Goal: Task Accomplishment & Management: Use online tool/utility

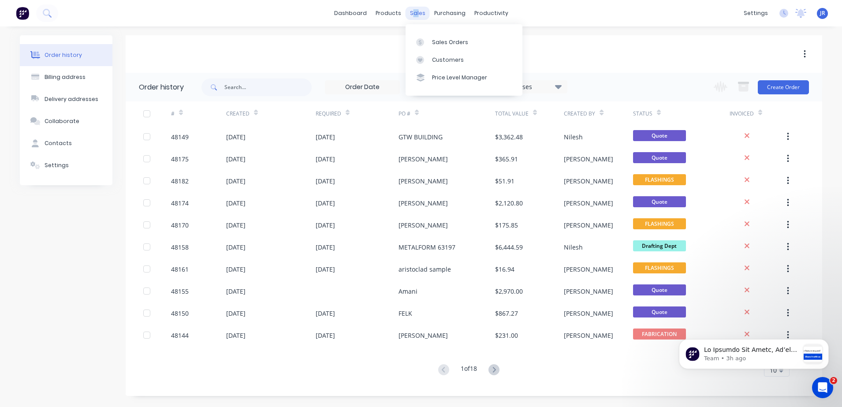
drag, startPoint x: 0, startPoint y: 0, endPoint x: 418, endPoint y: 13, distance: 418.0
click at [418, 13] on div "sales" at bounding box center [417, 13] width 24 height 13
drag, startPoint x: 418, startPoint y: 13, endPoint x: 413, endPoint y: 9, distance: 6.4
click at [413, 9] on div "sales" at bounding box center [417, 13] width 24 height 13
drag, startPoint x: 438, startPoint y: 41, endPoint x: 428, endPoint y: 45, distance: 10.3
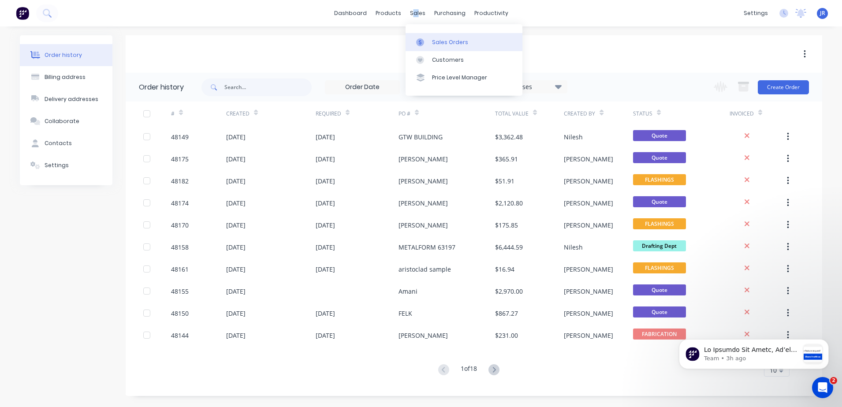
click at [438, 41] on div "Sales Orders" at bounding box center [450, 42] width 36 height 8
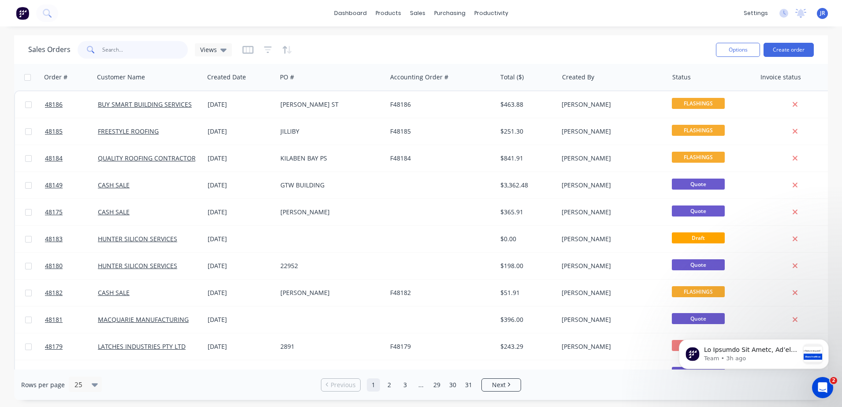
click at [166, 47] on input "text" at bounding box center [145, 50] width 86 height 18
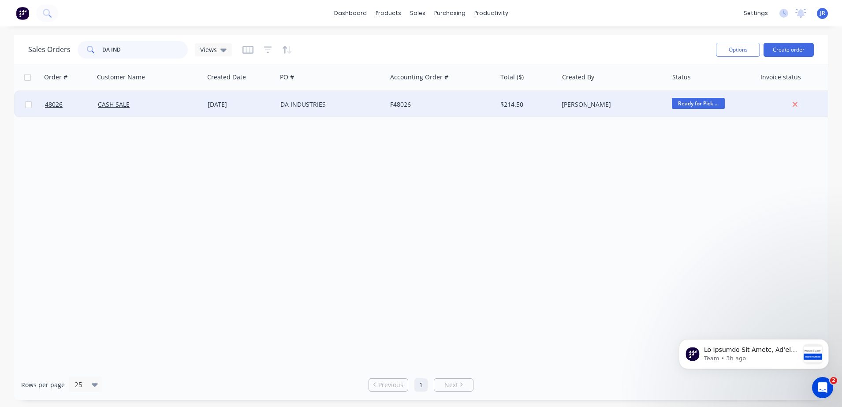
type input "DA IND"
click at [302, 106] on div "DA INDUSTRIES" at bounding box center [329, 104] width 98 height 9
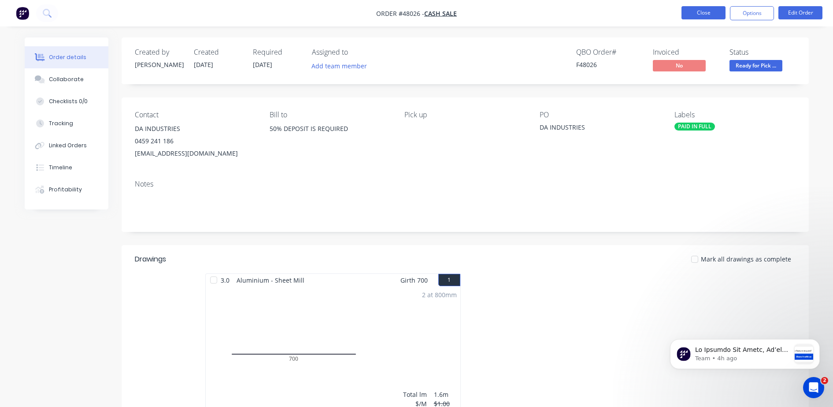
click at [695, 14] on button "Close" at bounding box center [704, 12] width 44 height 13
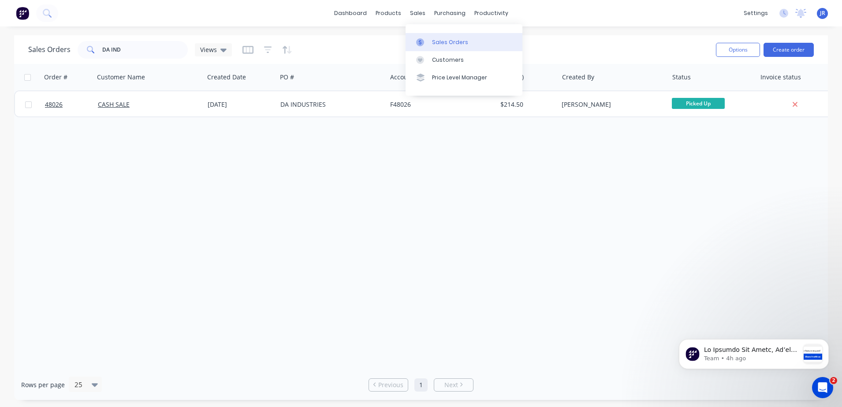
click at [432, 39] on link "Sales Orders" at bounding box center [463, 42] width 117 height 18
drag, startPoint x: 126, startPoint y: 50, endPoint x: -7, endPoint y: 70, distance: 133.7
click at [0, 70] on html "dashboard products sales purchasing productivity dashboard products Product Cat…" at bounding box center [421, 203] width 842 height 407
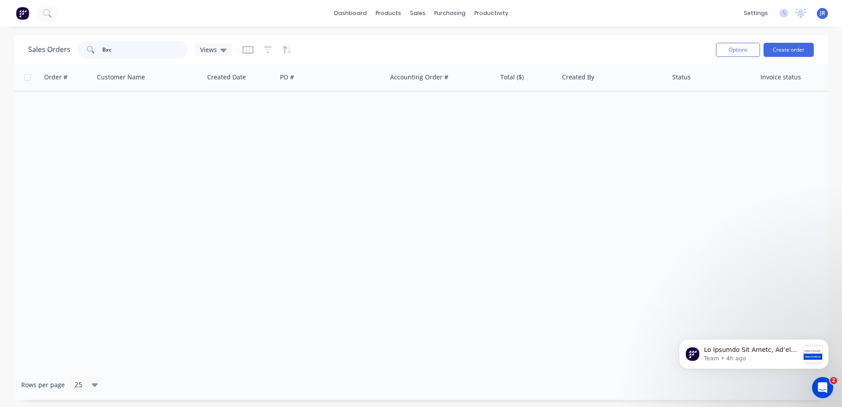
drag, startPoint x: 123, startPoint y: 51, endPoint x: 114, endPoint y: 57, distance: 10.1
click at [121, 51] on input "Bxc" at bounding box center [145, 50] width 86 height 18
type input "B"
type input "a"
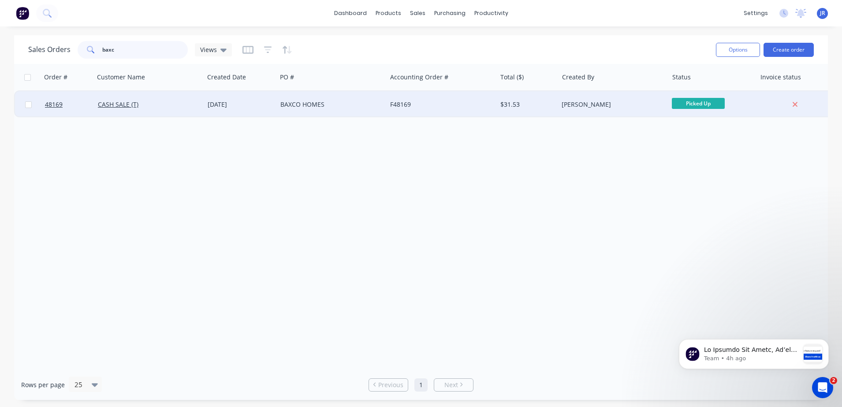
type input "baxc"
click at [223, 107] on div "[DATE]" at bounding box center [241, 104] width 66 height 9
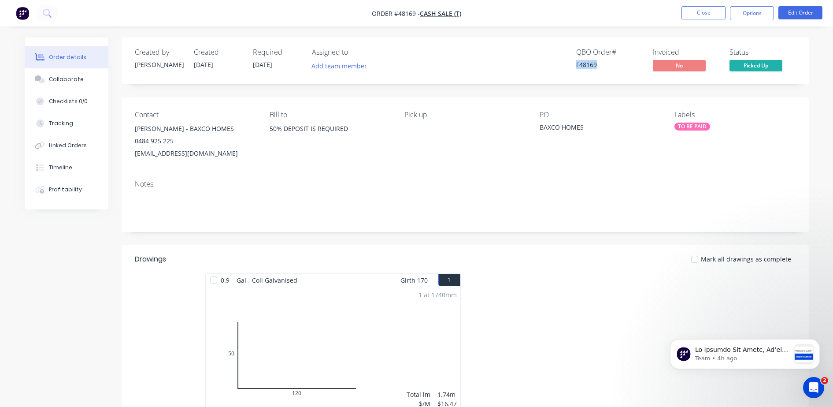
drag, startPoint x: 575, startPoint y: 63, endPoint x: 618, endPoint y: 63, distance: 42.8
click at [618, 63] on div "QBO Order # F48169 Invoiced No Status Picked Up" at bounding box center [598, 61] width 396 height 26
copy div "F48169"
click at [817, 342] on icon "Dismiss notification" at bounding box center [817, 341] width 5 height 5
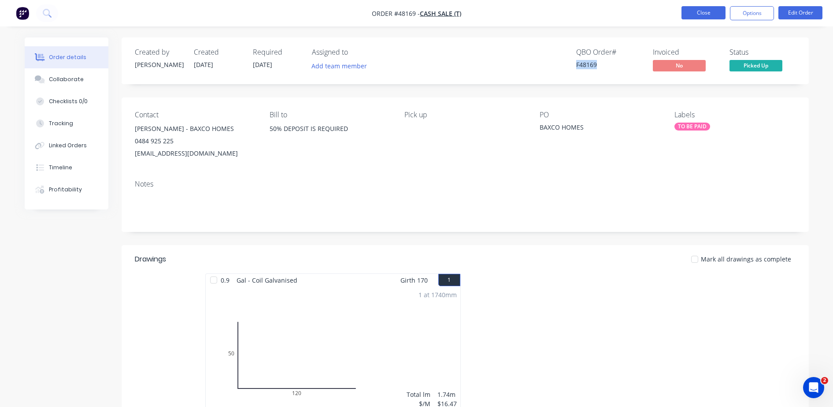
click at [700, 11] on button "Close" at bounding box center [704, 12] width 44 height 13
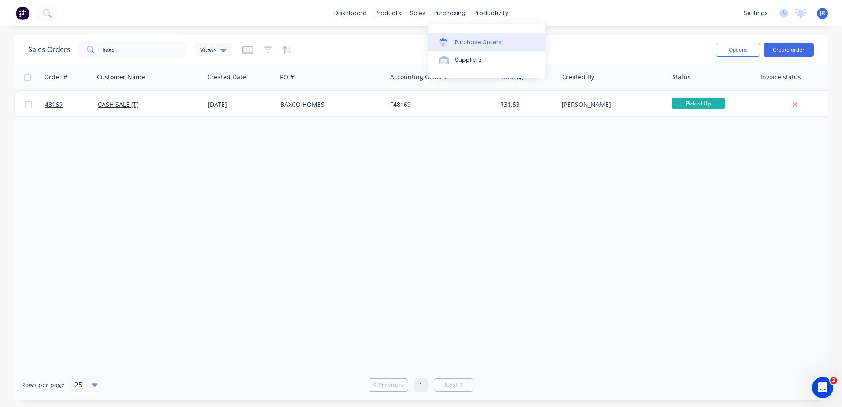
click at [475, 42] on div "Purchase Orders" at bounding box center [478, 42] width 47 height 8
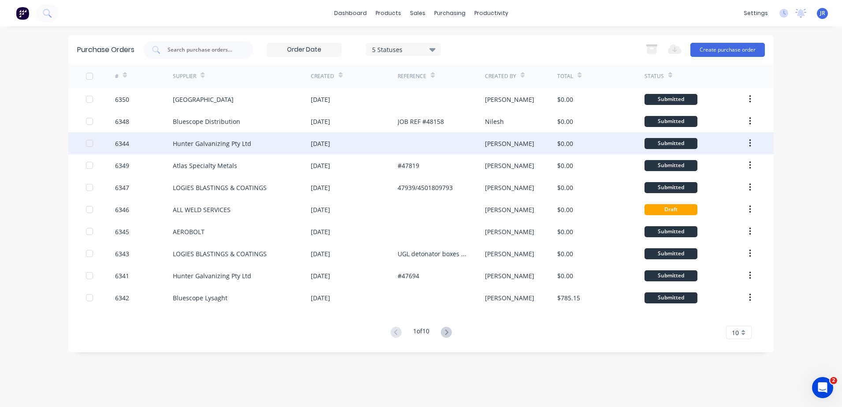
click at [400, 142] on div at bounding box center [441, 143] width 87 height 22
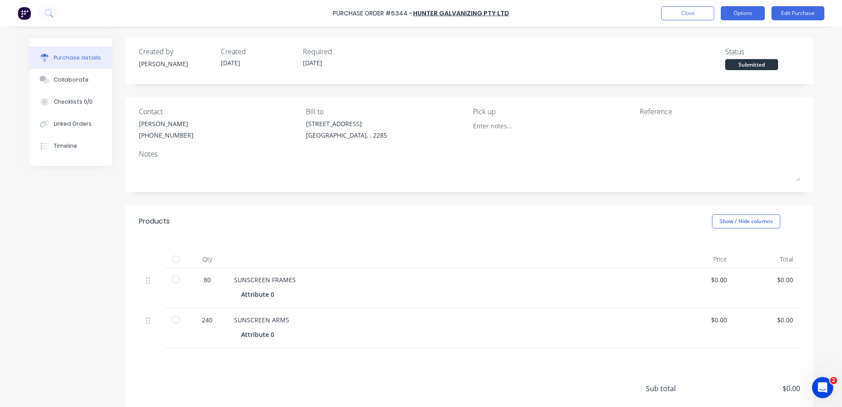
click at [761, 14] on button "Options" at bounding box center [743, 13] width 44 height 14
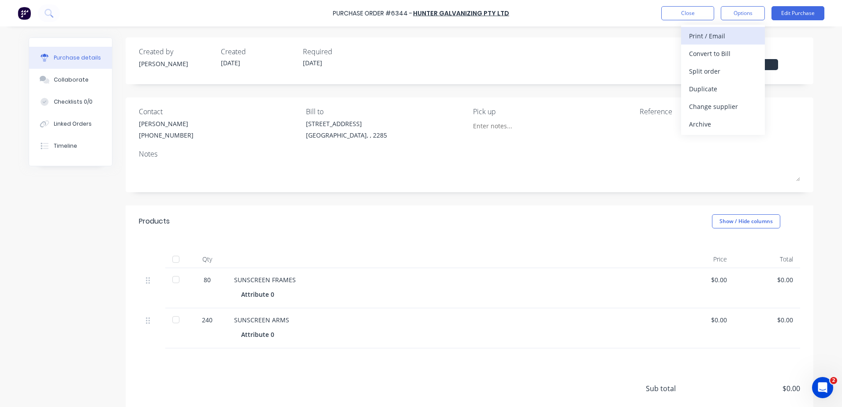
click at [705, 41] on div "Print / Email" at bounding box center [723, 36] width 68 height 13
click at [713, 69] on div "Without pricing" at bounding box center [723, 71] width 68 height 13
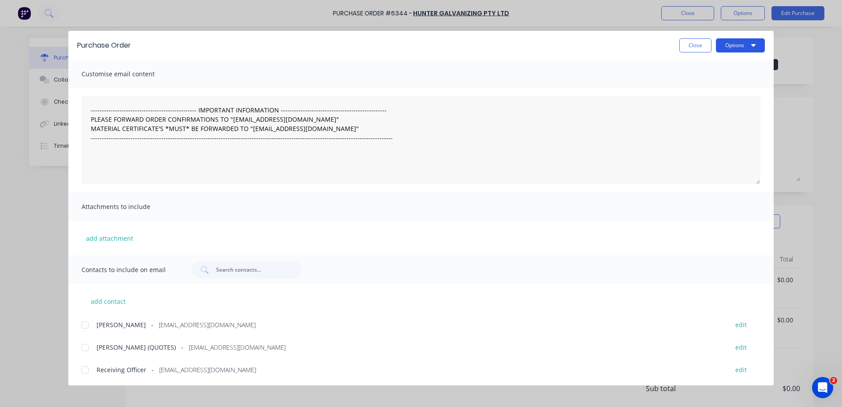
click at [744, 46] on button "Options" at bounding box center [740, 45] width 49 height 14
click at [701, 72] on div "Preview" at bounding box center [723, 67] width 68 height 13
click at [706, 43] on button "Close" at bounding box center [695, 45] width 32 height 14
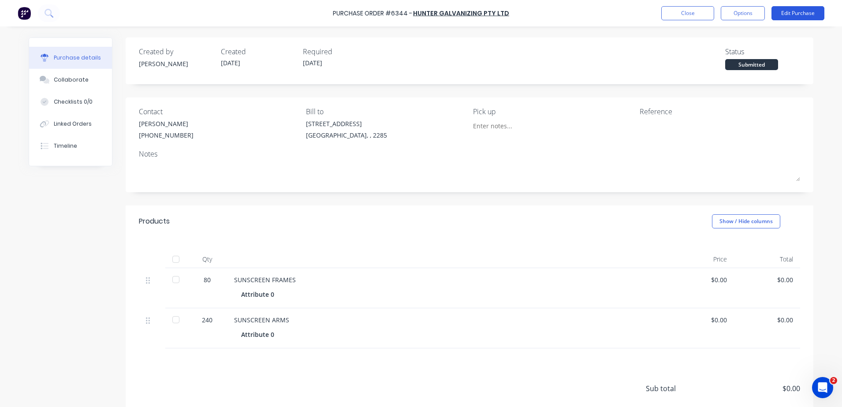
click at [790, 10] on button "Edit Purchase" at bounding box center [797, 13] width 53 height 14
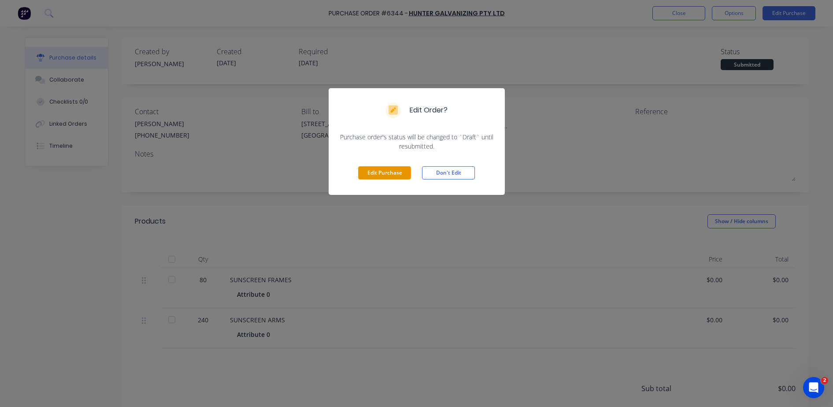
click at [385, 175] on button "Edit Purchase" at bounding box center [384, 172] width 53 height 13
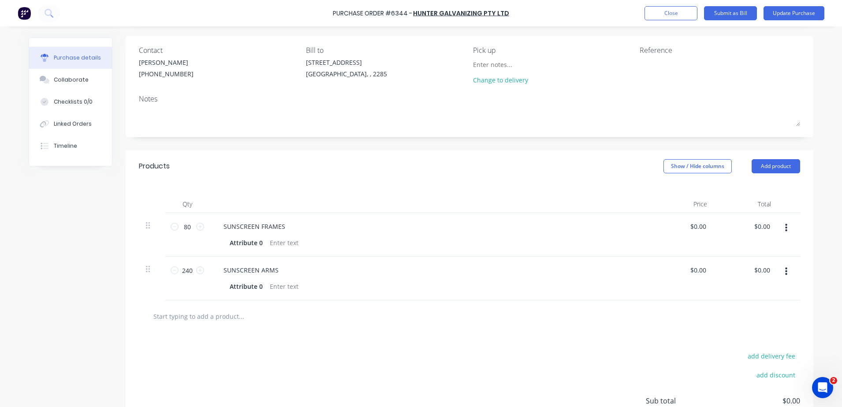
scroll to position [110, 0]
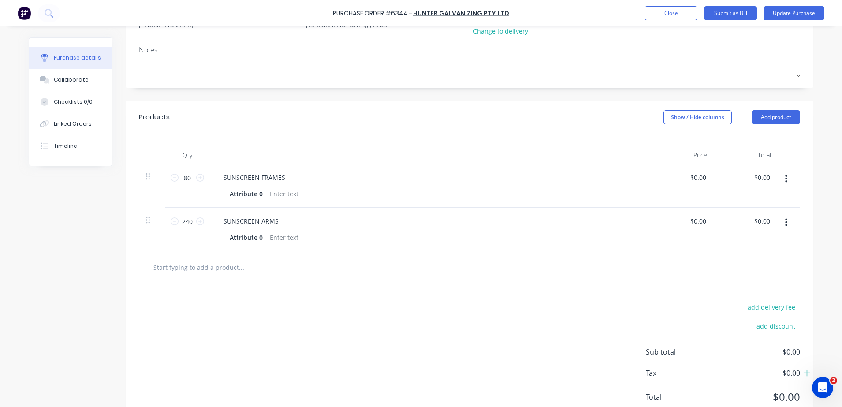
click at [194, 264] on input "text" at bounding box center [241, 267] width 176 height 18
click at [199, 268] on input "text" at bounding box center [241, 267] width 176 height 18
type input "Dropped order ____________________________"
click at [174, 284] on div "add delivery fee add discount Sub total $0.00 Tax $0.00 Total $0.00" at bounding box center [470, 355] width 688 height 145
click at [289, 265] on input "Dropped order ____________________________" at bounding box center [241, 267] width 176 height 18
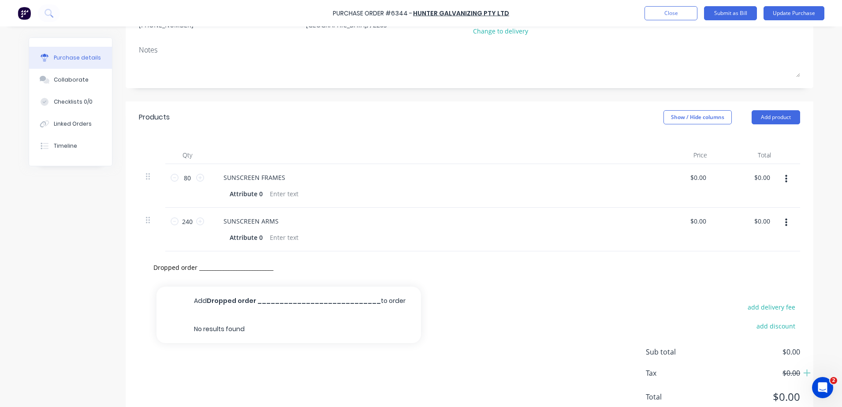
click at [766, 263] on div "Dropped order ____________________________ Add Dropped order __________________…" at bounding box center [469, 267] width 647 height 18
click at [759, 112] on button "Add product" at bounding box center [775, 117] width 48 height 14
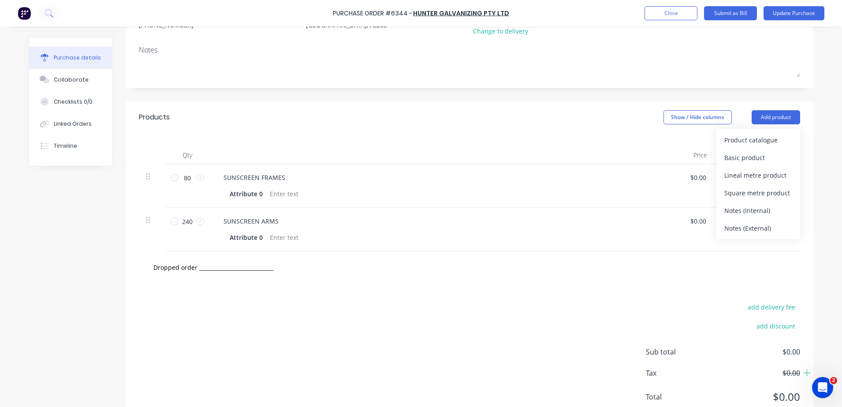
click at [727, 228] on div "Notes (External)" at bounding box center [758, 228] width 68 height 13
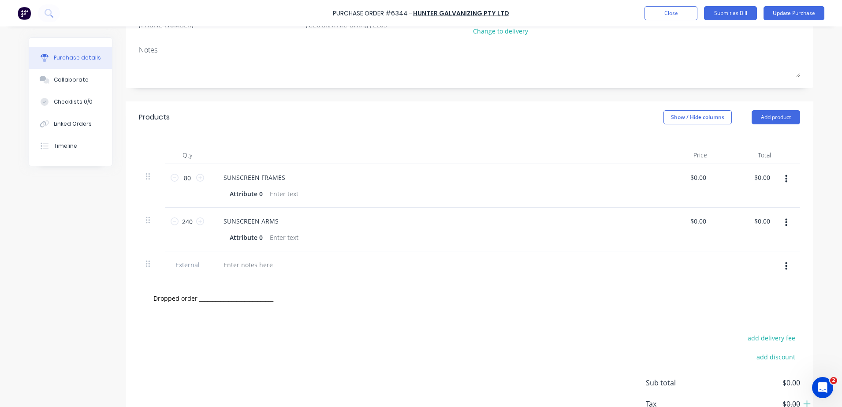
drag, startPoint x: 187, startPoint y: 266, endPoint x: 286, endPoint y: 260, distance: 99.4
click at [187, 265] on span "External" at bounding box center [187, 264] width 30 height 9
click at [243, 269] on div at bounding box center [247, 264] width 63 height 13
drag, startPoint x: 279, startPoint y: 332, endPoint x: 275, endPoint y: 332, distance: 4.9
click at [278, 332] on input "Dropped order ____________________________" at bounding box center [241, 326] width 176 height 18
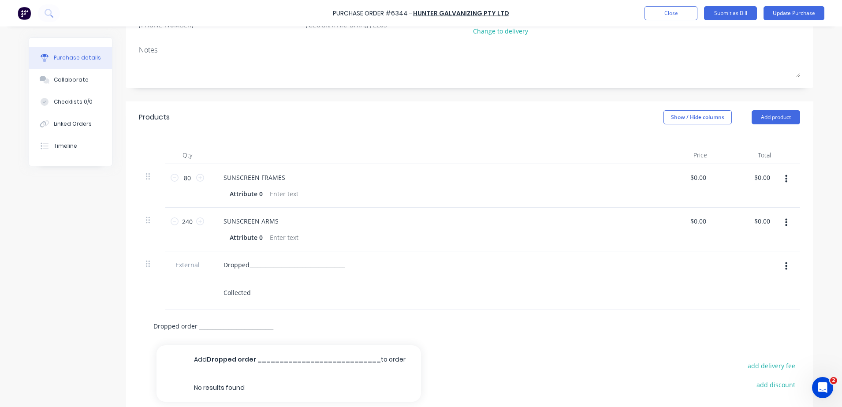
drag, startPoint x: 233, startPoint y: 333, endPoint x: 82, endPoint y: 359, distance: 153.4
click at [82, 359] on div "Created by Mel Created 29/09/25 Required 29/09/25 Status Draft Contact JOEL FUR…" at bounding box center [421, 207] width 785 height 560
click at [783, 13] on button "Update Purchase" at bounding box center [793, 13] width 61 height 14
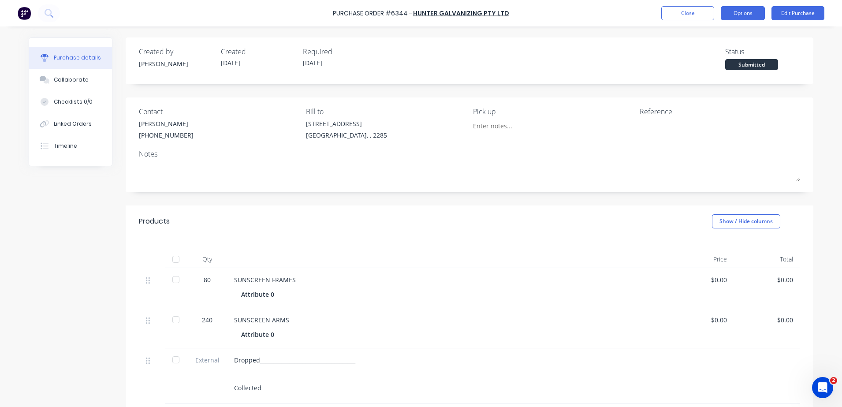
click at [745, 10] on button "Options" at bounding box center [743, 13] width 44 height 14
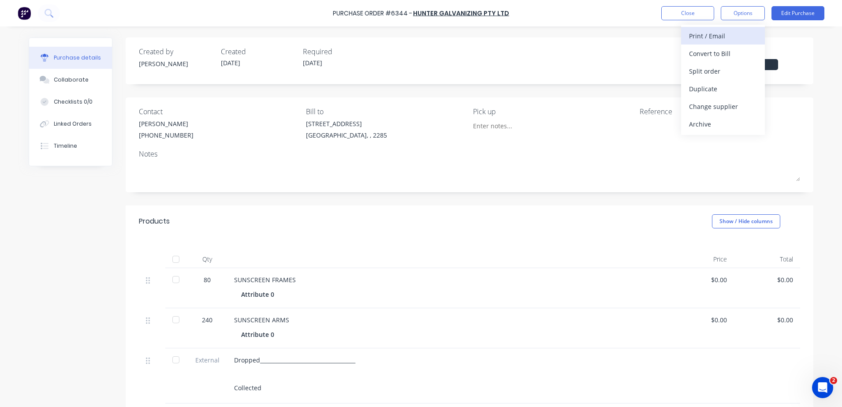
click at [707, 37] on div "Print / Email" at bounding box center [723, 36] width 68 height 13
click at [707, 68] on div "Without pricing" at bounding box center [723, 71] width 68 height 13
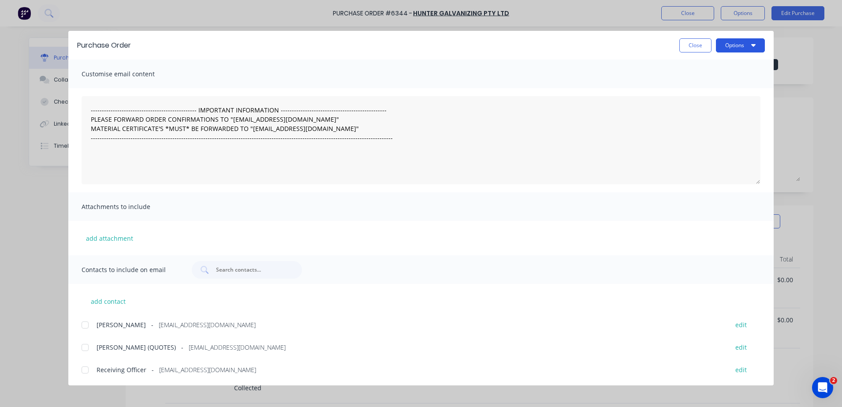
click at [730, 44] on button "Options" at bounding box center [740, 45] width 49 height 14
drag, startPoint x: 714, startPoint y: 64, endPoint x: 693, endPoint y: 90, distance: 33.9
click at [694, 93] on div "Preview Print Email" at bounding box center [723, 85] width 84 height 57
click at [694, 86] on div "Print" at bounding box center [723, 85] width 68 height 13
click at [691, 45] on button "Close" at bounding box center [695, 45] width 32 height 14
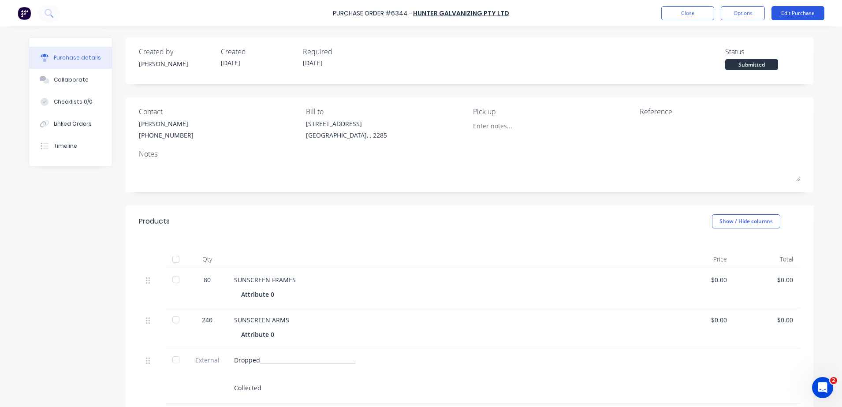
click at [784, 9] on button "Edit Purchase" at bounding box center [797, 13] width 53 height 14
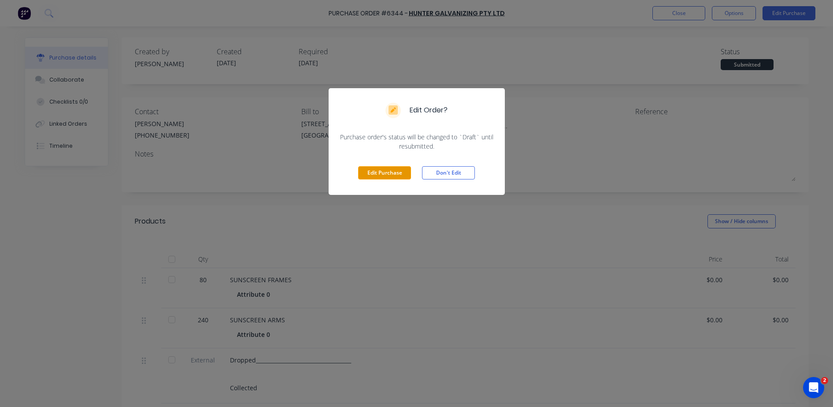
click at [393, 170] on button "Edit Purchase" at bounding box center [384, 172] width 53 height 13
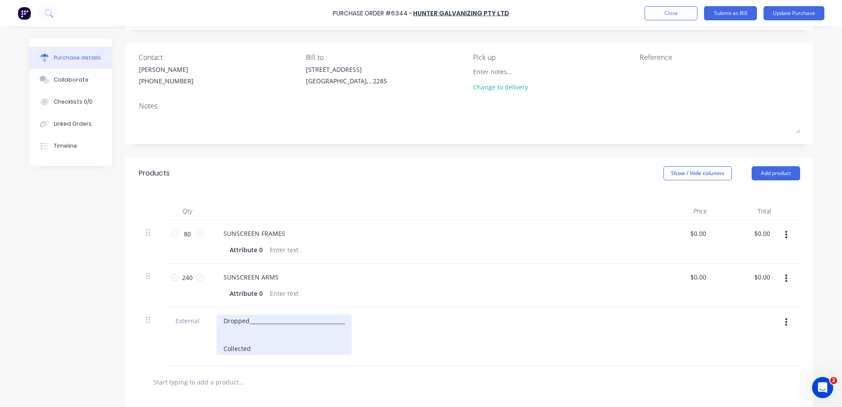
scroll to position [55, 0]
drag, startPoint x: 256, startPoint y: 342, endPoint x: 263, endPoint y: 344, distance: 7.4
click at [257, 343] on div "Dropped____________________________________ Collected" at bounding box center [283, 333] width 135 height 41
click at [290, 351] on div "Dropped____________________________________ Collected" at bounding box center [283, 333] width 135 height 41
click at [249, 345] on div "Dropped____________________________________ Collected" at bounding box center [283, 333] width 135 height 41
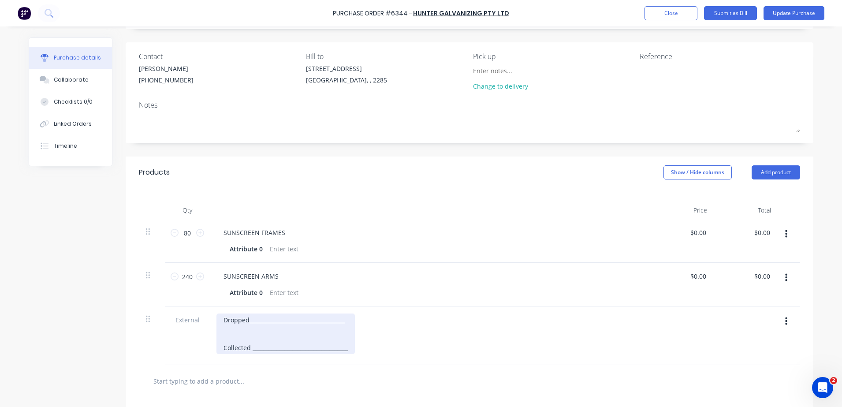
click at [272, 321] on div "Dropped____________________________________ Collected _________________________…" at bounding box center [285, 333] width 138 height 41
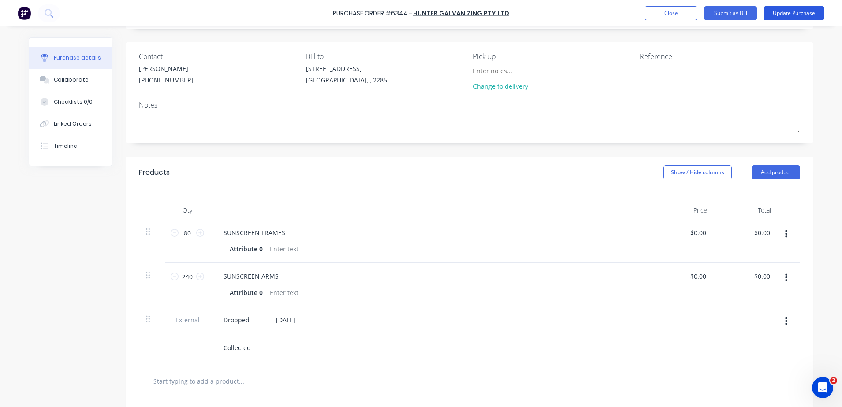
click at [776, 16] on button "Update Purchase" at bounding box center [793, 13] width 61 height 14
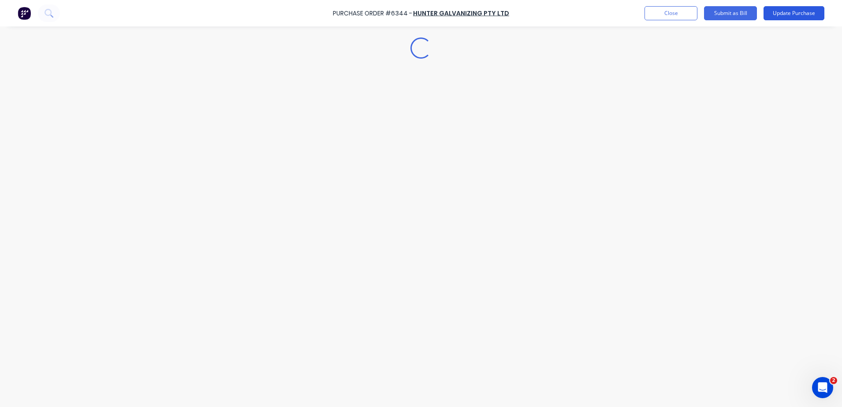
scroll to position [0, 0]
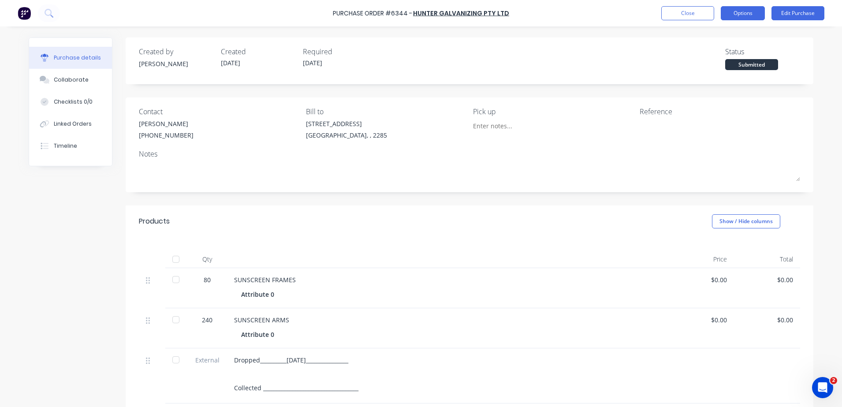
click at [750, 13] on button "Options" at bounding box center [743, 13] width 44 height 14
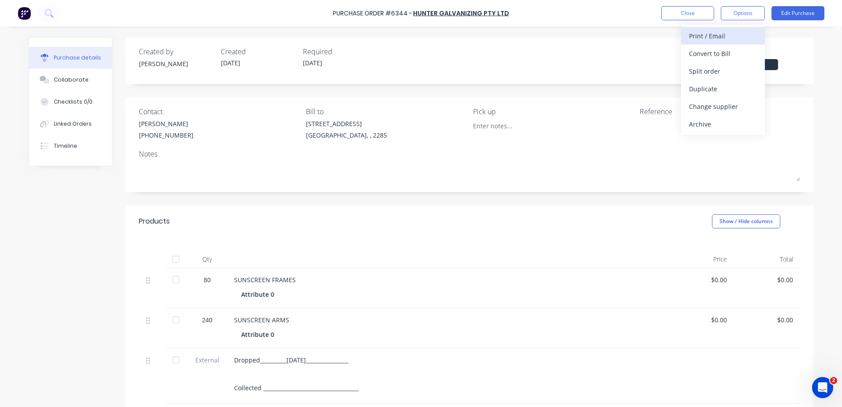
click at [702, 36] on div "Print / Email" at bounding box center [723, 36] width 68 height 13
click at [703, 69] on div "Without pricing" at bounding box center [723, 71] width 68 height 13
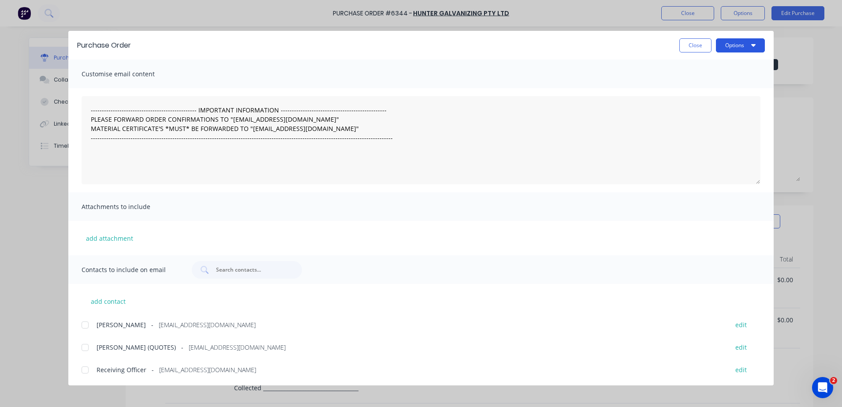
click at [737, 41] on button "Options" at bounding box center [740, 45] width 49 height 14
click at [703, 61] on div "Preview" at bounding box center [723, 67] width 68 height 13
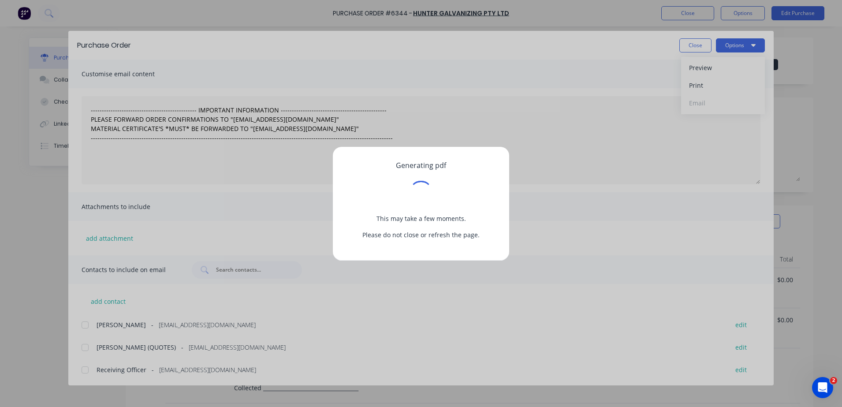
click at [689, 36] on div "Generating pdf This may take a few moments. Please do not close or refresh the …" at bounding box center [421, 203] width 842 height 407
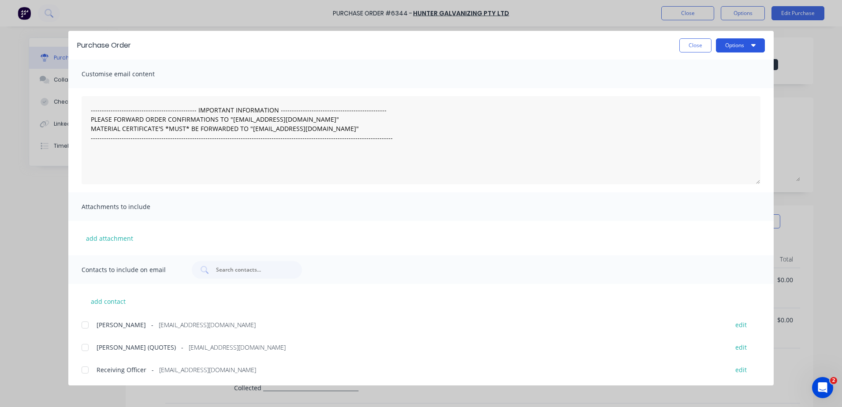
click at [723, 43] on button "Options" at bounding box center [740, 45] width 49 height 14
click at [710, 87] on div "Print" at bounding box center [723, 85] width 68 height 13
click at [691, 48] on button "Close" at bounding box center [695, 45] width 32 height 14
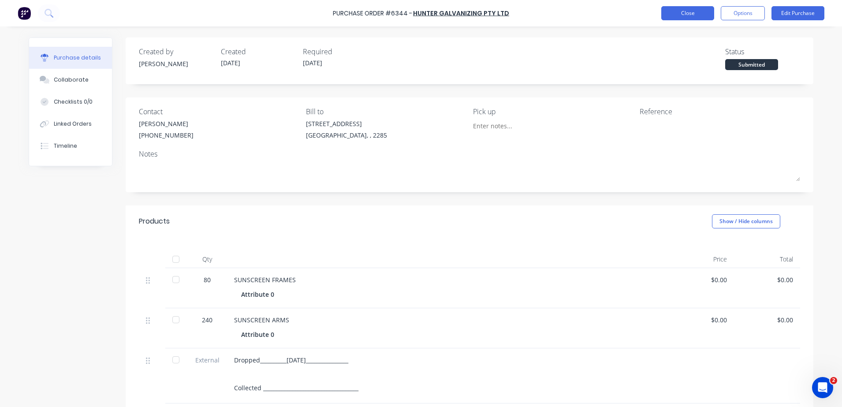
click at [690, 14] on button "Close" at bounding box center [687, 13] width 53 height 14
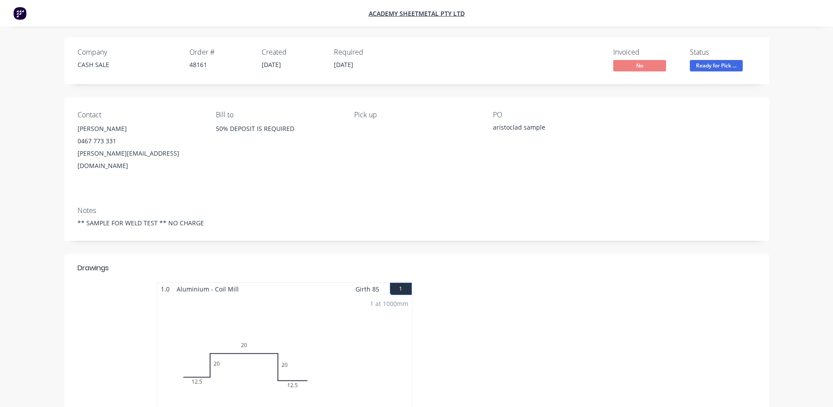
drag, startPoint x: 22, startPoint y: 15, endPoint x: 59, endPoint y: 1, distance: 39.2
click at [22, 15] on img at bounding box center [19, 13] width 13 height 13
click at [16, 12] on img at bounding box center [19, 13] width 13 height 13
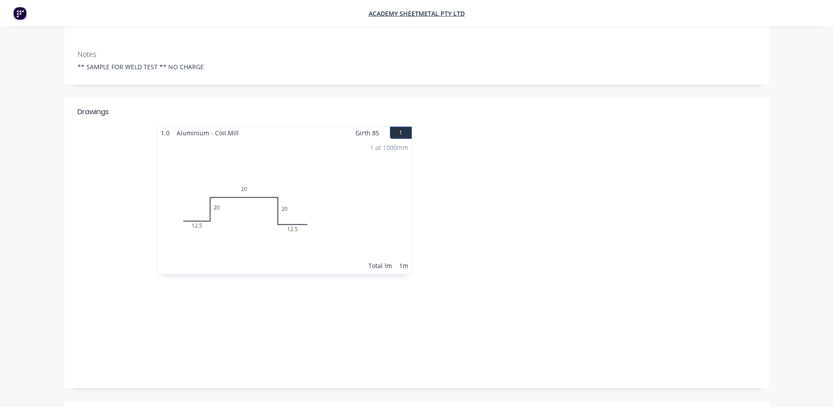
scroll to position [165, 0]
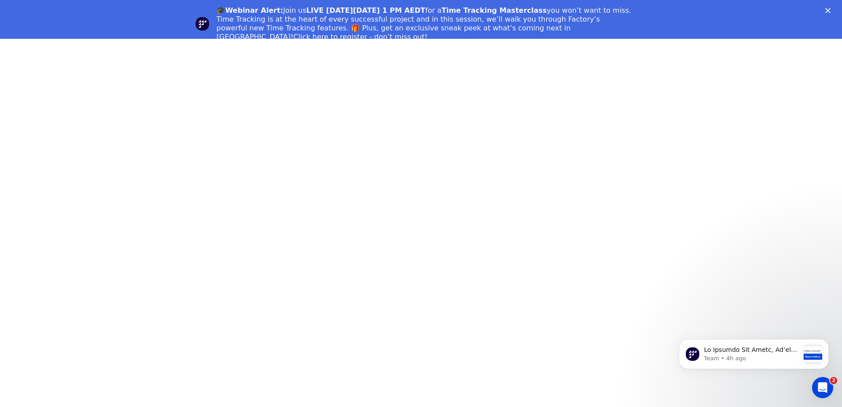
click at [830, 9] on div "Close" at bounding box center [829, 10] width 9 height 5
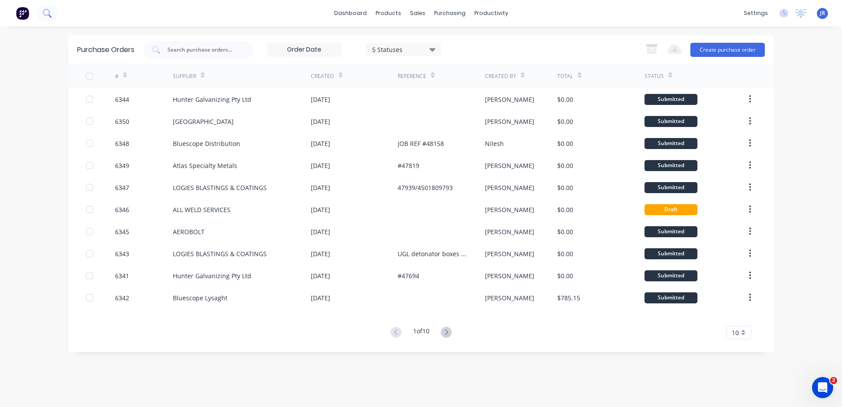
click at [49, 13] on icon at bounding box center [46, 12] width 7 height 7
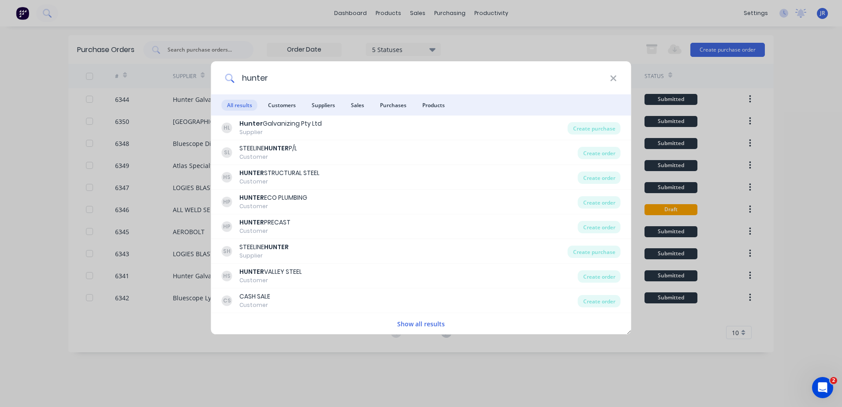
click at [320, 72] on input "hunter" at bounding box center [421, 77] width 375 height 33
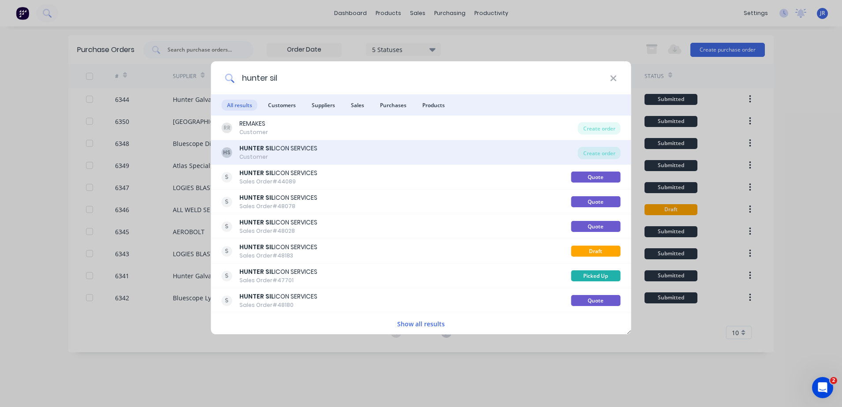
type input "hunter sil"
click at [288, 140] on div "HS HUNTER SIL ICON SERVICES Customer Create order" at bounding box center [421, 152] width 420 height 25
click at [316, 152] on div "HS HUNTER SIL ICON SERVICES Customer" at bounding box center [400, 152] width 356 height 17
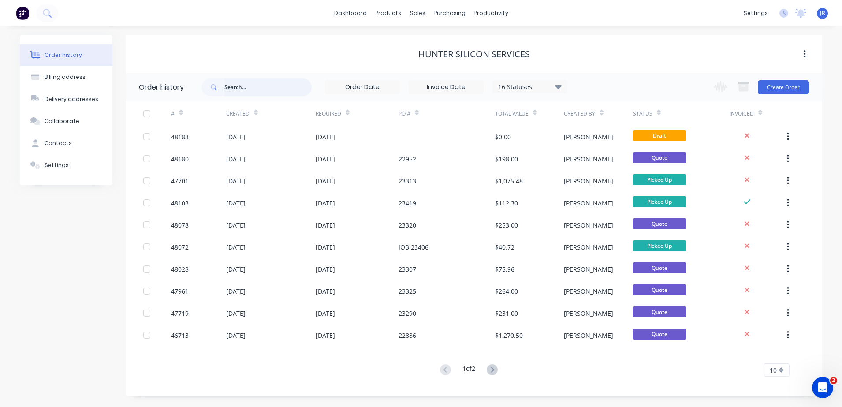
click at [296, 91] on input "text" at bounding box center [267, 87] width 87 height 18
type input "23325"
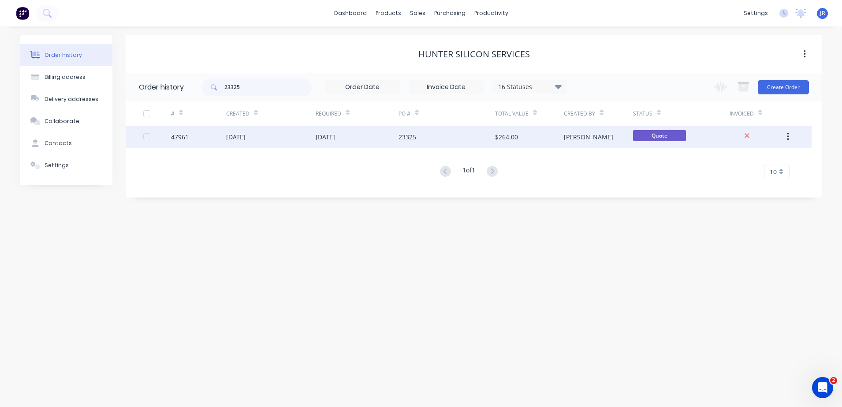
click at [408, 142] on div "23325" at bounding box center [446, 137] width 97 height 22
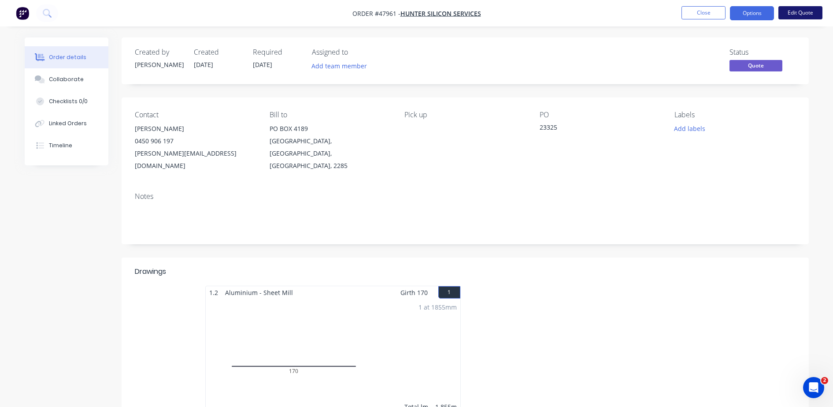
click at [803, 13] on button "Edit Quote" at bounding box center [801, 12] width 44 height 13
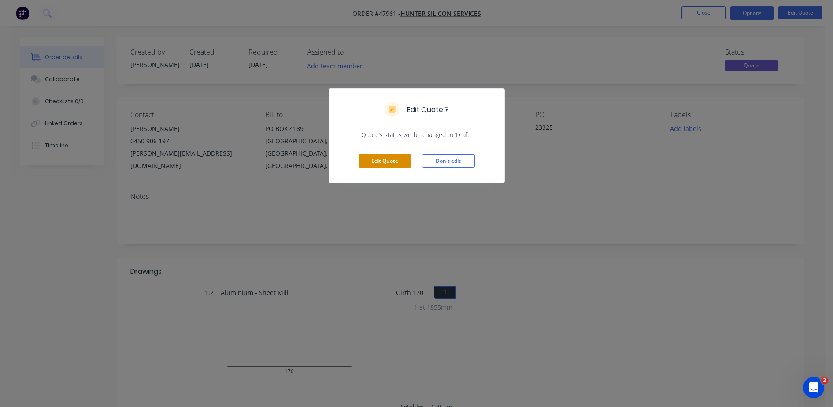
click at [375, 160] on button "Edit Quote" at bounding box center [385, 160] width 53 height 13
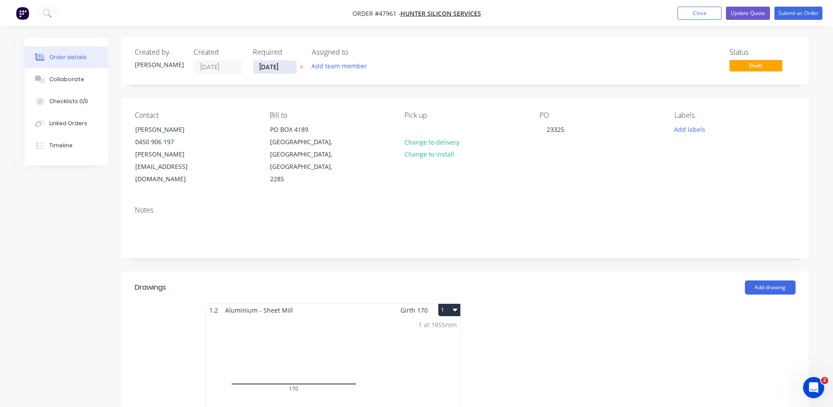
click at [285, 63] on input "22/09/25" at bounding box center [274, 66] width 43 height 13
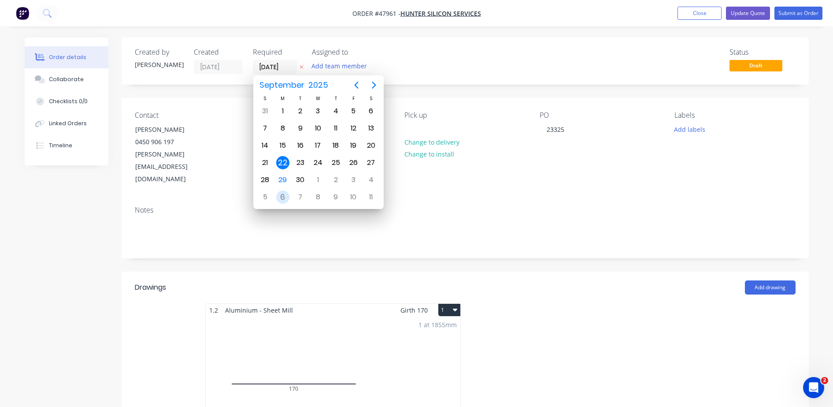
click at [281, 194] on div "6" at bounding box center [282, 196] width 13 height 13
type input "06/10/25"
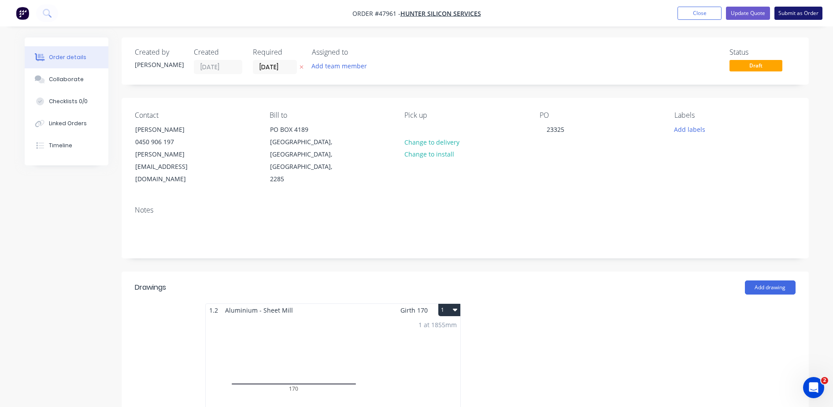
click at [789, 15] on button "Submit as Order" at bounding box center [799, 13] width 48 height 13
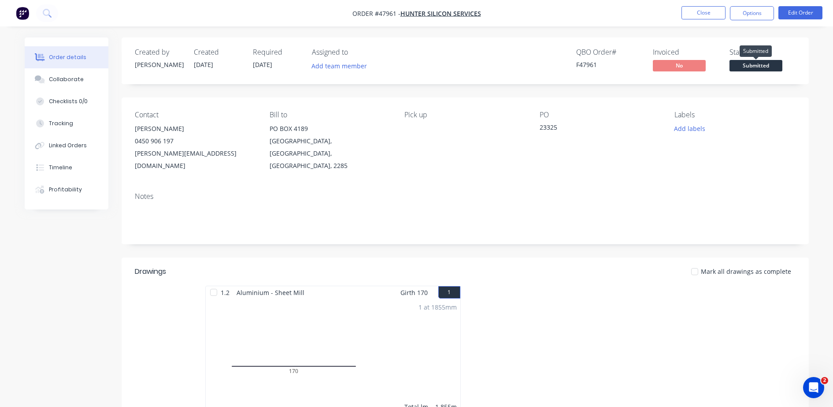
click at [756, 64] on span "Submitted" at bounding box center [756, 65] width 53 height 11
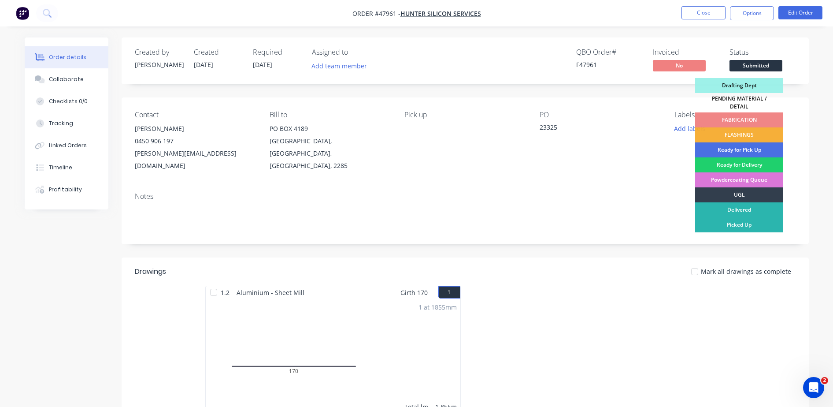
click at [729, 114] on div "FABRICATION" at bounding box center [739, 119] width 88 height 15
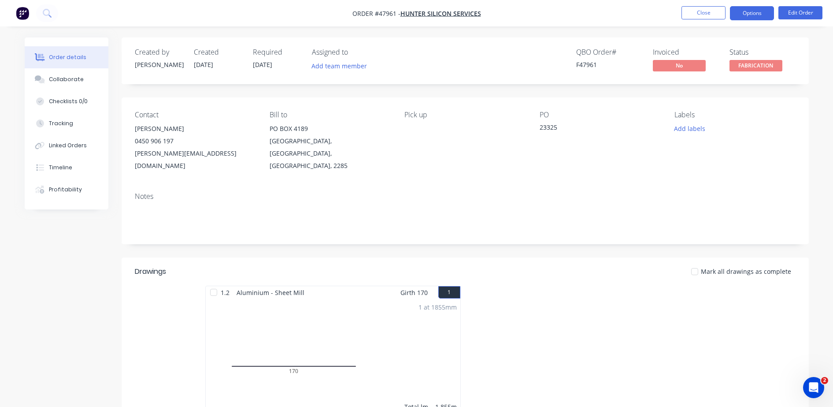
click at [766, 13] on button "Options" at bounding box center [752, 13] width 44 height 14
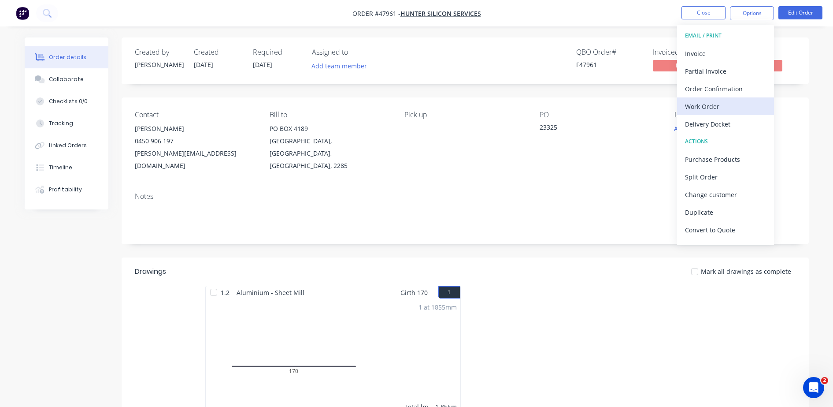
click at [700, 100] on div "Work Order" at bounding box center [725, 106] width 81 height 13
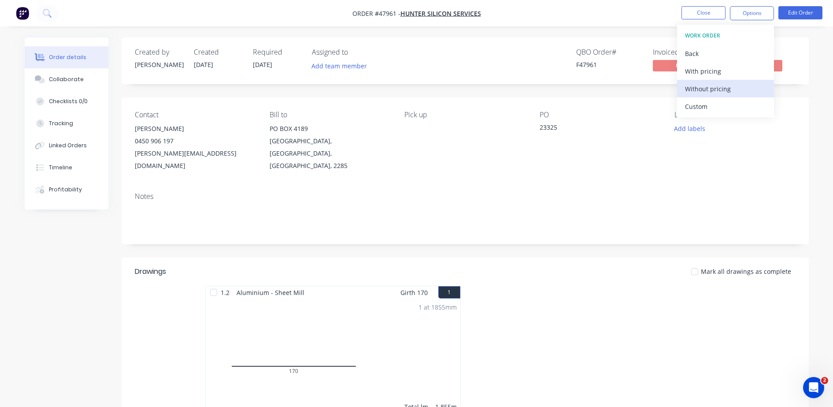
click at [702, 85] on div "Without pricing" at bounding box center [725, 88] width 81 height 13
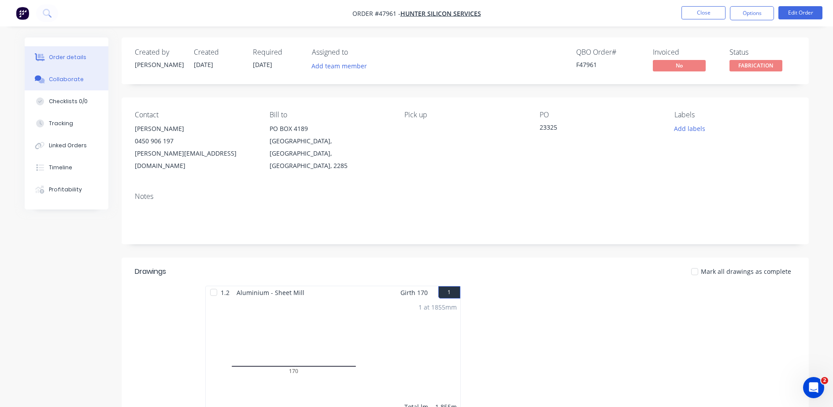
click at [70, 86] on button "Collaborate" at bounding box center [67, 79] width 84 height 22
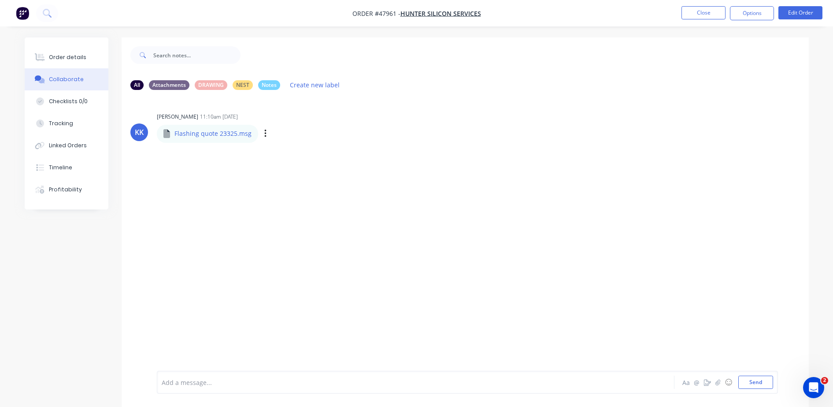
click at [264, 134] on div "Labels Download" at bounding box center [311, 133] width 99 height 13
click at [262, 134] on div "Labels Download" at bounding box center [311, 133] width 99 height 13
click at [264, 134] on icon "button" at bounding box center [265, 134] width 3 height 10
click at [292, 156] on button "Download" at bounding box center [323, 157] width 99 height 20
click at [56, 56] on div "Order details" at bounding box center [67, 57] width 37 height 8
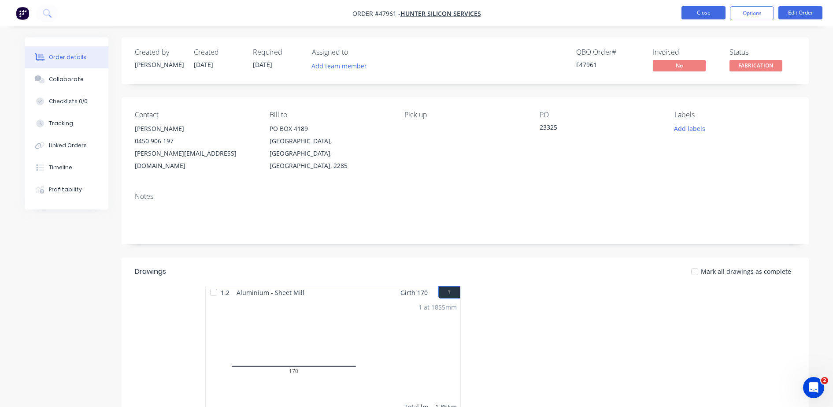
click at [709, 17] on button "Close" at bounding box center [704, 12] width 44 height 13
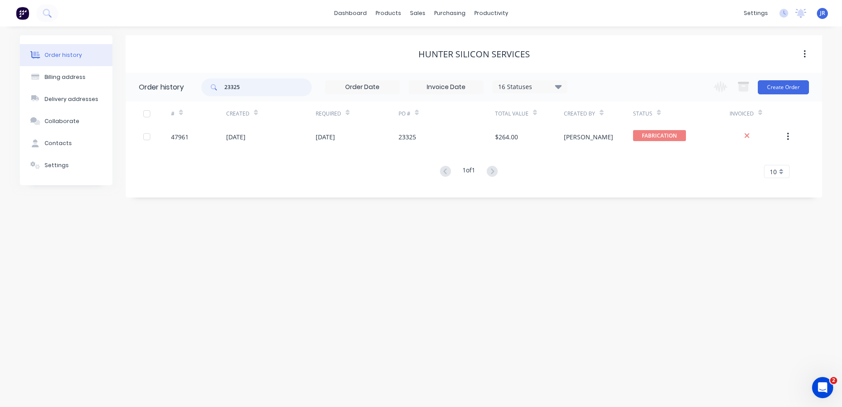
drag, startPoint x: 229, startPoint y: 88, endPoint x: 182, endPoint y: 97, distance: 47.6
click at [184, 97] on header "Order history 23325 16 Statuses Invoice Status Invoiced Not Invoiced Partial Or…" at bounding box center [474, 87] width 696 height 29
type input "23307"
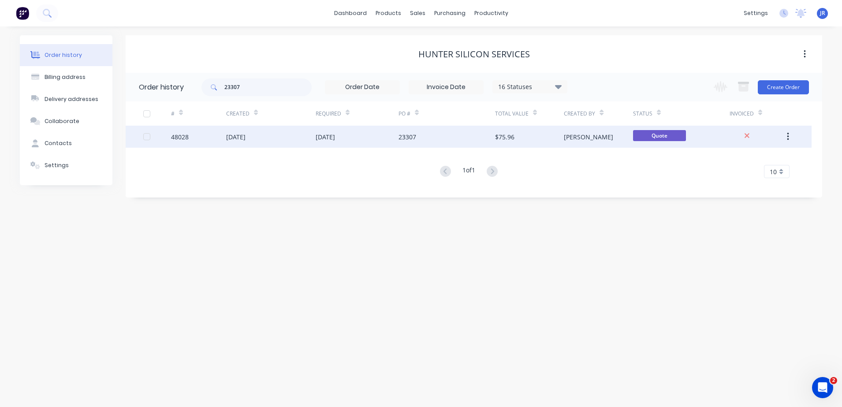
click at [335, 134] on div "[DATE]" at bounding box center [325, 136] width 19 height 9
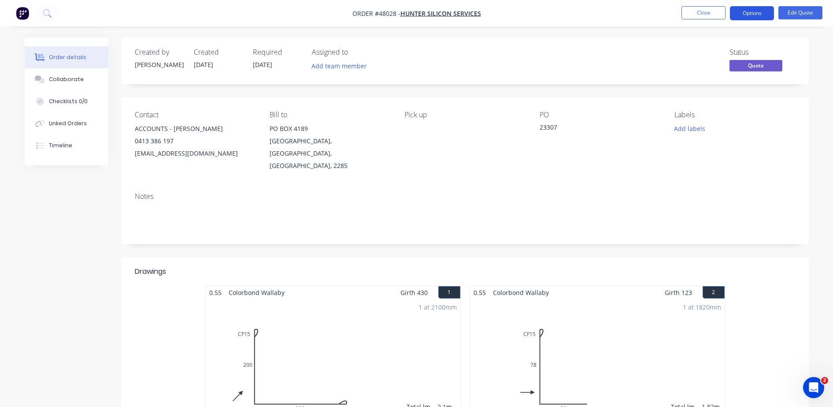
click at [762, 14] on button "Options" at bounding box center [752, 13] width 44 height 14
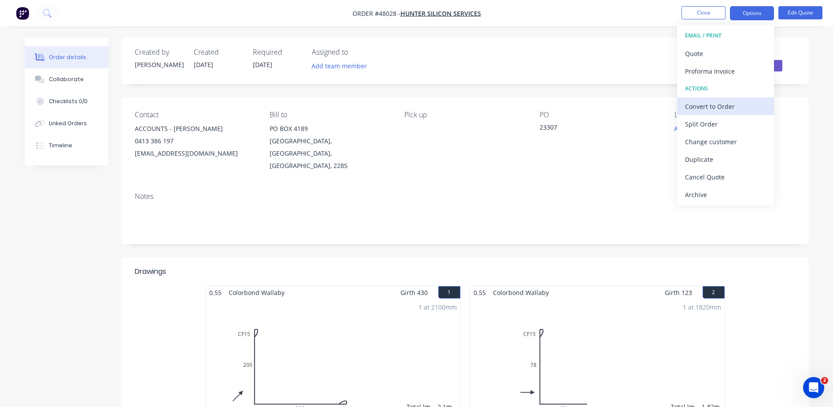
click at [699, 104] on div "Convert to Order" at bounding box center [725, 106] width 81 height 13
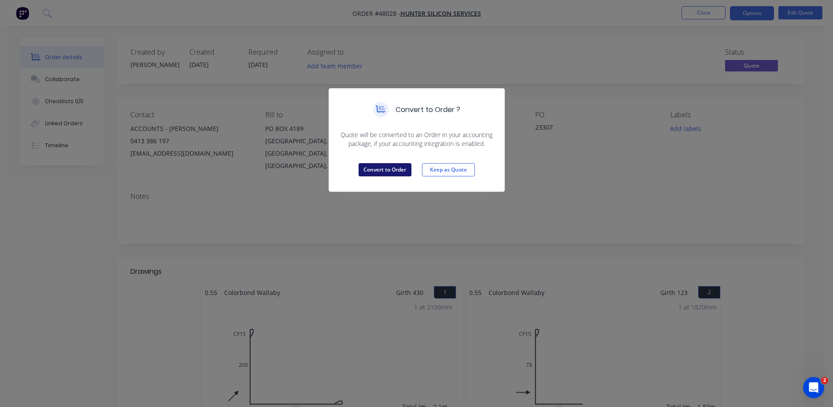
click at [368, 169] on button "Convert to Order" at bounding box center [385, 169] width 53 height 13
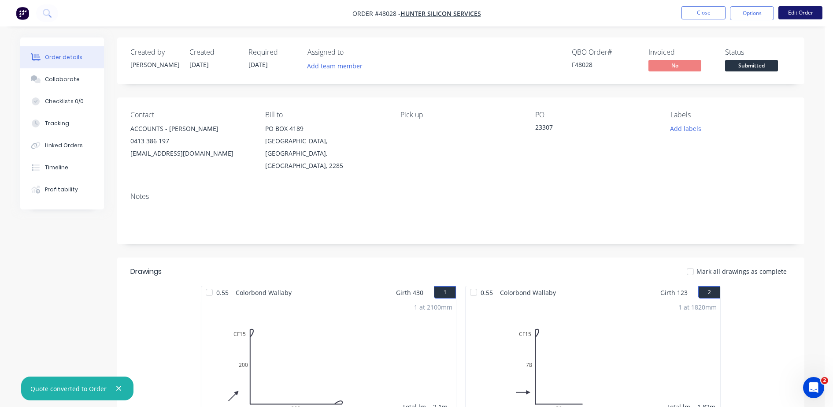
click at [799, 12] on button "Edit Order" at bounding box center [801, 12] width 44 height 13
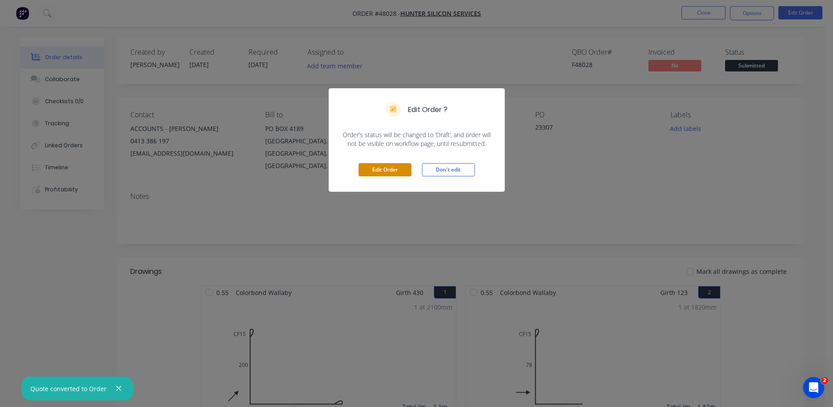
click at [397, 166] on button "Edit Order" at bounding box center [385, 169] width 53 height 13
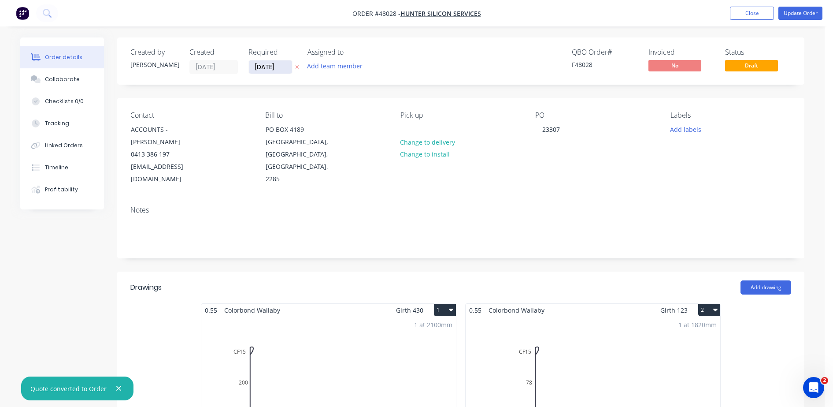
click at [260, 68] on input "23/09/25" at bounding box center [270, 66] width 43 height 13
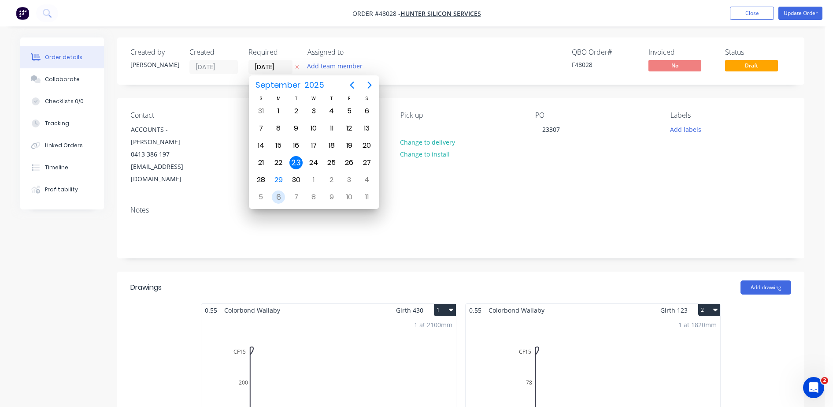
click at [275, 200] on div "6" at bounding box center [278, 196] width 13 height 13
type input "06/10/25"
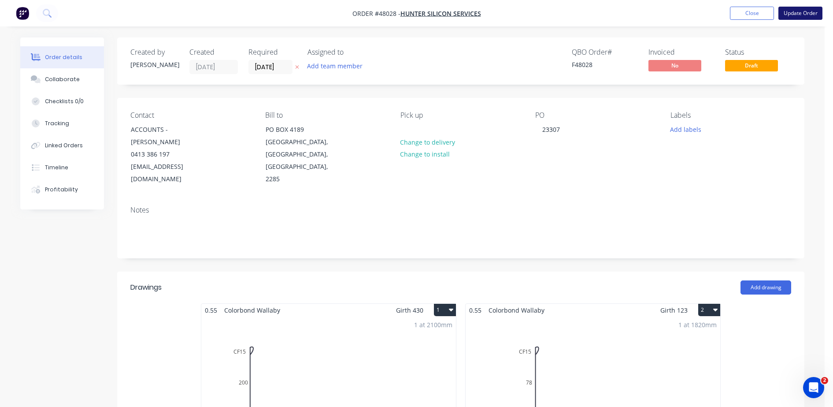
click at [801, 9] on button "Update Order" at bounding box center [801, 13] width 44 height 13
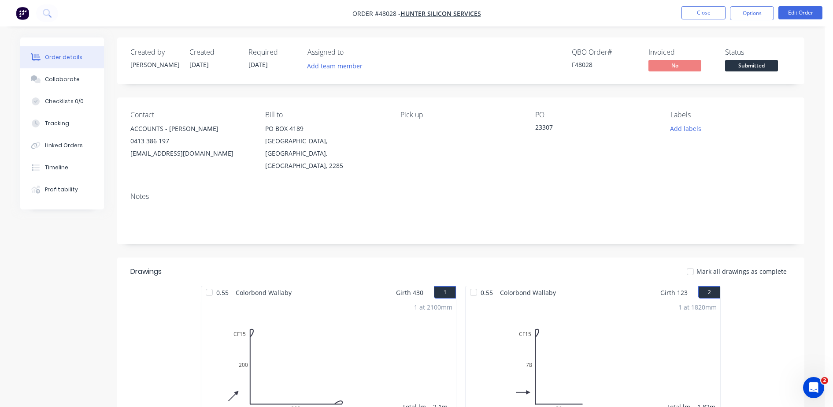
click at [732, 68] on span "Submitted" at bounding box center [751, 65] width 53 height 11
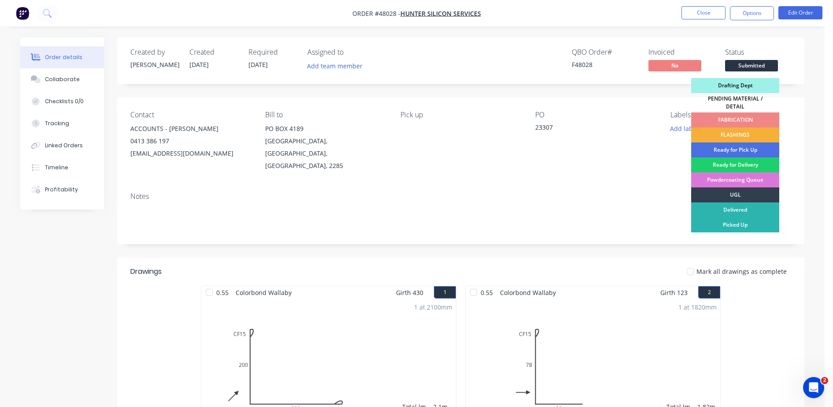
drag, startPoint x: 723, startPoint y: 131, endPoint x: 557, endPoint y: 161, distance: 169.3
click at [722, 131] on div "FLASHINGS" at bounding box center [736, 134] width 88 height 15
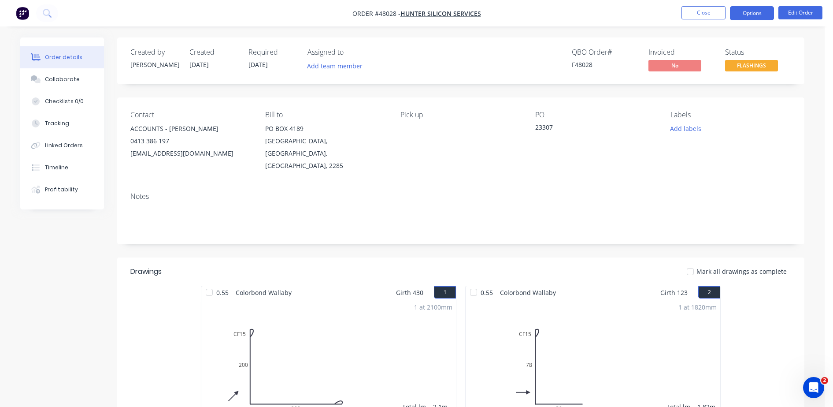
click at [754, 14] on button "Options" at bounding box center [752, 13] width 44 height 14
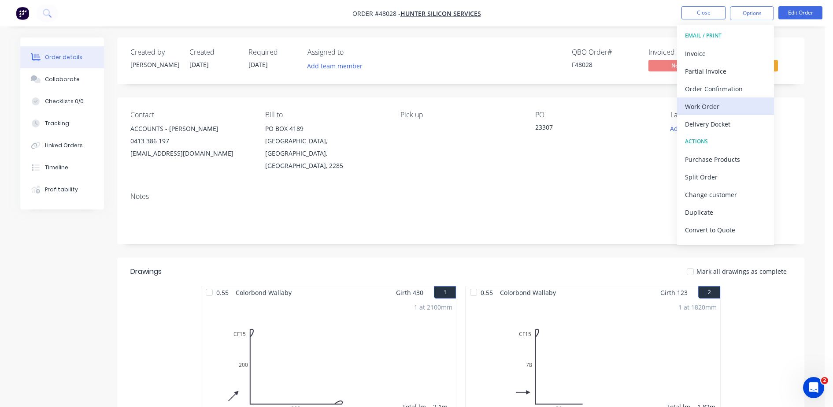
click at [699, 103] on div "Work Order" at bounding box center [725, 106] width 81 height 13
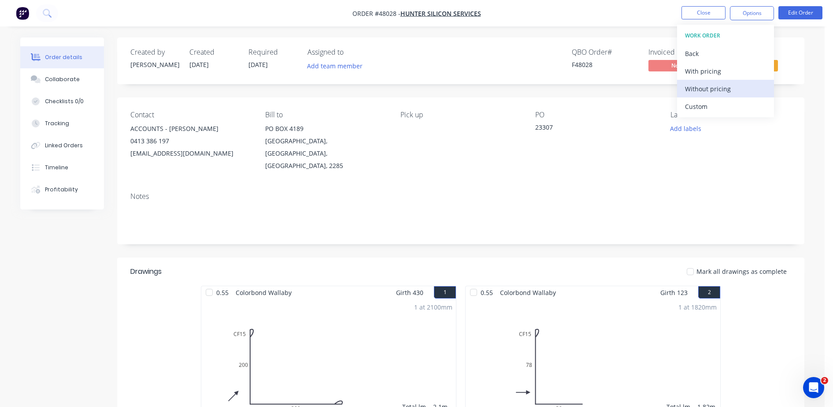
click at [704, 88] on div "Without pricing" at bounding box center [725, 88] width 81 height 13
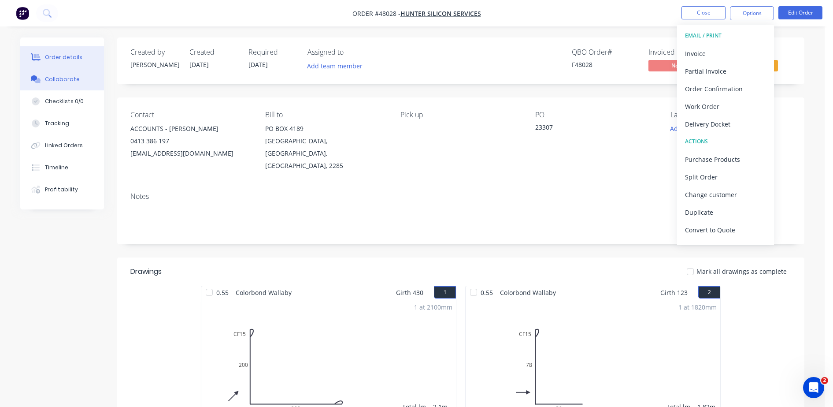
click at [59, 78] on div "Collaborate" at bounding box center [62, 79] width 35 height 8
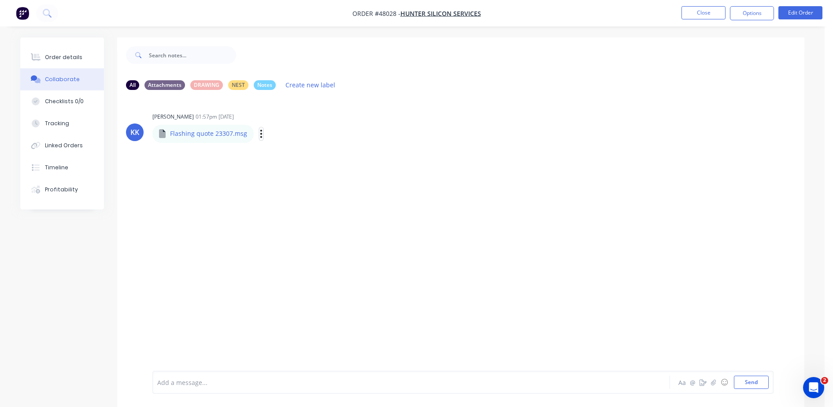
click at [260, 135] on button "button" at bounding box center [262, 133] width 4 height 13
click at [294, 157] on div "KK Kristie Kelleher 01:57pm 23/09/25 Flashing quote 23307.msg Flashing quote 23…" at bounding box center [461, 234] width 688 height 274
drag, startPoint x: 259, startPoint y: 136, endPoint x: 264, endPoint y: 138, distance: 5.1
click at [260, 136] on icon "button" at bounding box center [261, 134] width 3 height 10
click at [287, 154] on button "Download" at bounding box center [319, 157] width 99 height 20
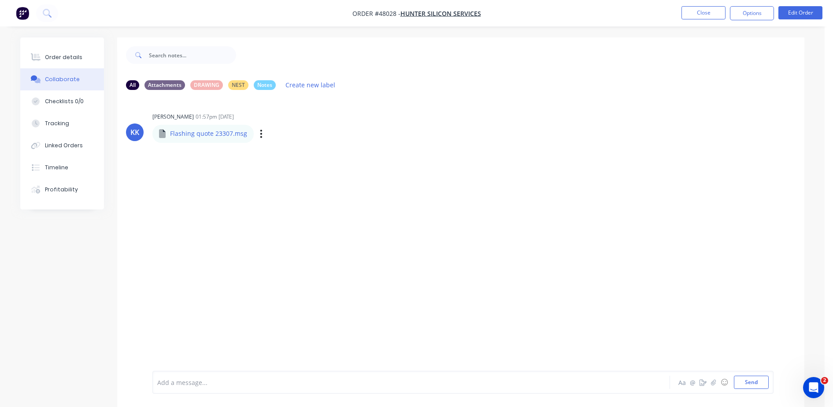
drag, startPoint x: 59, startPoint y: 57, endPoint x: 513, endPoint y: 13, distance: 457.0
click at [60, 57] on div "Order details" at bounding box center [63, 57] width 37 height 8
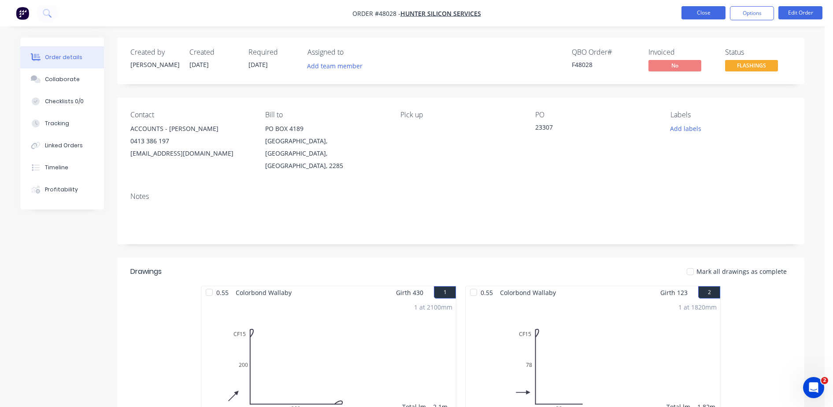
click at [718, 17] on button "Close" at bounding box center [704, 12] width 44 height 13
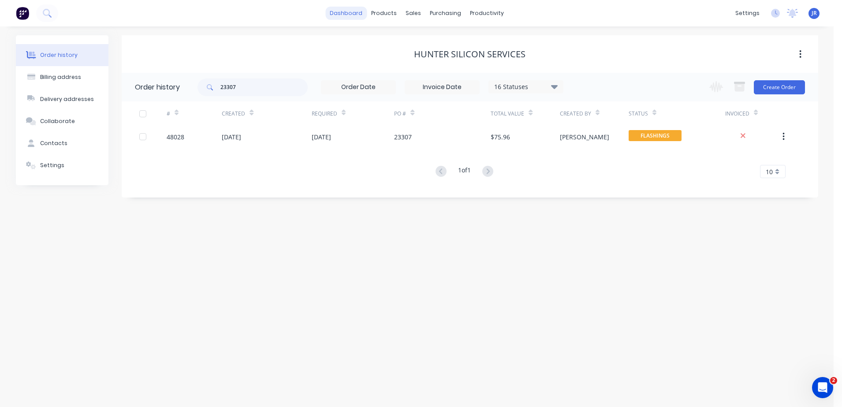
click at [348, 11] on link "dashboard" at bounding box center [345, 13] width 41 height 13
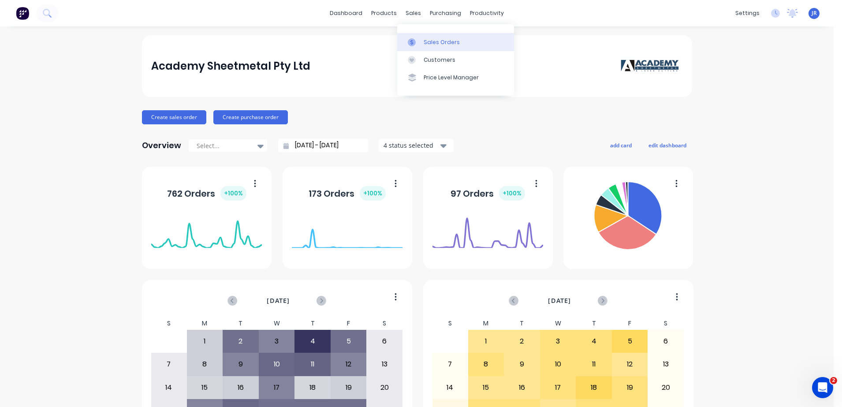
drag, startPoint x: 430, startPoint y: 40, endPoint x: 419, endPoint y: 35, distance: 11.6
click at [430, 40] on div "Sales Orders" at bounding box center [442, 42] width 36 height 8
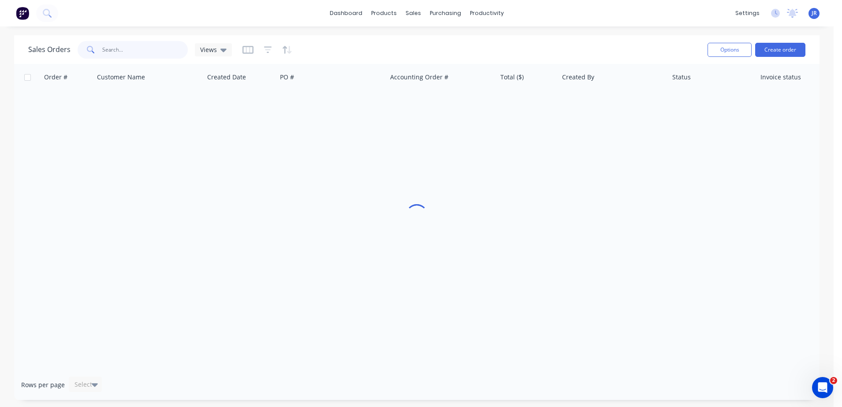
click at [117, 54] on input "text" at bounding box center [145, 50] width 86 height 18
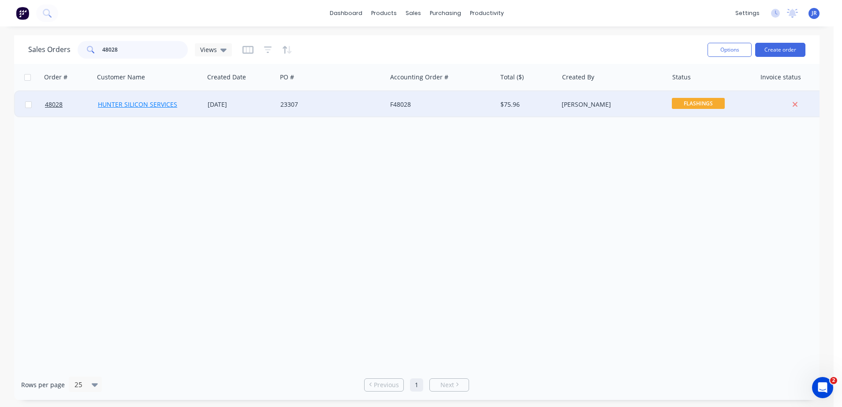
type input "48028"
click at [151, 104] on link "HUNTER SILICON SERVICES" at bounding box center [137, 104] width 79 height 8
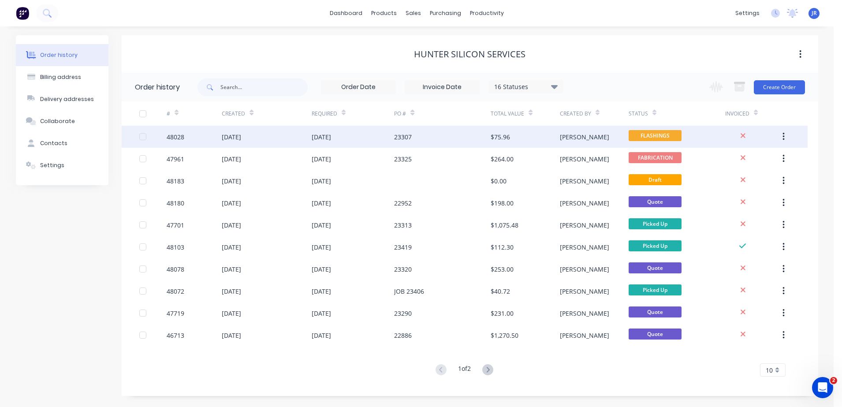
click at [405, 141] on div "23307" at bounding box center [442, 137] width 97 height 22
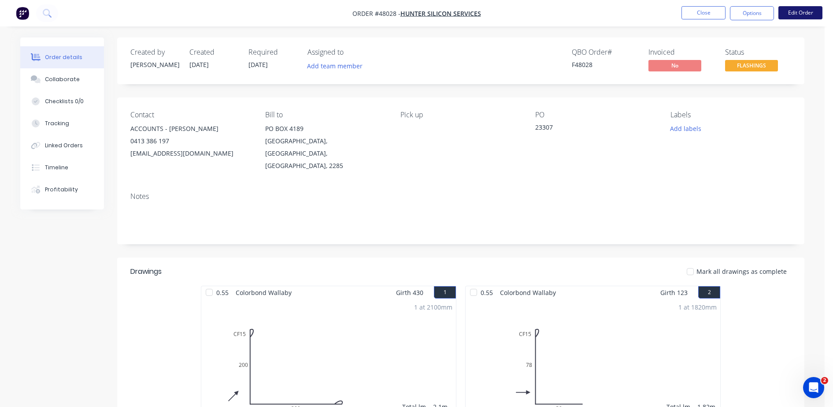
click at [808, 13] on button "Edit Order" at bounding box center [801, 12] width 44 height 13
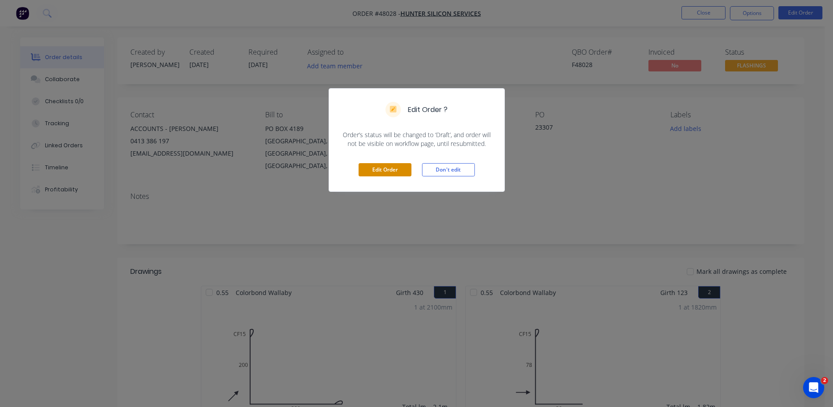
click at [402, 170] on button "Edit Order" at bounding box center [385, 169] width 53 height 13
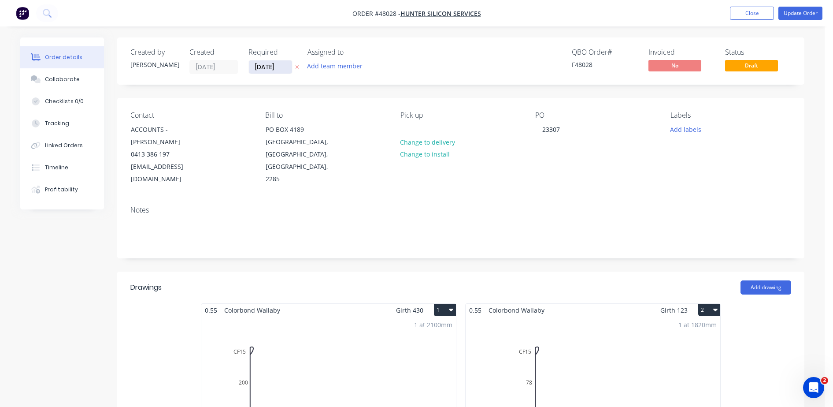
click at [271, 64] on input "06/10/25" at bounding box center [270, 66] width 43 height 13
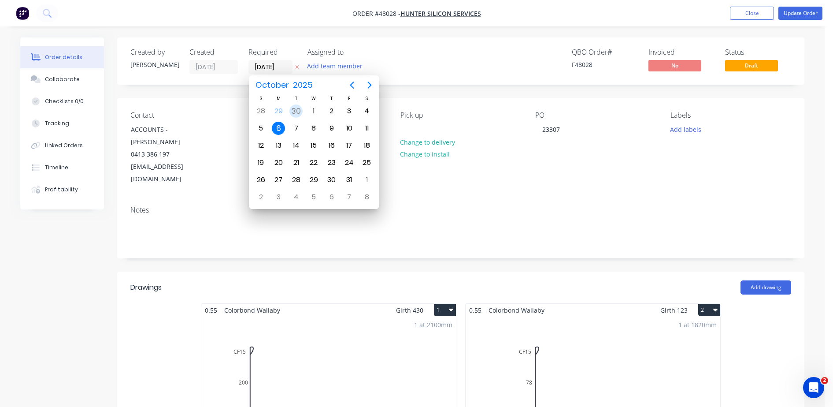
click at [294, 107] on div "30" at bounding box center [296, 110] width 13 height 13
type input "[DATE]"
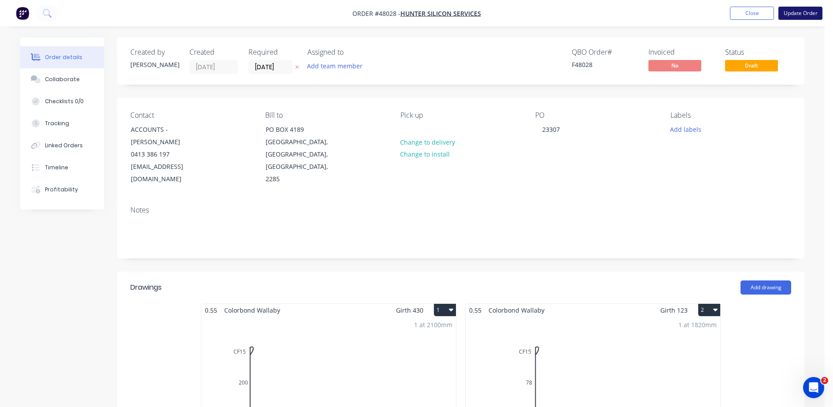
click at [811, 11] on button "Update Order" at bounding box center [801, 13] width 44 height 13
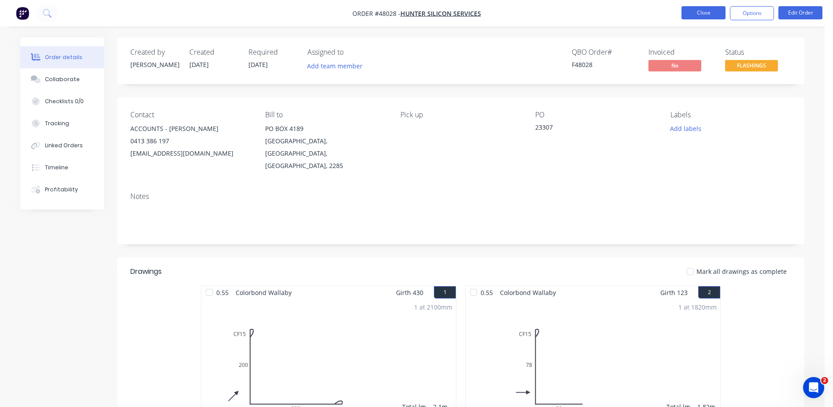
click at [712, 8] on button "Close" at bounding box center [704, 12] width 44 height 13
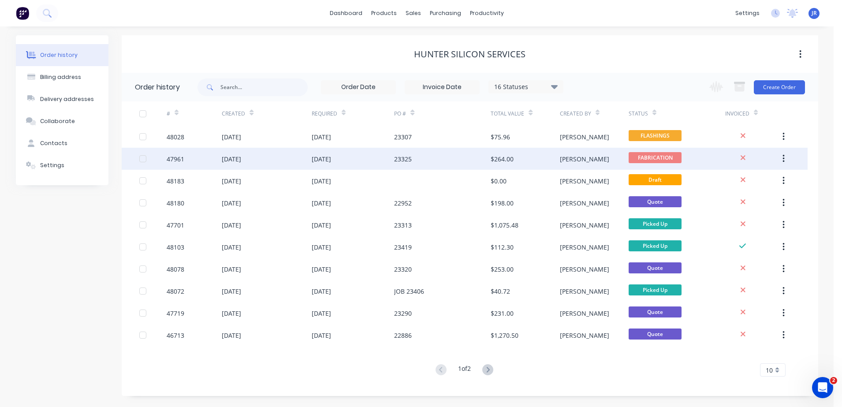
click at [379, 158] on div "06 Oct 2025" at bounding box center [353, 159] width 83 height 22
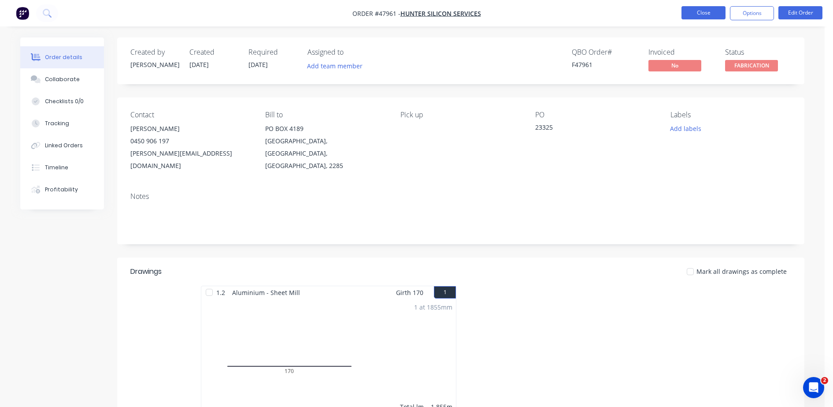
click at [699, 16] on button "Close" at bounding box center [704, 12] width 44 height 13
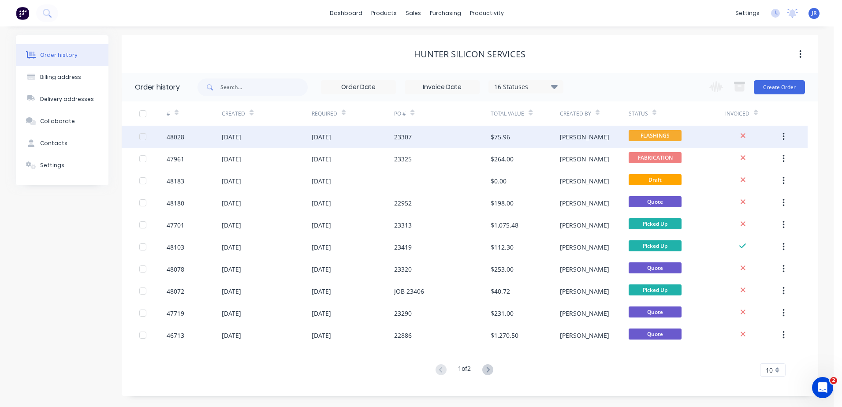
click at [335, 141] on div "30 Sep 2025" at bounding box center [353, 137] width 83 height 22
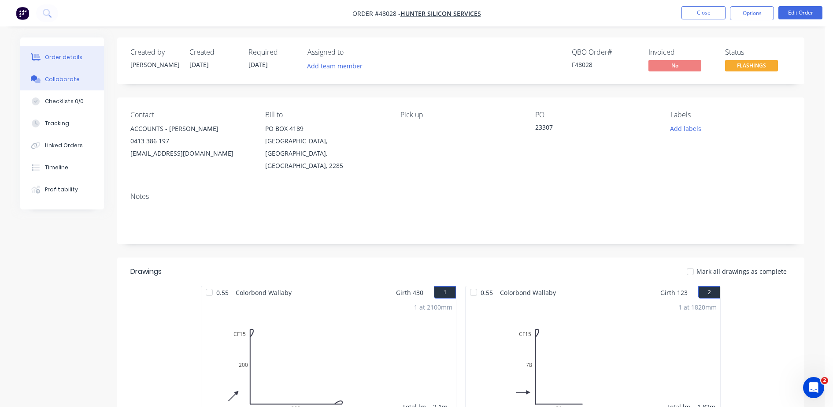
click at [65, 76] on div "Collaborate" at bounding box center [62, 79] width 35 height 8
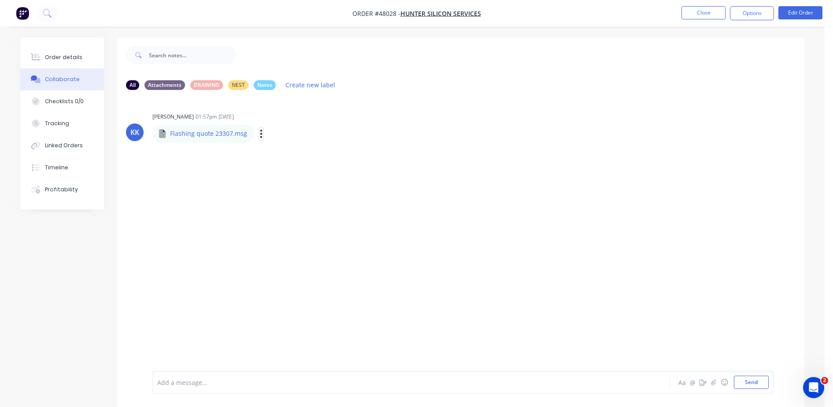
click at [260, 134] on icon "button" at bounding box center [261, 134] width 3 height 10
click at [287, 155] on button "Download" at bounding box center [319, 157] width 99 height 20
click at [86, 54] on button "Order details" at bounding box center [62, 57] width 84 height 22
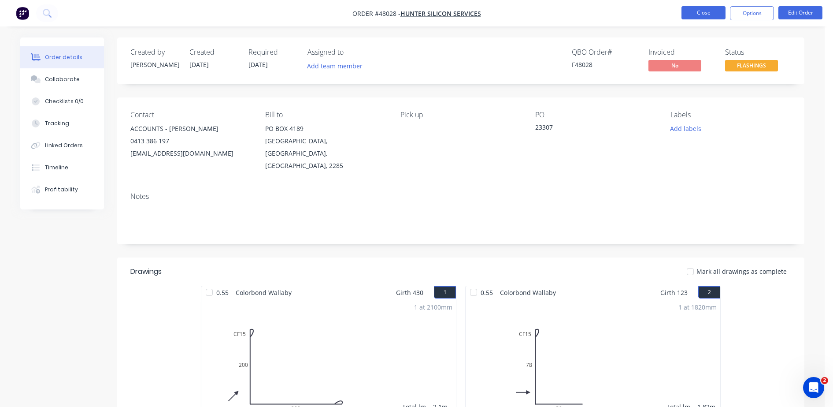
click at [711, 15] on button "Close" at bounding box center [704, 12] width 44 height 13
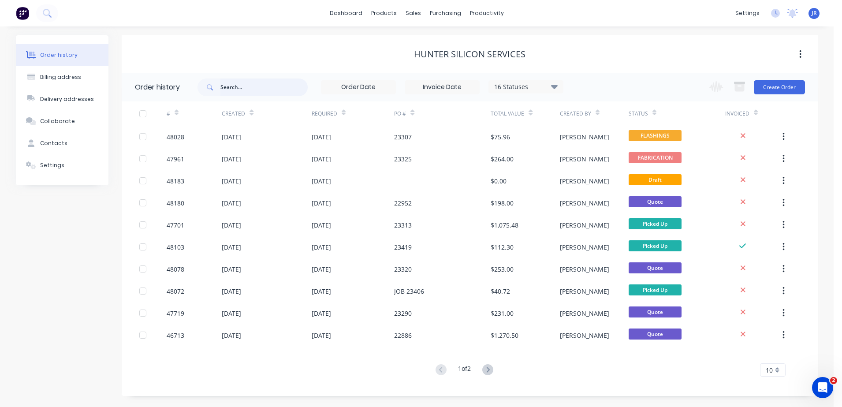
click at [258, 90] on input "text" at bounding box center [263, 87] width 87 height 18
type input "23307"
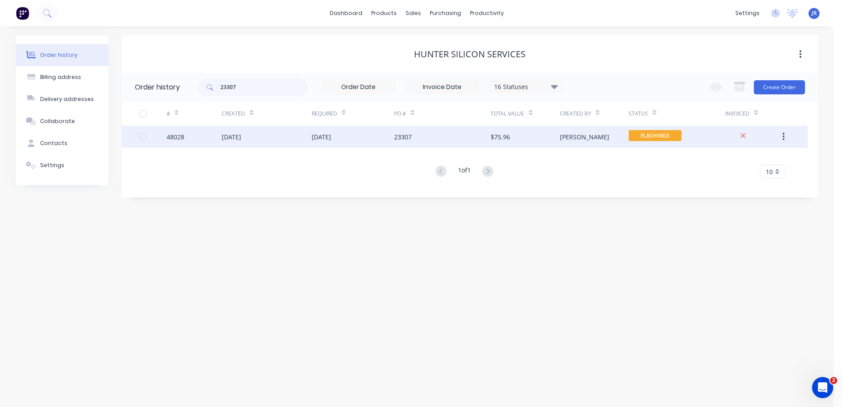
click at [241, 133] on div "[DATE]" at bounding box center [231, 136] width 19 height 9
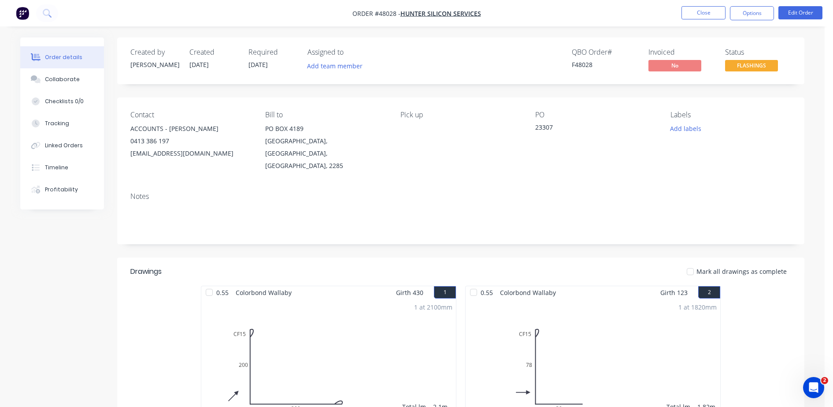
drag, startPoint x: 558, startPoint y: 15, endPoint x: 574, endPoint y: 13, distance: 15.9
click at [558, 15] on nav "Order #48028 - HUNTER SILICON SERVICES Close Options Edit Order" at bounding box center [416, 13] width 833 height 26
click at [707, 14] on button "Close" at bounding box center [704, 12] width 44 height 13
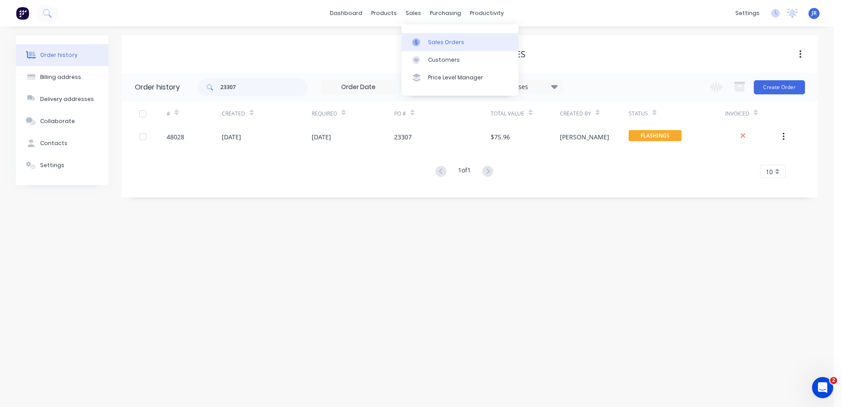
click at [441, 43] on div "Sales Orders" at bounding box center [446, 42] width 36 height 8
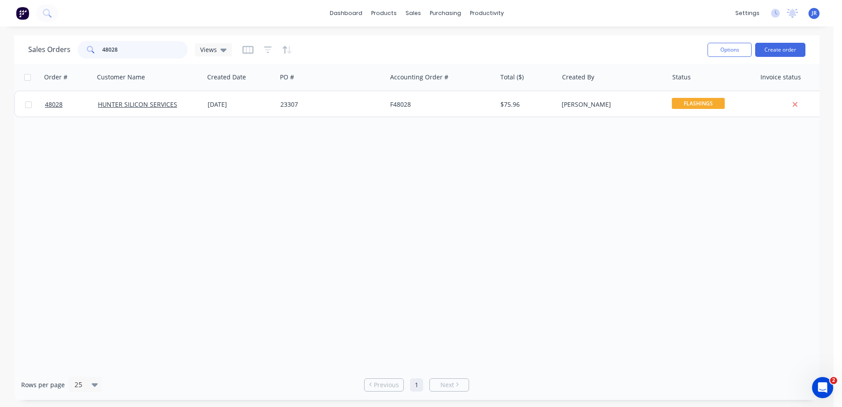
drag, startPoint x: 126, startPoint y: 54, endPoint x: 69, endPoint y: 49, distance: 57.5
click at [69, 49] on div "Sales Orders 48028 Views" at bounding box center [130, 50] width 204 height 18
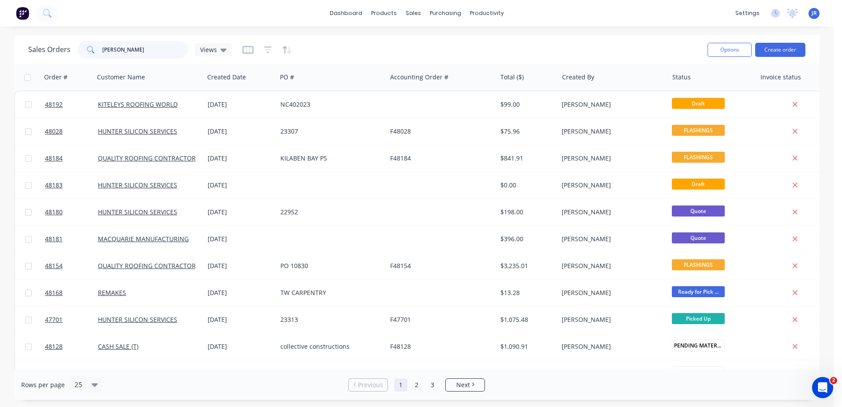
drag, startPoint x: 65, startPoint y: 49, endPoint x: 38, endPoint y: 48, distance: 26.5
click at [46, 52] on div "Sales Orders ron Views" at bounding box center [130, 50] width 204 height 18
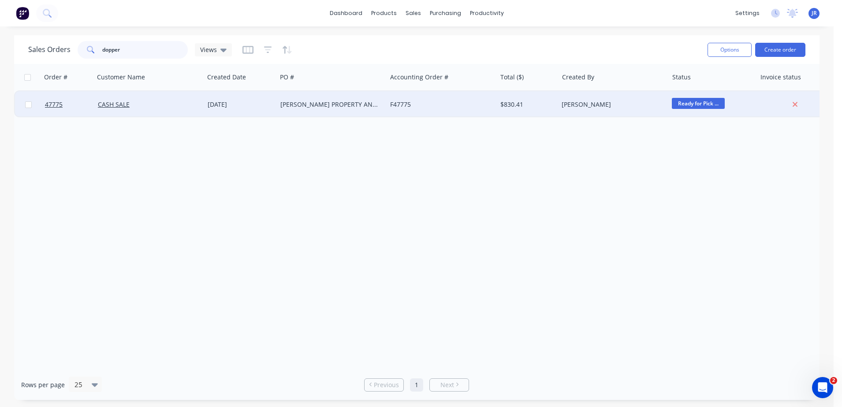
type input "dopper"
click at [372, 102] on div "DOPPS PROPERTY AND BUILDING SERVICES" at bounding box center [329, 104] width 98 height 9
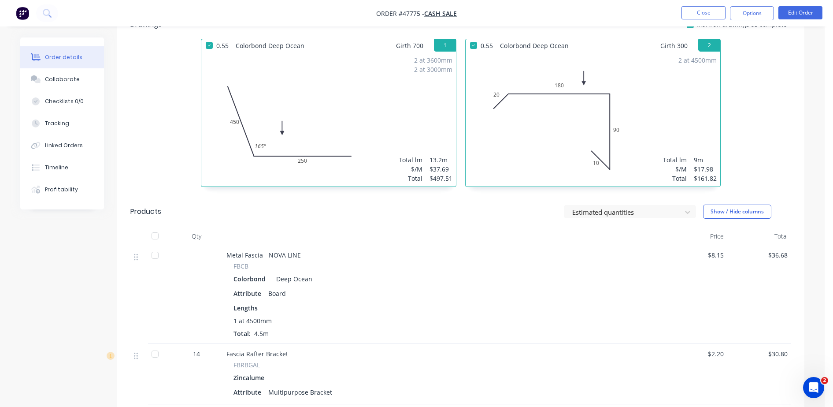
scroll to position [124, 0]
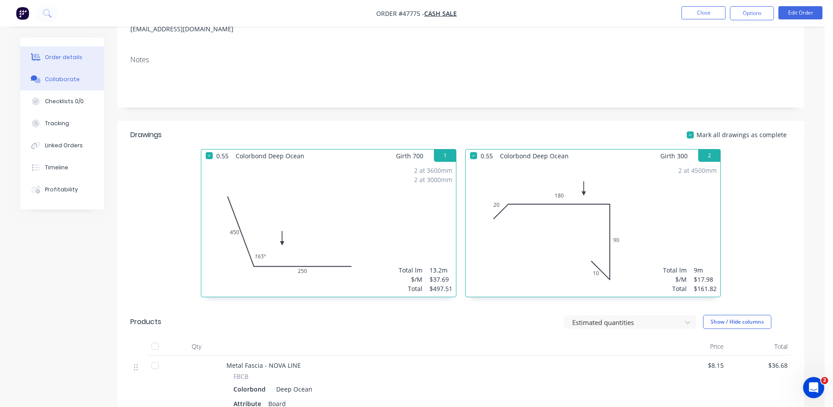
click at [86, 81] on button "Collaborate" at bounding box center [62, 79] width 84 height 22
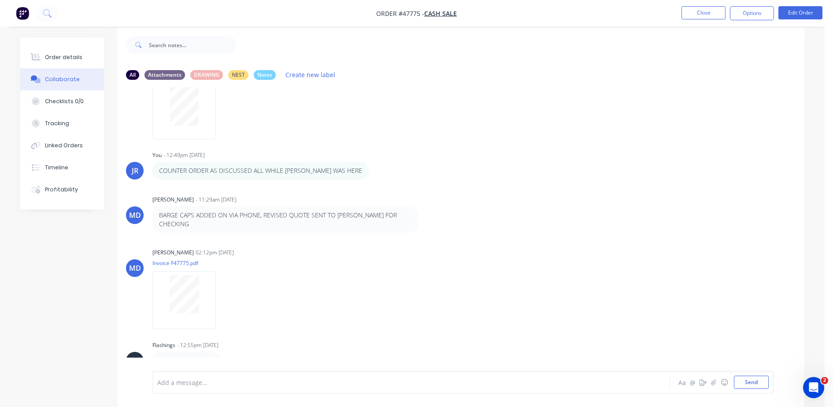
scroll to position [13, 0]
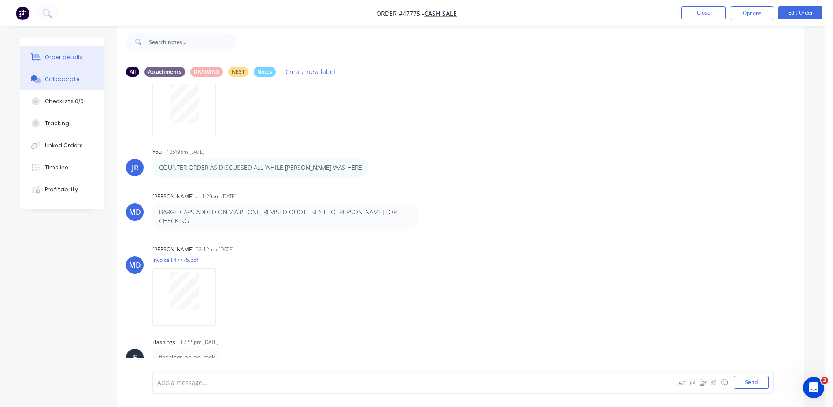
click at [76, 56] on div "Order details" at bounding box center [63, 57] width 37 height 8
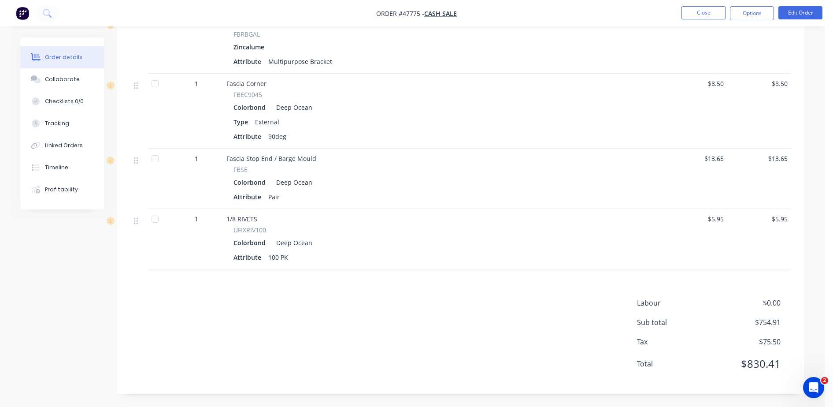
scroll to position [400, 0]
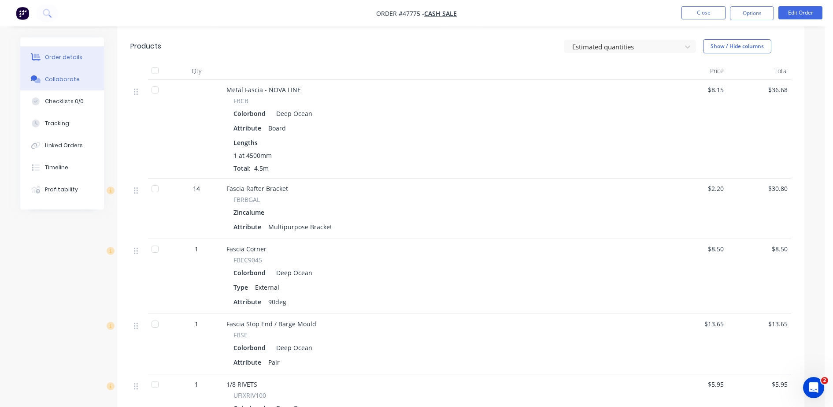
click at [74, 76] on div "Collaborate" at bounding box center [62, 79] width 35 height 8
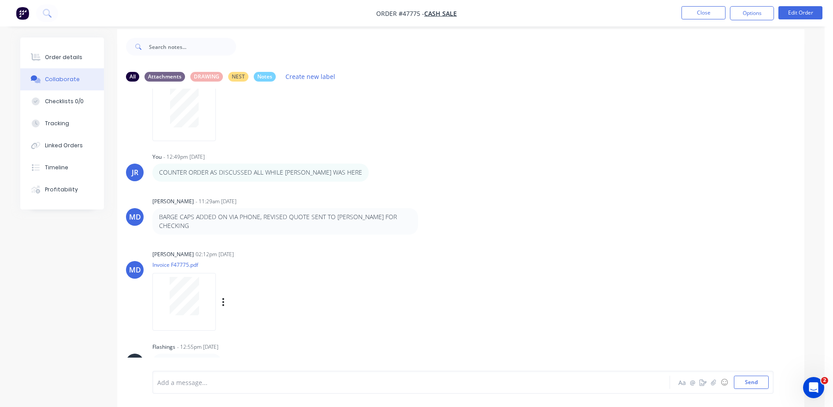
scroll to position [13, 0]
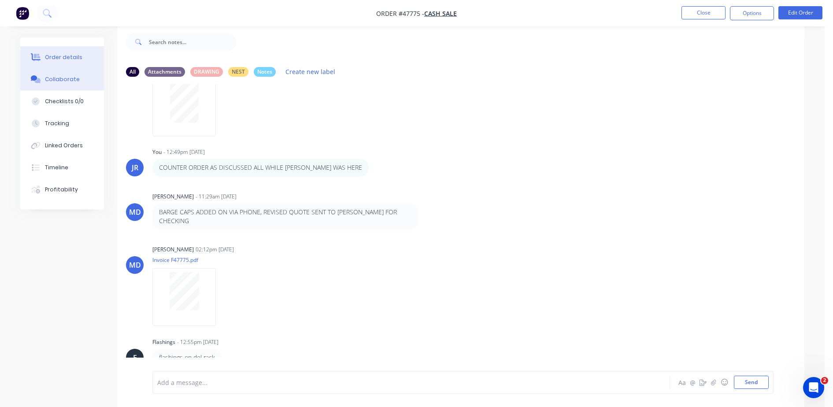
click at [63, 56] on div "Order details" at bounding box center [63, 57] width 37 height 8
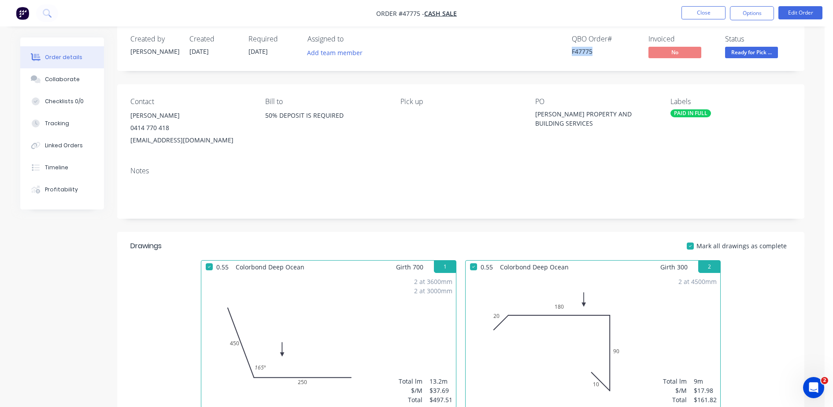
drag, startPoint x: 566, startPoint y: 58, endPoint x: 604, endPoint y: 51, distance: 39.1
click at [604, 51] on div "QBO Order # F47775 Invoiced No Status Ready for Pick ..." at bounding box center [594, 48] width 396 height 26
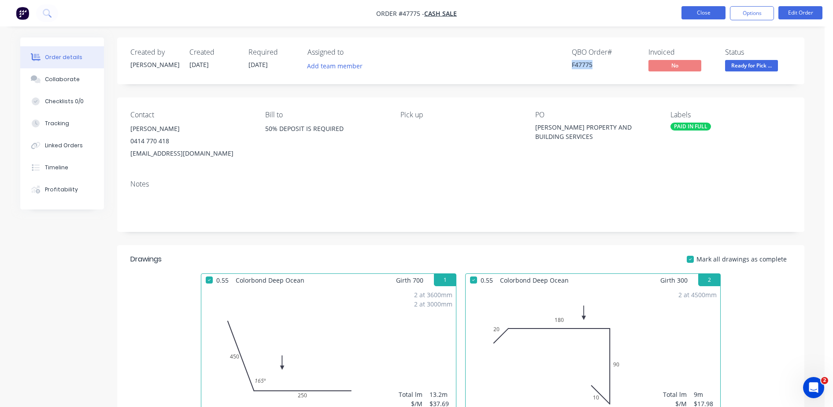
click at [699, 16] on button "Close" at bounding box center [704, 12] width 44 height 13
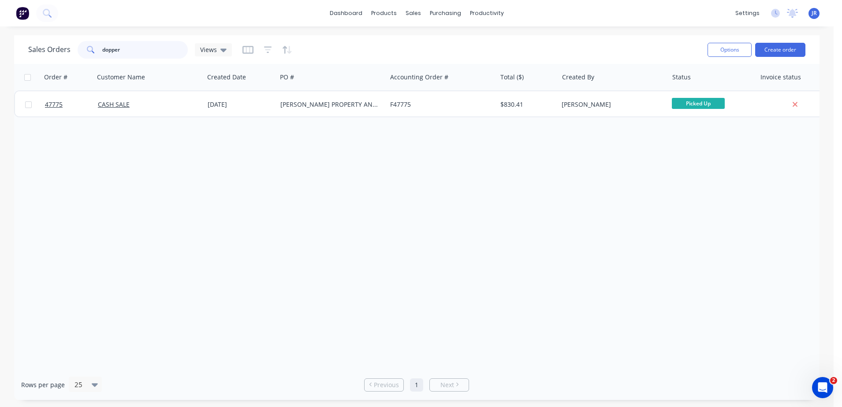
drag, startPoint x: 81, startPoint y: 55, endPoint x: 75, endPoint y: 56, distance: 5.8
click at [75, 56] on div "Sales Orders dopper Views" at bounding box center [130, 50] width 204 height 18
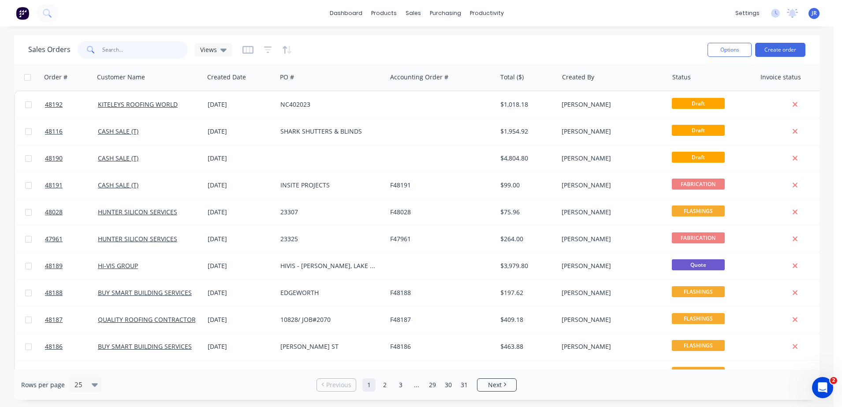
click at [147, 52] on input "text" at bounding box center [145, 50] width 86 height 18
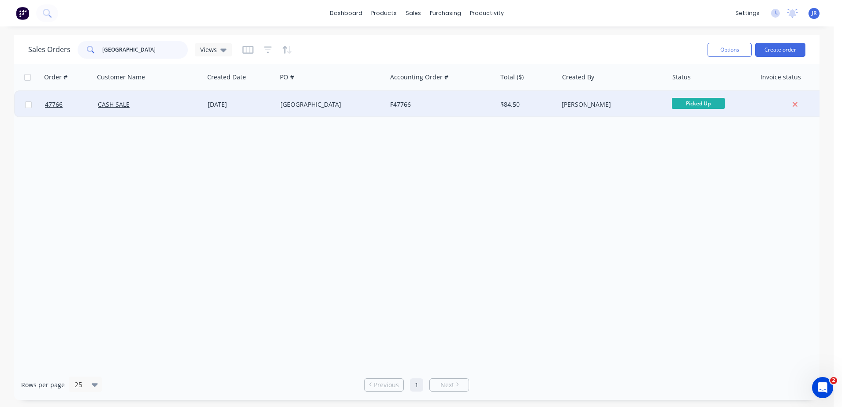
type input "[GEOGRAPHIC_DATA]"
click at [234, 100] on div "[DATE]" at bounding box center [241, 104] width 66 height 9
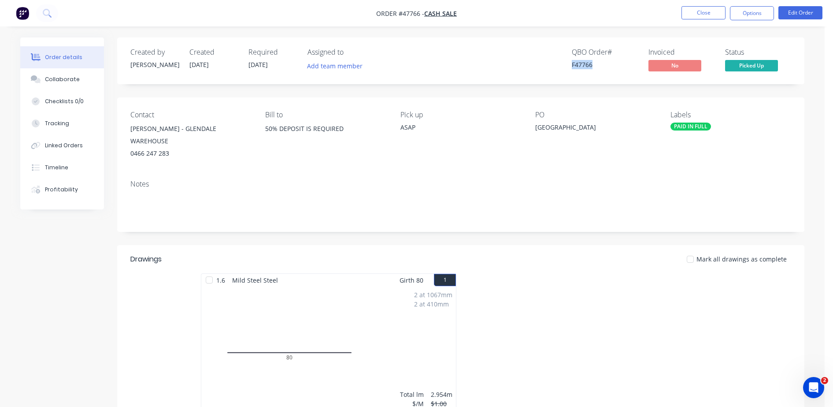
drag, startPoint x: 565, startPoint y: 63, endPoint x: 609, endPoint y: 63, distance: 44.5
click at [609, 63] on div "QBO Order # F47766 Invoiced No Status Picked Up" at bounding box center [594, 61] width 396 height 26
copy div "F47766"
drag, startPoint x: 89, startPoint y: 75, endPoint x: 97, endPoint y: 72, distance: 8.9
click at [89, 75] on button "Collaborate" at bounding box center [62, 79] width 84 height 22
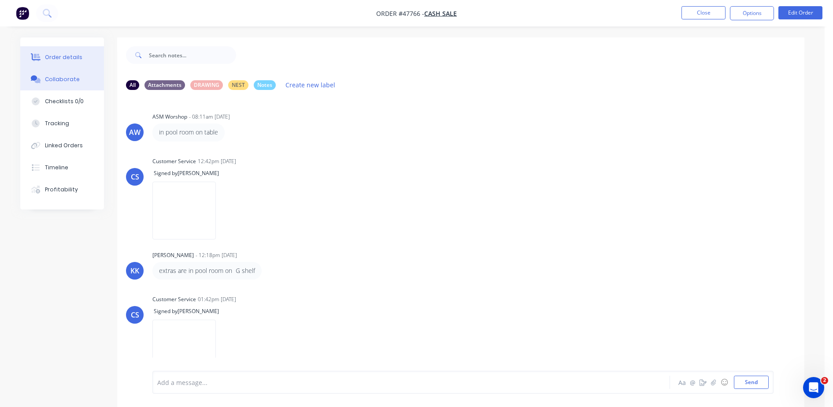
click at [89, 59] on button "Order details" at bounding box center [62, 57] width 84 height 22
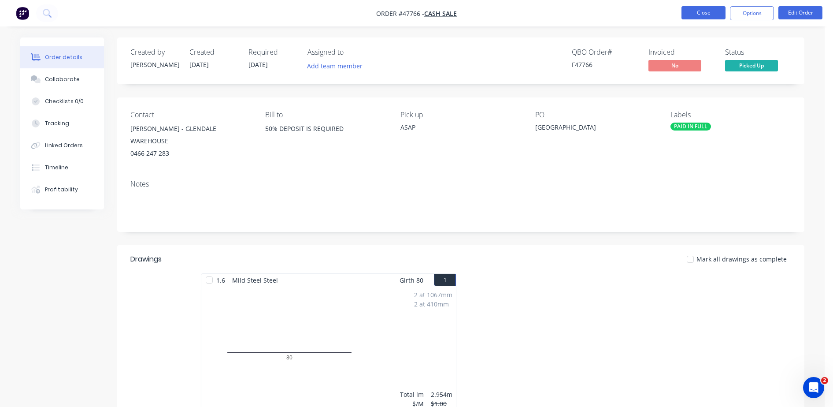
click at [714, 12] on button "Close" at bounding box center [704, 12] width 44 height 13
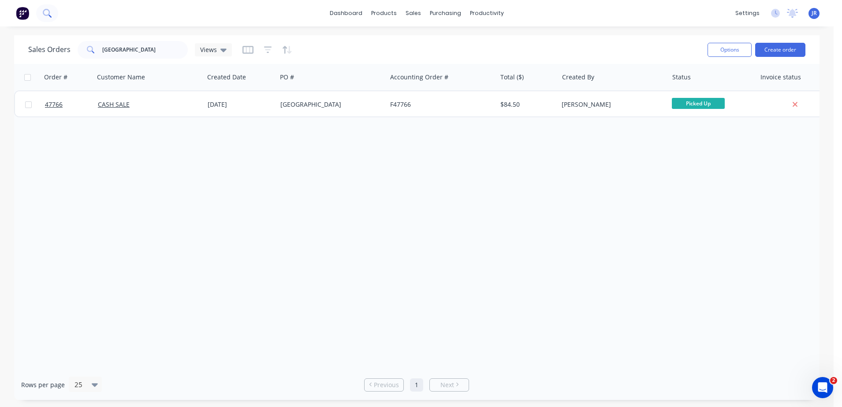
click at [41, 9] on button at bounding box center [47, 13] width 22 height 18
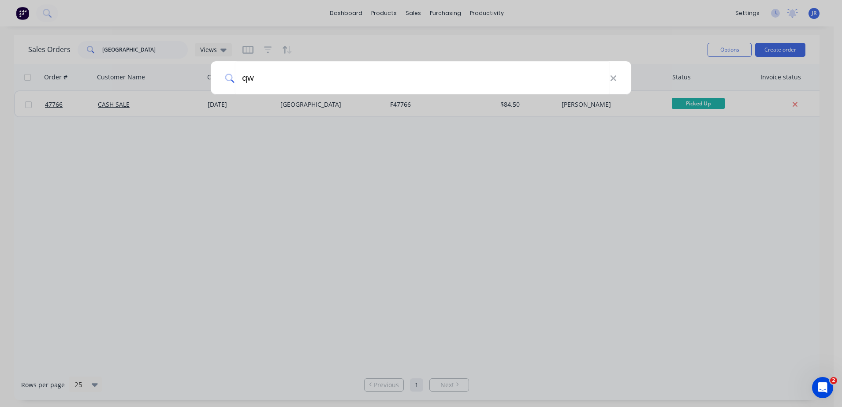
type input "q"
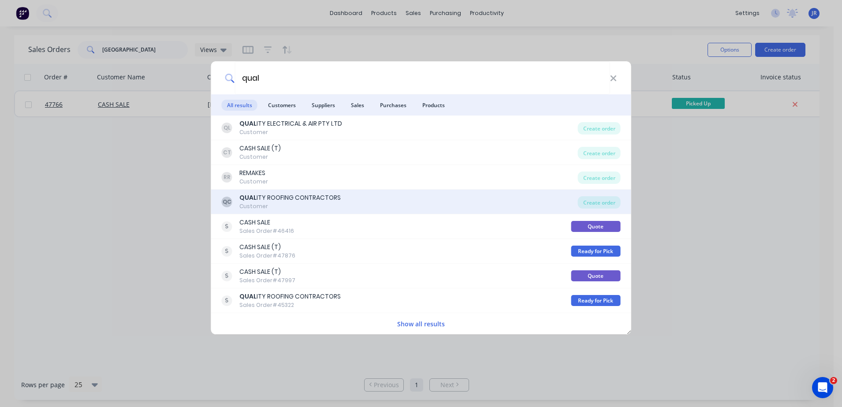
type input "qual"
click at [316, 198] on div "QUAL ITY ROOFING CONTRACTORS" at bounding box center [289, 197] width 101 height 9
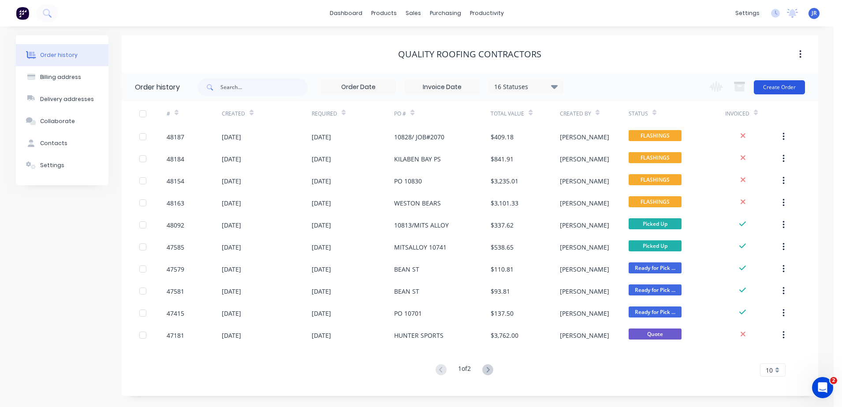
click at [782, 84] on button "Create Order" at bounding box center [779, 87] width 51 height 14
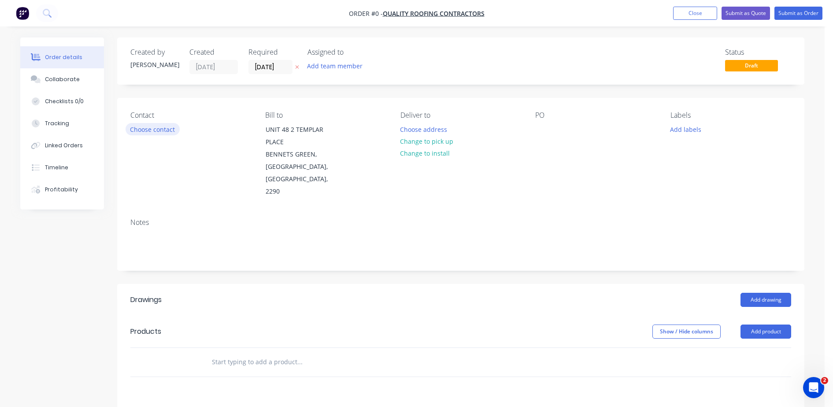
click at [163, 130] on button "Choose contact" at bounding box center [153, 129] width 54 height 12
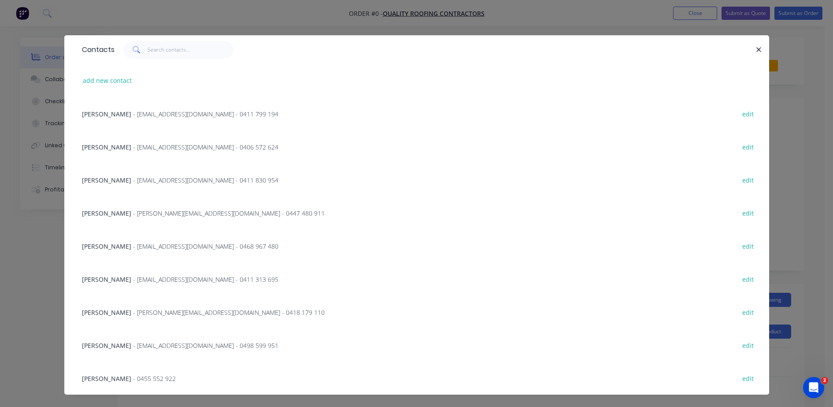
click at [139, 179] on span "- admin@qrcontractors.com.au - 0411 830 954" at bounding box center [205, 180] width 145 height 8
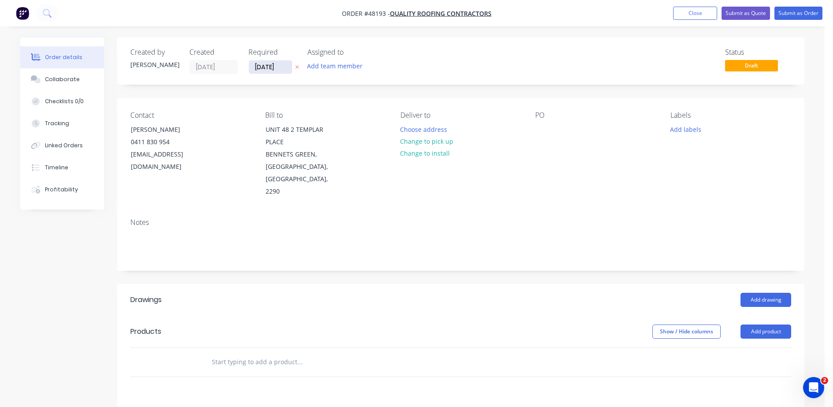
click at [271, 72] on input "[DATE]" at bounding box center [270, 66] width 43 height 13
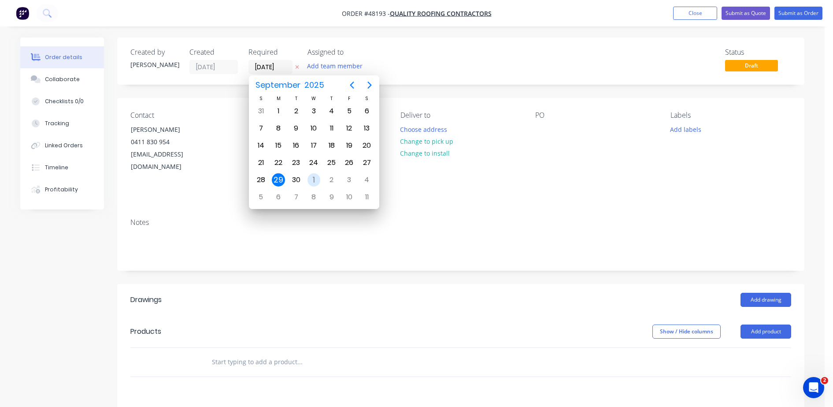
click at [311, 179] on div "1" at bounding box center [314, 179] width 13 height 13
type input "[DATE]"
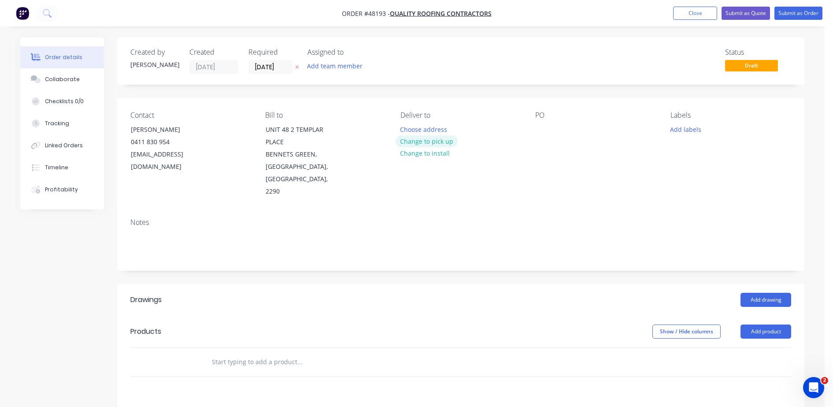
drag, startPoint x: 424, startPoint y: 140, endPoint x: 22, endPoint y: 265, distance: 421.1
click at [424, 140] on button "Change to pick up" at bounding box center [427, 141] width 63 height 12
click at [541, 126] on div at bounding box center [542, 129] width 14 height 13
drag, startPoint x: 619, startPoint y: 127, endPoint x: 522, endPoint y: 130, distance: 97.0
click at [522, 130] on div "Contact JACKO SAUNDERS 0411 830 954 admin@qrcontractors.com.au Bill to UNIT 48 …" at bounding box center [461, 154] width 688 height 113
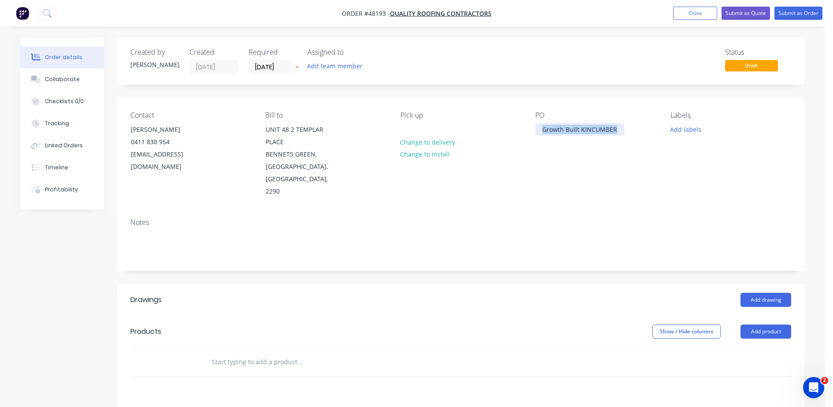
click at [539, 130] on div "Growth Built KINCUMBER" at bounding box center [579, 129] width 89 height 13
click at [762, 293] on button "Add drawing" at bounding box center [766, 300] width 51 height 14
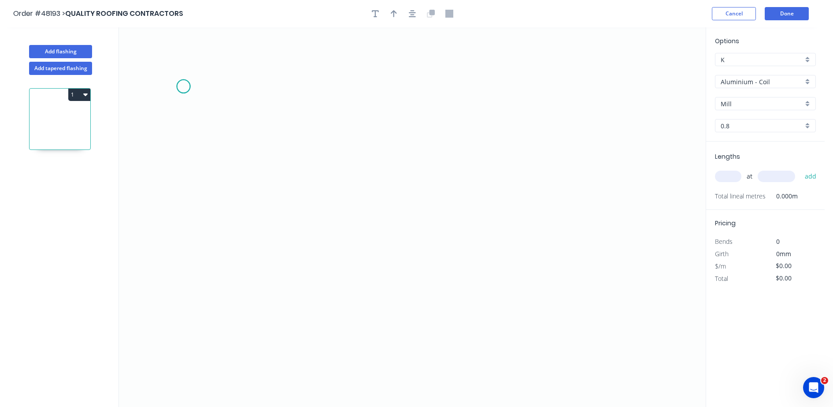
click at [183, 86] on icon "0" at bounding box center [412, 216] width 587 height 379
click at [183, 204] on icon "0" at bounding box center [412, 216] width 587 height 379
click at [415, 197] on icon "0 ?" at bounding box center [412, 216] width 587 height 379
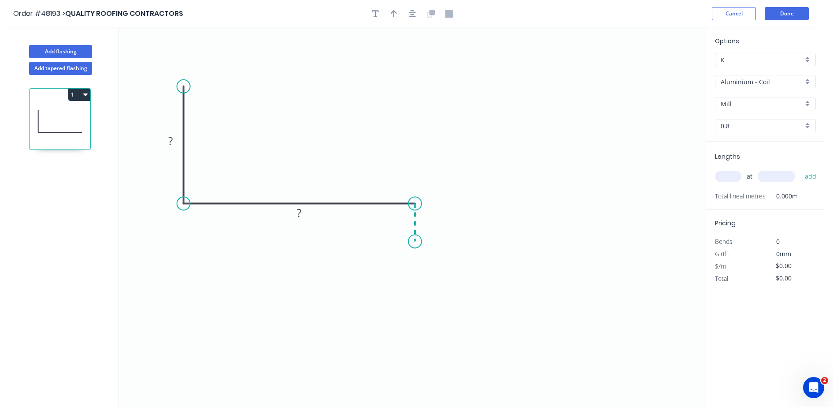
click at [417, 242] on icon "0 ? ?" at bounding box center [412, 216] width 587 height 379
drag, startPoint x: 728, startPoint y: 82, endPoint x: 729, endPoint y: 87, distance: 5.3
click at [728, 82] on input "Aluminium - Coil" at bounding box center [762, 81] width 82 height 9
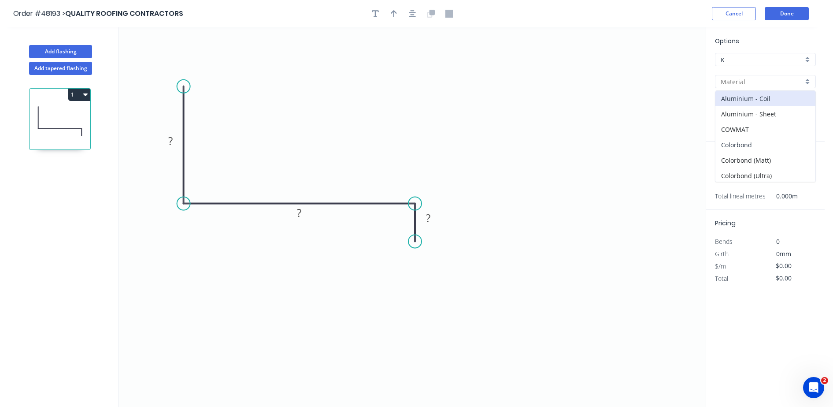
click at [742, 141] on div "Colorbond" at bounding box center [766, 144] width 100 height 15
type input "Colorbond"
type input "Basalt"
type input "0.55"
click at [747, 99] on input "Basalt" at bounding box center [762, 103] width 82 height 9
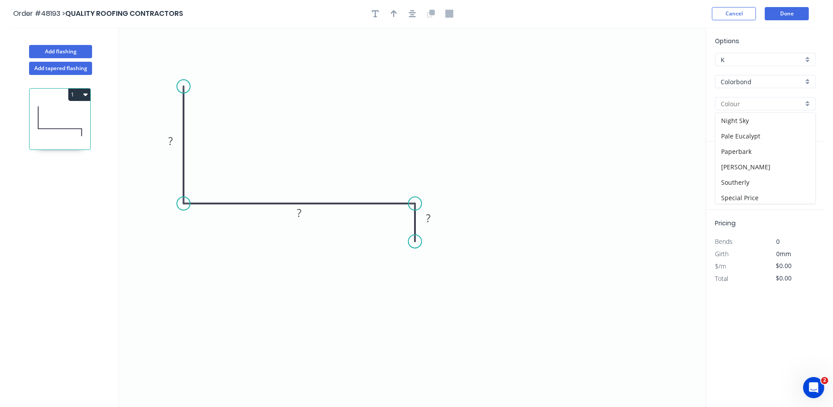
scroll to position [275, 0]
click at [735, 119] on div "[PERSON_NAME]" at bounding box center [766, 122] width 100 height 15
type input "[PERSON_NAME]"
click at [173, 138] on rect at bounding box center [171, 141] width 18 height 12
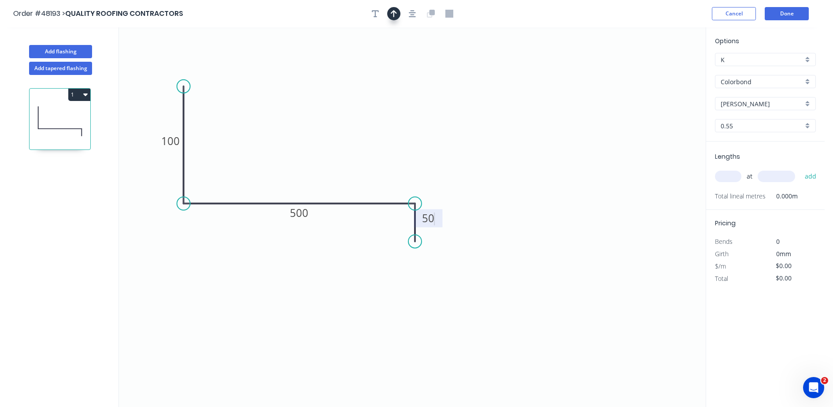
click at [393, 14] on icon "button" at bounding box center [394, 14] width 6 height 8
type input "$16.93"
drag, startPoint x: 663, startPoint y: 66, endPoint x: 284, endPoint y: 150, distance: 388.6
click at [279, 150] on icon "0 100 500 50" at bounding box center [412, 216] width 587 height 379
drag, startPoint x: 643, startPoint y: 72, endPoint x: 305, endPoint y: 169, distance: 351.0
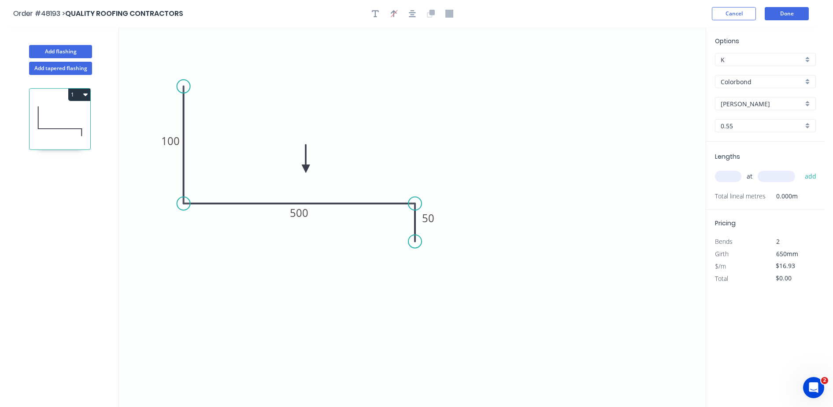
click at [305, 169] on icon at bounding box center [306, 159] width 8 height 28
click at [725, 178] on input "text" at bounding box center [728, 176] width 26 height 11
type input "1"
type input "1500"
click at [801, 169] on button "add" at bounding box center [811, 176] width 21 height 15
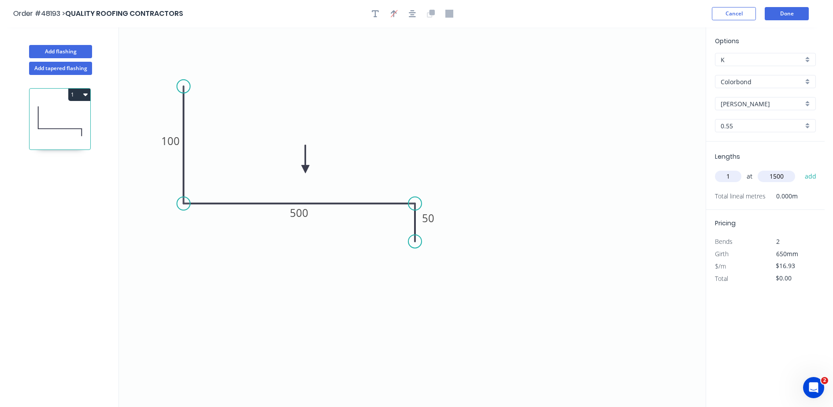
type input "$25.40"
click at [76, 49] on button "Add flashing" at bounding box center [60, 51] width 63 height 13
type input "$0.00"
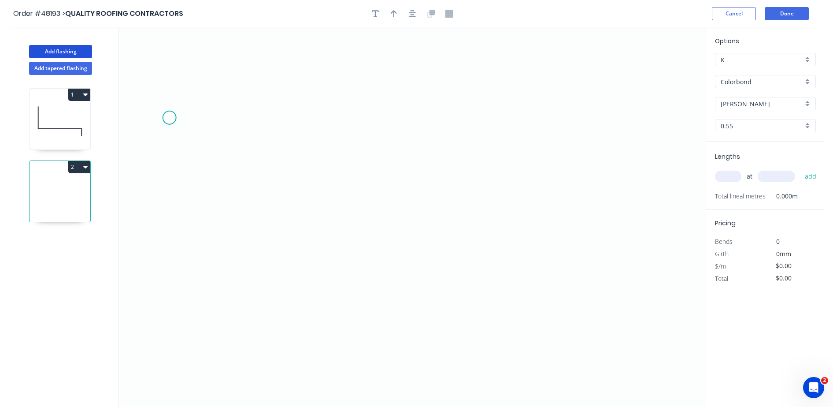
click at [169, 116] on icon "0" at bounding box center [412, 216] width 587 height 379
click at [175, 240] on icon "0" at bounding box center [412, 216] width 587 height 379
click at [419, 233] on icon "0 ?" at bounding box center [412, 216] width 587 height 379
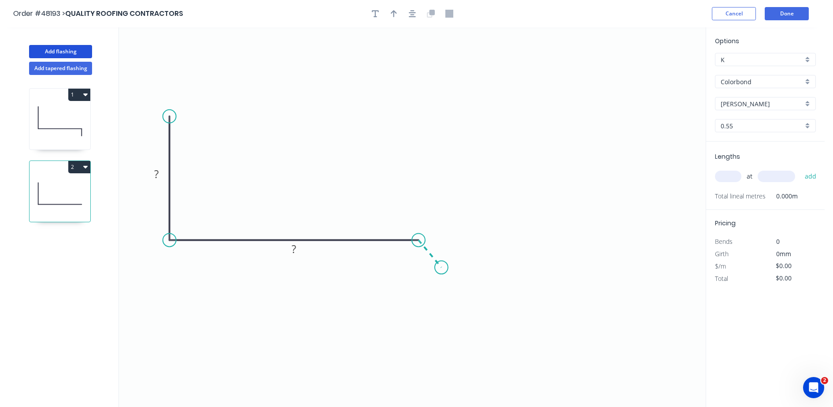
click at [442, 268] on icon "0 ? ?" at bounding box center [412, 216] width 587 height 379
drag, startPoint x: 442, startPoint y: 266, endPoint x: 446, endPoint y: 269, distance: 5.1
click at [446, 269] on circle at bounding box center [445, 271] width 13 height 13
click at [160, 172] on rect at bounding box center [157, 174] width 18 height 12
type input "$12.20"
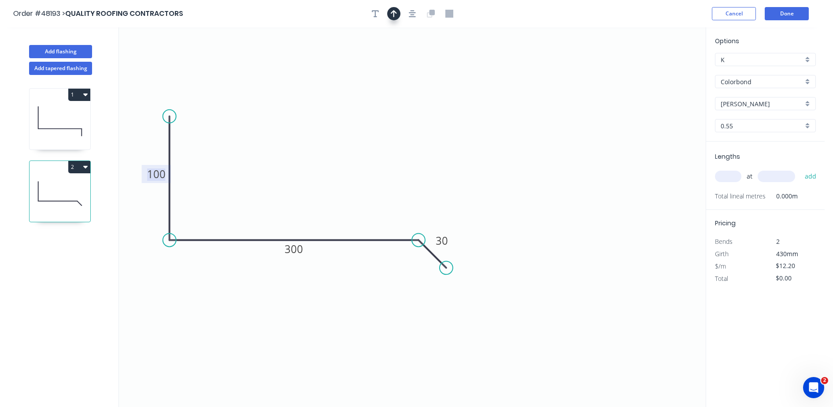
click at [394, 13] on icon "button" at bounding box center [394, 13] width 6 height 7
drag, startPoint x: 578, startPoint y: 89, endPoint x: 302, endPoint y: 194, distance: 295.0
click at [299, 196] on icon at bounding box center [300, 186] width 8 height 28
click at [722, 178] on input "text" at bounding box center [728, 176] width 26 height 11
type input "1"
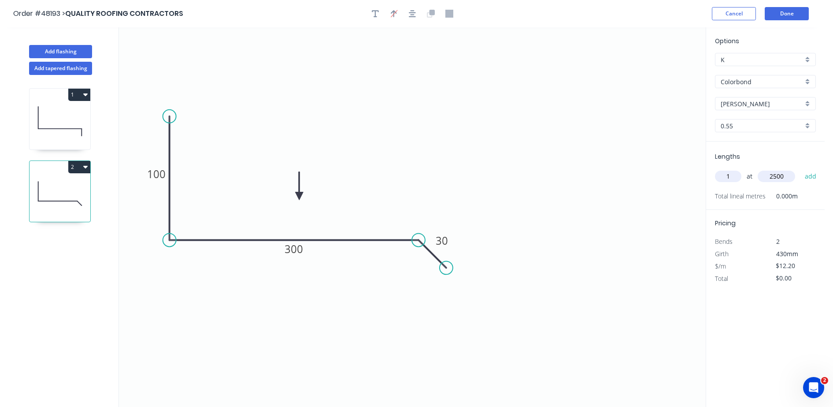
type input "2500"
click at [801, 169] on button "add" at bounding box center [811, 176] width 21 height 15
type input "$30.50"
click at [61, 52] on button "Add flashing" at bounding box center [60, 51] width 63 height 13
type input "$0.00"
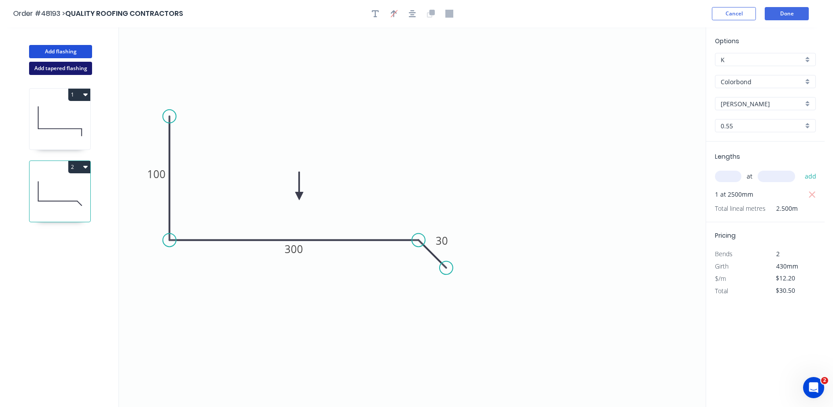
type input "$0.00"
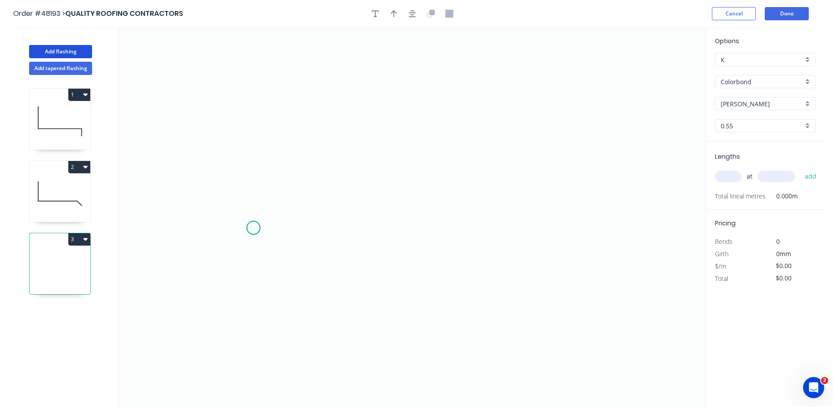
click at [253, 228] on icon "0" at bounding box center [412, 216] width 587 height 379
click at [287, 193] on icon "0" at bounding box center [412, 216] width 587 height 379
click at [618, 198] on icon "0 ?" at bounding box center [412, 216] width 587 height 379
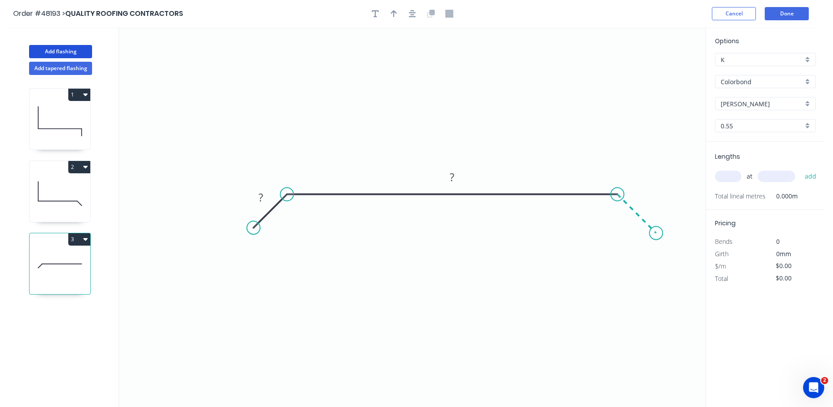
click at [656, 232] on icon at bounding box center [636, 213] width 39 height 39
click at [260, 191] on tspan "?" at bounding box center [261, 197] width 4 height 15
type input "$24.09"
click at [730, 173] on input "text" at bounding box center [728, 176] width 26 height 11
type input "1"
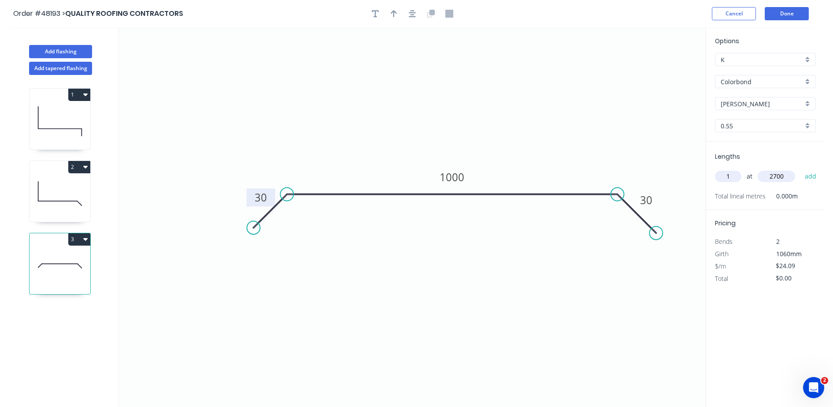
type input "2700"
click at [801, 169] on button "add" at bounding box center [811, 176] width 21 height 15
type input "$65.04"
click at [396, 13] on icon "button" at bounding box center [394, 13] width 6 height 7
drag, startPoint x: 583, startPoint y: 112, endPoint x: 505, endPoint y: 151, distance: 86.9
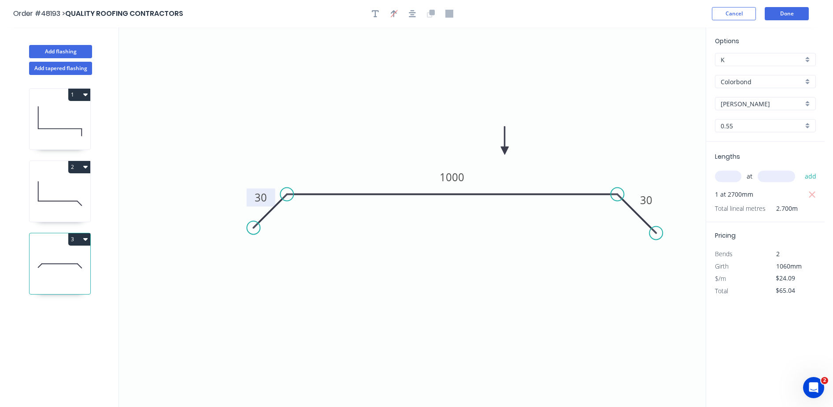
click at [505, 151] on icon at bounding box center [505, 140] width 8 height 28
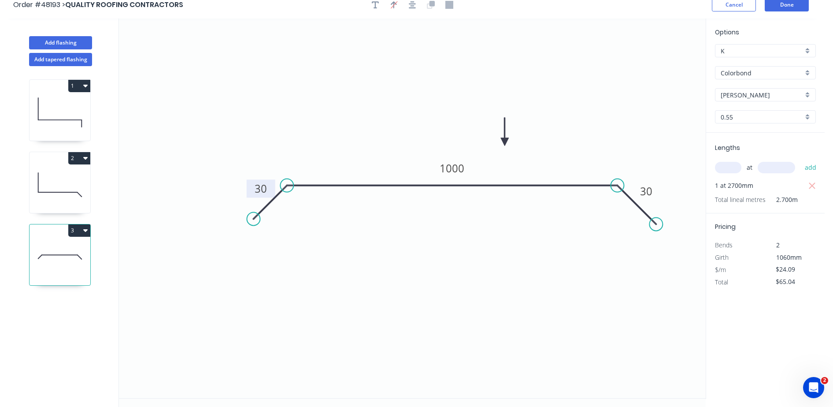
scroll to position [16, 0]
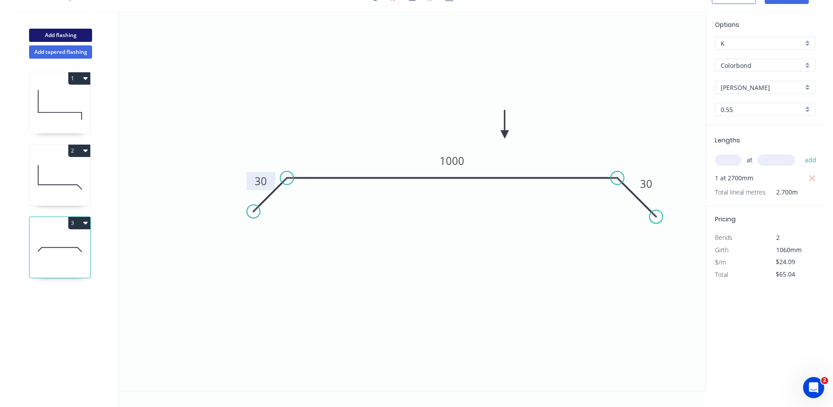
click at [47, 35] on button "Add flashing" at bounding box center [60, 35] width 63 height 13
type input "$0.00"
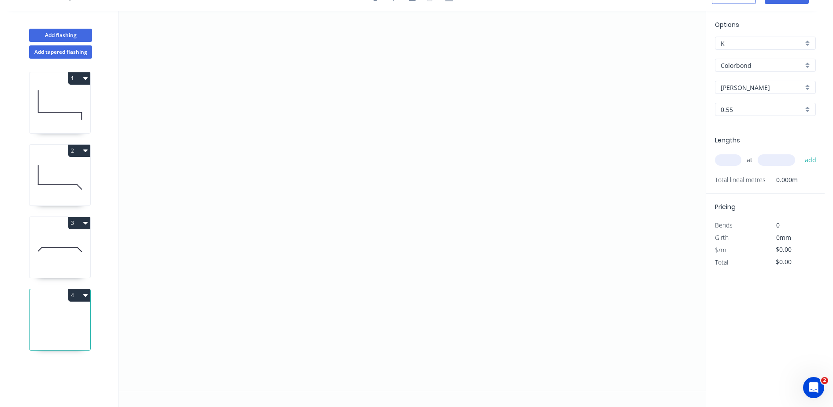
click at [746, 84] on input "[PERSON_NAME]" at bounding box center [762, 87] width 82 height 9
click at [734, 153] on div "Monument" at bounding box center [766, 154] width 100 height 15
type input "Monument"
click at [202, 199] on icon "0" at bounding box center [412, 200] width 587 height 379
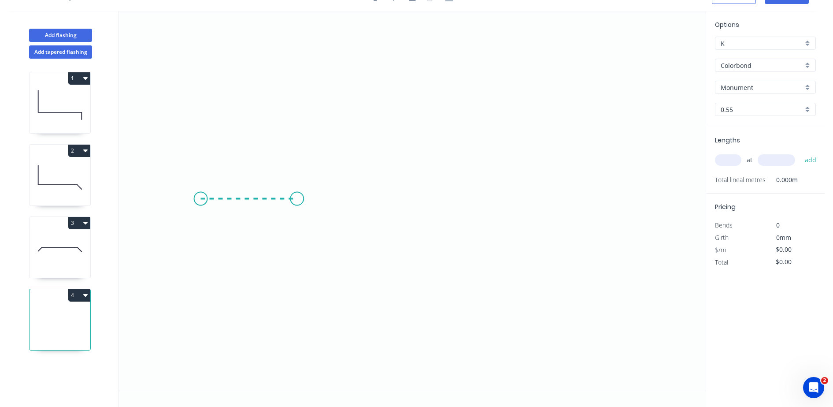
click at [297, 197] on icon "0" at bounding box center [412, 200] width 587 height 379
click at [296, 53] on icon "0 ?" at bounding box center [412, 200] width 587 height 379
click at [304, 53] on circle at bounding box center [296, 53] width 13 height 13
click at [305, 53] on icon "0 ? ?" at bounding box center [412, 200] width 587 height 379
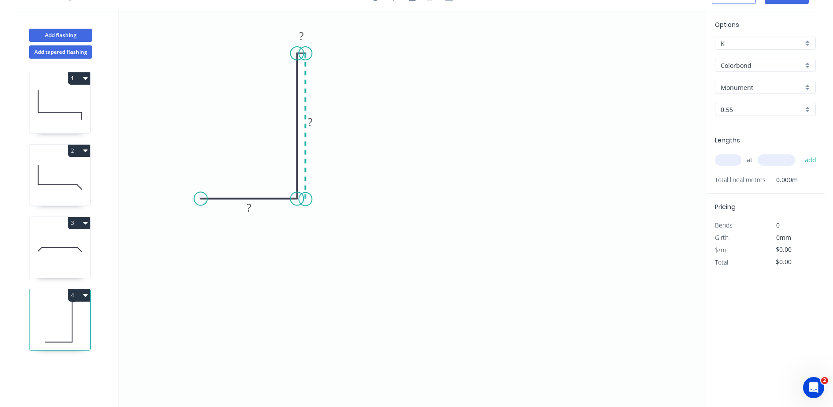
click at [314, 199] on icon "0 ? ? ?" at bounding box center [412, 200] width 587 height 379
click at [410, 202] on icon "0 ? ? ? ?" at bounding box center [412, 200] width 587 height 379
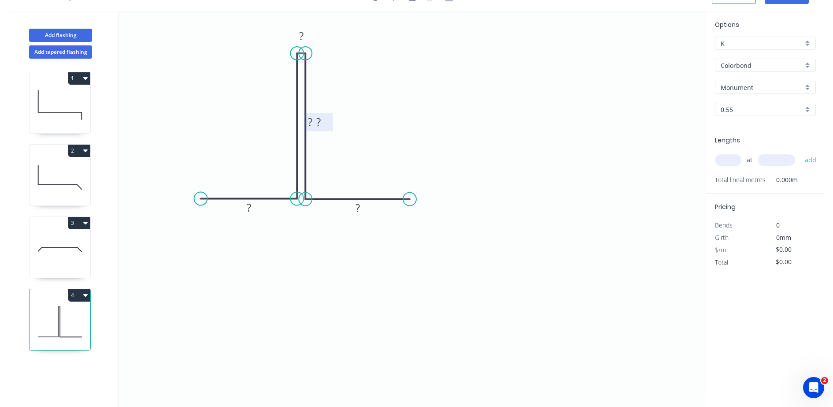
click at [328, 122] on rect at bounding box center [319, 122] width 29 height 18
click at [326, 122] on rect at bounding box center [319, 122] width 18 height 12
click at [302, 35] on tspan "?" at bounding box center [301, 36] width 4 height 15
click at [341, 42] on div "Hide measurement" at bounding box center [346, 47] width 89 height 18
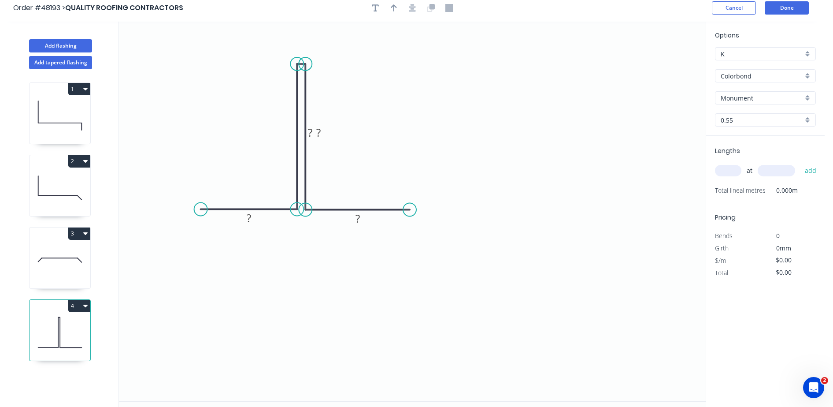
scroll to position [0, 0]
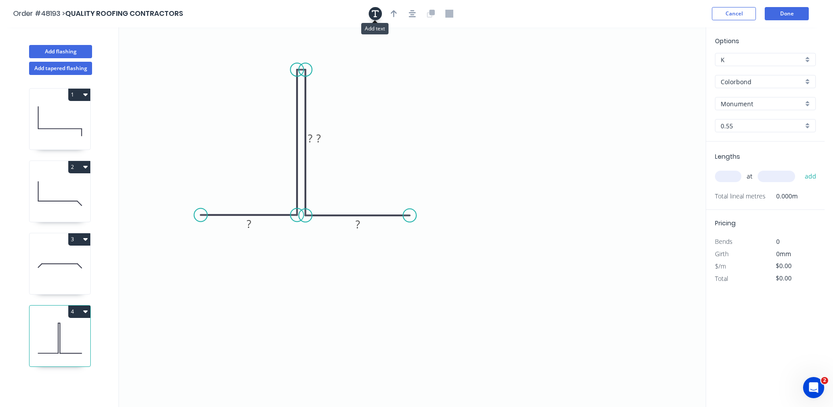
click at [375, 14] on icon "button" at bounding box center [375, 13] width 7 height 7
drag, startPoint x: 162, startPoint y: 65, endPoint x: 281, endPoint y: 63, distance: 119.4
click at [281, 63] on textarea at bounding box center [302, 60] width 71 height 33
drag, startPoint x: 401, startPoint y: 182, endPoint x: 376, endPoint y: 160, distance: 34.0
click at [402, 182] on icon "CF ? ? ? ?" at bounding box center [412, 216] width 587 height 379
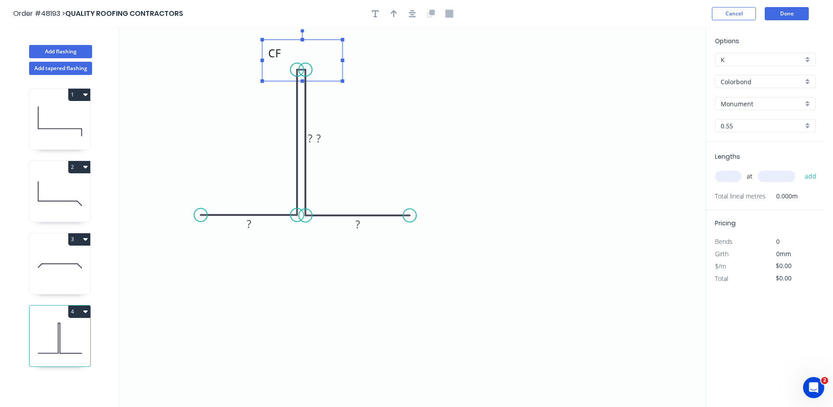
type textarea "CF"
click at [313, 139] on rect at bounding box center [319, 139] width 18 height 12
drag, startPoint x: 331, startPoint y: 137, endPoint x: 275, endPoint y: 132, distance: 55.3
click at [275, 132] on rect at bounding box center [263, 133] width 29 height 18
click at [268, 133] on rect at bounding box center [264, 133] width 18 height 12
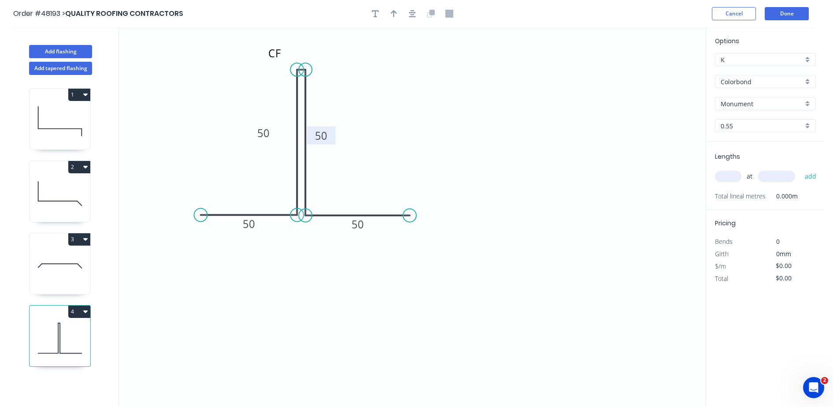
drag, startPoint x: 321, startPoint y: 133, endPoint x: 332, endPoint y: 131, distance: 11.2
click at [332, 131] on rect at bounding box center [321, 135] width 29 height 18
click at [433, 281] on icon "CF 50 50 50 50" at bounding box center [412, 216] width 587 height 379
type input "$6.42"
click at [397, 13] on button "button" at bounding box center [393, 13] width 13 height 13
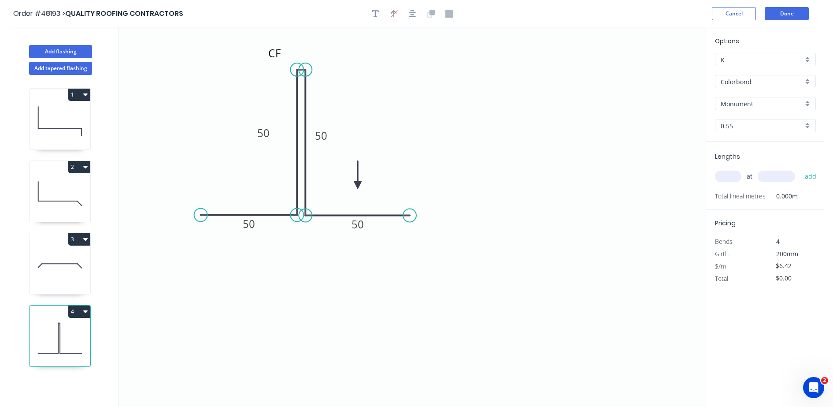
drag, startPoint x: 662, startPoint y: 70, endPoint x: 358, endPoint y: 185, distance: 324.7
click at [358, 185] on icon at bounding box center [358, 175] width 8 height 28
click at [730, 177] on input "text" at bounding box center [728, 176] width 26 height 11
type input "5"
type input "50"
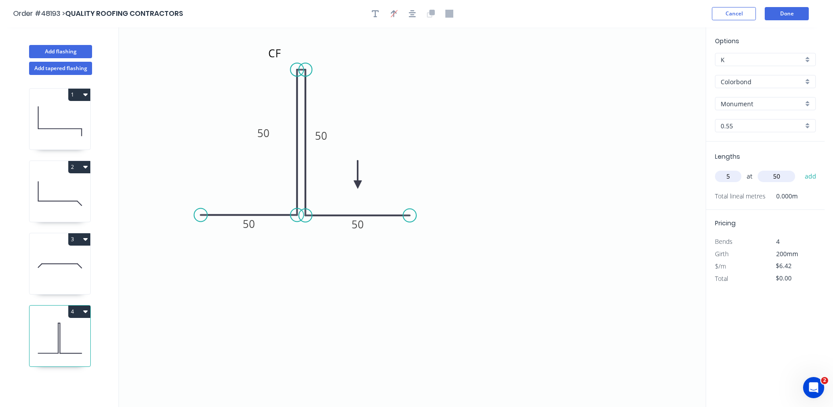
click at [801, 169] on button "add" at bounding box center [811, 176] width 21 height 15
click at [81, 314] on button "4" at bounding box center [79, 311] width 22 height 12
click at [57, 336] on div "Duplicate" at bounding box center [49, 333] width 68 height 13
type input "$0.00"
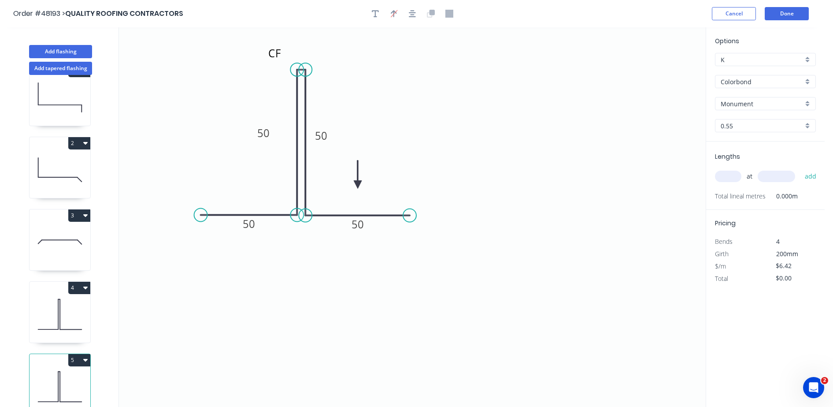
scroll to position [35, 0]
click at [267, 130] on tspan "50" at bounding box center [263, 133] width 12 height 15
type input "$8.20"
click at [724, 176] on input "text" at bounding box center [728, 176] width 26 height 11
type input "2"
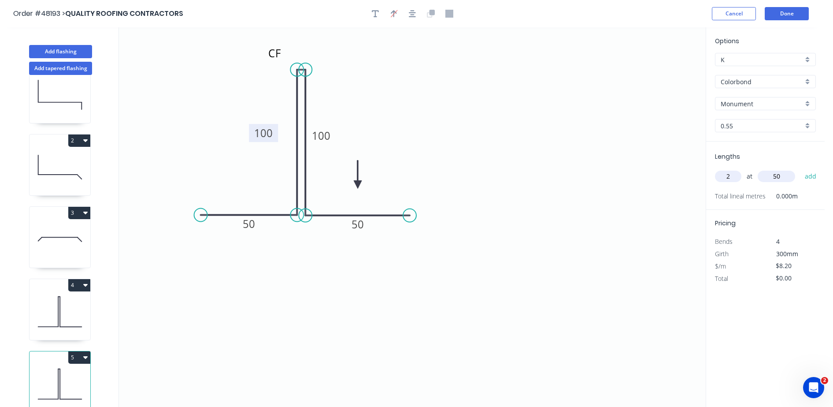
type input "50"
click at [801, 169] on button "add" at bounding box center [811, 176] width 21 height 15
type input "$16.40"
click at [797, 14] on button "Done" at bounding box center [787, 13] width 44 height 13
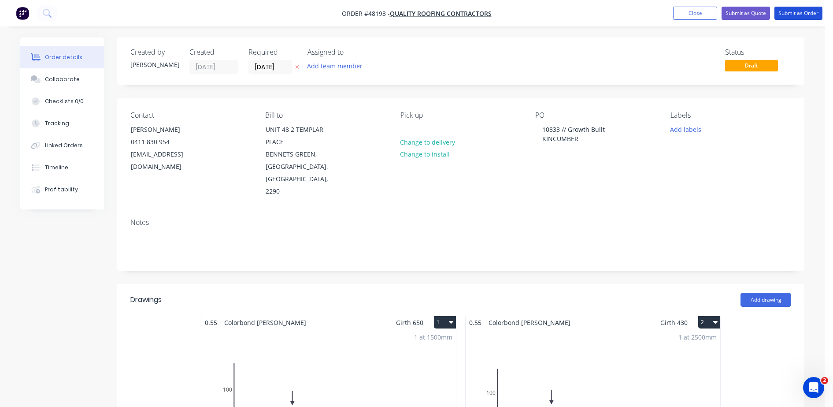
click at [797, 14] on button "Submit as Order" at bounding box center [799, 13] width 48 height 13
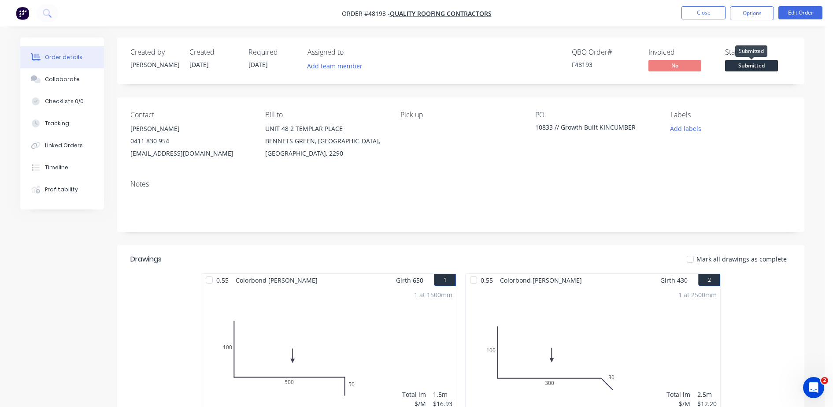
click at [747, 63] on span "Submitted" at bounding box center [751, 65] width 53 height 11
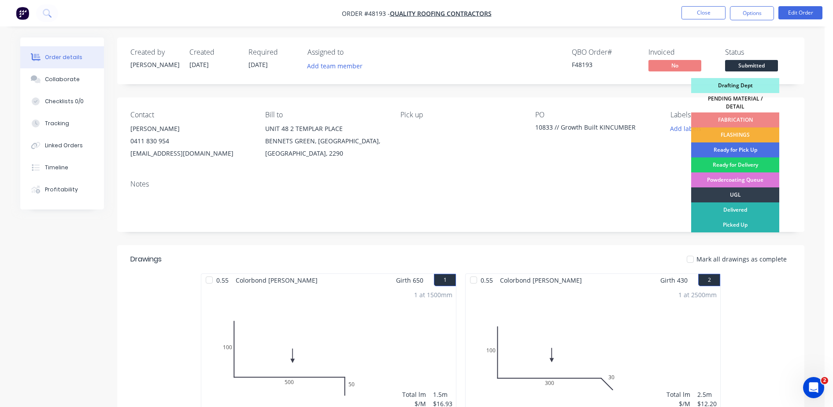
click at [729, 132] on div "FLASHINGS" at bounding box center [736, 134] width 88 height 15
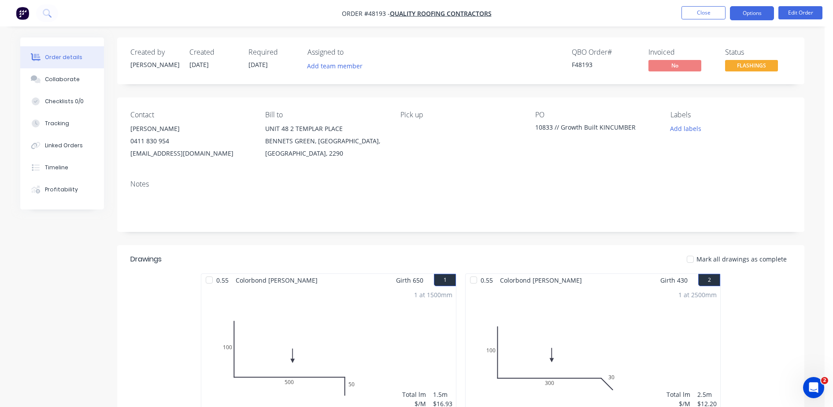
click at [745, 13] on button "Options" at bounding box center [752, 13] width 44 height 14
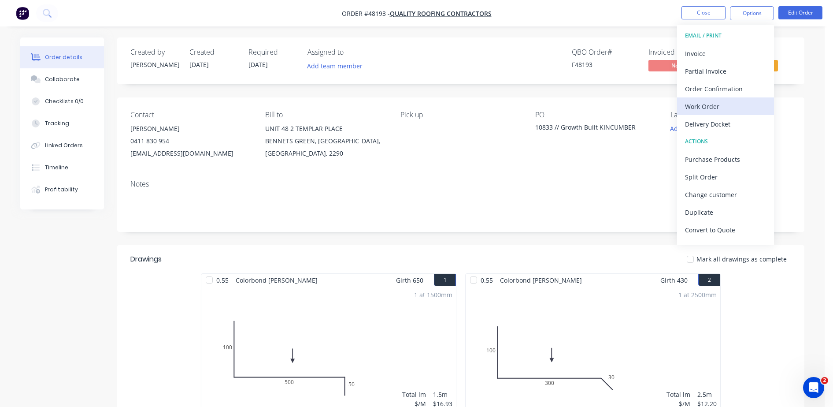
click at [698, 103] on div "Work Order" at bounding box center [725, 106] width 81 height 13
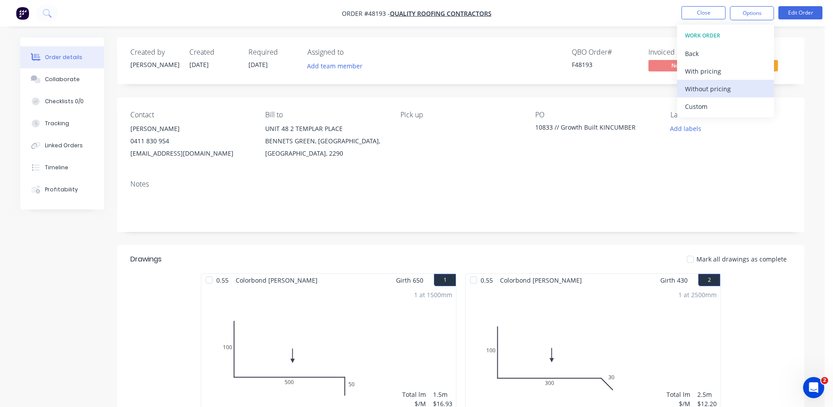
click at [701, 90] on div "Without pricing" at bounding box center [725, 88] width 81 height 13
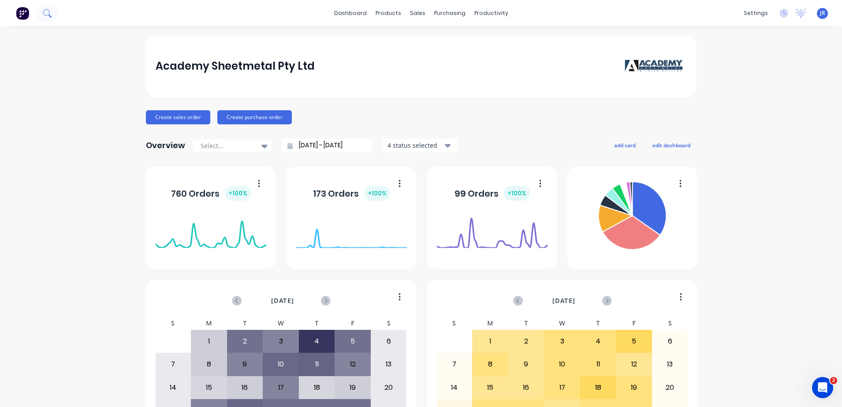
click at [48, 17] on icon at bounding box center [47, 13] width 8 height 8
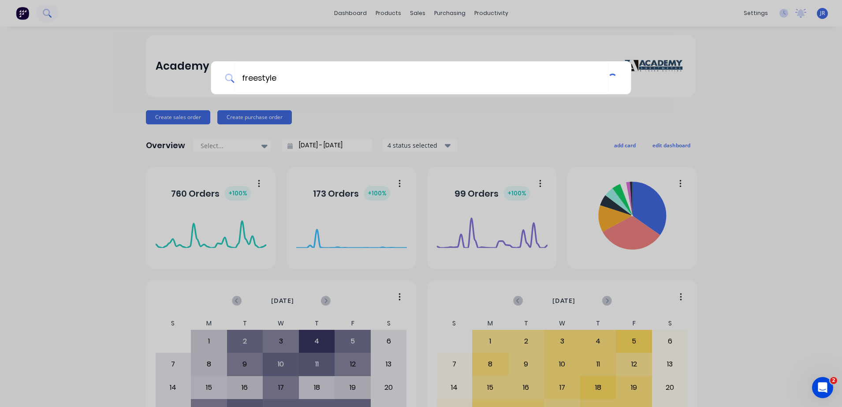
type input "freestyle"
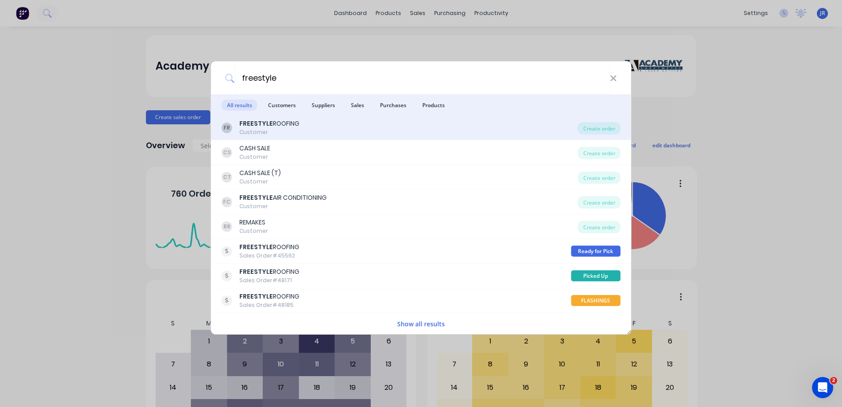
click at [256, 133] on div "Customer" at bounding box center [269, 132] width 60 height 8
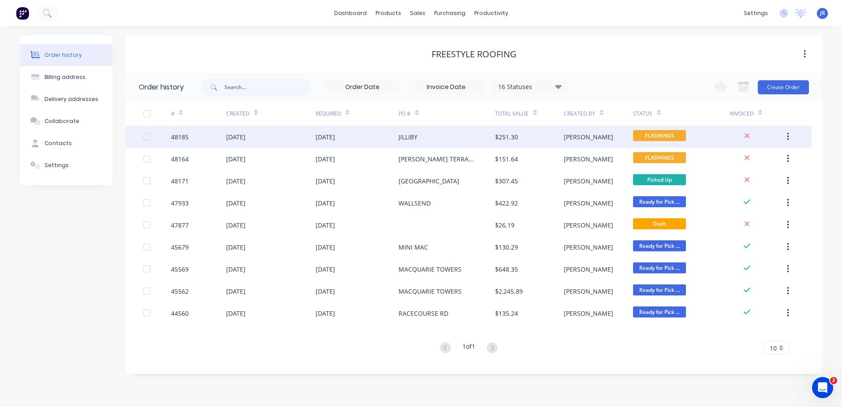
click at [390, 138] on div "[DATE]" at bounding box center [357, 137] width 83 height 22
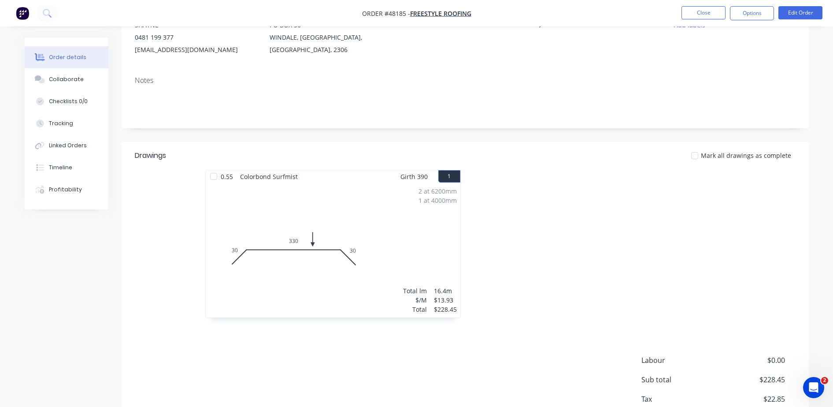
scroll to position [51, 0]
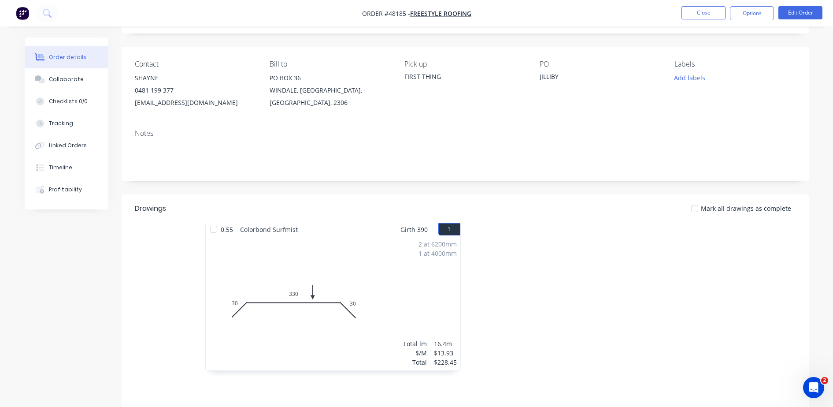
drag, startPoint x: 444, startPoint y: 192, endPoint x: 460, endPoint y: 182, distance: 18.6
click at [445, 192] on div "Created by Mel Created 29/09/25 Required 30/09/25 Assigned to Add team member Q…" at bounding box center [466, 245] width 688 height 517
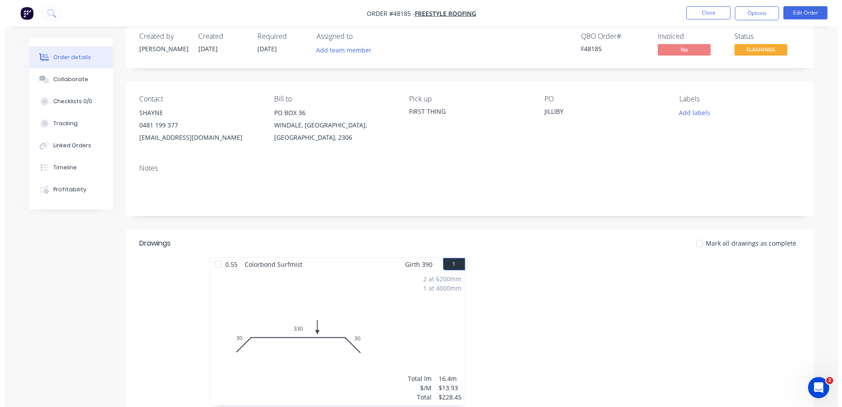
scroll to position [0, 0]
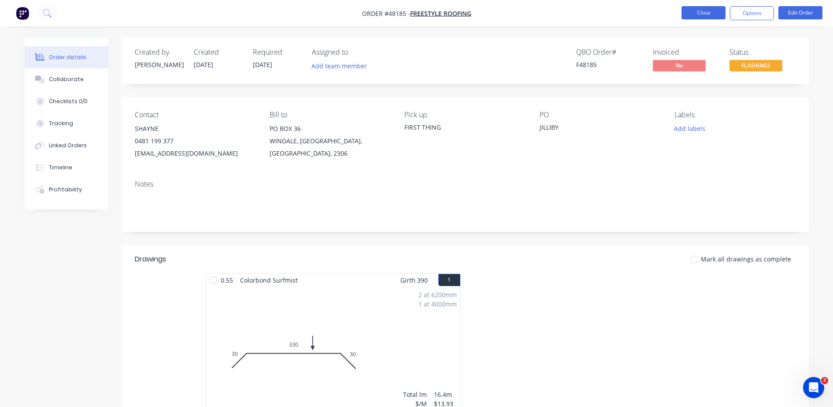
click at [710, 12] on button "Close" at bounding box center [704, 12] width 44 height 13
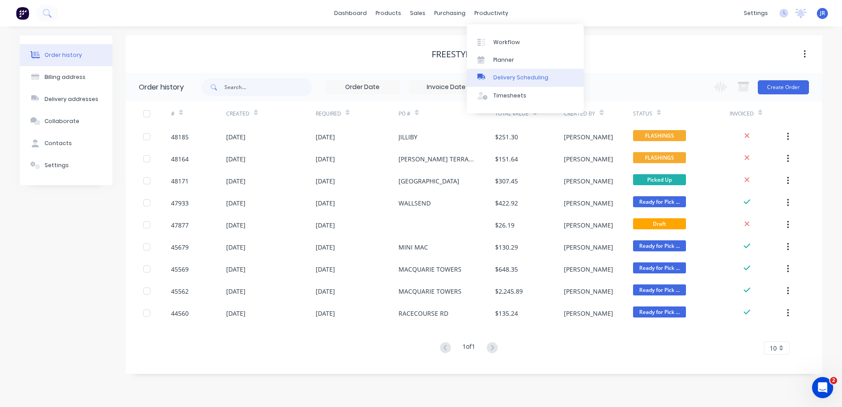
click at [513, 76] on div "Delivery Scheduling" at bounding box center [520, 78] width 55 height 8
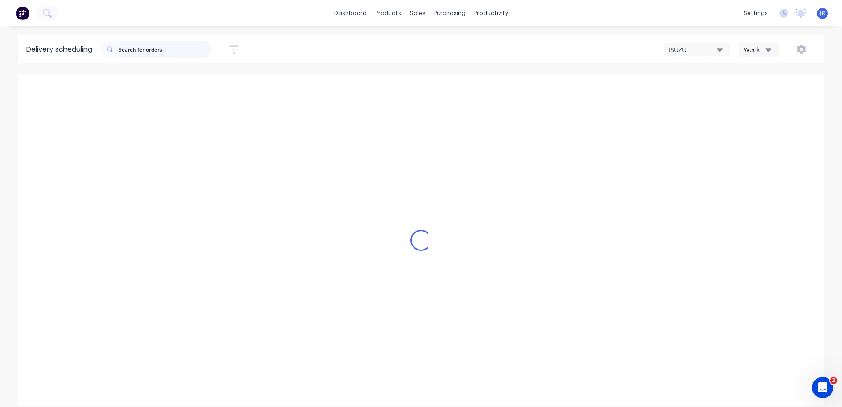
click at [171, 46] on input "text" at bounding box center [165, 50] width 93 height 18
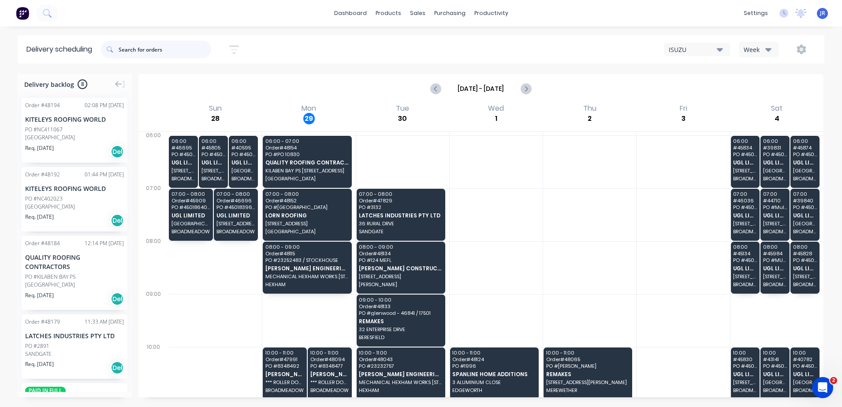
click at [142, 51] on input "text" at bounding box center [165, 50] width 93 height 18
click at [163, 49] on input "text" at bounding box center [165, 50] width 93 height 18
click at [443, 38] on div "Sales Orders" at bounding box center [450, 42] width 36 height 8
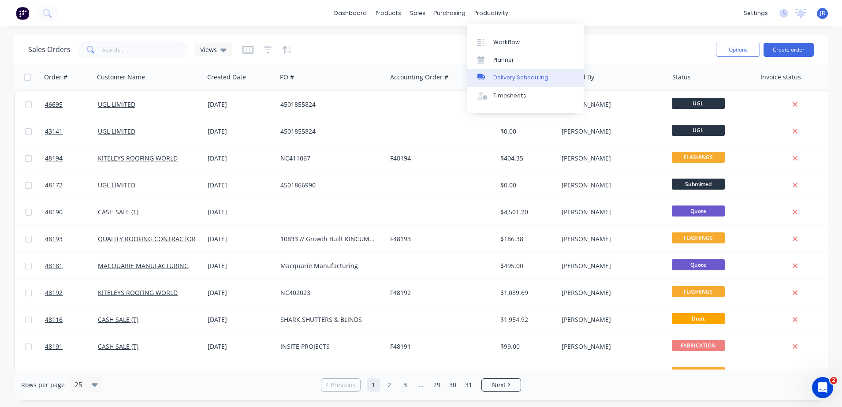
click at [534, 78] on div "Delivery Scheduling" at bounding box center [520, 78] width 55 height 8
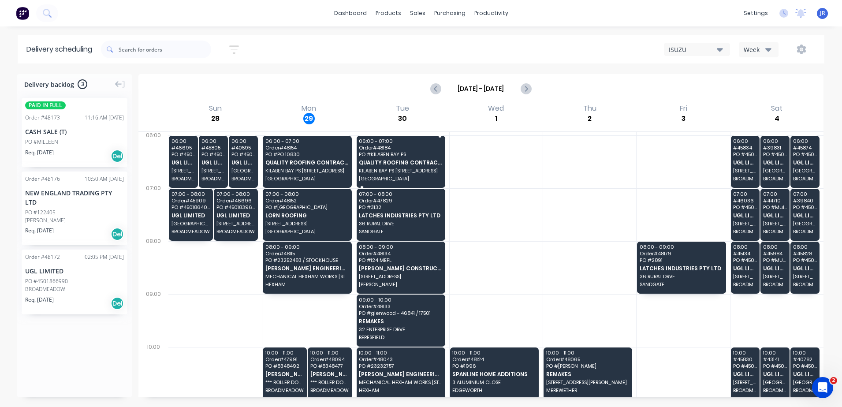
click at [382, 164] on span "QUALITY ROOFING CONTRACTORS" at bounding box center [400, 163] width 83 height 6
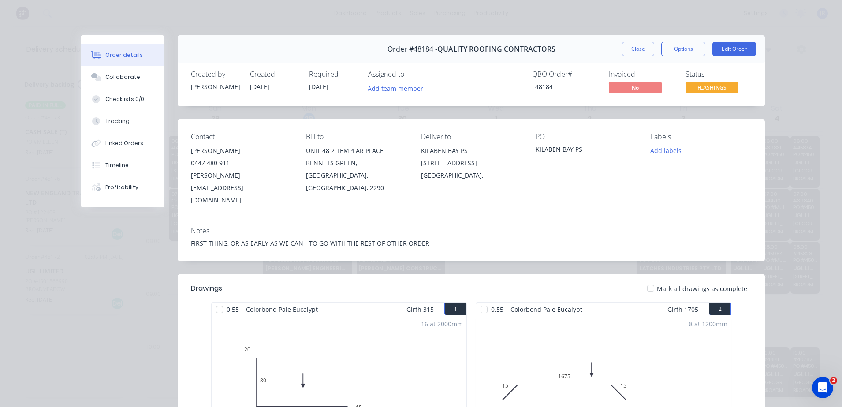
click at [637, 48] on button "Close" at bounding box center [638, 49] width 32 height 14
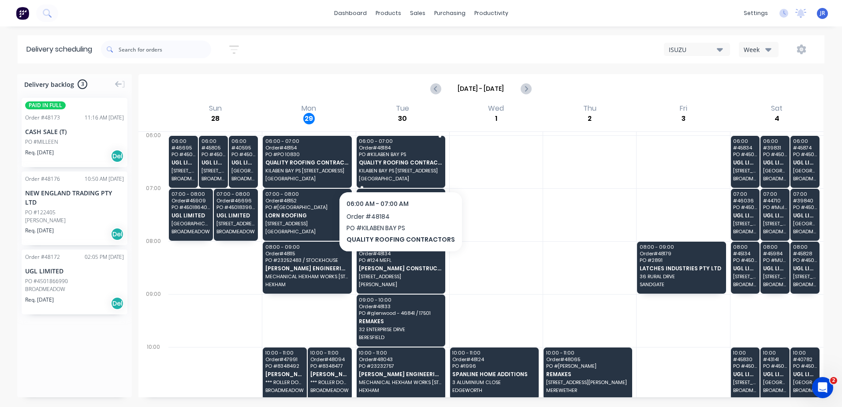
click at [415, 168] on span "KILABEN BAY PS 140 WANGI RD" at bounding box center [400, 170] width 83 height 5
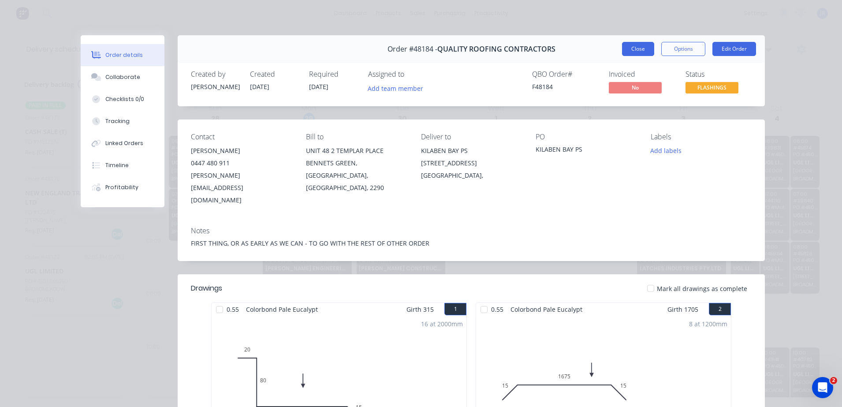
click at [624, 51] on button "Close" at bounding box center [638, 49] width 32 height 14
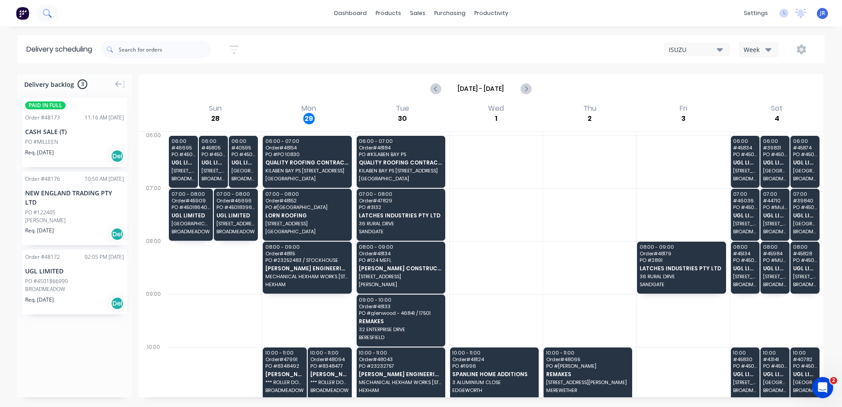
click at [44, 17] on icon at bounding box center [47, 13] width 8 height 8
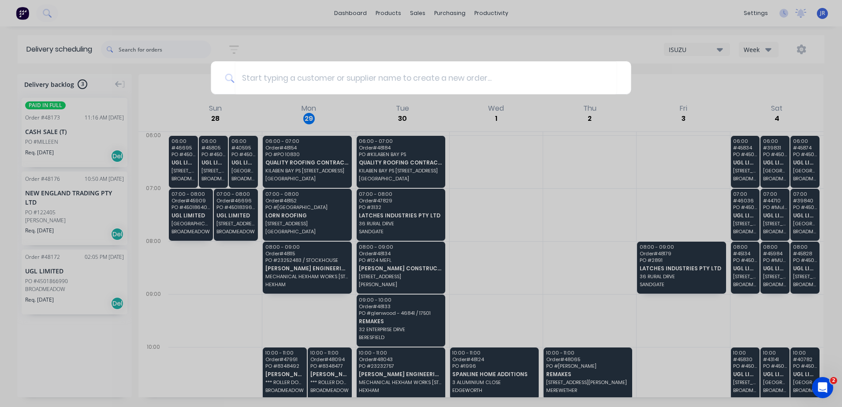
type input "u"
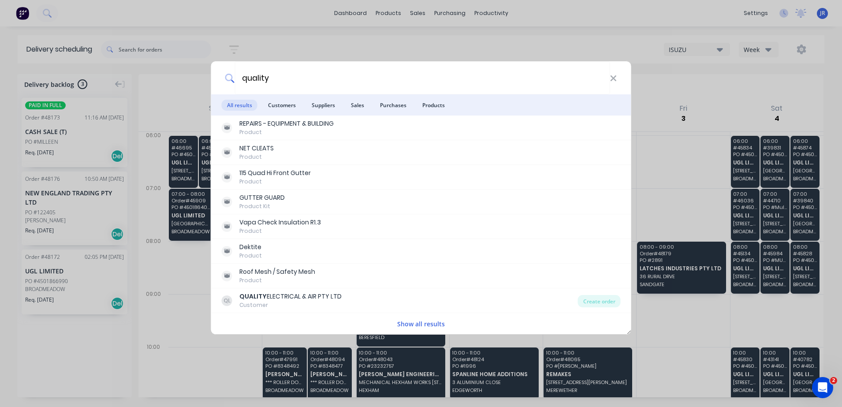
type input "quality"
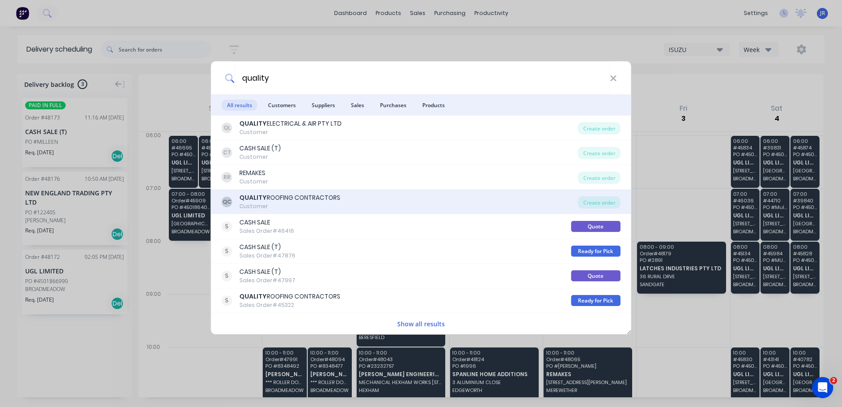
click at [319, 201] on div "QUALITY ROOFING CONTRACTORS" at bounding box center [289, 197] width 101 height 9
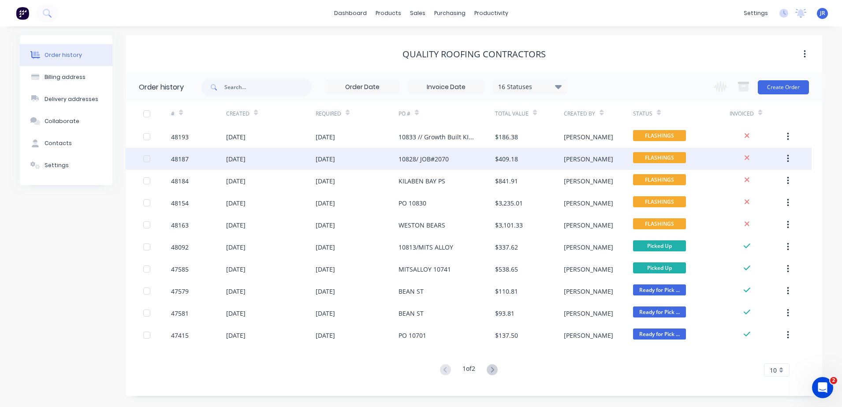
click at [424, 162] on div "10828/ JOB#2070" at bounding box center [423, 158] width 50 height 9
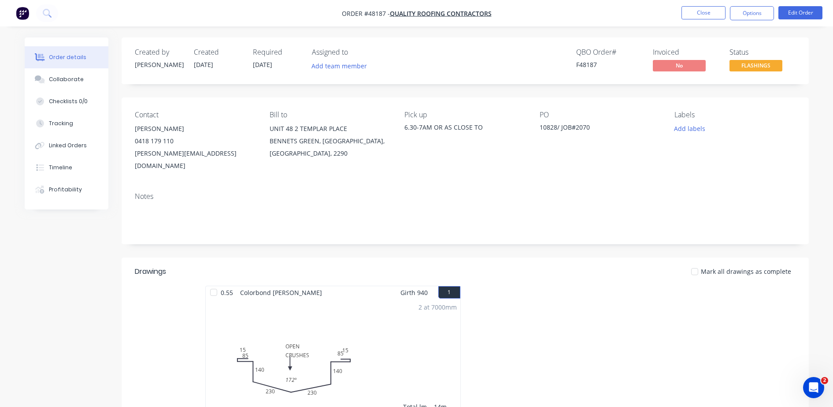
click at [699, 5] on nav "Order #48187 - QUALITY ROOFING CONTRACTORS Close Options Edit Order" at bounding box center [416, 13] width 833 height 26
click at [688, 14] on button "Close" at bounding box center [704, 12] width 44 height 13
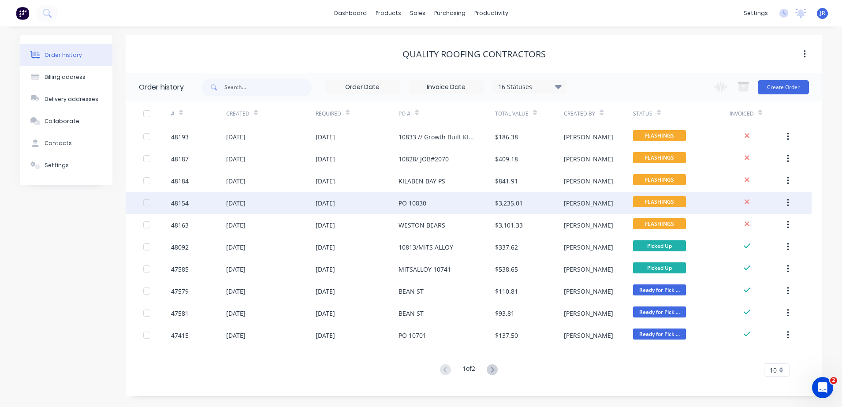
click at [414, 202] on div "PO 10830" at bounding box center [412, 202] width 28 height 9
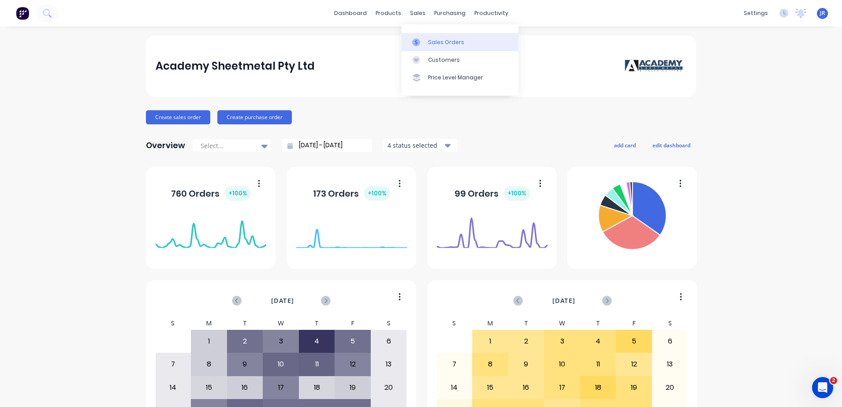
drag, startPoint x: 412, startPoint y: 18, endPoint x: 462, endPoint y: 47, distance: 57.5
click at [412, 18] on div "sales" at bounding box center [417, 13] width 24 height 13
click at [455, 41] on div "Sales Orders" at bounding box center [446, 42] width 36 height 8
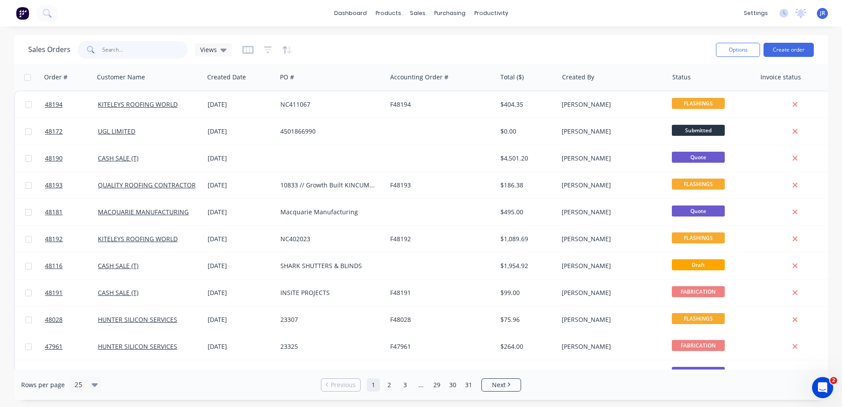
click at [128, 43] on input "text" at bounding box center [145, 50] width 86 height 18
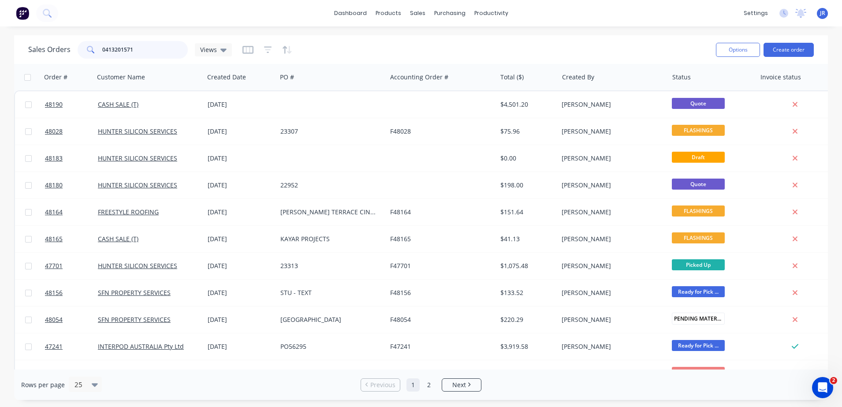
type input "0413201571"
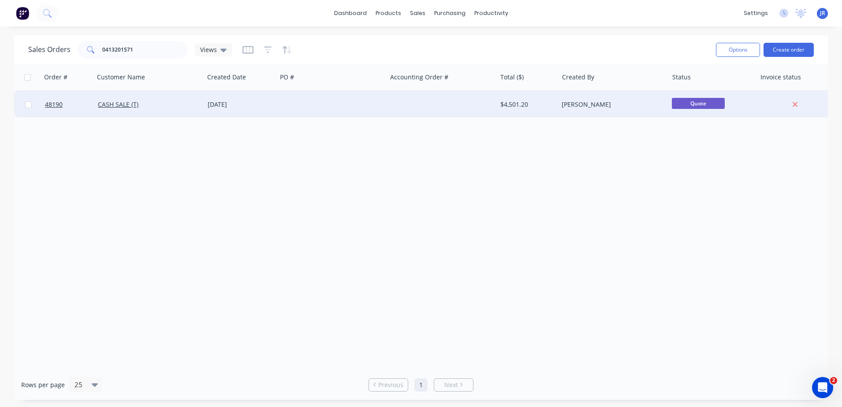
click at [207, 106] on div "[DATE]" at bounding box center [240, 104] width 73 height 26
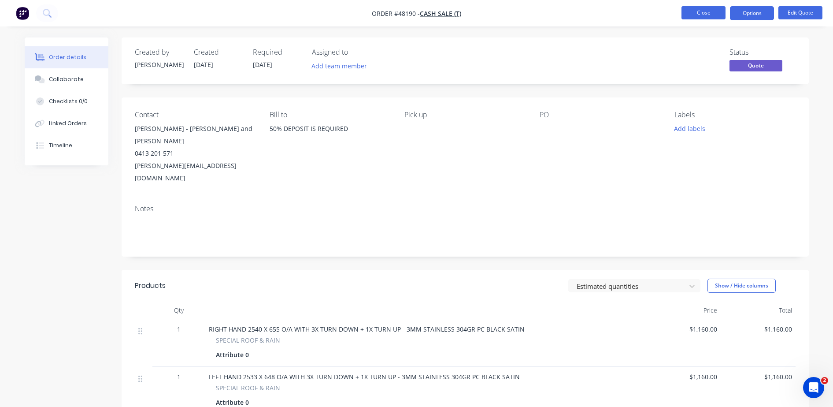
click at [698, 13] on button "Close" at bounding box center [704, 12] width 44 height 13
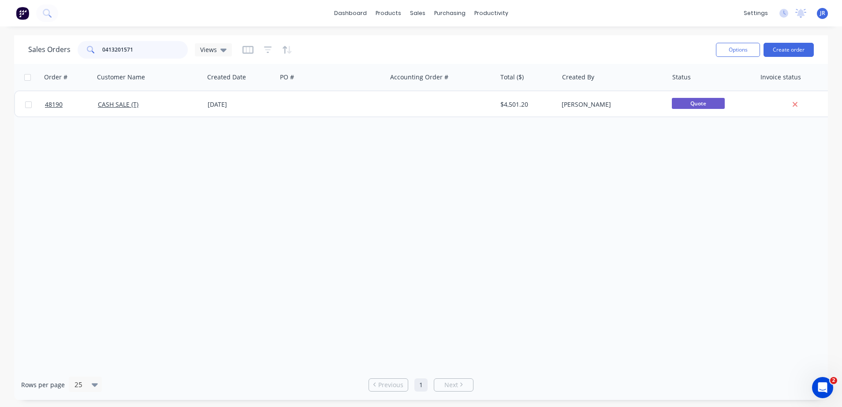
drag, startPoint x: -21, startPoint y: 63, endPoint x: -64, endPoint y: 66, distance: 42.8
click at [0, 66] on html "dashboard products sales purchasing productivity dashboard products Product Cat…" at bounding box center [421, 203] width 842 height 407
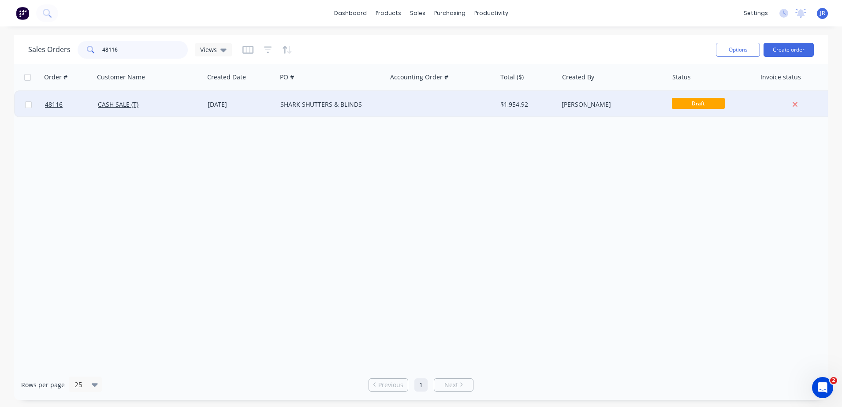
type input "48116"
click at [311, 105] on div "SHARK SHUTTERS & BLINDS" at bounding box center [329, 104] width 98 height 9
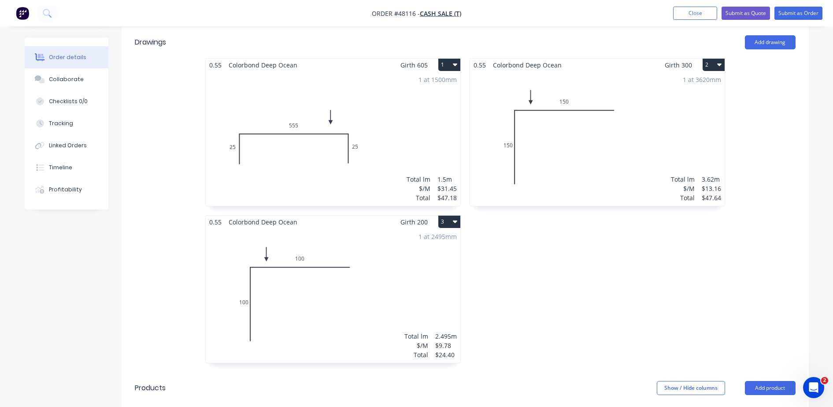
scroll to position [566, 0]
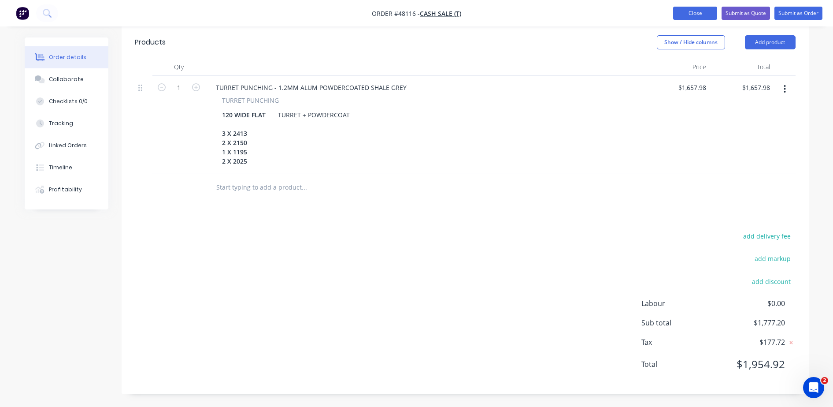
click at [695, 14] on button "Close" at bounding box center [695, 13] width 44 height 13
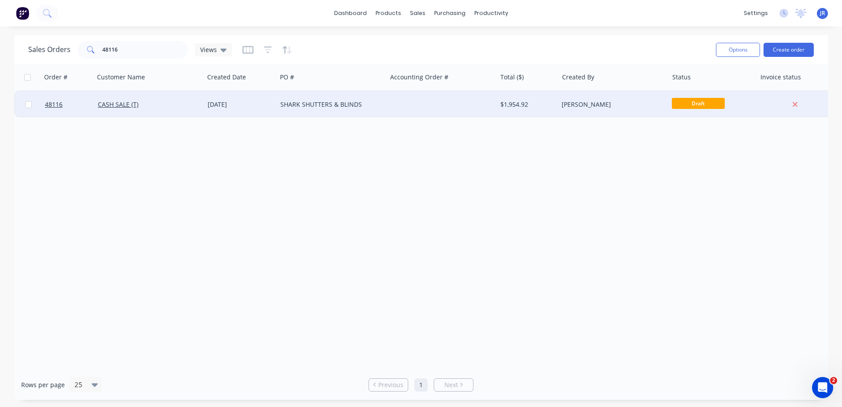
click at [316, 104] on div "SHARK SHUTTERS & BLINDS" at bounding box center [329, 104] width 98 height 9
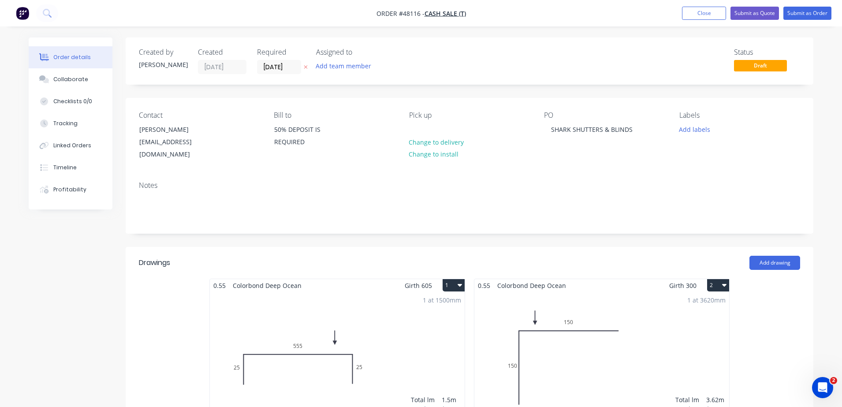
type input "$1,657.98"
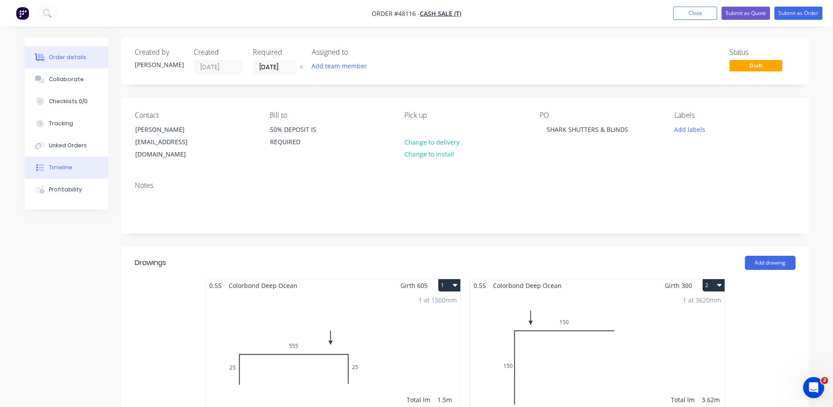
click at [49, 171] on div "Timeline" at bounding box center [60, 168] width 23 height 8
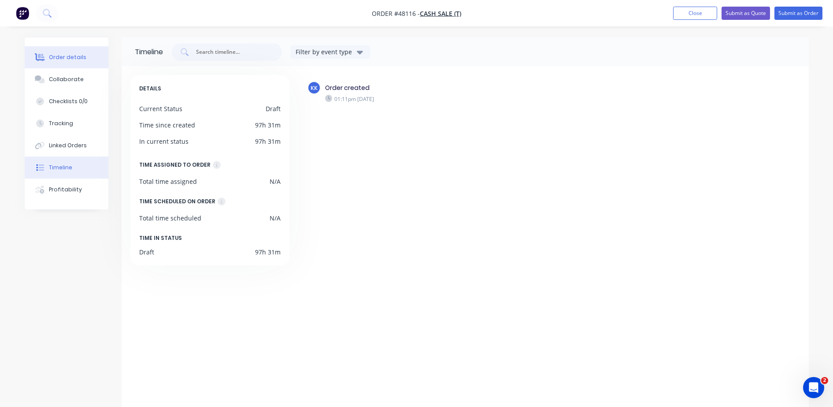
drag, startPoint x: 55, startPoint y: 56, endPoint x: 103, endPoint y: 62, distance: 48.4
click at [56, 56] on div "Order details" at bounding box center [67, 57] width 37 height 8
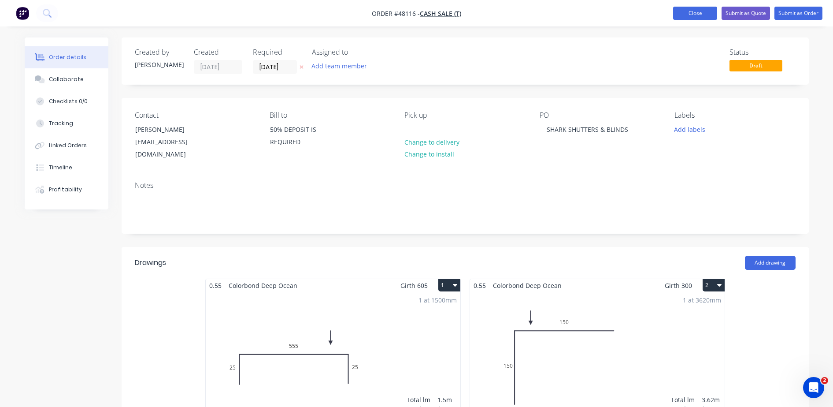
click at [688, 9] on button "Close" at bounding box center [695, 13] width 44 height 13
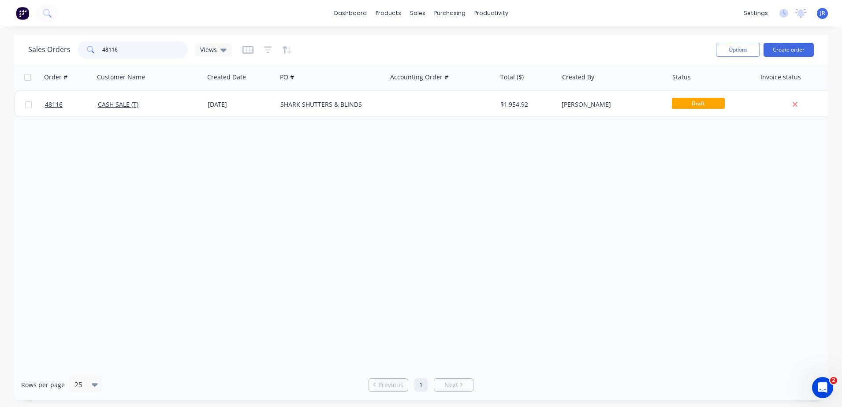
drag, startPoint x: 135, startPoint y: 46, endPoint x: 33, endPoint y: 54, distance: 102.6
click at [33, 54] on div "Sales Orders 48116 Views" at bounding box center [130, 50] width 204 height 18
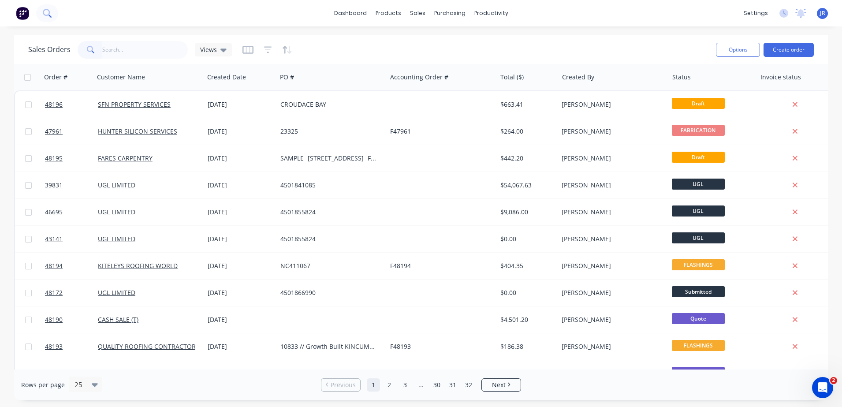
click at [45, 18] on button at bounding box center [47, 13] width 22 height 18
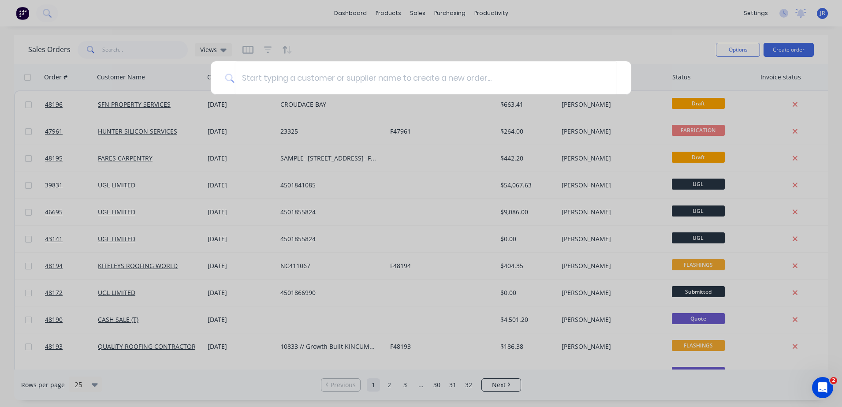
click at [315, 343] on div at bounding box center [421, 203] width 842 height 407
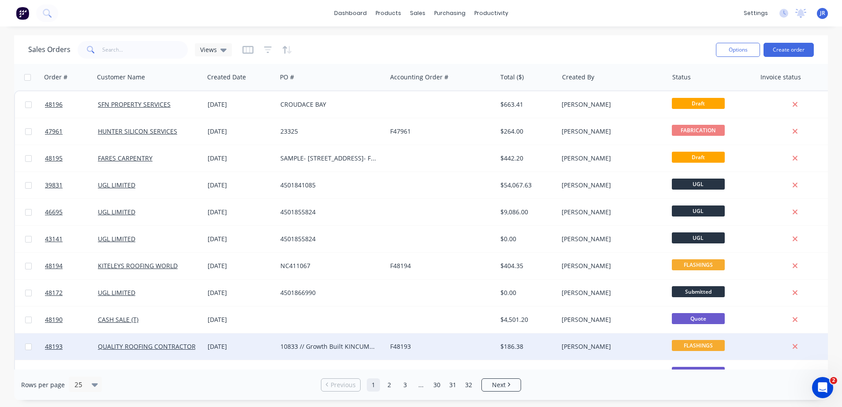
click at [314, 342] on div "10833 // Growth Built KINCUMBER" at bounding box center [329, 346] width 98 height 9
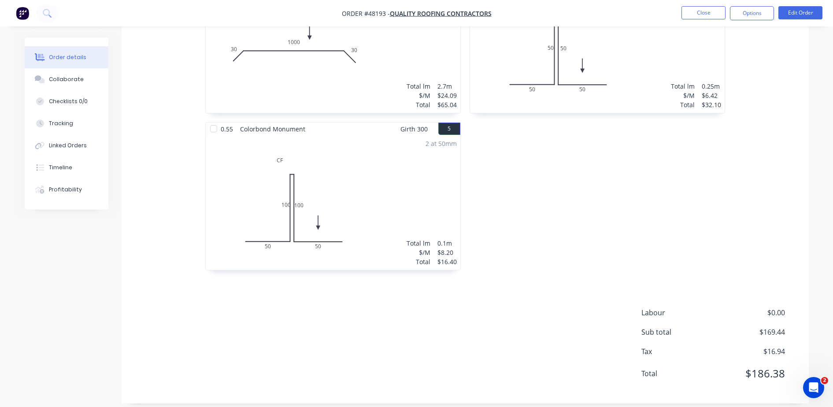
scroll to position [475, 0]
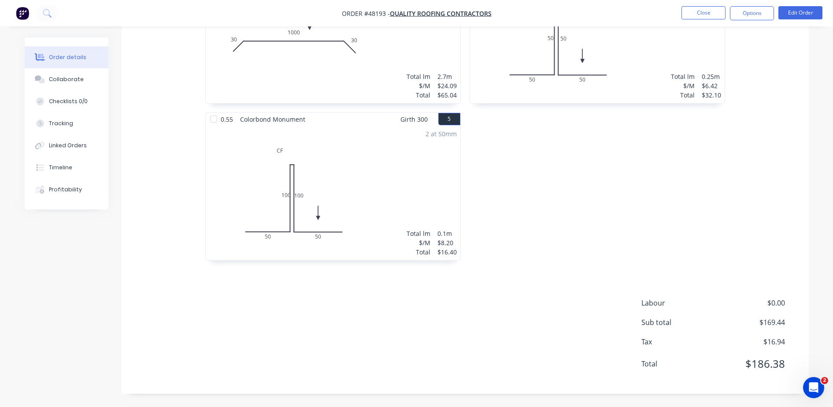
click at [698, 4] on nav "Order #48193 - QUALITY ROOFING CONTRACTORS Close Options Edit Order" at bounding box center [416, 13] width 833 height 26
click at [699, 10] on button "Close" at bounding box center [704, 12] width 44 height 13
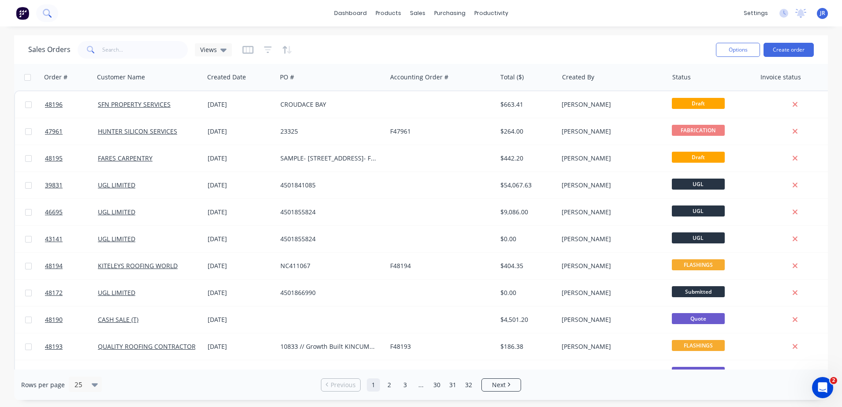
click at [45, 14] on icon at bounding box center [47, 13] width 8 height 8
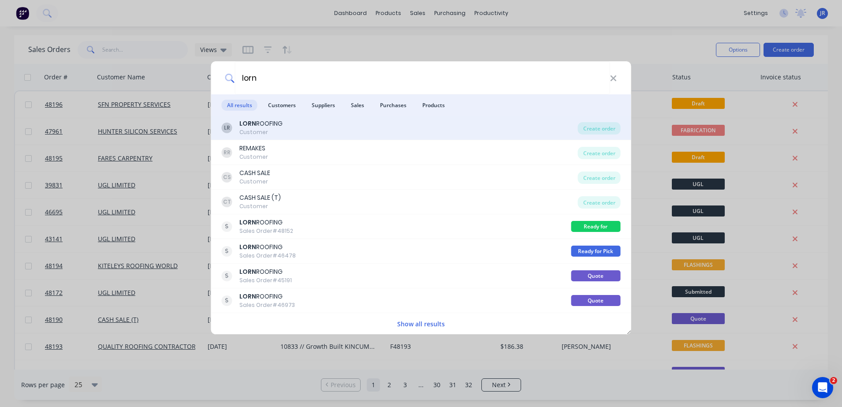
type input "lorn"
click at [275, 127] on div "LORN ROOFING" at bounding box center [260, 123] width 43 height 9
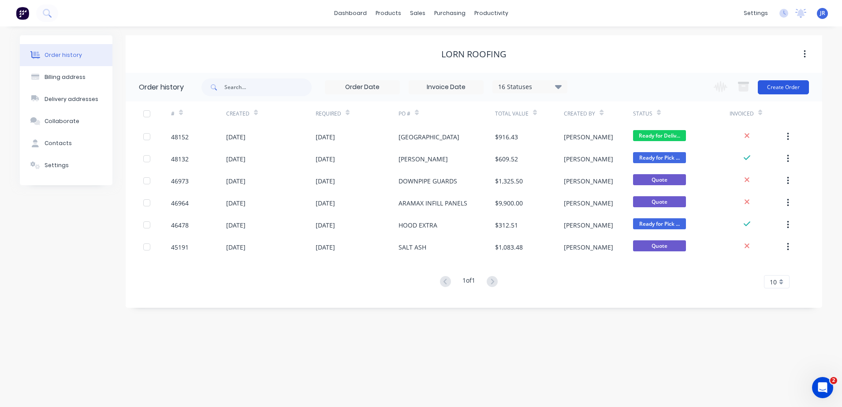
click at [770, 91] on button "Create Order" at bounding box center [783, 87] width 51 height 14
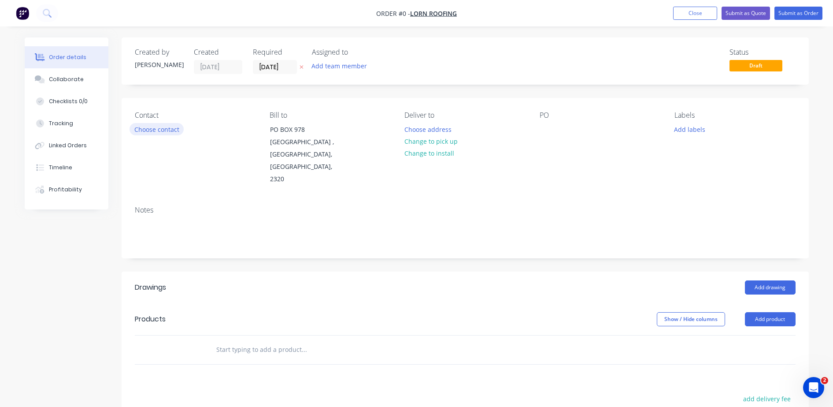
click at [155, 128] on button "Choose contact" at bounding box center [157, 129] width 54 height 12
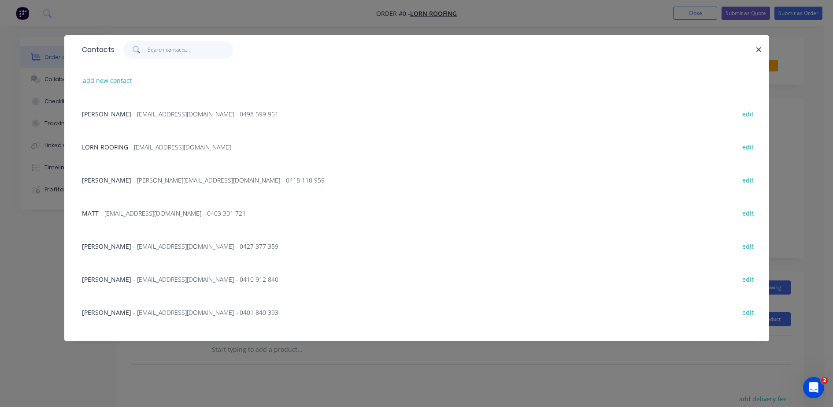
click at [162, 48] on input "text" at bounding box center [191, 50] width 86 height 18
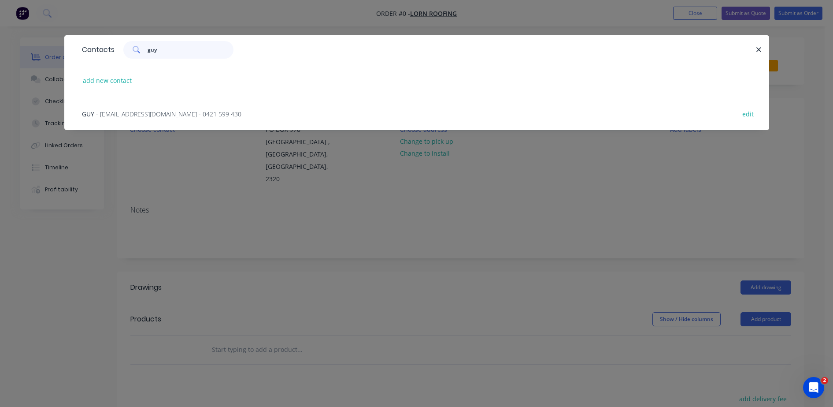
type input "guy"
click at [178, 114] on span "- admin@lornroofing.com.au - 0421 599 430" at bounding box center [168, 114] width 145 height 8
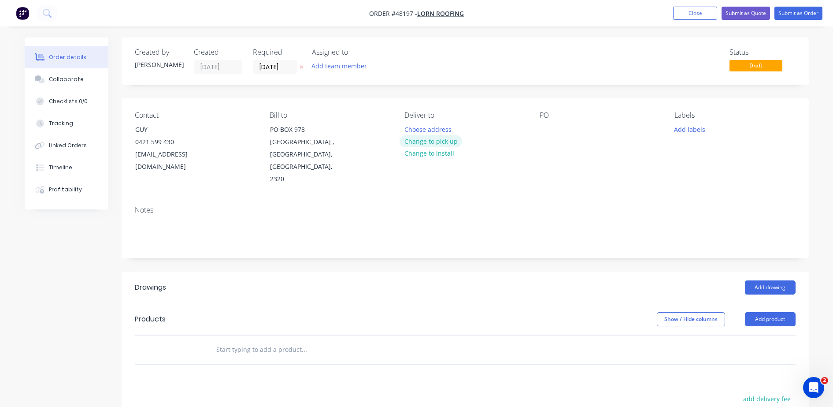
click at [428, 143] on button "Change to pick up" at bounding box center [431, 141] width 63 height 12
click at [275, 66] on input "29/09/25" at bounding box center [274, 66] width 43 height 13
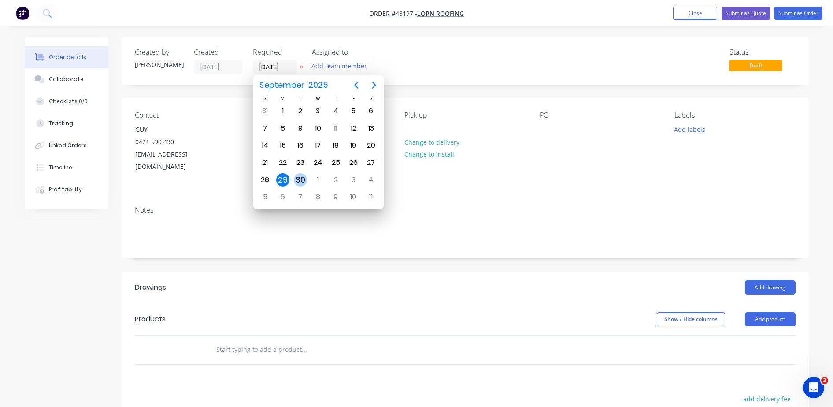
click at [299, 177] on div "30" at bounding box center [300, 179] width 13 height 13
type input "30/09/25"
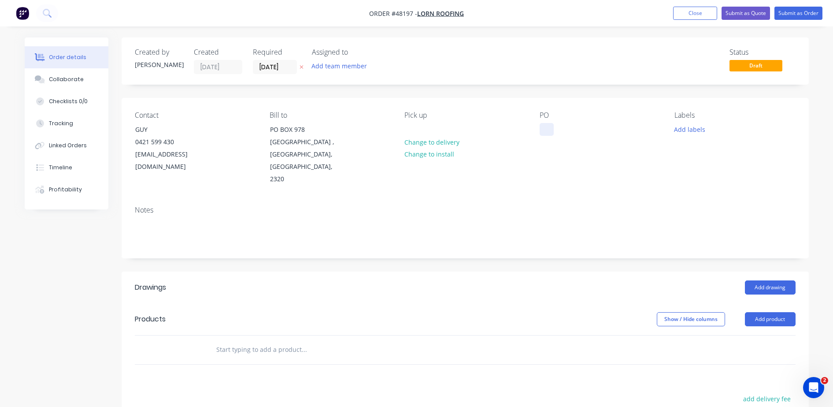
click at [550, 133] on div at bounding box center [547, 129] width 14 height 13
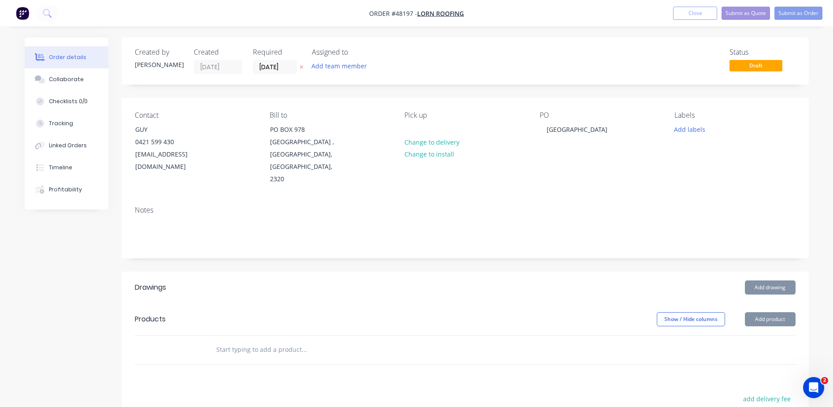
click at [758, 280] on button "Add drawing" at bounding box center [770, 287] width 51 height 14
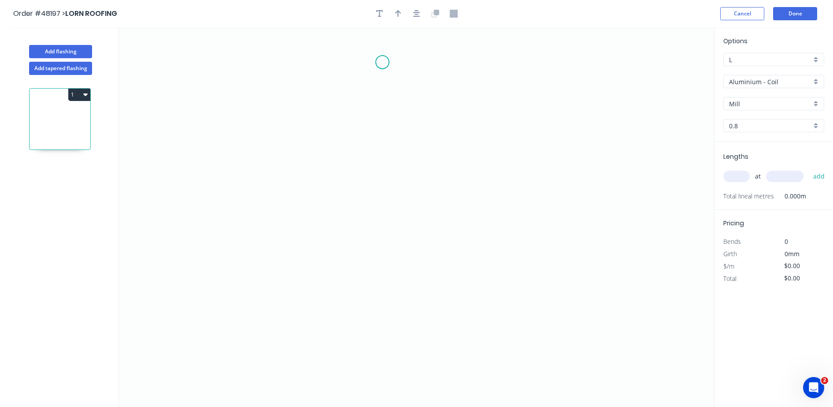
click at [383, 62] on icon "0" at bounding box center [416, 216] width 595 height 379
click at [372, 219] on icon "0" at bounding box center [416, 216] width 595 height 379
click at [531, 214] on icon "0 ?" at bounding box center [416, 216] width 595 height 379
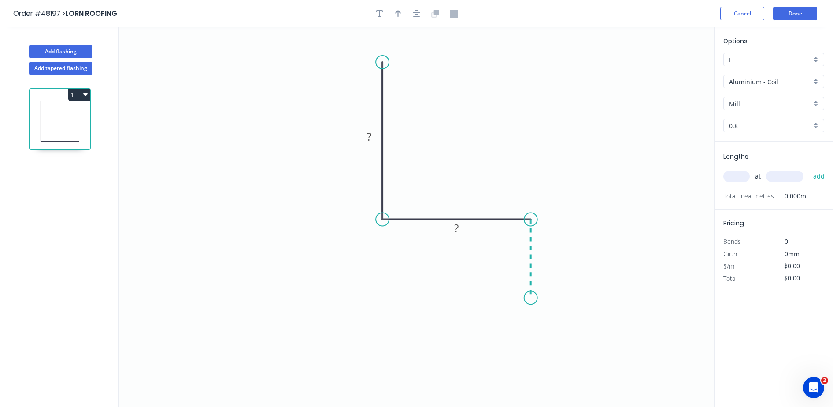
click at [529, 298] on icon "0 ? ?" at bounding box center [416, 216] width 595 height 379
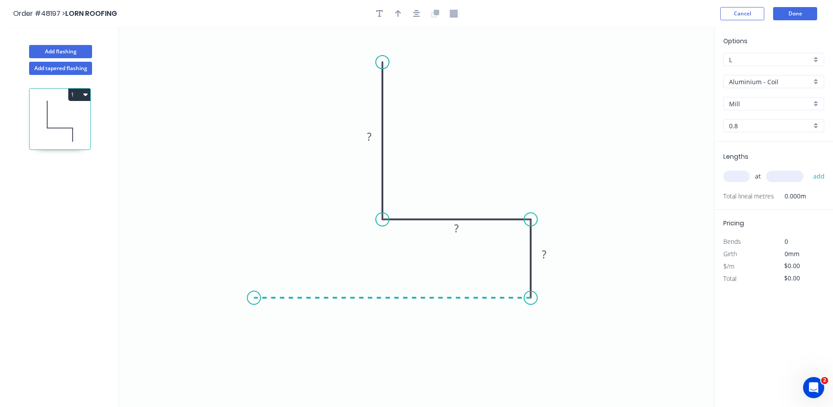
click at [254, 300] on icon "0 ? ? ?" at bounding box center [416, 216] width 595 height 379
click at [249, 196] on icon "0 ? ? ? ?" at bounding box center [416, 216] width 595 height 379
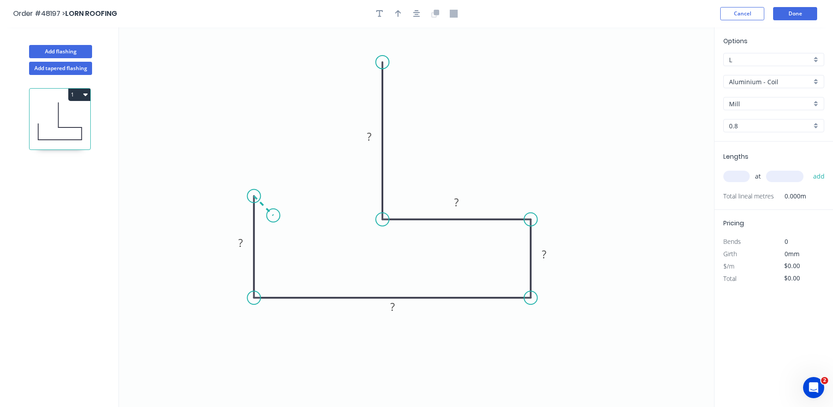
click at [273, 219] on icon "0 ? ? ? ? ?" at bounding box center [416, 216] width 595 height 379
click at [271, 191] on tspan "?" at bounding box center [273, 192] width 4 height 15
click at [301, 231] on div "Delete point" at bounding box center [319, 228] width 89 height 18
drag, startPoint x: 284, startPoint y: 235, endPoint x: 283, endPoint y: 221, distance: 14.2
click at [283, 221] on div "Delete point Crush & Fold Open Hook Feather Drip edge" at bounding box center [301, 242] width 89 height 90
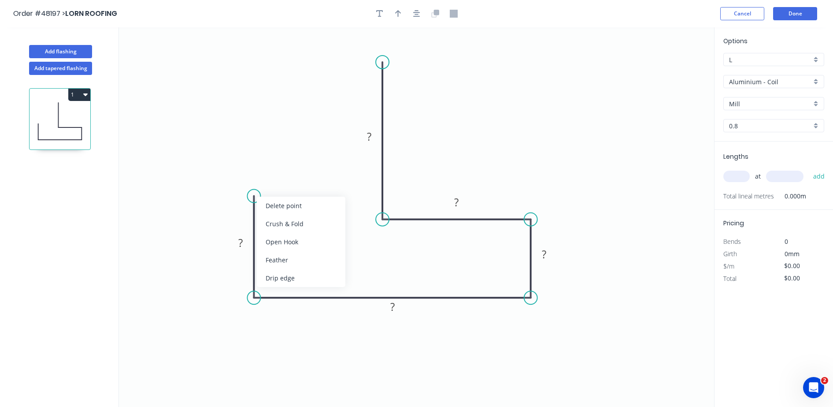
click at [283, 221] on icon "0 ? ? ? ? ?" at bounding box center [416, 216] width 595 height 379
drag, startPoint x: 282, startPoint y: 227, endPoint x: 272, endPoint y: 212, distance: 17.4
click at [283, 227] on div "Crush & Fold" at bounding box center [297, 222] width 89 height 18
click at [285, 221] on div "Flip bend" at bounding box center [299, 222] width 89 height 18
click at [245, 203] on tspan "10" at bounding box center [241, 203] width 12 height 15
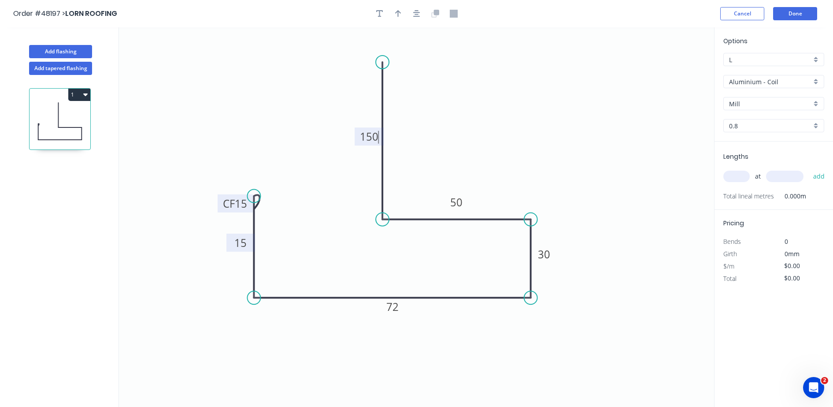
type input "$24.44"
click at [403, 15] on button "button" at bounding box center [398, 13] width 13 height 13
drag, startPoint x: 588, startPoint y: 98, endPoint x: 584, endPoint y: 169, distance: 71.1
click at [445, 174] on icon at bounding box center [446, 165] width 8 height 28
click at [736, 79] on input "Aluminium - Coil" at bounding box center [770, 81] width 82 height 9
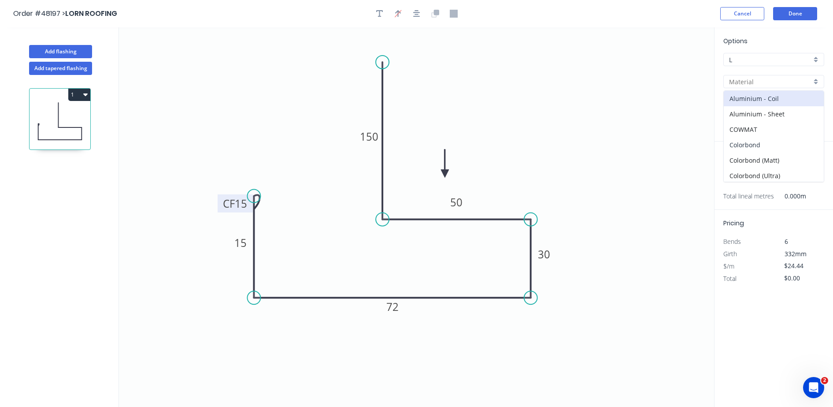
drag, startPoint x: 741, startPoint y: 145, endPoint x: 761, endPoint y: 111, distance: 39.9
click at [742, 145] on div "Colorbond" at bounding box center [774, 144] width 100 height 15
type input "Colorbond"
type input "Basalt"
type input "0.55"
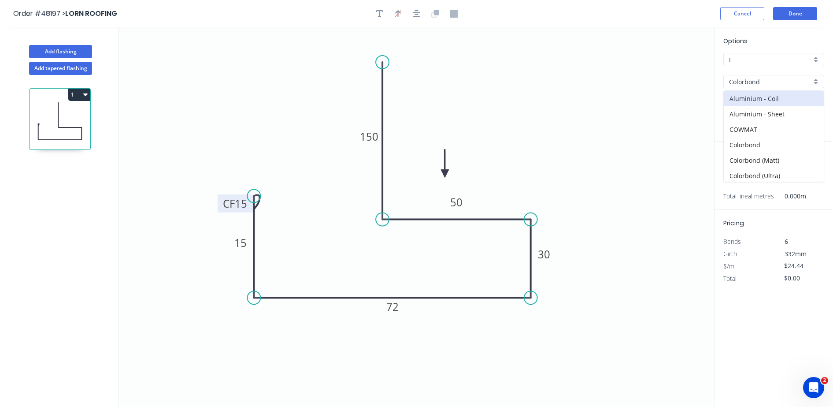
type input "$16.62"
click at [763, 105] on input "Basalt" at bounding box center [770, 103] width 82 height 9
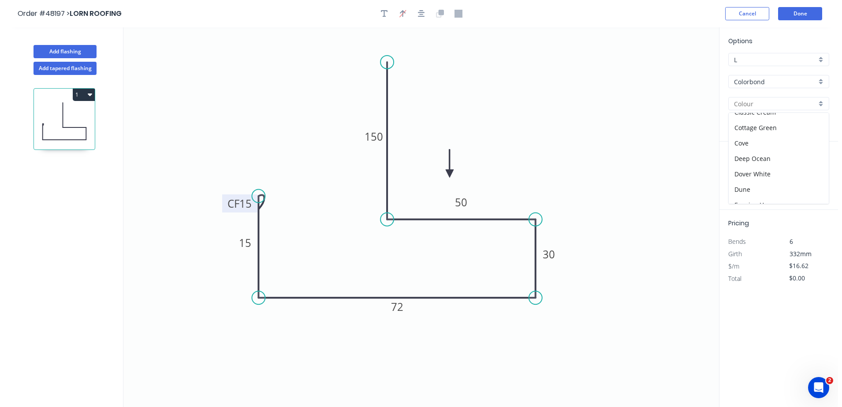
scroll to position [165, 0]
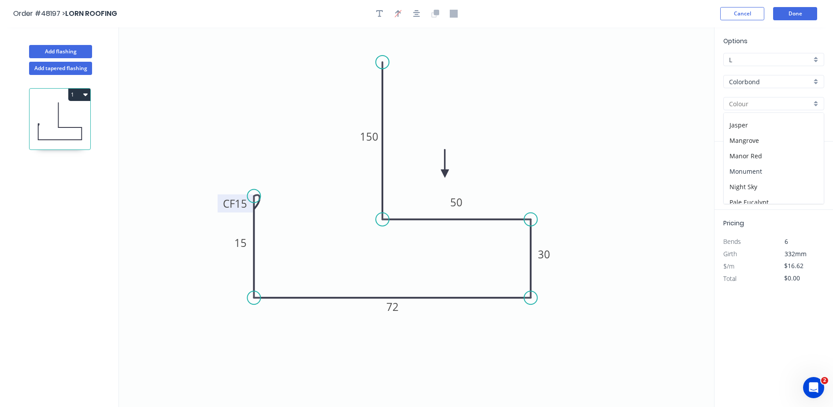
click at [732, 171] on div "Monument" at bounding box center [774, 171] width 100 height 15
type input "Monument"
click at [734, 179] on input "text" at bounding box center [737, 176] width 26 height 11
type input "2"
type input "3300"
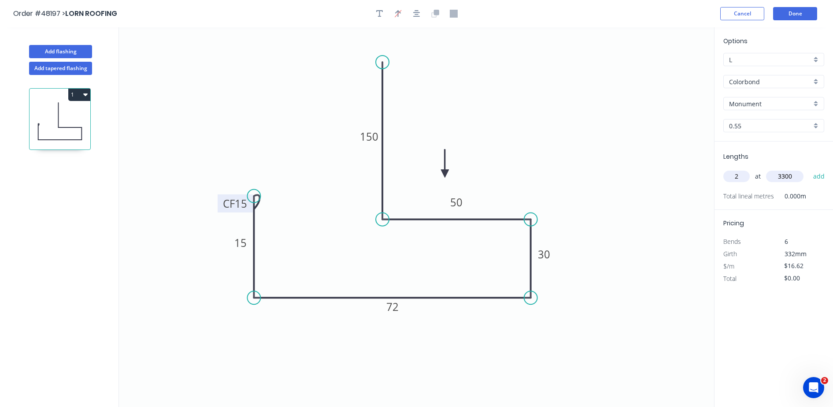
click at [809, 169] on button "add" at bounding box center [819, 176] width 21 height 15
type input "$109.69"
type input "4"
type input "300"
click at [809, 169] on button "add" at bounding box center [819, 176] width 21 height 15
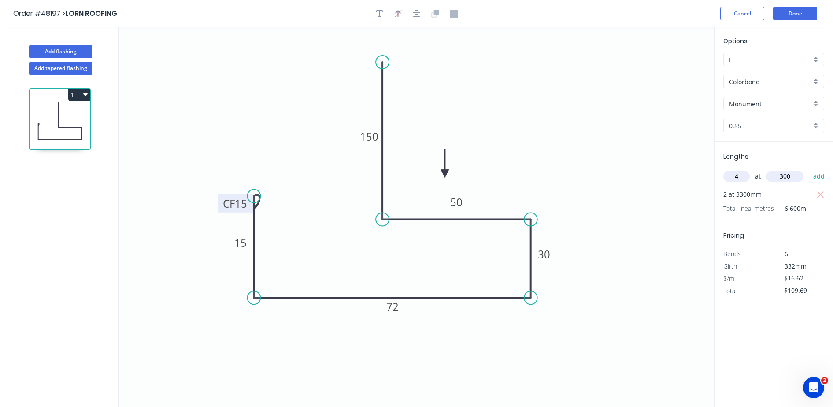
type input "$176.17"
type input "6"
type input "400"
click at [809, 169] on button "add" at bounding box center [819, 176] width 21 height 15
type input "$275.89"
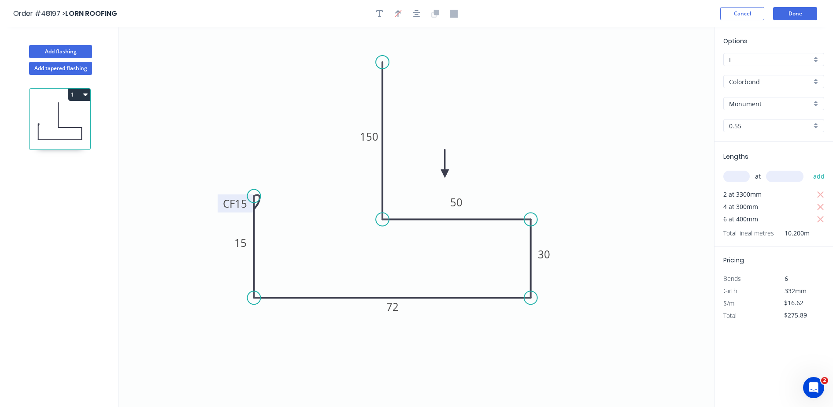
type input "3"
type input "2"
type input "500"
click at [809, 169] on button "add" at bounding box center [819, 176] width 21 height 15
click at [83, 94] on icon "button" at bounding box center [85, 94] width 4 height 7
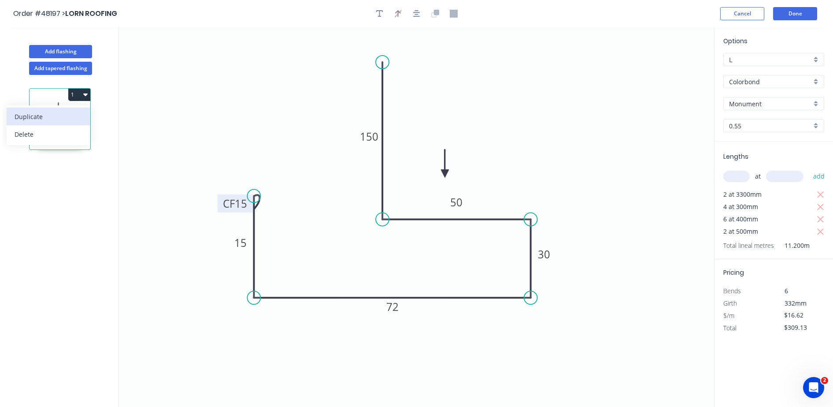
click at [66, 119] on div "Duplicate" at bounding box center [49, 116] width 68 height 13
type input "$0.00"
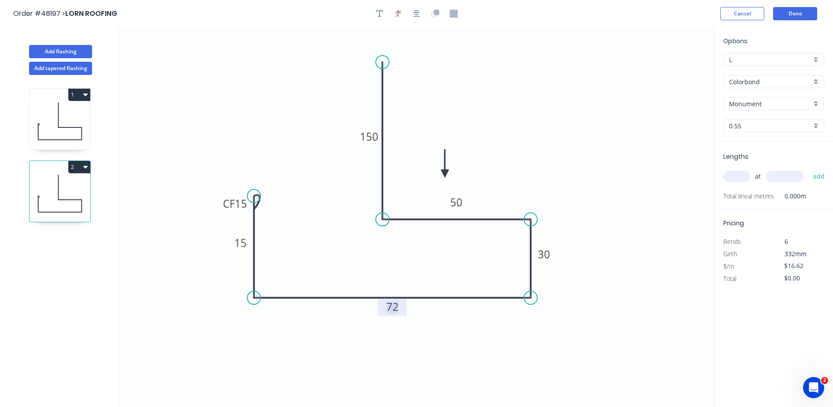
click at [390, 312] on tspan "72" at bounding box center [393, 306] width 12 height 15
click at [733, 175] on input "text" at bounding box center [737, 176] width 26 height 11
type input "1"
type input "5700"
click at [809, 169] on button "add" at bounding box center [819, 176] width 21 height 15
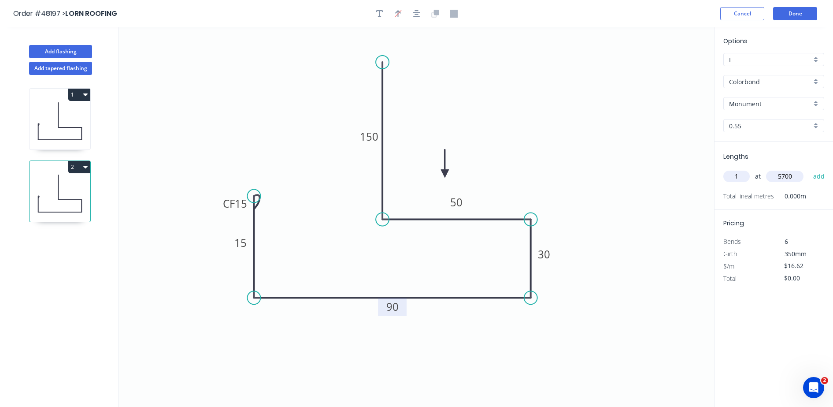
type input "$94.73"
click at [781, 11] on button "Done" at bounding box center [795, 13] width 44 height 13
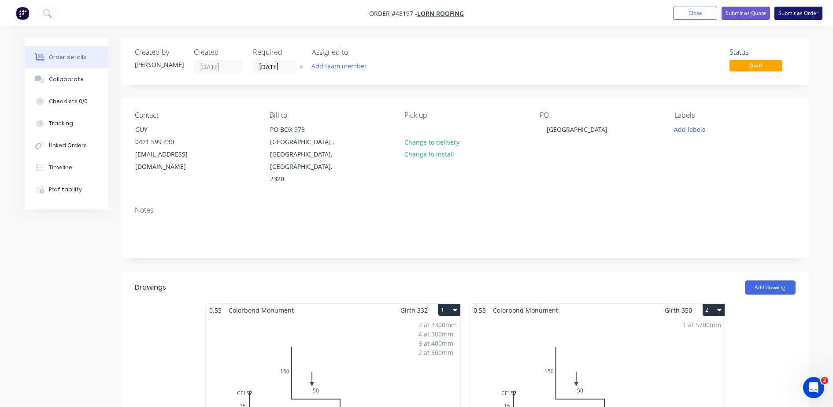
click at [792, 7] on button "Submit as Order" at bounding box center [799, 13] width 48 height 13
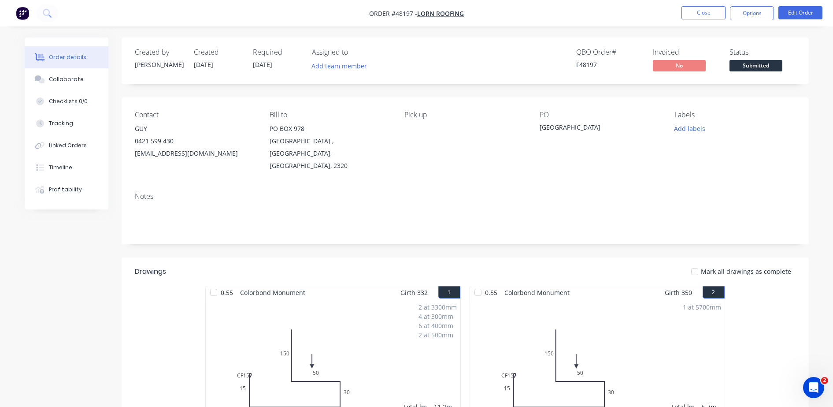
drag, startPoint x: 767, startPoint y: 60, endPoint x: 768, endPoint y: 67, distance: 6.3
click at [768, 60] on span "Submitted" at bounding box center [756, 65] width 53 height 11
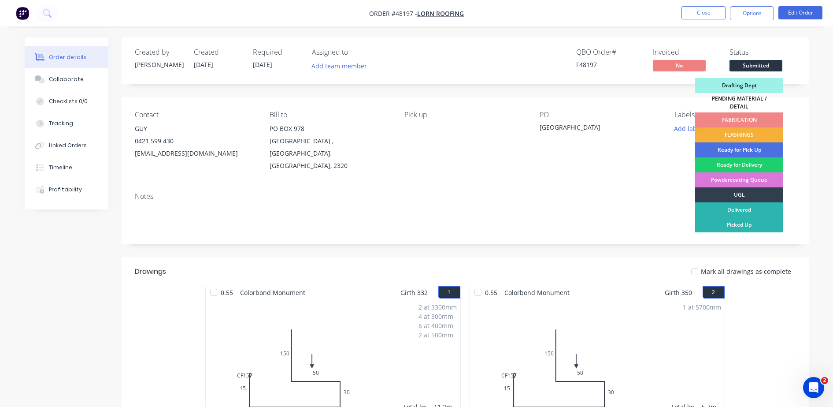
drag, startPoint x: 743, startPoint y: 126, endPoint x: 743, endPoint y: 117, distance: 8.4
click at [743, 127] on div "FLASHINGS" at bounding box center [739, 134] width 88 height 15
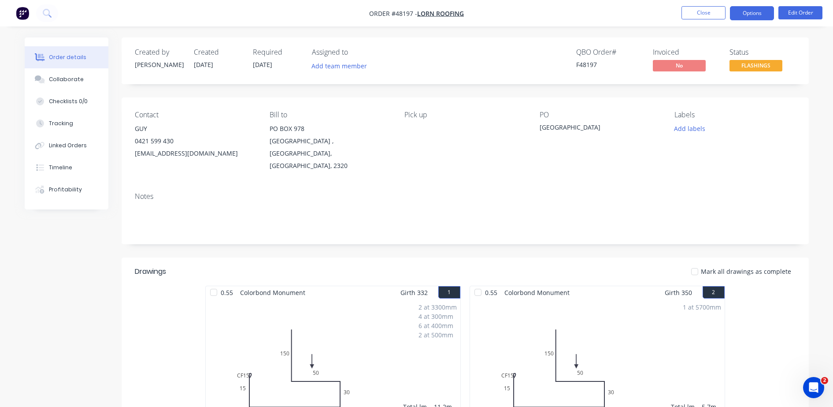
click at [747, 12] on button "Options" at bounding box center [752, 13] width 44 height 14
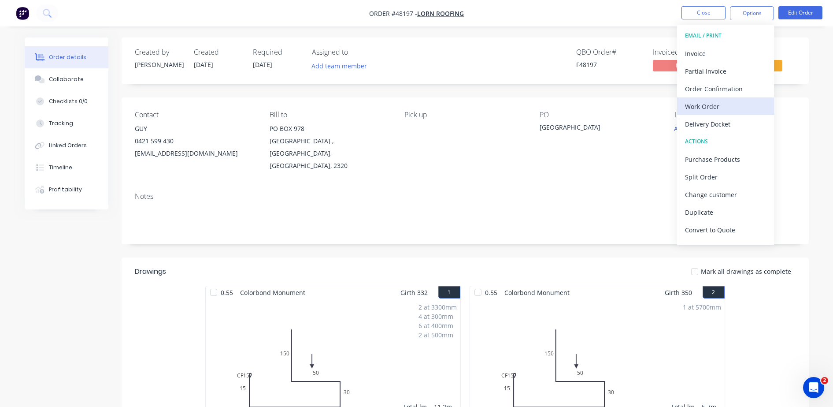
click at [711, 101] on div "Work Order" at bounding box center [725, 106] width 81 height 13
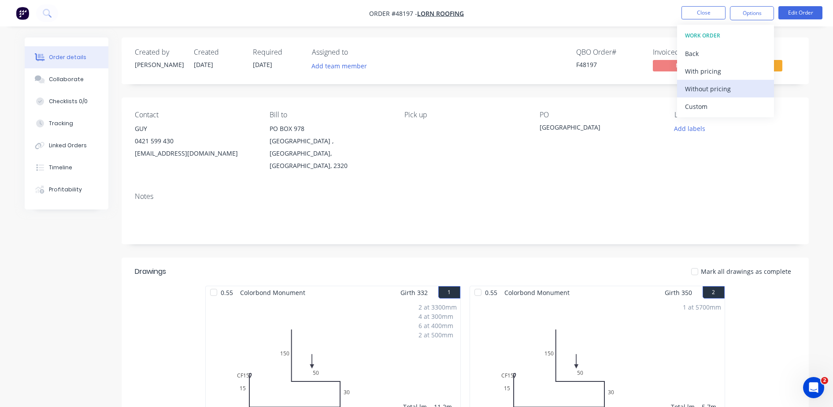
click at [712, 89] on div "Without pricing" at bounding box center [725, 88] width 81 height 13
drag, startPoint x: 768, startPoint y: 12, endPoint x: 741, endPoint y: 62, distance: 56.8
click at [768, 12] on button "Options" at bounding box center [752, 13] width 44 height 14
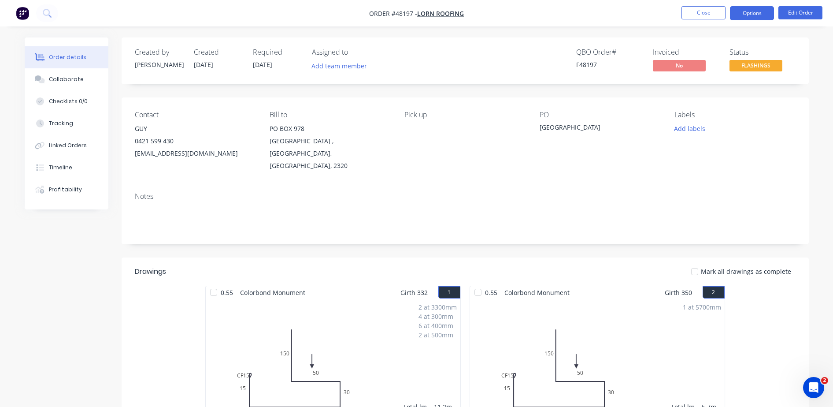
click at [752, 13] on button "Options" at bounding box center [752, 13] width 44 height 14
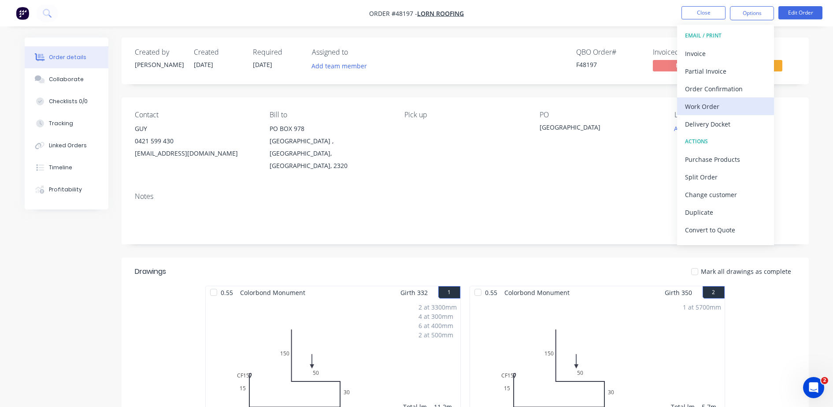
click at [714, 109] on div "Work Order" at bounding box center [725, 106] width 81 height 13
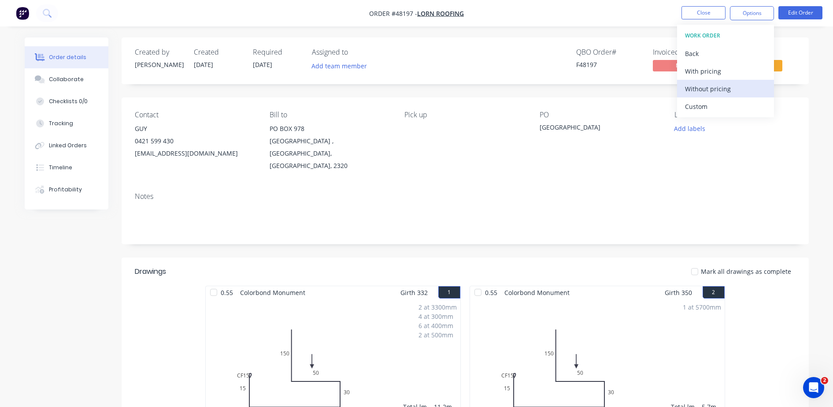
click at [715, 90] on div "Without pricing" at bounding box center [725, 88] width 81 height 13
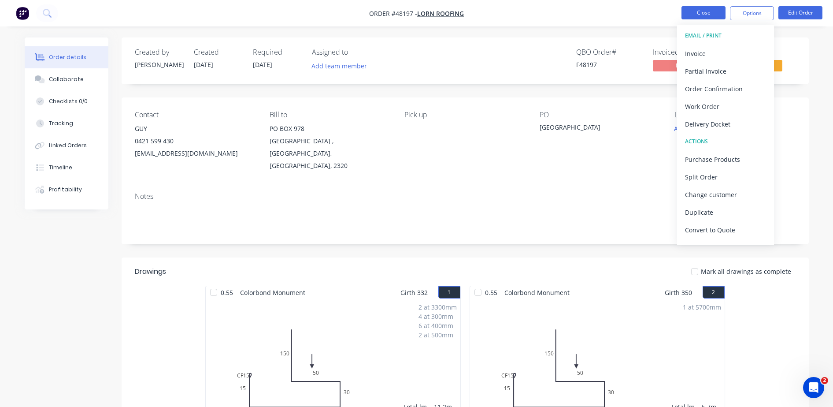
click at [703, 12] on button "Close" at bounding box center [704, 12] width 44 height 13
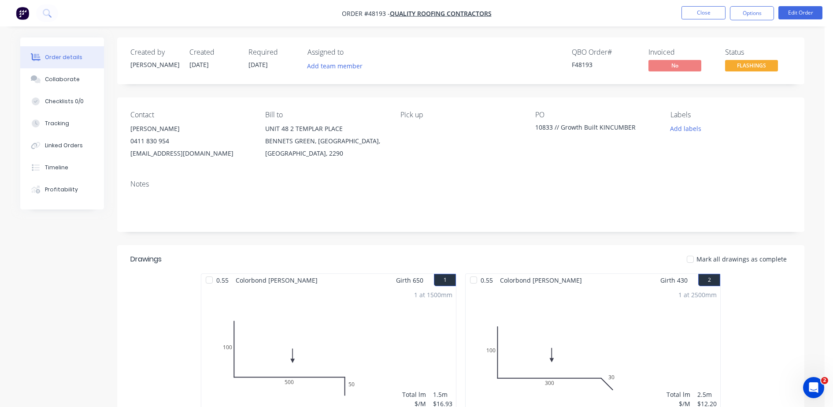
click at [56, 167] on div "Timeline" at bounding box center [56, 168] width 23 height 8
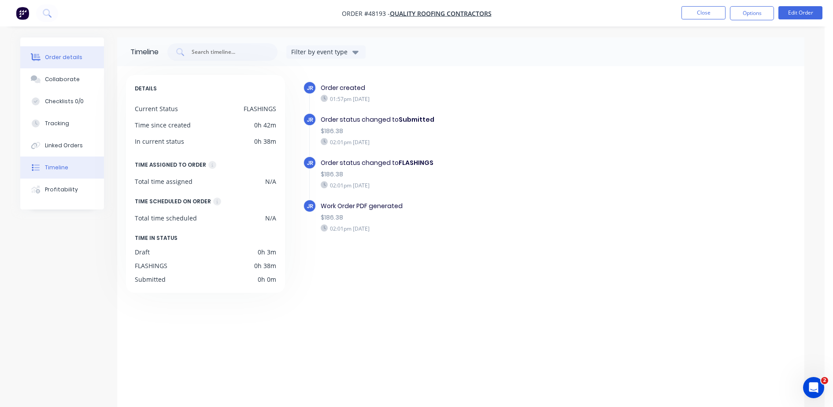
click at [41, 62] on button "Order details" at bounding box center [62, 57] width 84 height 22
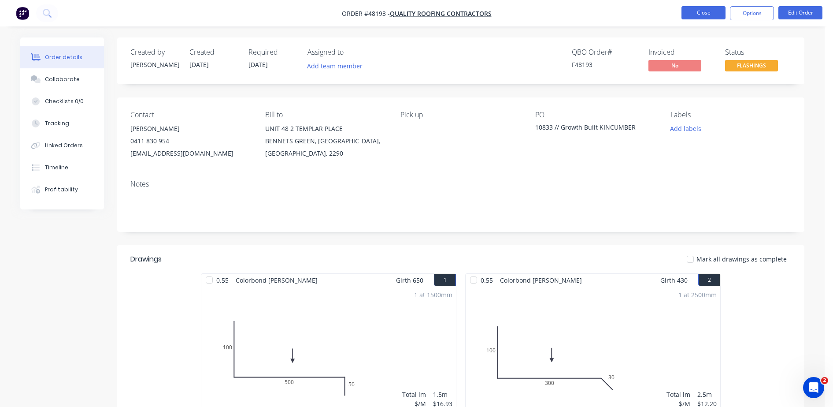
click at [698, 13] on button "Close" at bounding box center [704, 12] width 44 height 13
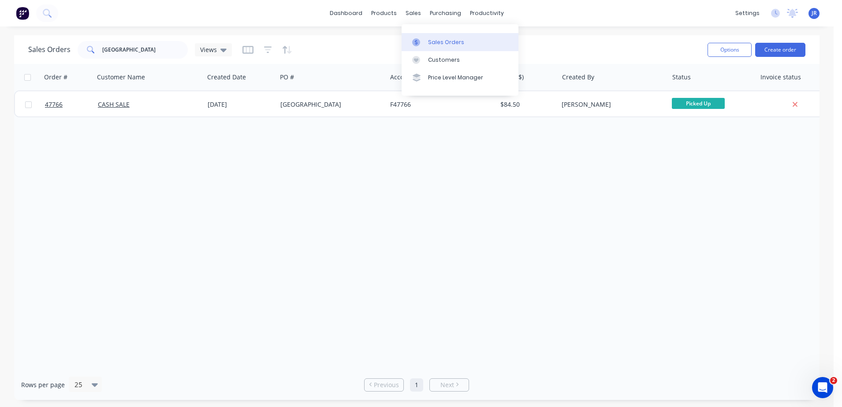
click at [435, 41] on div "Sales Orders" at bounding box center [446, 42] width 36 height 8
drag, startPoint x: 140, startPoint y: 47, endPoint x: 50, endPoint y: 59, distance: 90.8
click at [50, 59] on div "Sales Orders glendale Views" at bounding box center [364, 50] width 672 height 22
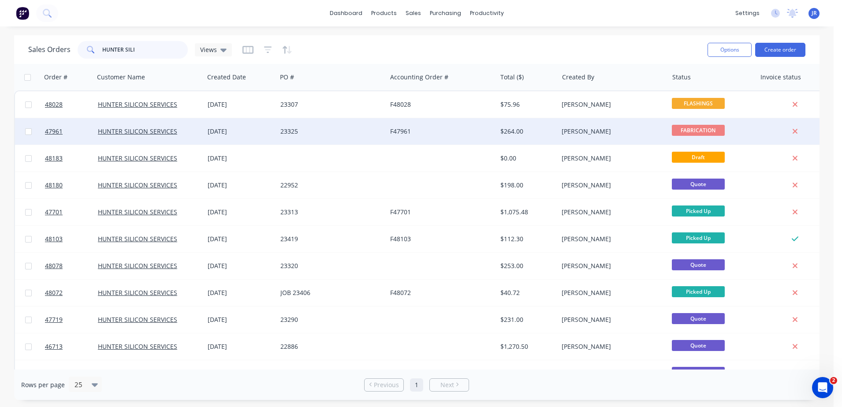
type input "HUNTER SILI"
click at [289, 128] on div "23325" at bounding box center [329, 131] width 98 height 9
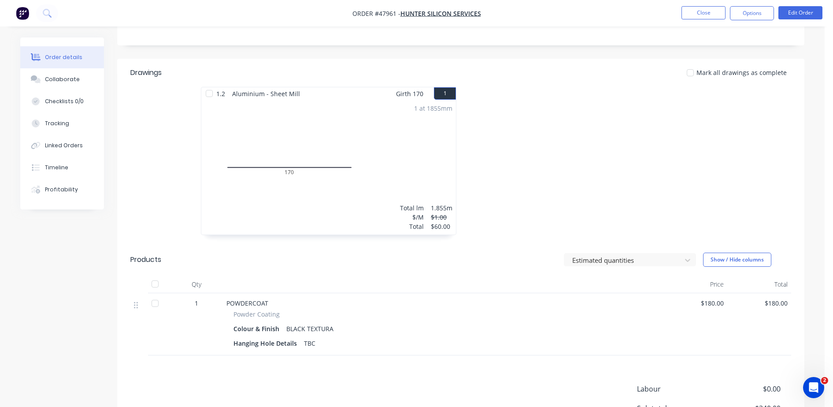
scroll to position [272, 0]
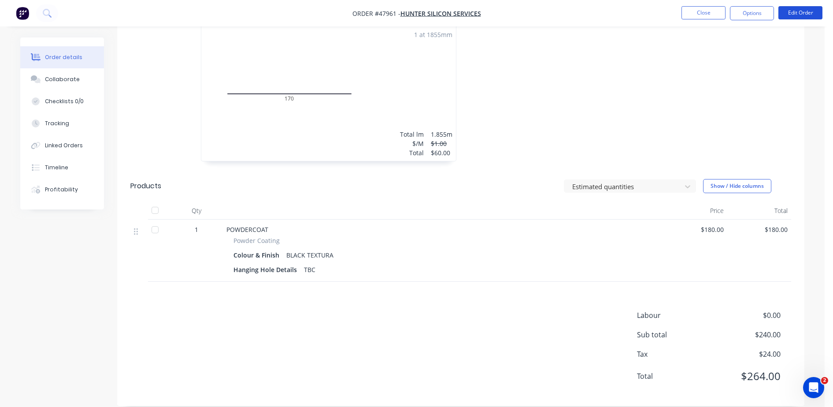
click at [804, 2] on nav "Order #47961 - HUNTER SILICON SERVICES Close Options Edit Order" at bounding box center [416, 13] width 833 height 26
click at [799, 15] on button "Edit Order" at bounding box center [801, 12] width 44 height 13
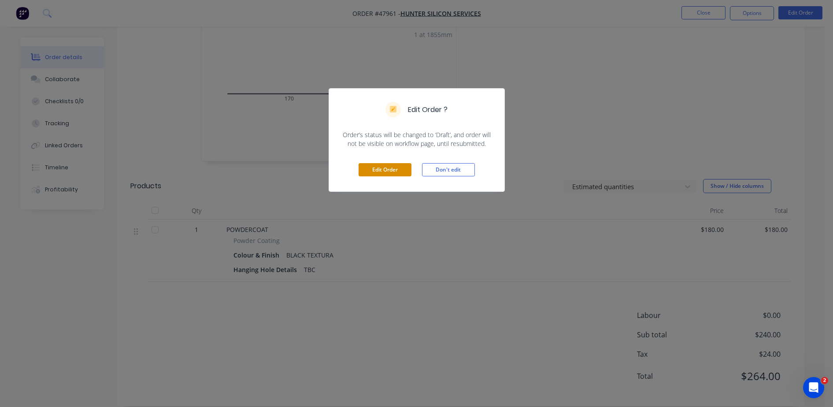
click at [378, 164] on button "Edit Order" at bounding box center [385, 169] width 53 height 13
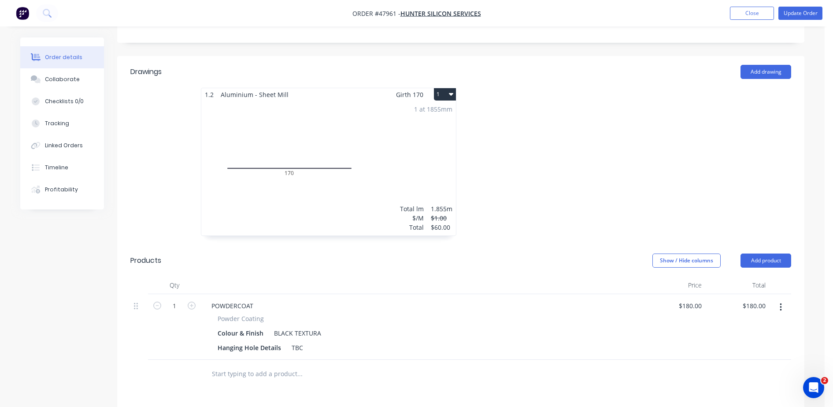
scroll to position [275, 0]
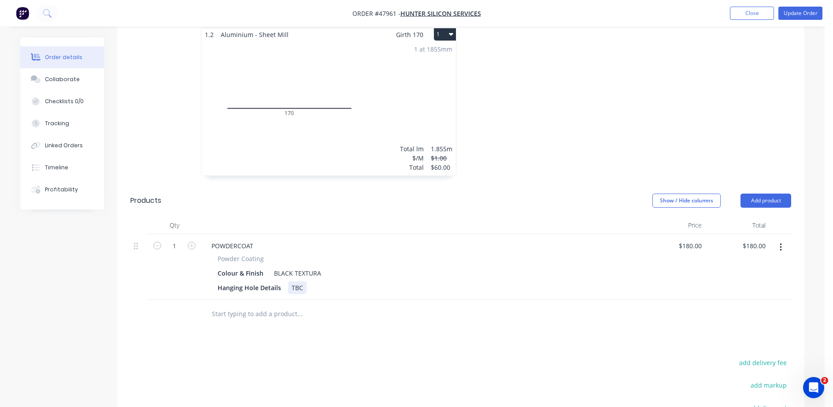
click at [327, 270] on div "POWDERCOAT Powder Coating Colour & Finish BLACK TEXTURA Hanging Hole Details TBC" at bounding box center [421, 267] width 441 height 66
drag, startPoint x: 290, startPoint y: 260, endPoint x: 305, endPoint y: 259, distance: 15.5
click at [305, 281] on div "Hanging Hole Details TBC" at bounding box center [419, 287] width 411 height 13
drag, startPoint x: 296, startPoint y: 265, endPoint x: 301, endPoint y: 264, distance: 5.2
click at [297, 281] on div "TBC" at bounding box center [297, 287] width 19 height 13
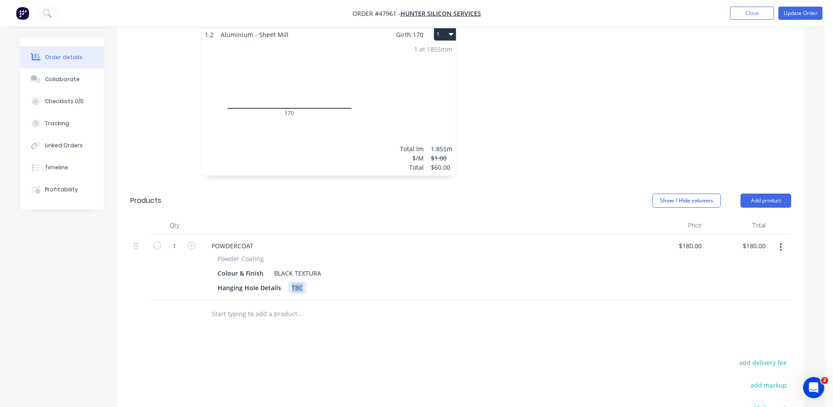
paste div
click at [804, 14] on button "Update Order" at bounding box center [801, 13] width 44 height 13
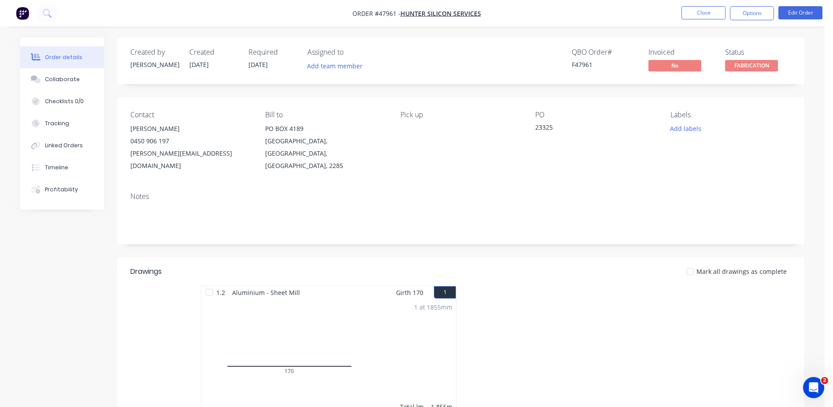
click at [70, 81] on div "Collaborate" at bounding box center [62, 79] width 35 height 8
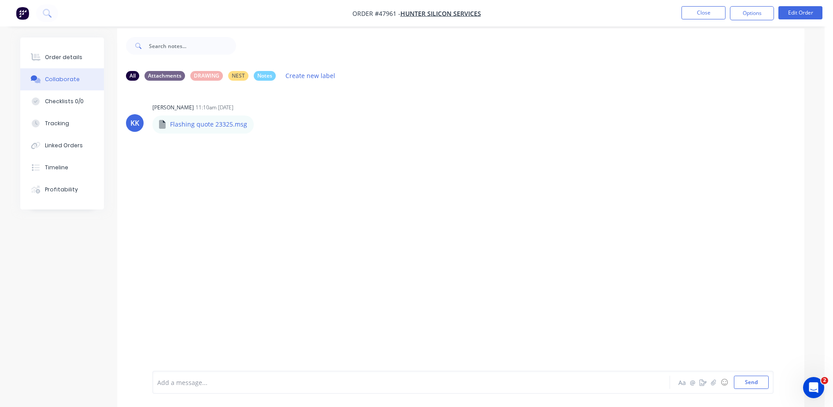
scroll to position [13, 0]
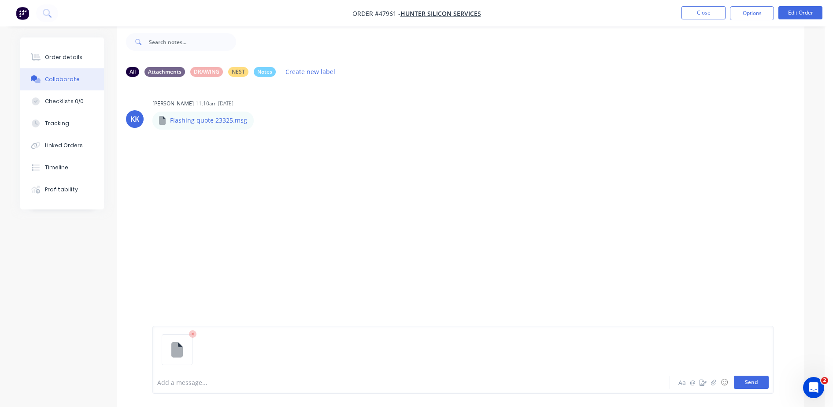
click at [760, 379] on button "Send" at bounding box center [751, 382] width 35 height 13
click at [235, 384] on div at bounding box center [387, 382] width 458 height 9
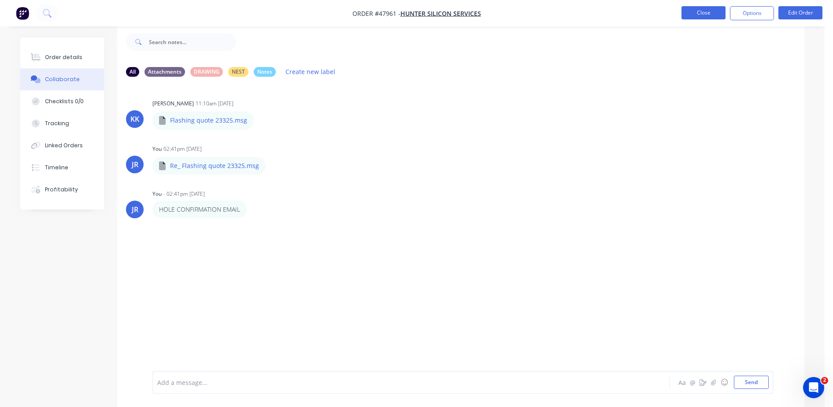
click at [704, 12] on button "Close" at bounding box center [704, 12] width 44 height 13
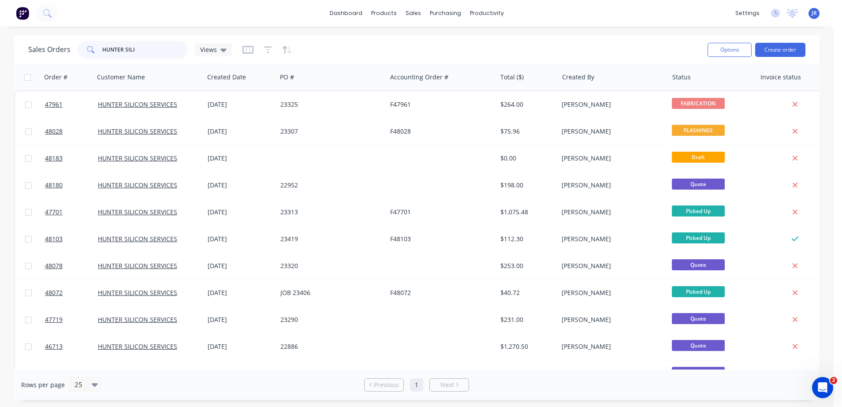
drag, startPoint x: 143, startPoint y: 52, endPoint x: 37, endPoint y: 61, distance: 105.7
click at [37, 61] on div "Sales Orders HUNTER SILI Views Options Create order" at bounding box center [416, 49] width 805 height 29
click at [50, 11] on icon at bounding box center [47, 13] width 8 height 8
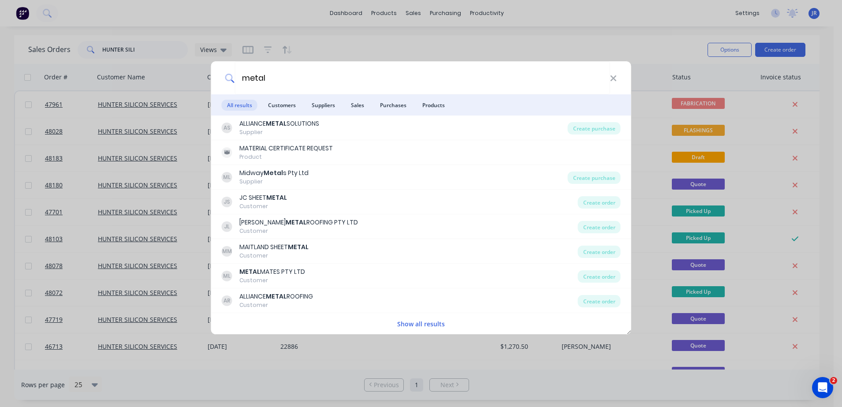
drag, startPoint x: 215, startPoint y: 72, endPoint x: 190, endPoint y: 74, distance: 24.7
click at [193, 74] on div "metal All results Customers Suppliers Sales Purchases Products AS ALLIANCE META…" at bounding box center [421, 203] width 842 height 407
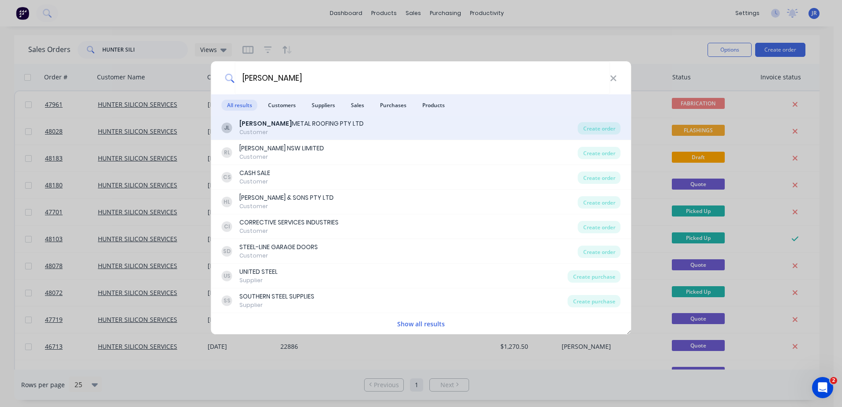
type input "[PERSON_NAME]"
click at [253, 122] on b "[PERSON_NAME]" at bounding box center [265, 123] width 52 height 9
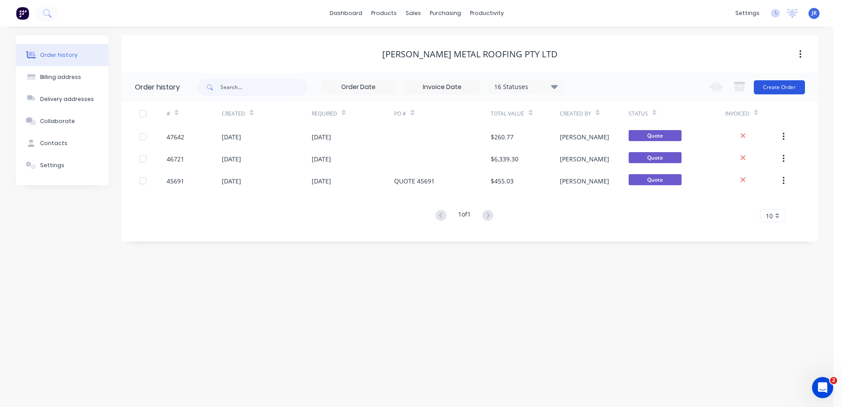
click at [774, 88] on button "Create Order" at bounding box center [779, 87] width 51 height 14
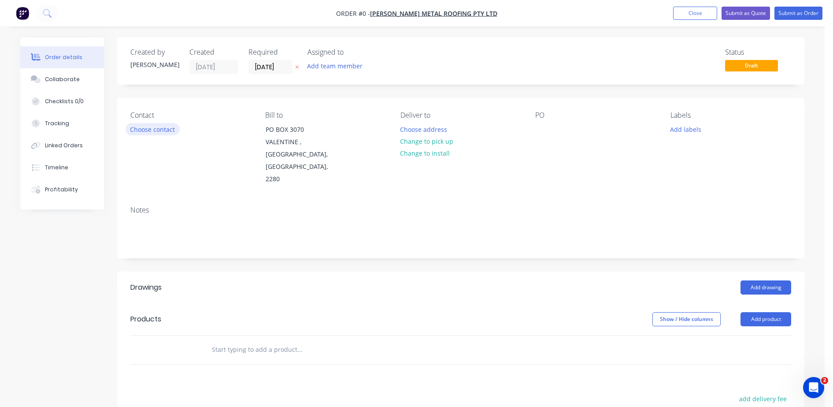
click at [169, 130] on button "Choose contact" at bounding box center [153, 129] width 54 height 12
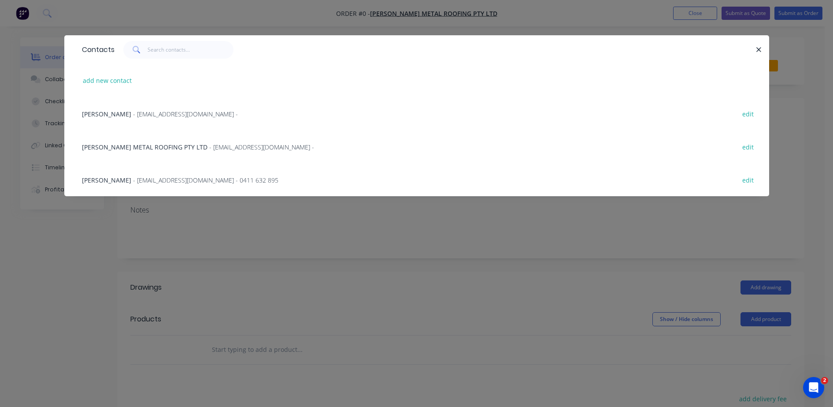
click at [133, 181] on span "- [EMAIL_ADDRESS][DOMAIN_NAME] - 0411 632 895" at bounding box center [205, 180] width 145 height 8
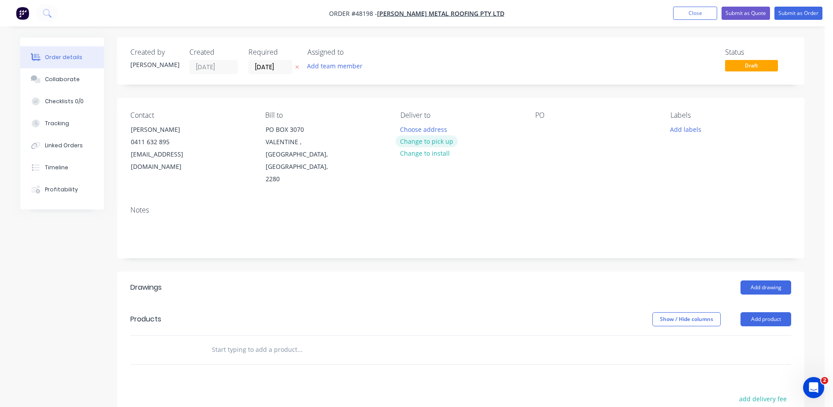
click at [411, 141] on button "Change to pick up" at bounding box center [427, 141] width 63 height 12
click at [543, 128] on div at bounding box center [542, 129] width 14 height 13
click at [546, 126] on div at bounding box center [542, 129] width 14 height 13
click at [768, 280] on button "Add drawing" at bounding box center [766, 287] width 51 height 14
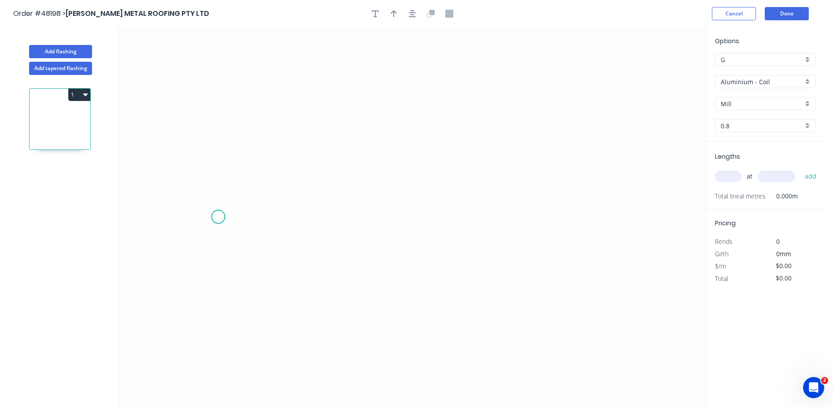
click at [218, 217] on icon "0" at bounding box center [412, 216] width 587 height 379
click at [216, 154] on icon "0" at bounding box center [412, 216] width 587 height 379
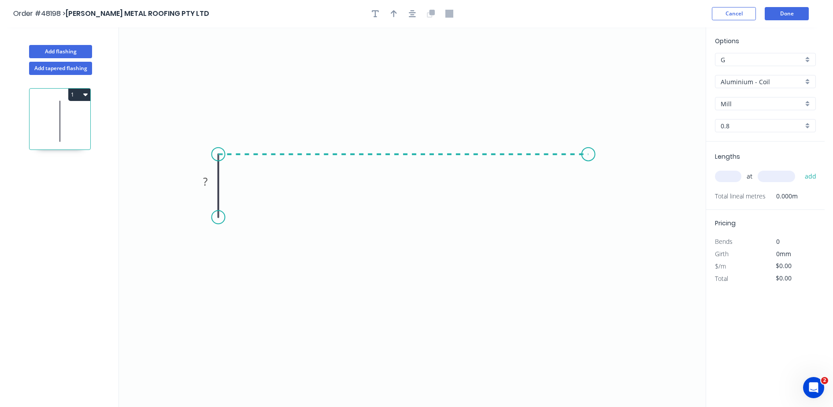
click at [589, 138] on icon "0 ?" at bounding box center [412, 216] width 587 height 379
click at [591, 217] on icon "0 ? ?" at bounding box center [412, 216] width 587 height 379
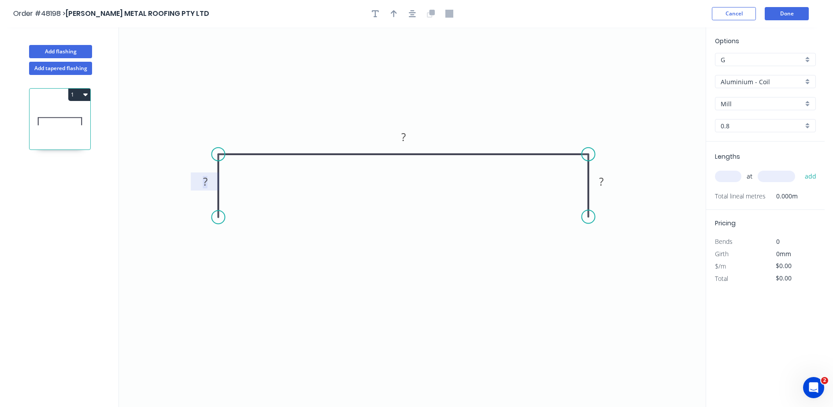
click at [213, 181] on rect at bounding box center [206, 182] width 18 height 12
click at [725, 177] on input "text" at bounding box center [728, 176] width 26 height 11
click at [742, 79] on input "Aluminium - Coil" at bounding box center [762, 81] width 82 height 9
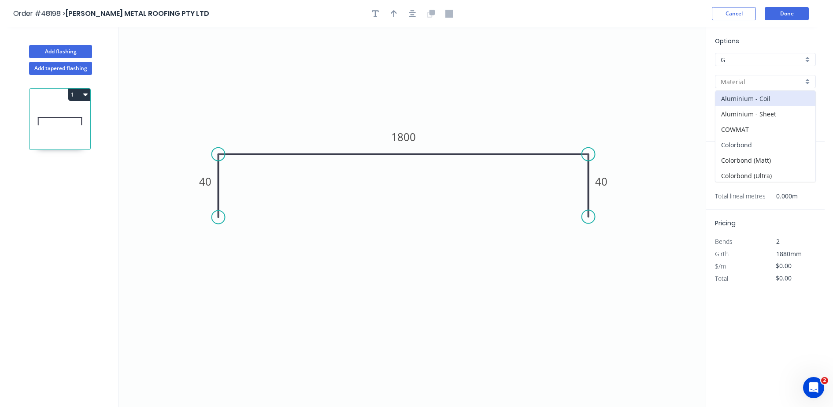
click at [738, 141] on div "Colorbond" at bounding box center [766, 144] width 100 height 15
type input "Colorbond"
type input "Basalt"
type input "0.55"
click at [742, 102] on input "Basalt" at bounding box center [762, 103] width 82 height 9
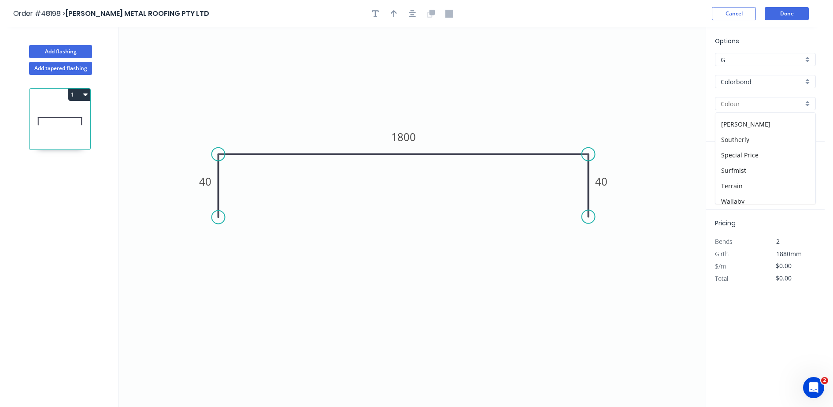
scroll to position [275, 0]
click at [736, 162] on div "Surfmist" at bounding box center [766, 168] width 100 height 15
type input "Surfmist"
click at [729, 175] on input "text" at bounding box center [728, 176] width 26 height 11
type input "6"
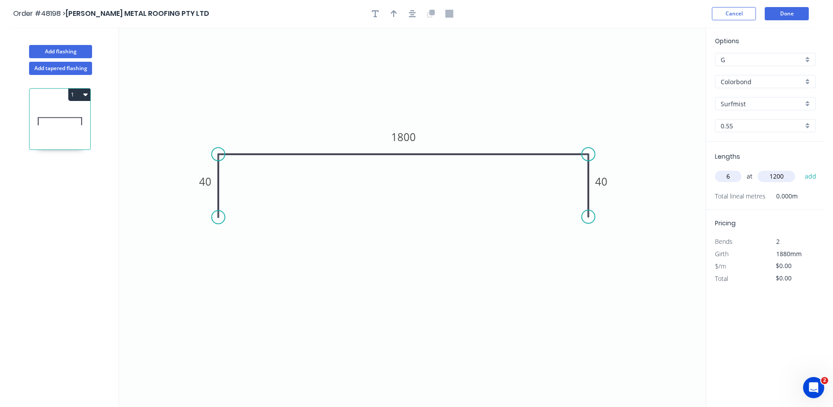
type input "1200"
click at [801, 169] on button "add" at bounding box center [811, 176] width 21 height 15
click at [86, 93] on icon "button" at bounding box center [85, 94] width 4 height 3
click at [54, 117] on div "Duplicate" at bounding box center [49, 116] width 68 height 13
click at [415, 142] on tspan "1800" at bounding box center [403, 137] width 25 height 15
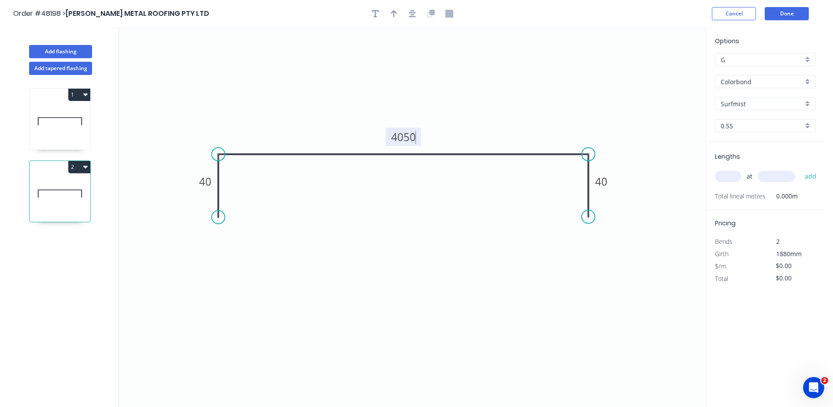
click at [738, 172] on input "text" at bounding box center [728, 176] width 26 height 11
type input "1"
type input "4"
type input "1200"
click at [801, 169] on button "add" at bounding box center [811, 176] width 21 height 15
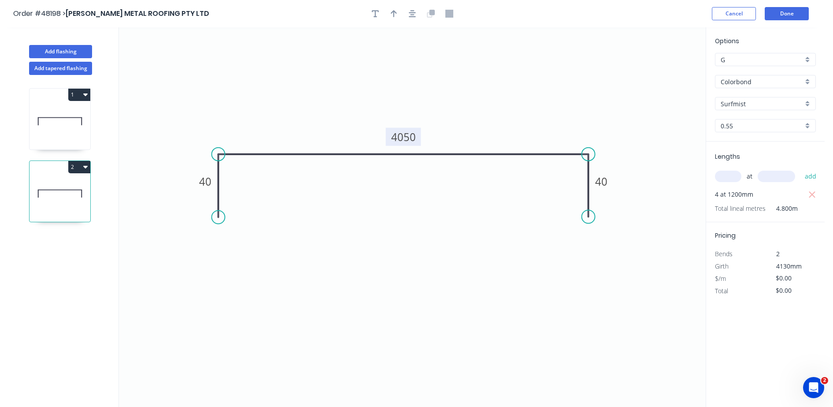
click at [63, 120] on icon at bounding box center [60, 121] width 61 height 56
click at [396, 19] on button "button" at bounding box center [393, 13] width 13 height 13
drag, startPoint x: 502, startPoint y: 112, endPoint x: 112, endPoint y: 184, distance: 397.1
click at [494, 115] on icon at bounding box center [496, 104] width 8 height 28
click at [70, 185] on icon at bounding box center [60, 193] width 61 height 56
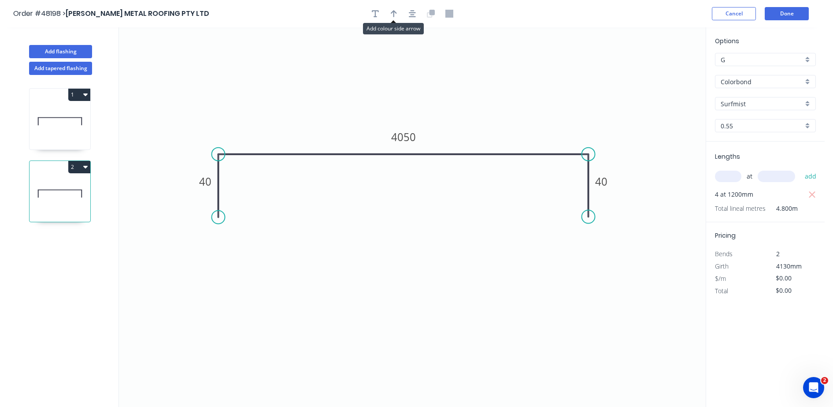
drag, startPoint x: 392, startPoint y: 13, endPoint x: 617, endPoint y: 30, distance: 225.4
click at [392, 13] on icon "button" at bounding box center [394, 13] width 6 height 7
drag, startPoint x: 662, startPoint y: 70, endPoint x: 454, endPoint y: 109, distance: 212.2
click at [454, 119] on icon at bounding box center [454, 109] width 8 height 28
click at [82, 167] on button "2" at bounding box center [79, 167] width 22 height 12
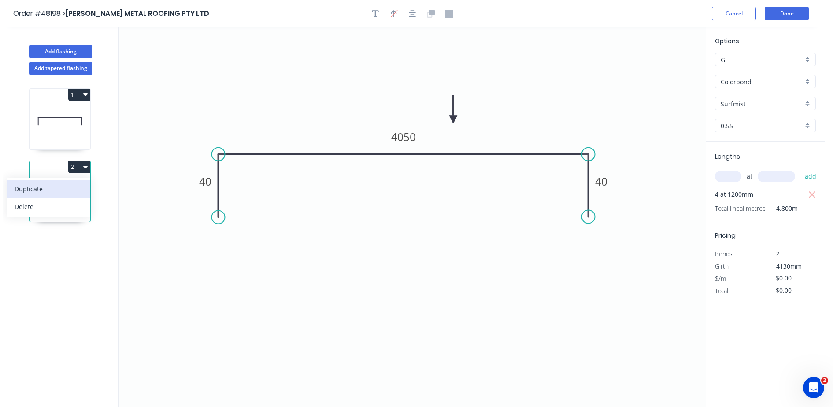
click at [73, 189] on div "Duplicate" at bounding box center [49, 188] width 68 height 13
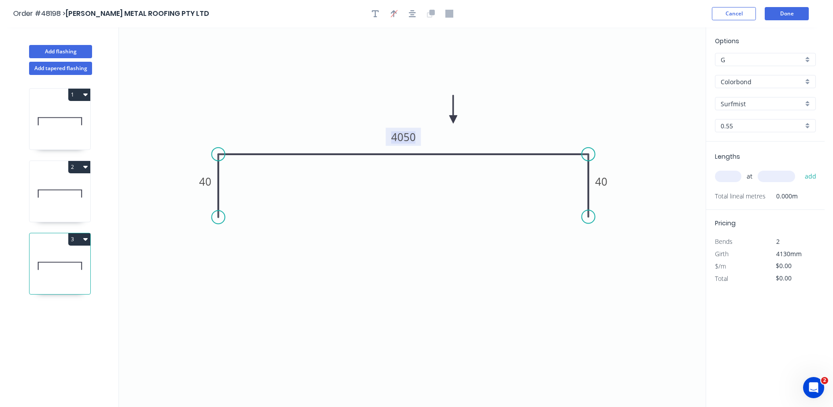
click at [407, 134] on tspan "4050" at bounding box center [403, 137] width 25 height 15
type input "$35.05"
click at [733, 176] on input "text" at bounding box center [728, 176] width 26 height 11
click at [793, 17] on button "Done" at bounding box center [787, 13] width 44 height 13
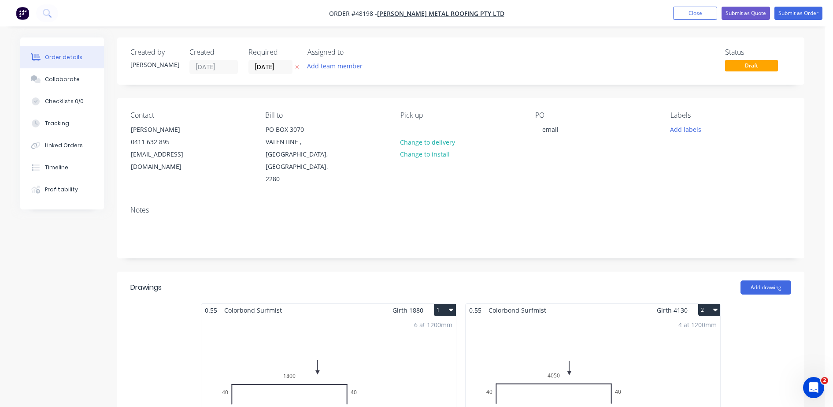
click at [277, 15] on nav "Order #48198 - [PERSON_NAME] METAL ROOFING PTY LTD Add product Close Submit as …" at bounding box center [416, 13] width 833 height 26
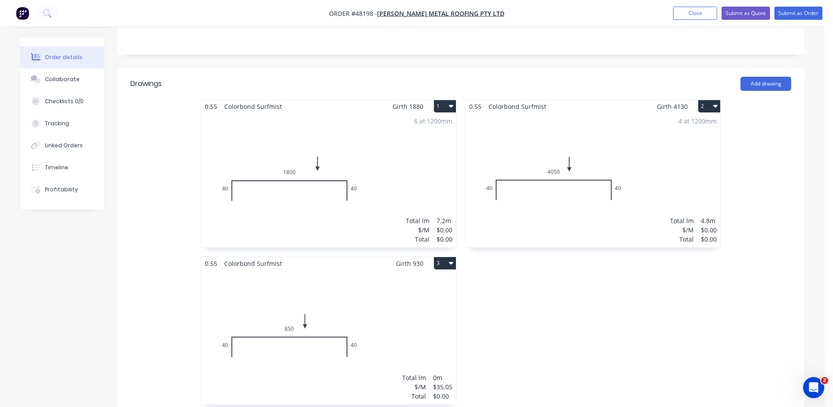
scroll to position [220, 0]
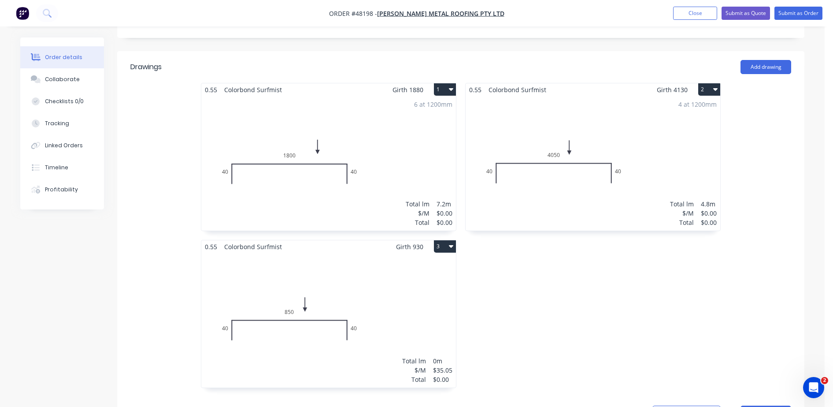
click at [363, 271] on div "Total lm $/M Total 0m $35.05 $0.00" at bounding box center [328, 320] width 255 height 134
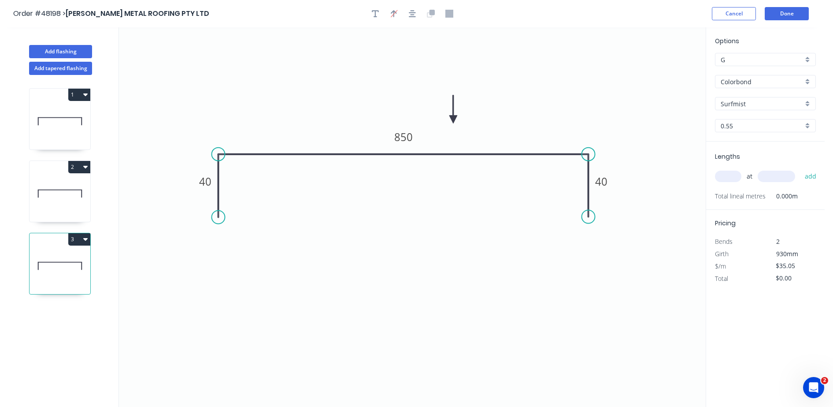
click at [63, 137] on icon at bounding box center [60, 121] width 61 height 56
click at [53, 179] on icon at bounding box center [60, 193] width 61 height 56
click at [56, 275] on icon at bounding box center [60, 266] width 61 height 56
type input "$35.05"
click at [782, 15] on button "Done" at bounding box center [787, 13] width 44 height 13
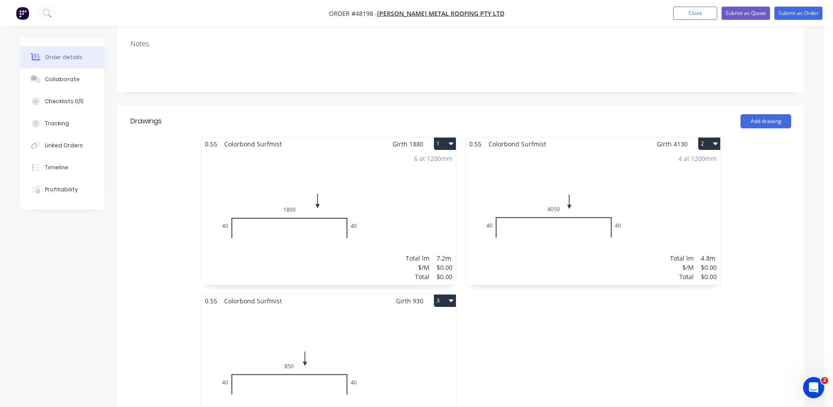
scroll to position [165, 0]
click at [413, 203] on div "6 at 1200mm Total lm $/M Total 7.2m $0.00 $0.00" at bounding box center [328, 218] width 255 height 134
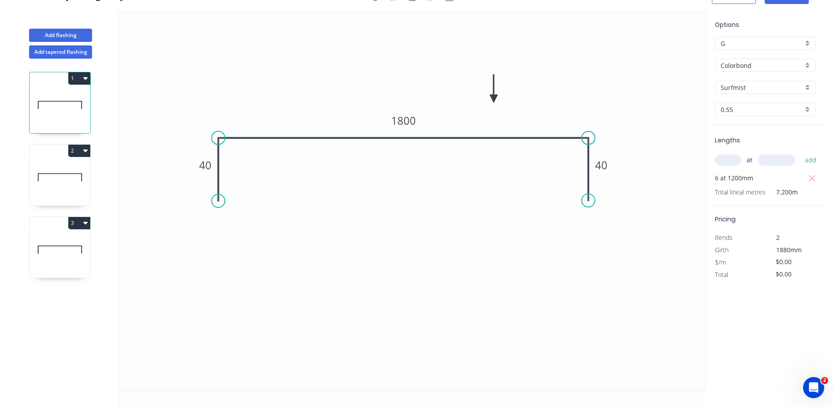
drag, startPoint x: 801, startPoint y: 272, endPoint x: 732, endPoint y: 261, distance: 69.6
click at [748, 270] on div "Total $0.00" at bounding box center [766, 274] width 114 height 12
click at [56, 189] on icon at bounding box center [60, 177] width 61 height 56
type input "$0.00"
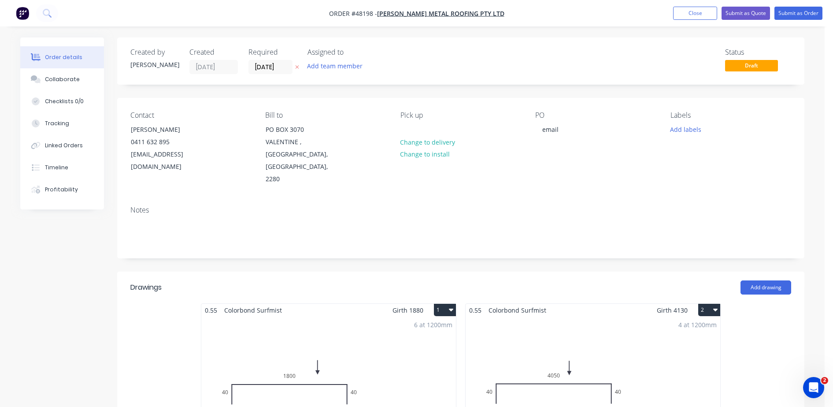
scroll to position [165, 0]
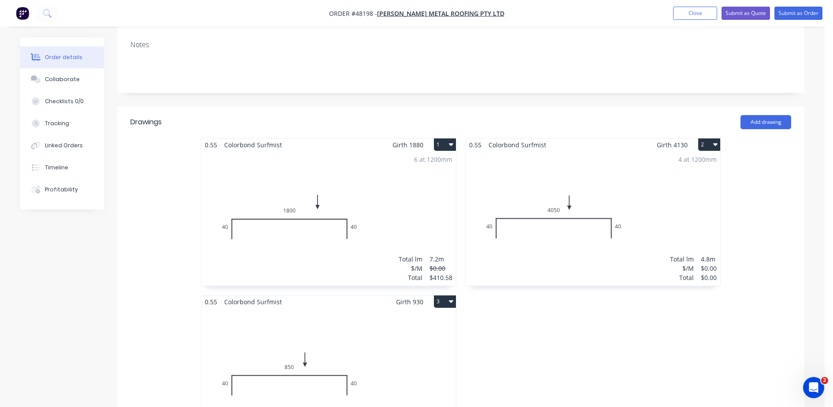
click at [615, 191] on div "4 at 1200mm Total lm $/M Total 4.8m $0.00 $0.00" at bounding box center [593, 218] width 255 height 134
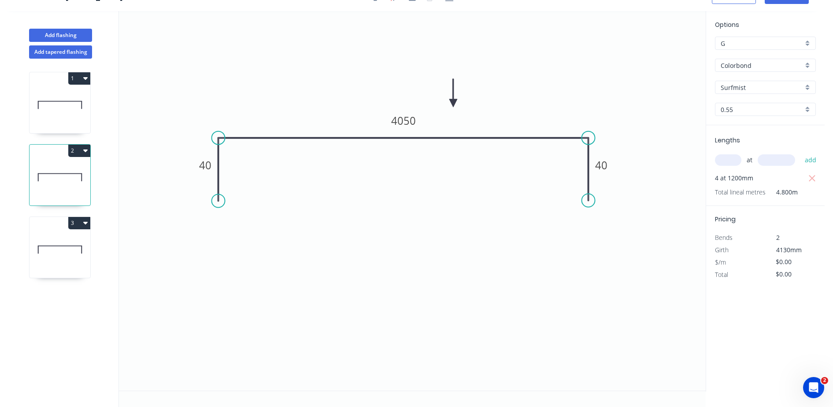
drag, startPoint x: 794, startPoint y: 277, endPoint x: 745, endPoint y: 275, distance: 48.5
click at [745, 275] on div "Total $0.00" at bounding box center [766, 274] width 114 height 12
type input "$601.31"
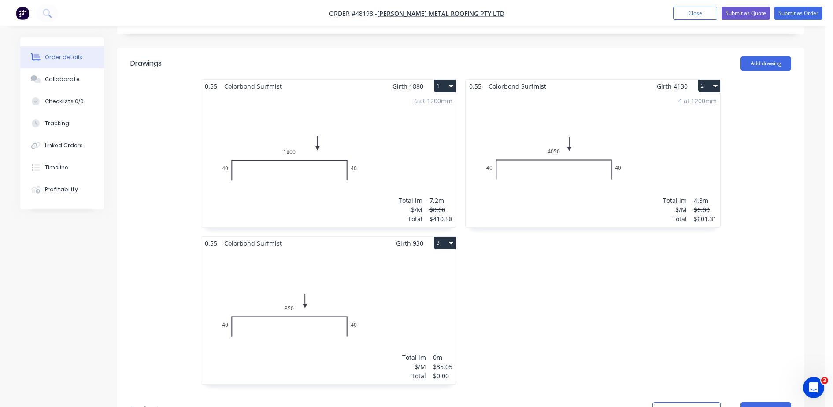
scroll to position [275, 0]
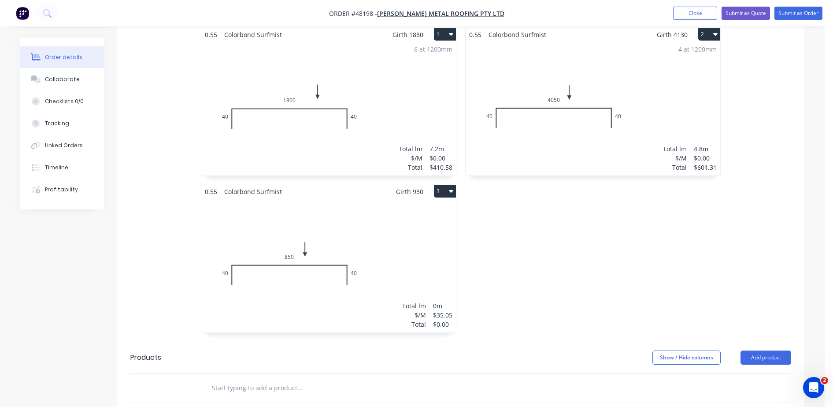
click at [360, 224] on div "Total lm $/M Total 0m $35.05 $0.00" at bounding box center [328, 265] width 255 height 134
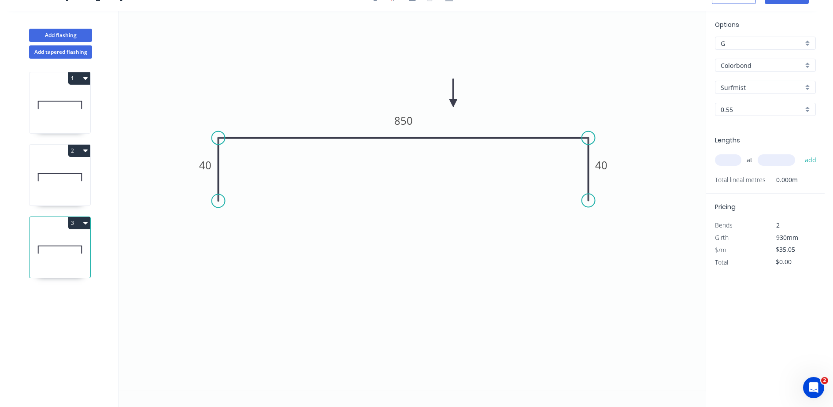
scroll to position [16, 0]
click at [723, 155] on input "text" at bounding box center [728, 159] width 26 height 11
type input "1"
type input "1200"
click at [801, 152] on button "add" at bounding box center [811, 159] width 21 height 15
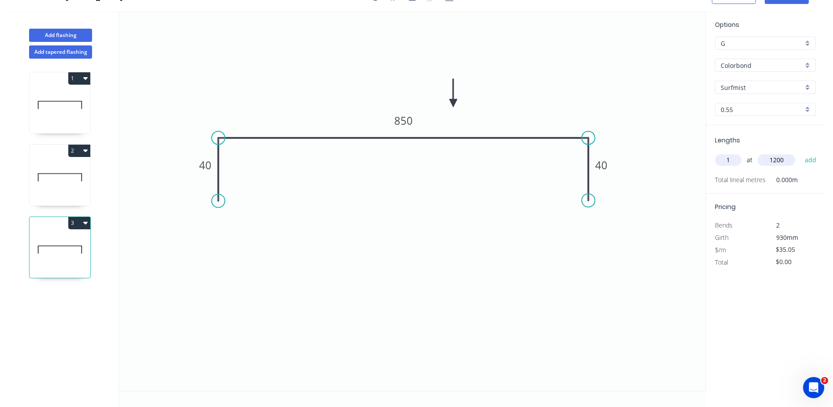
type input "$42.06"
click at [53, 35] on button "Add flashing" at bounding box center [60, 35] width 63 height 13
type input "$0.00"
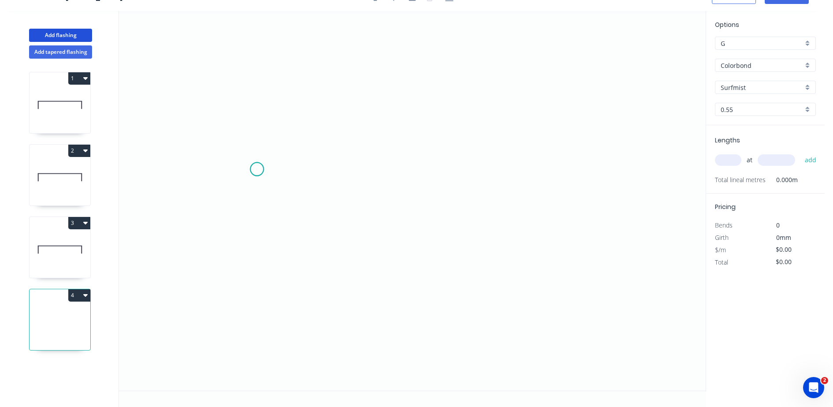
click at [257, 169] on icon "0" at bounding box center [412, 200] width 587 height 379
click at [260, 122] on icon "0" at bounding box center [412, 200] width 587 height 379
click at [465, 115] on icon "0 ?" at bounding box center [412, 200] width 587 height 379
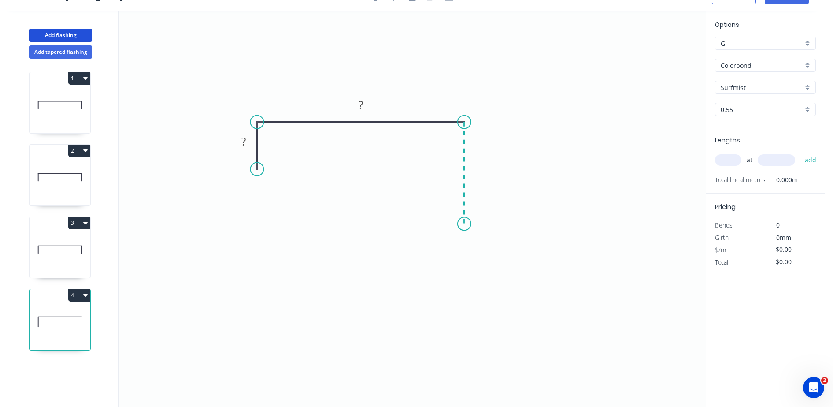
click at [461, 224] on icon "0 ? ?" at bounding box center [412, 200] width 587 height 379
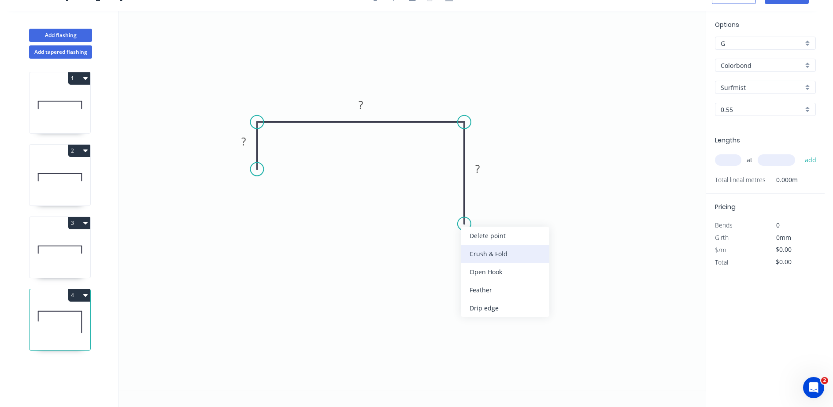
click at [471, 249] on div "Crush & Fold" at bounding box center [505, 254] width 89 height 18
drag, startPoint x: 478, startPoint y: 253, endPoint x: 472, endPoint y: 248, distance: 7.8
click at [477, 253] on div "Flip bend" at bounding box center [511, 256] width 89 height 18
click at [247, 140] on rect at bounding box center [244, 142] width 18 height 12
type input "$29.19"
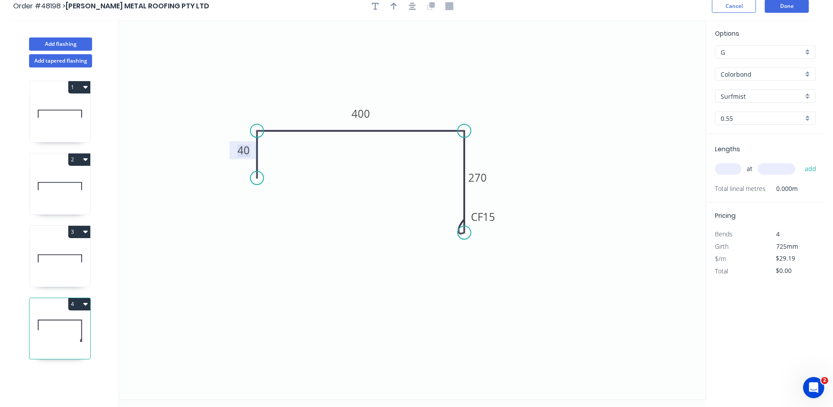
scroll to position [0, 0]
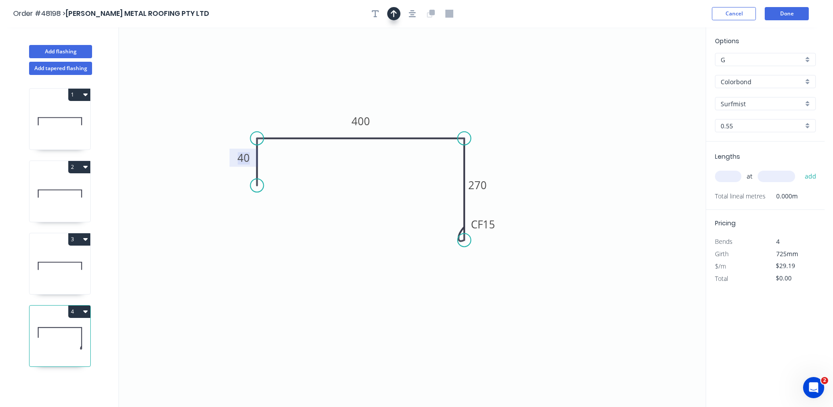
click at [390, 11] on button "button" at bounding box center [393, 13] width 13 height 13
drag, startPoint x: 606, startPoint y: 67, endPoint x: 408, endPoint y: 121, distance: 205.4
click at [408, 121] on icon at bounding box center [408, 111] width 8 height 28
click at [740, 178] on input "text" at bounding box center [728, 176] width 26 height 11
type input "5"
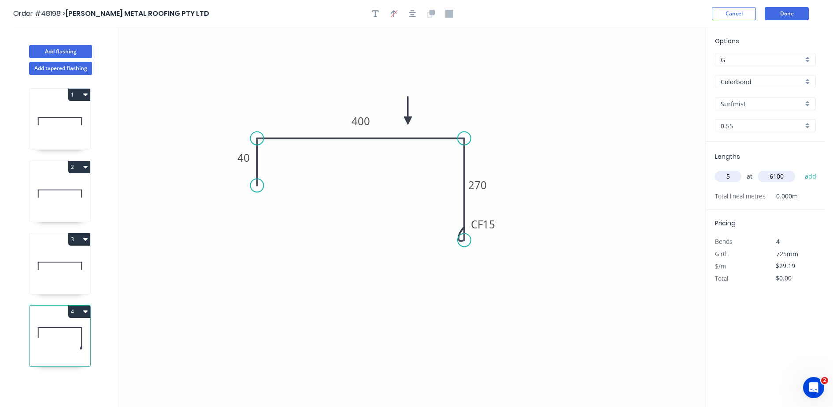
type input "6100"
click at [801, 169] on button "add" at bounding box center [811, 176] width 21 height 15
type input "$890.30"
click at [56, 55] on button "Add flashing" at bounding box center [60, 51] width 63 height 13
type input "$0.00"
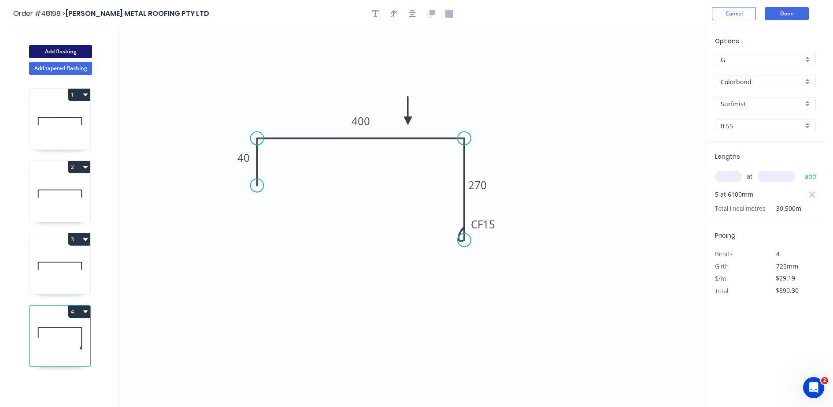
type input "$0.00"
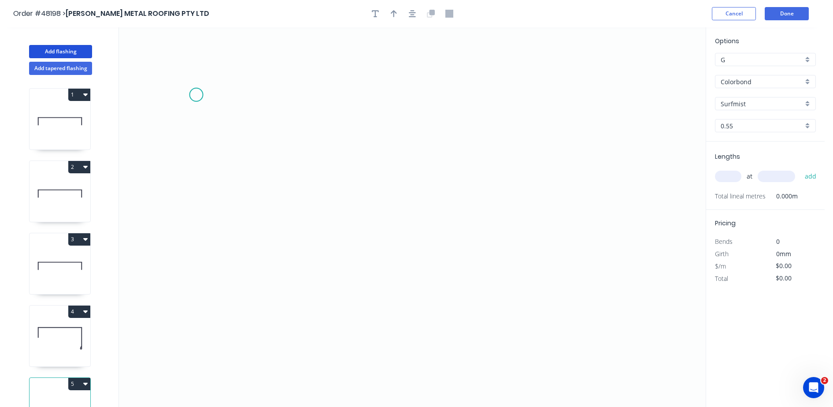
click at [197, 95] on icon "0" at bounding box center [412, 216] width 587 height 379
click at [199, 196] on icon "0" at bounding box center [412, 216] width 587 height 379
click at [470, 187] on icon "0 ?" at bounding box center [412, 216] width 587 height 379
click at [472, 250] on icon "0 ? ?" at bounding box center [412, 216] width 587 height 379
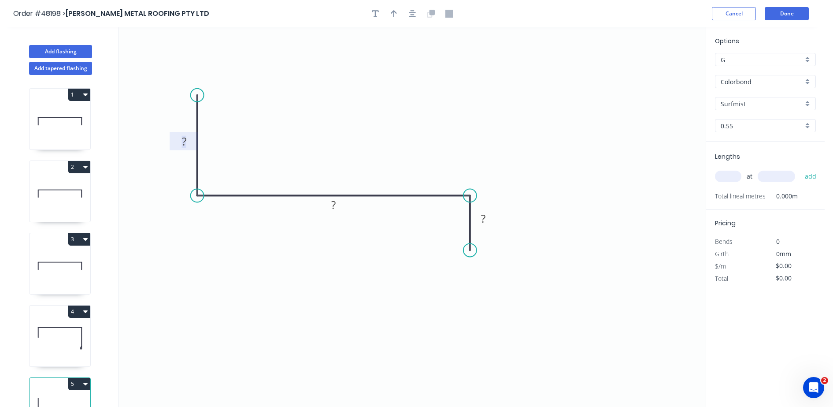
click at [185, 138] on tspan "?" at bounding box center [184, 141] width 4 height 15
click at [736, 178] on input "text" at bounding box center [728, 176] width 26 height 11
type input "$33.24"
type input "2"
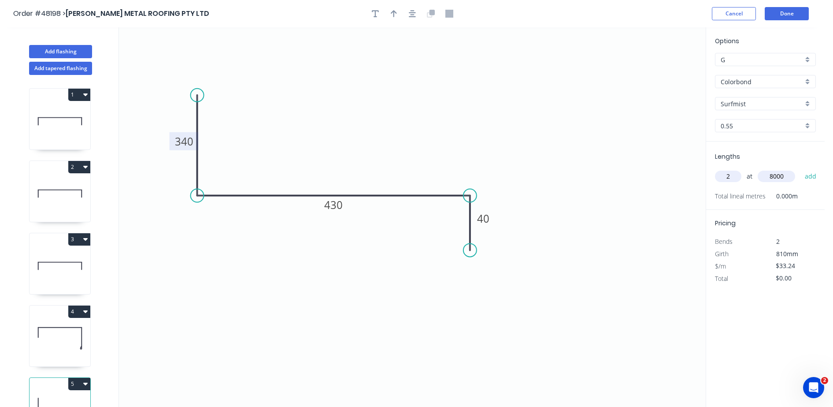
type input "8000"
click at [801, 169] on button "add" at bounding box center [811, 176] width 21 height 15
type input "$531.84"
type input "1"
type input "1200"
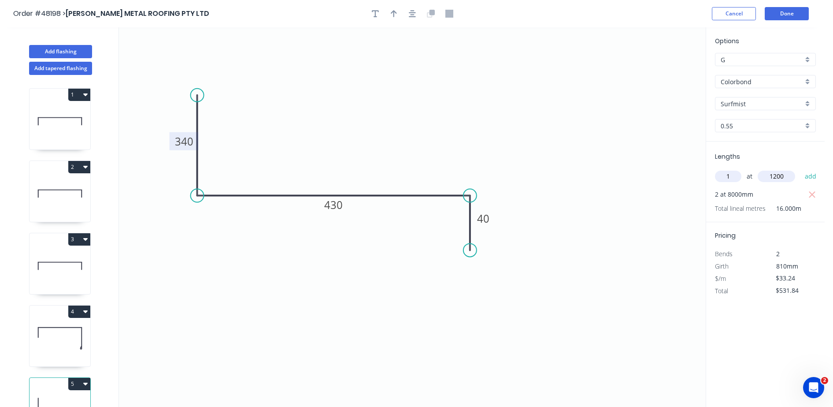
click at [801, 169] on button "add" at bounding box center [811, 176] width 21 height 15
type input "$571.73"
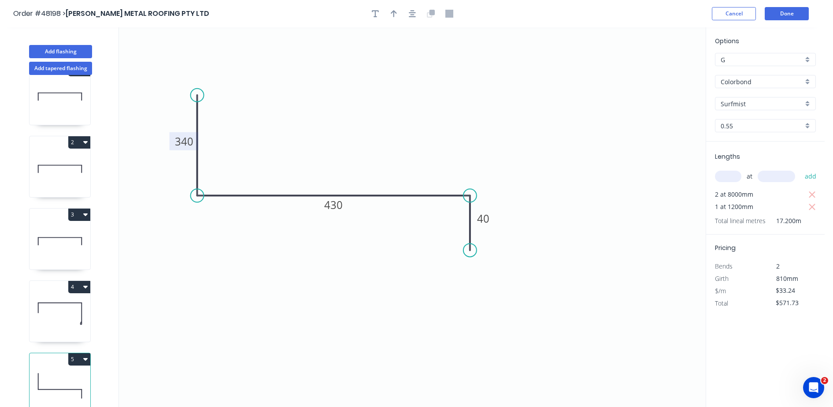
scroll to position [35, 0]
click at [55, 50] on button "Add flashing" at bounding box center [60, 51] width 63 height 13
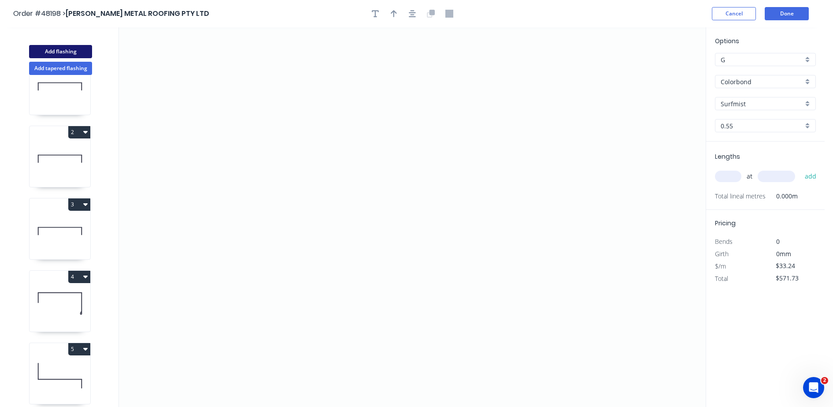
type input "$0.00"
click at [219, 223] on icon "0" at bounding box center [412, 216] width 587 height 379
drag, startPoint x: 221, startPoint y: 137, endPoint x: 279, endPoint y: 133, distance: 57.4
click at [222, 137] on icon "0" at bounding box center [412, 216] width 587 height 379
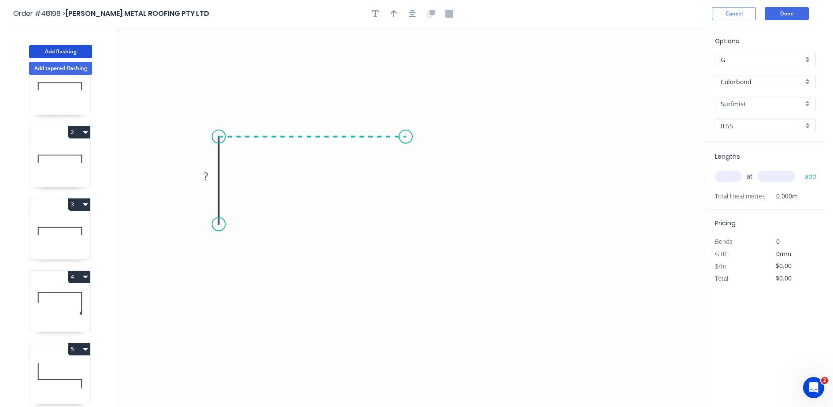
click at [406, 134] on icon "0 ?" at bounding box center [412, 216] width 587 height 379
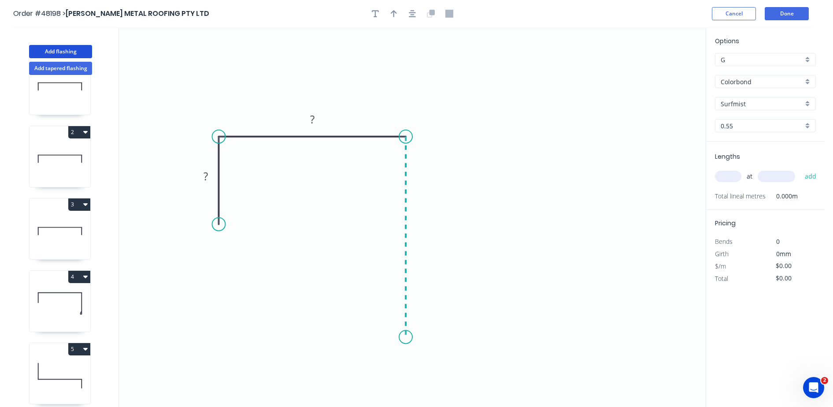
click at [411, 337] on icon "0 ? ?" at bounding box center [412, 216] width 587 height 379
drag, startPoint x: 411, startPoint y: 337, endPoint x: 413, endPoint y: 346, distance: 8.7
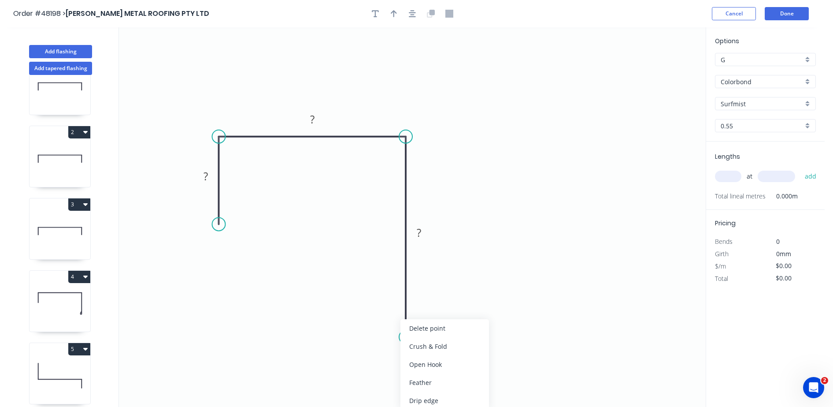
click at [413, 351] on div "Crush & Fold" at bounding box center [445, 346] width 89 height 18
click at [415, 365] on div "Flip bend" at bounding box center [446, 368] width 89 height 18
click at [200, 171] on rect at bounding box center [206, 177] width 18 height 12
type input "$20.50"
click at [726, 175] on input "text" at bounding box center [728, 176] width 26 height 11
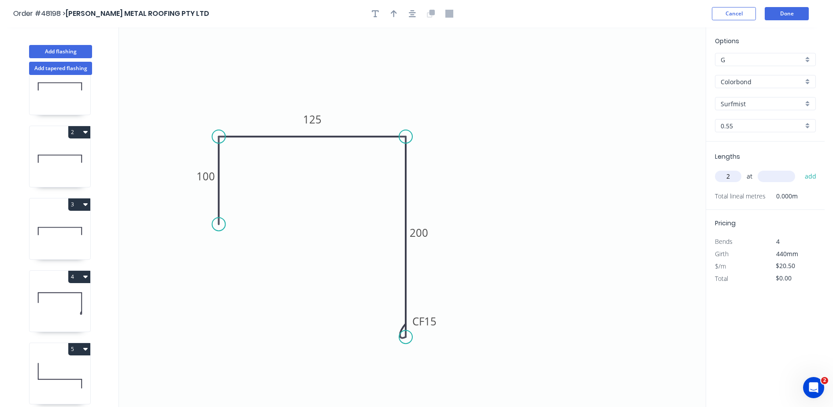
type input "2"
type input "4600"
click at [801, 169] on button "add" at bounding box center [811, 176] width 21 height 15
type input "$188.60"
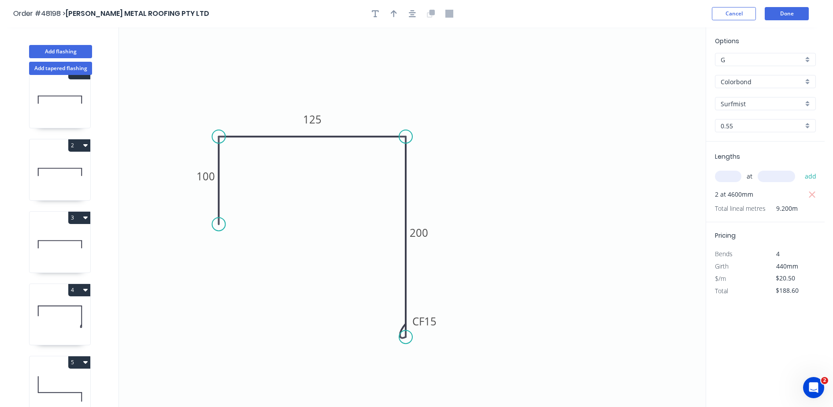
scroll to position [0, 0]
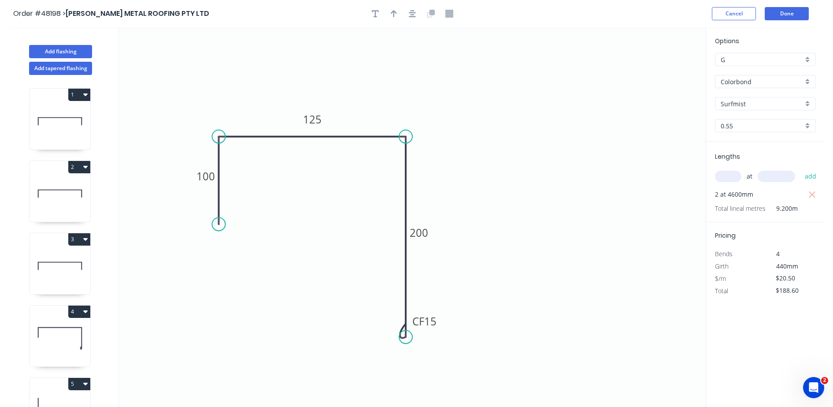
click at [49, 112] on icon at bounding box center [60, 121] width 61 height 56
type input "$0.00"
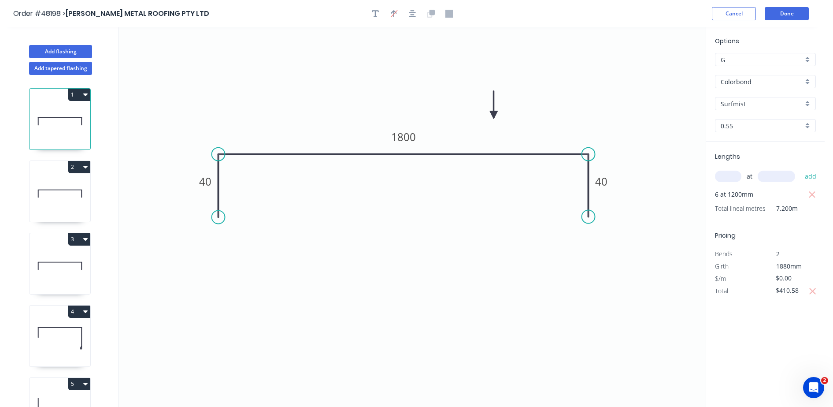
click at [66, 198] on icon at bounding box center [60, 193] width 61 height 56
type input "$601.31"
click at [54, 282] on icon at bounding box center [60, 266] width 61 height 56
type input "$35.05"
type input "$42.06"
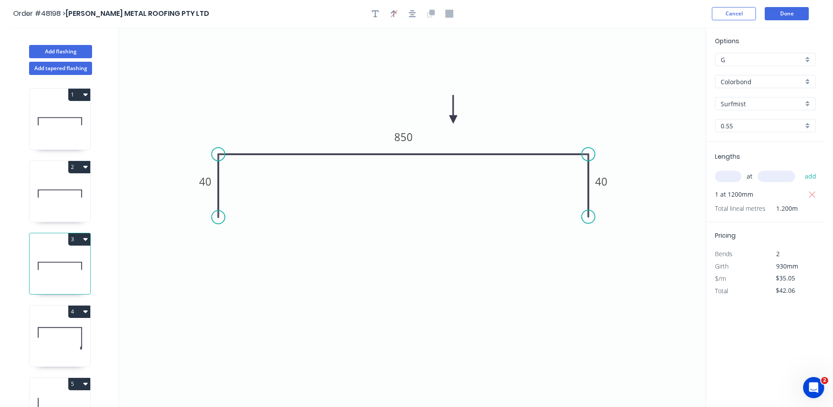
click at [57, 340] on icon at bounding box center [60, 338] width 61 height 56
type input "$29.19"
type input "$890.30"
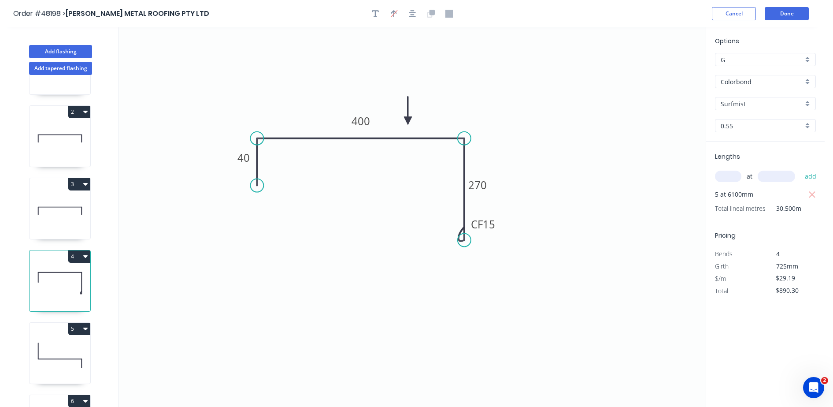
scroll to position [107, 0]
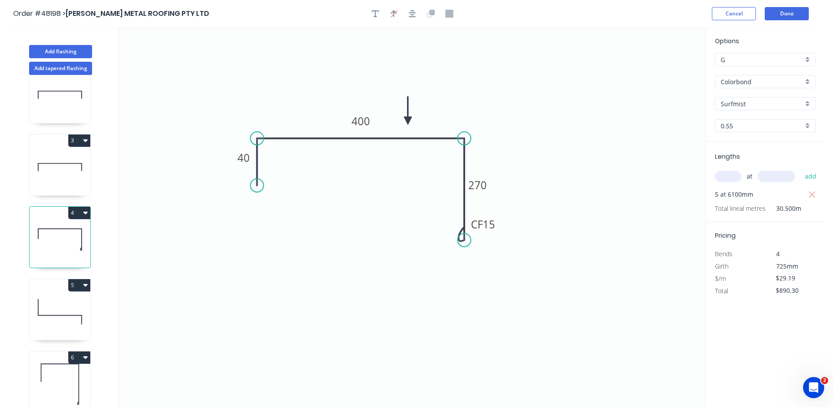
click at [52, 302] on icon at bounding box center [60, 311] width 61 height 56
type input "$33.24"
type input "$571.73"
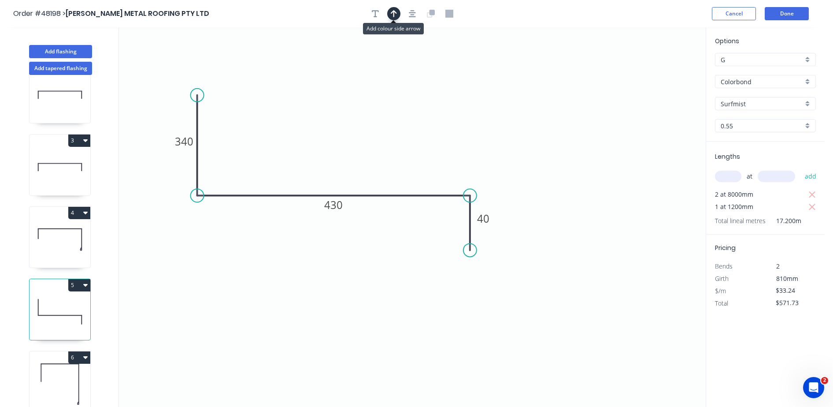
click at [395, 18] on button "button" at bounding box center [393, 13] width 13 height 13
drag, startPoint x: 661, startPoint y: 70, endPoint x: 237, endPoint y: 271, distance: 469.4
click at [322, 143] on icon at bounding box center [323, 133] width 8 height 28
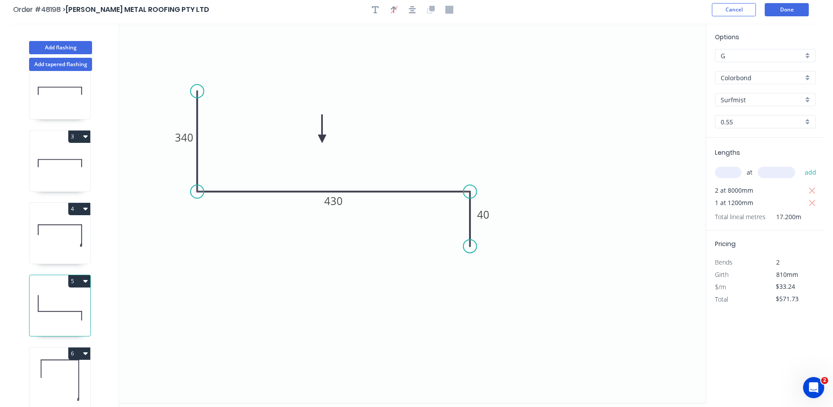
scroll to position [16, 0]
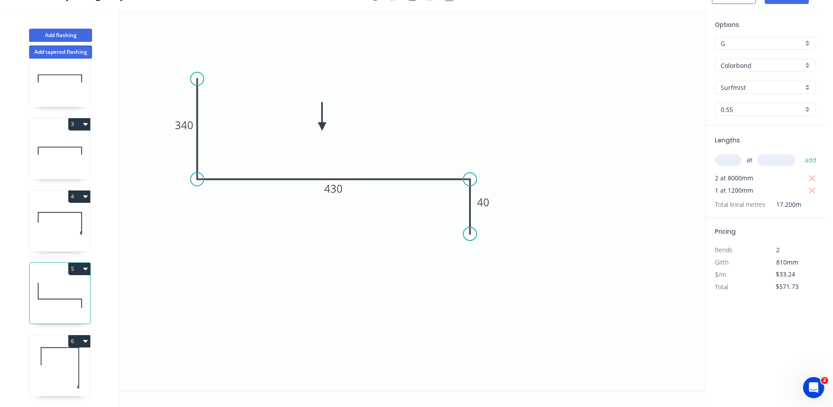
click at [70, 347] on icon at bounding box center [60, 367] width 61 height 56
type input "$20.50"
type input "$188.60"
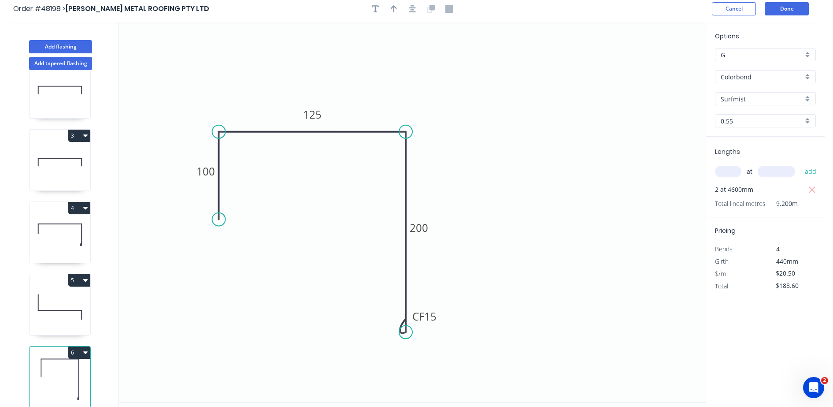
scroll to position [0, 0]
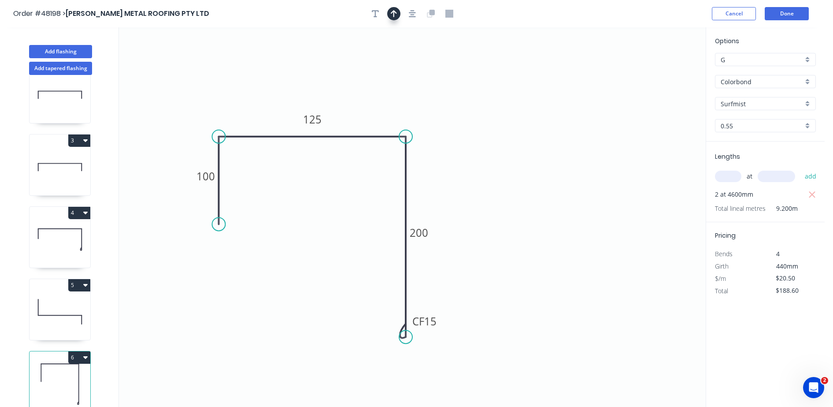
click at [394, 14] on icon "button" at bounding box center [394, 13] width 6 height 7
drag, startPoint x: 662, startPoint y: 67, endPoint x: 252, endPoint y: 184, distance: 426.2
click at [335, 100] on icon at bounding box center [331, 86] width 8 height 28
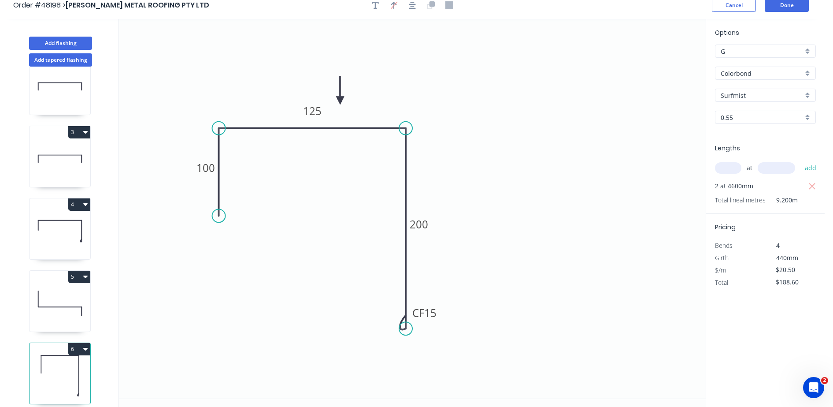
scroll to position [16, 0]
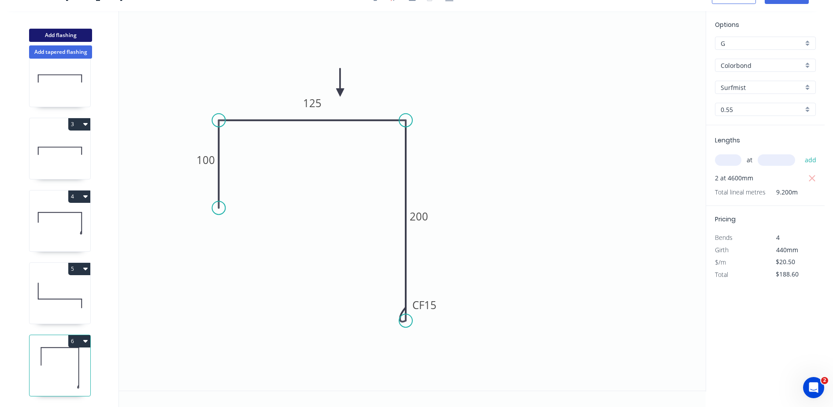
click at [54, 35] on button "Add flashing" at bounding box center [60, 35] width 63 height 13
type input "$0.00"
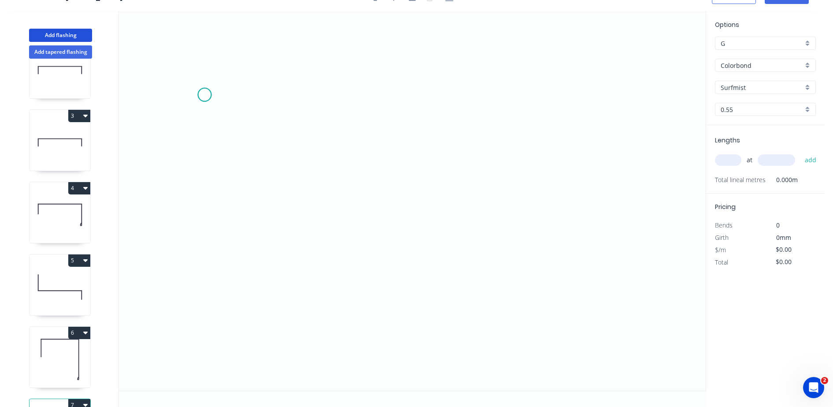
click at [205, 95] on icon "0" at bounding box center [412, 200] width 587 height 379
click at [205, 200] on icon "0" at bounding box center [412, 200] width 587 height 379
click at [583, 207] on icon "0 ?" at bounding box center [412, 200] width 587 height 379
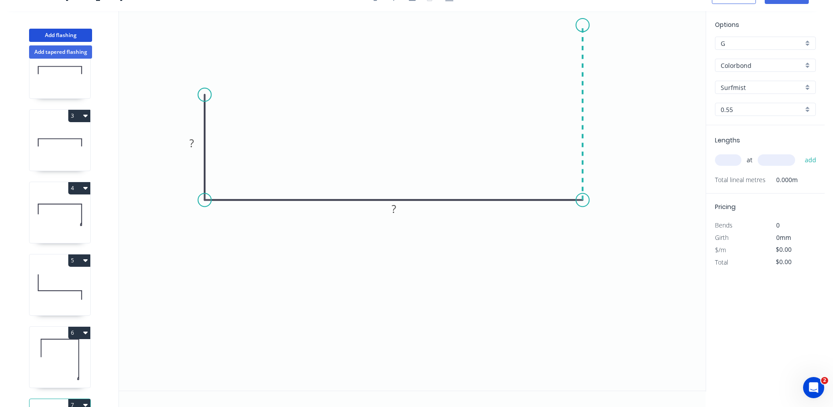
click at [573, 25] on icon "0 ? ?" at bounding box center [412, 200] width 587 height 379
click at [186, 138] on rect at bounding box center [192, 144] width 18 height 12
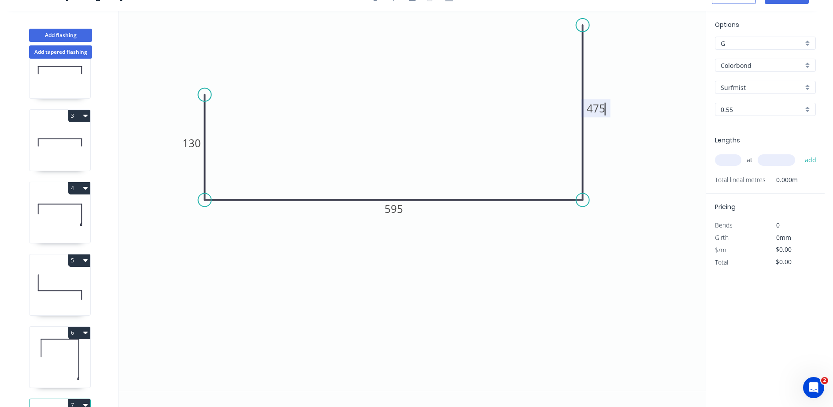
type input "$37.85"
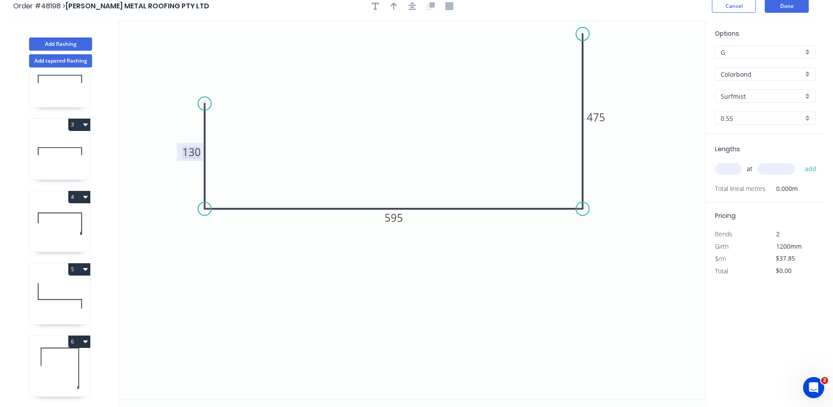
scroll to position [0, 0]
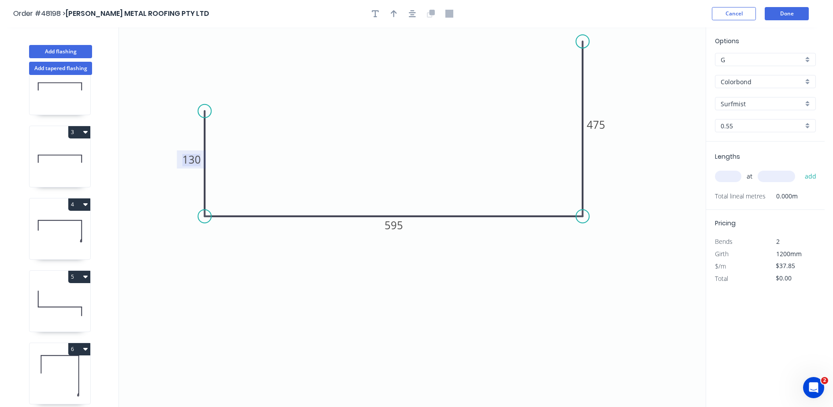
click at [397, 4] on header "Order #48198 > [PERSON_NAME] METAL ROOFING PTY LTD Cancel Done" at bounding box center [412, 13] width 825 height 27
click at [394, 14] on icon "button" at bounding box center [394, 13] width 6 height 7
drag, startPoint x: 662, startPoint y: 68, endPoint x: 426, endPoint y: 115, distance: 240.3
click at [426, 115] on icon at bounding box center [426, 104] width 8 height 28
click at [725, 178] on input "text" at bounding box center [728, 176] width 26 height 11
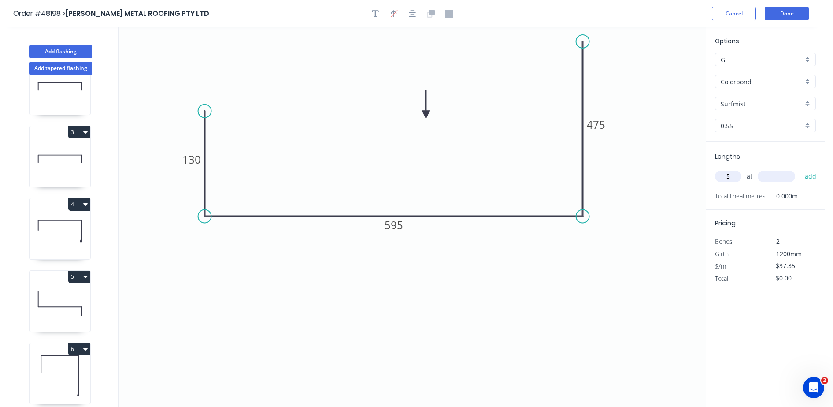
type input "5"
type input "6200"
click at [801, 169] on button "add" at bounding box center [811, 176] width 21 height 15
type input "$1,173.35"
click at [77, 44] on div "Add flashing" at bounding box center [61, 45] width 116 height 26
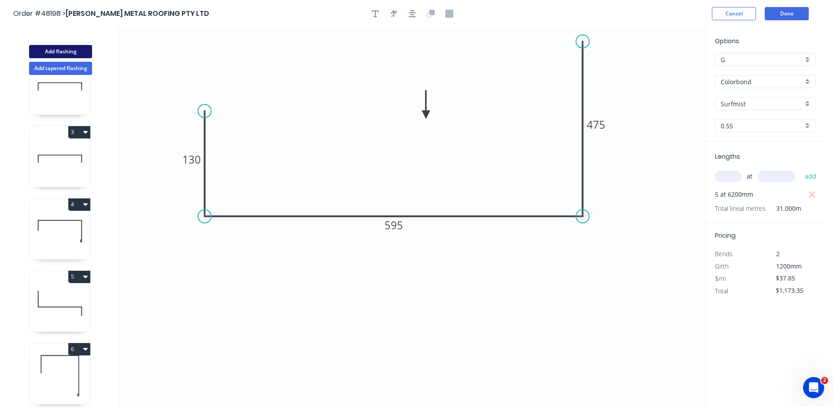
click at [65, 54] on button "Add flashing" at bounding box center [60, 51] width 63 height 13
type input "$0.00"
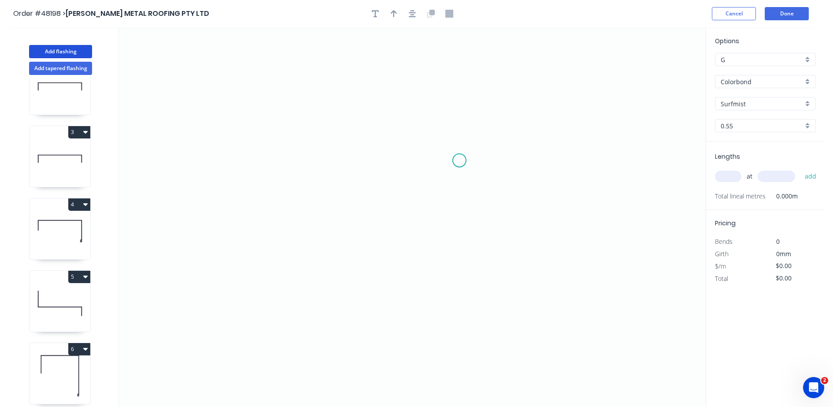
click at [468, 156] on icon "0" at bounding box center [412, 216] width 587 height 379
click at [467, 95] on icon "0" at bounding box center [412, 216] width 587 height 379
click at [319, 95] on icon "0 ?" at bounding box center [412, 216] width 587 height 379
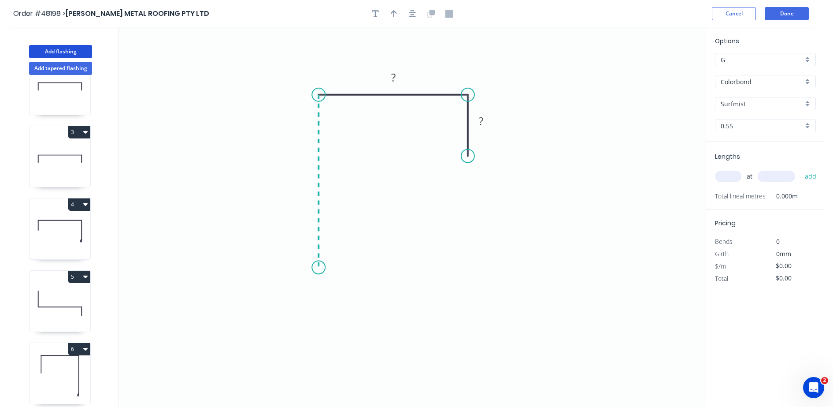
click at [313, 268] on icon "0 ? ?" at bounding box center [412, 216] width 587 height 379
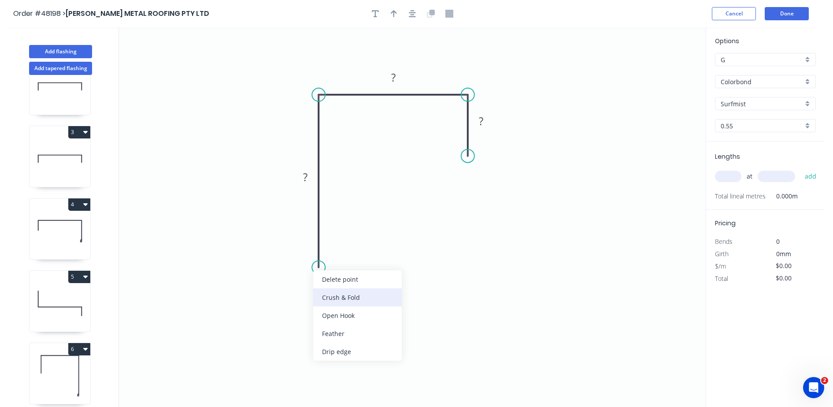
drag, startPoint x: 315, startPoint y: 268, endPoint x: 341, endPoint y: 294, distance: 37.4
click at [341, 294] on div "Crush & Fold" at bounding box center [357, 297] width 89 height 18
click at [309, 252] on tspan "10" at bounding box center [306, 251] width 12 height 15
type input "$27.84"
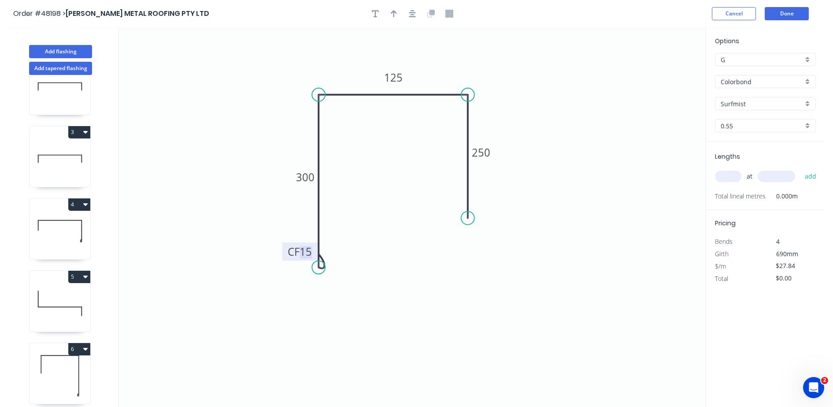
drag, startPoint x: 471, startPoint y: 153, endPoint x: 471, endPoint y: 218, distance: 64.8
click at [471, 218] on circle at bounding box center [467, 218] width 13 height 13
click at [393, 17] on icon "button" at bounding box center [394, 14] width 6 height 8
drag, startPoint x: 661, startPoint y: 69, endPoint x: 440, endPoint y: 90, distance: 221.8
click at [451, 86] on icon at bounding box center [455, 72] width 8 height 28
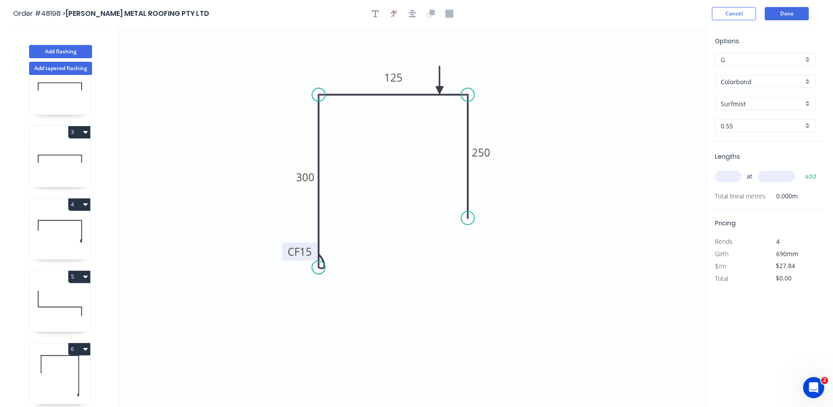
click at [740, 174] on input "text" at bounding box center [728, 176] width 26 height 11
type input "5"
type input "6200"
click at [801, 169] on button "add" at bounding box center [811, 176] width 21 height 15
type input "$863.04"
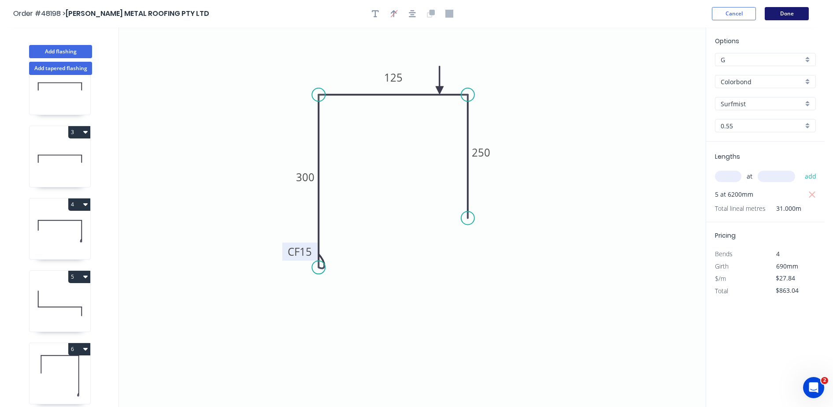
click at [779, 14] on button "Done" at bounding box center [787, 13] width 44 height 13
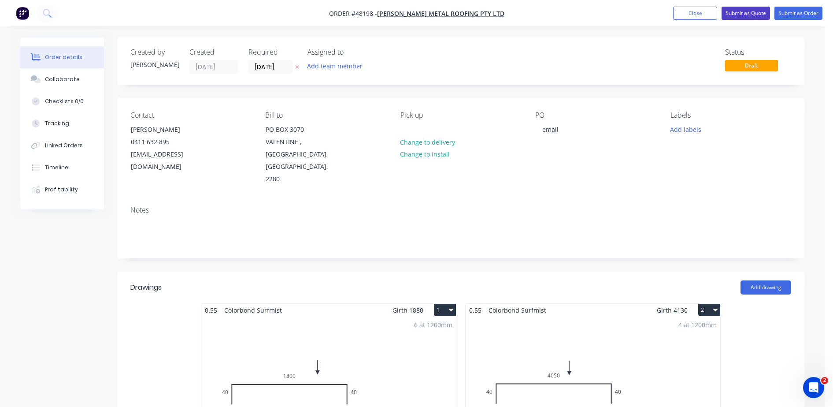
click at [736, 15] on button "Submit as Quote" at bounding box center [746, 13] width 48 height 13
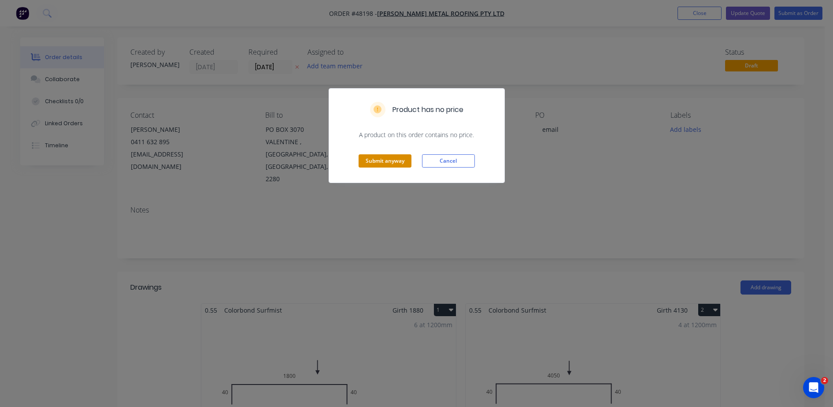
click at [371, 160] on button "Submit anyway" at bounding box center [385, 160] width 53 height 13
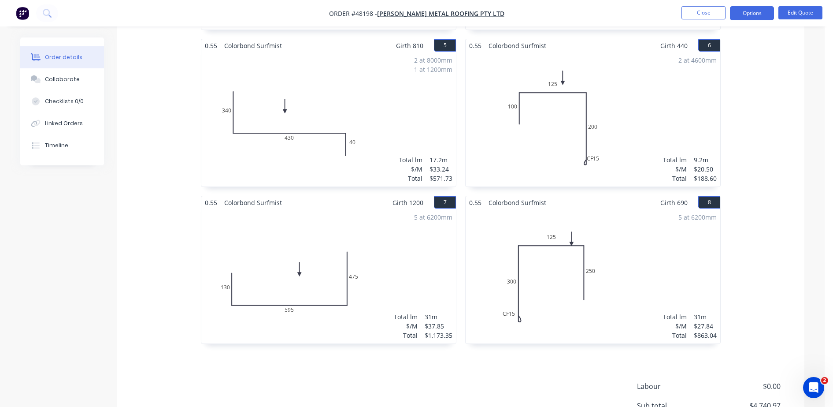
scroll to position [632, 0]
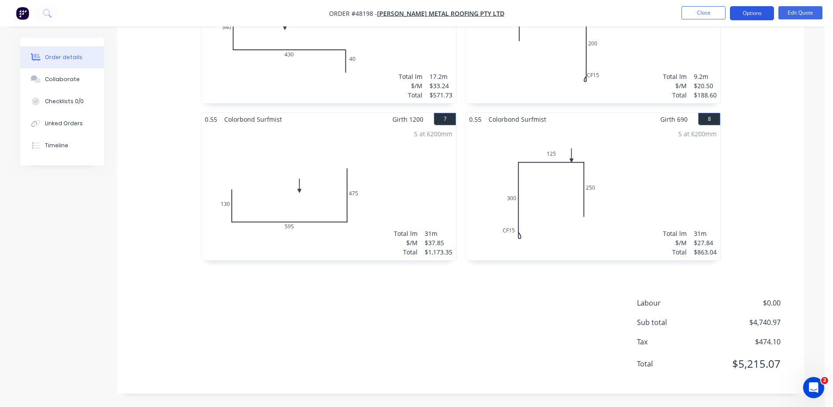
click at [763, 13] on button "Options" at bounding box center [752, 13] width 44 height 14
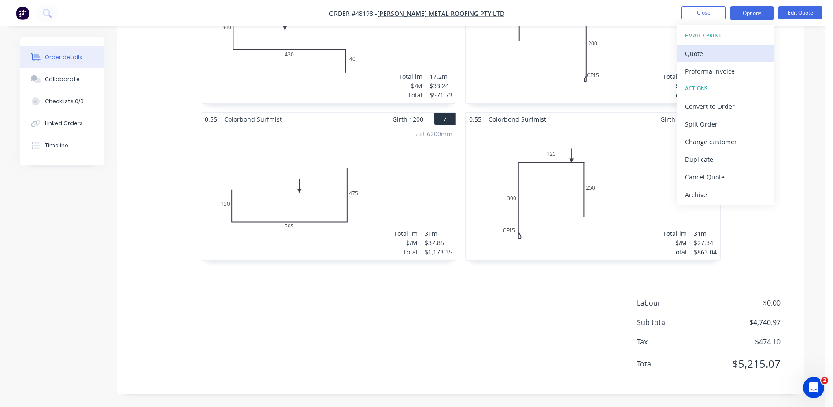
click at [691, 51] on div "Quote" at bounding box center [725, 53] width 81 height 13
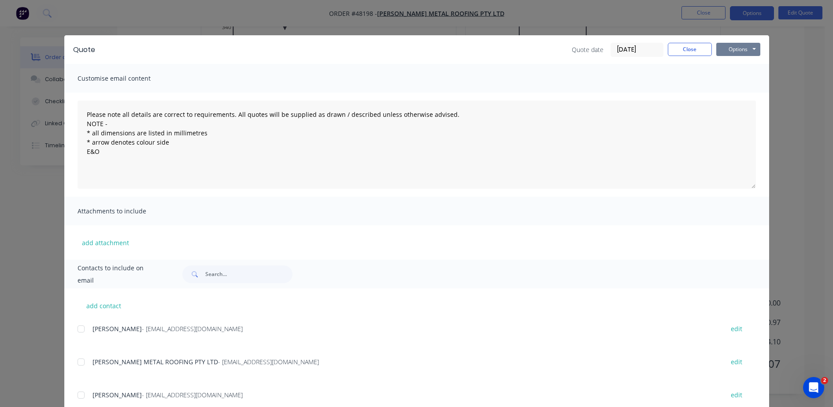
click at [727, 53] on button "Options" at bounding box center [739, 49] width 44 height 13
click at [731, 65] on button "Preview" at bounding box center [745, 65] width 56 height 15
drag, startPoint x: 693, startPoint y: 42, endPoint x: 699, endPoint y: 19, distance: 23.9
click at [692, 42] on div "Quote Quote date [DATE] Close Options Preview Print Email" at bounding box center [416, 49] width 705 height 29
click at [682, 45] on button "Close" at bounding box center [690, 49] width 44 height 13
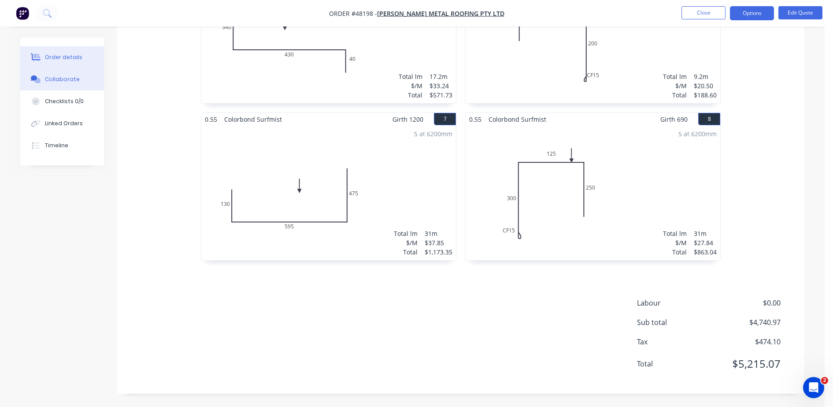
drag, startPoint x: 699, startPoint y: 13, endPoint x: 80, endPoint y: 71, distance: 621.4
click at [74, 83] on div "Collaborate" at bounding box center [62, 79] width 35 height 8
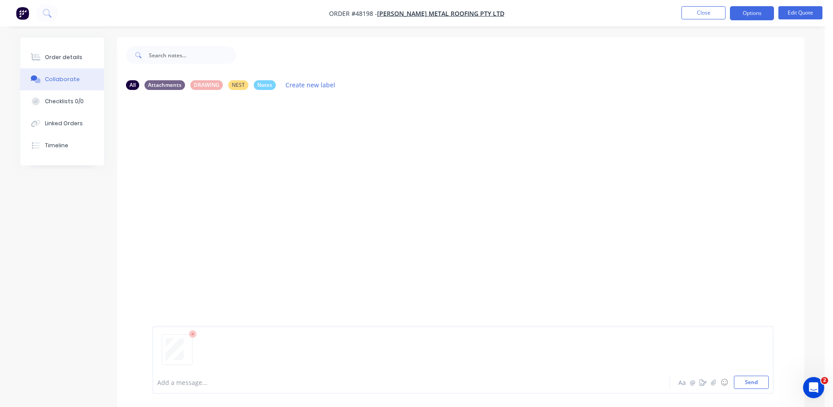
drag, startPoint x: 753, startPoint y: 384, endPoint x: 668, endPoint y: 332, distance: 99.6
click at [751, 382] on button "Send" at bounding box center [751, 382] width 35 height 13
click at [50, 57] on div "Order details" at bounding box center [63, 57] width 37 height 8
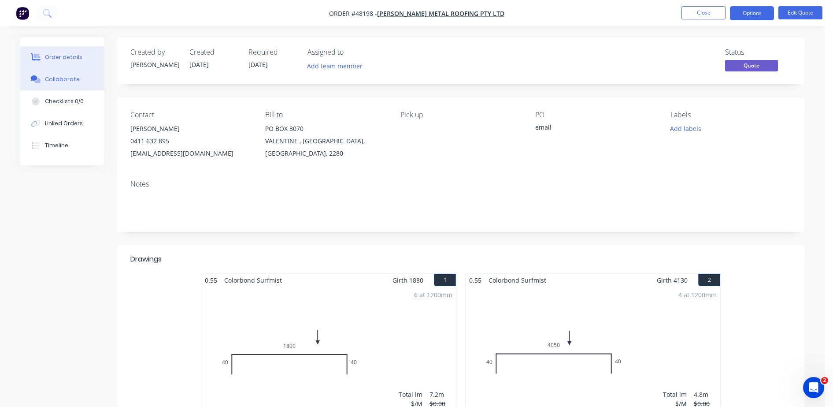
drag, startPoint x: 60, startPoint y: 80, endPoint x: 60, endPoint y: 86, distance: 6.2
click at [60, 81] on div "Collaborate" at bounding box center [62, 79] width 35 height 8
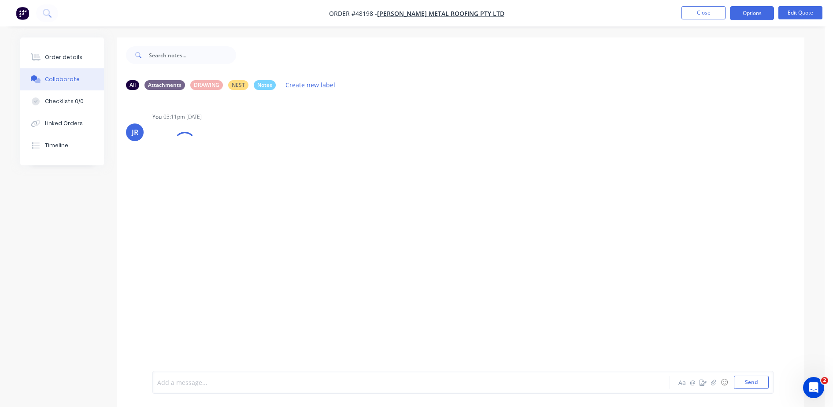
drag, startPoint x: 244, startPoint y: 384, endPoint x: 237, endPoint y: 366, distance: 19.2
click at [244, 383] on div at bounding box center [387, 382] width 458 height 9
click at [75, 57] on div "Order details" at bounding box center [63, 57] width 37 height 8
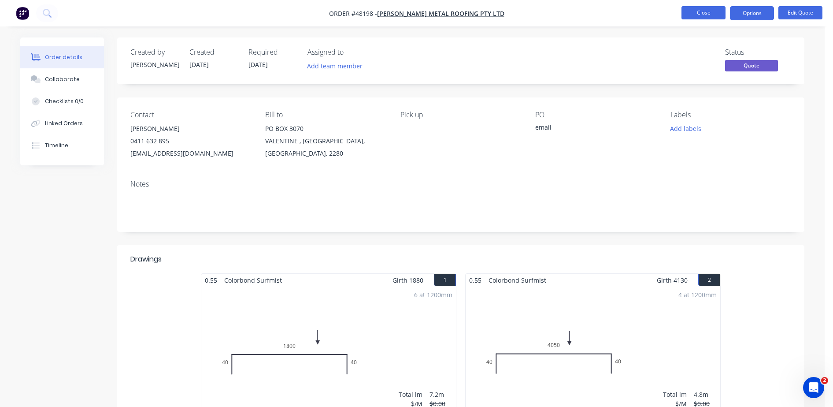
click at [695, 13] on button "Close" at bounding box center [704, 12] width 44 height 13
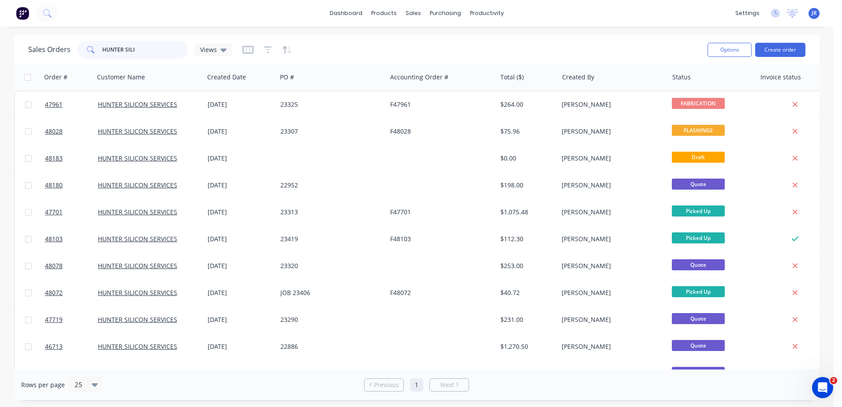
drag, startPoint x: 166, startPoint y: 47, endPoint x: 96, endPoint y: 56, distance: 71.2
click at [102, 55] on input "HUNTER SILI" at bounding box center [145, 50] width 86 height 18
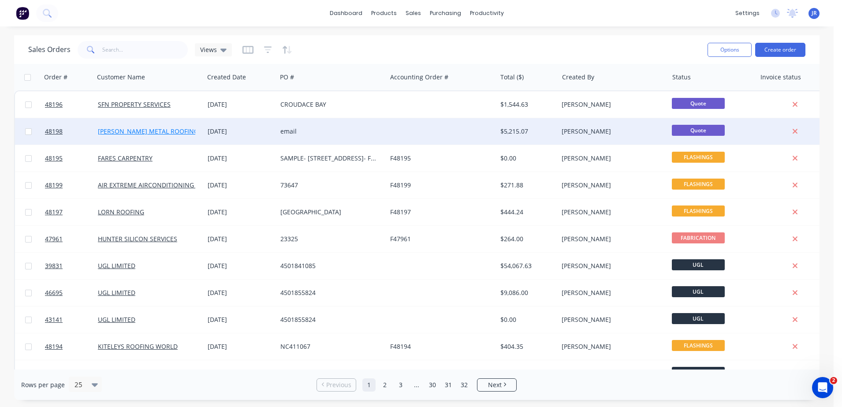
click at [181, 129] on link "[PERSON_NAME] METAL ROOFING PTY LTD" at bounding box center [161, 131] width 126 height 8
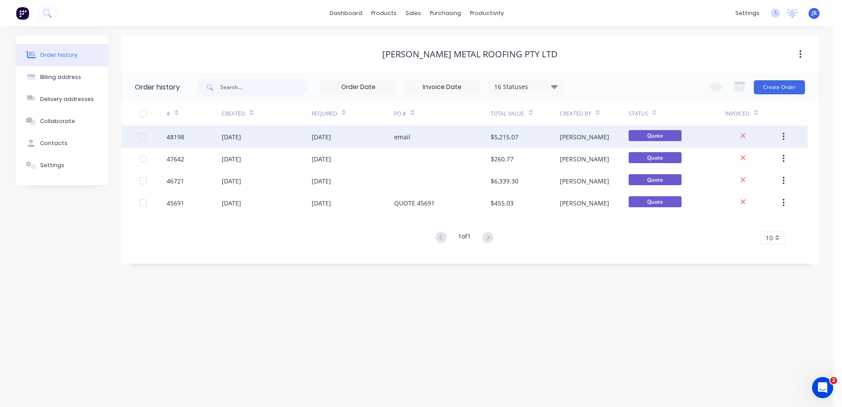
click at [331, 137] on div "[DATE]" at bounding box center [321, 136] width 19 height 9
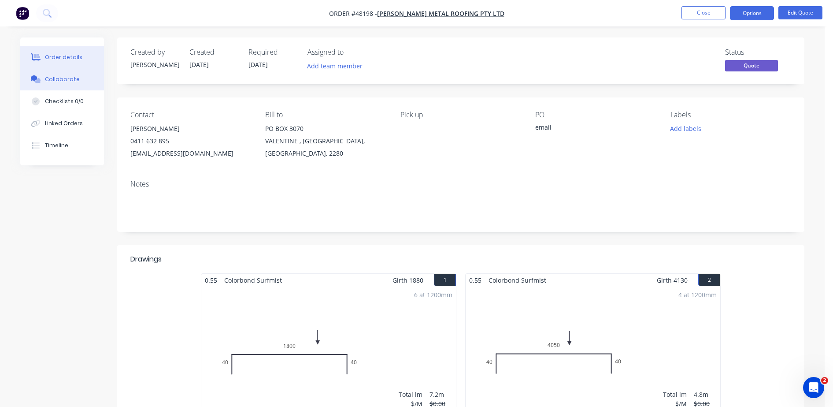
click at [76, 71] on button "Collaborate" at bounding box center [62, 79] width 84 height 22
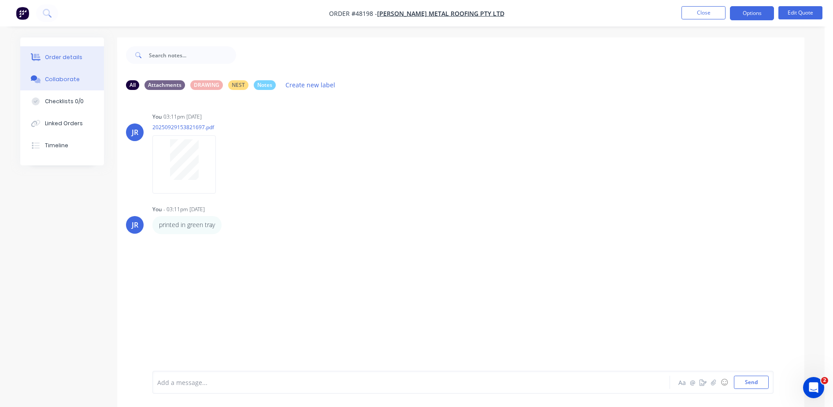
click at [45, 55] on div "Order details" at bounding box center [63, 57] width 37 height 8
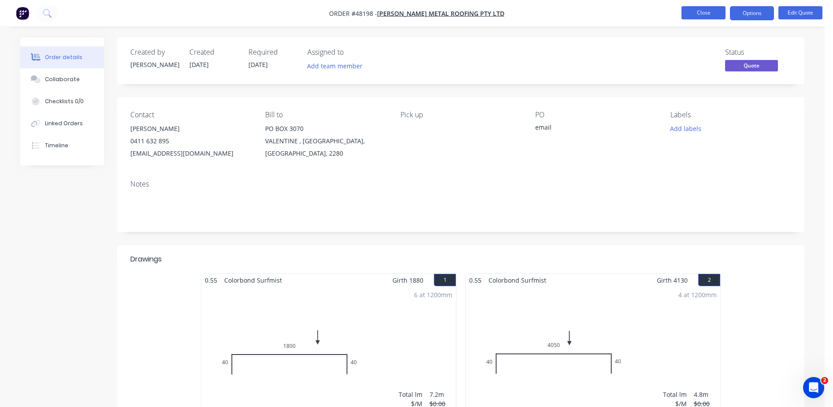
click at [696, 15] on button "Close" at bounding box center [704, 12] width 44 height 13
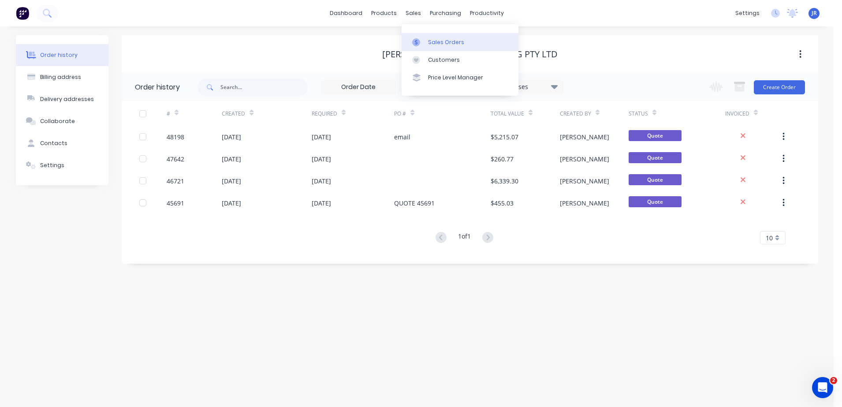
click at [433, 36] on link "Sales Orders" at bounding box center [460, 42] width 117 height 18
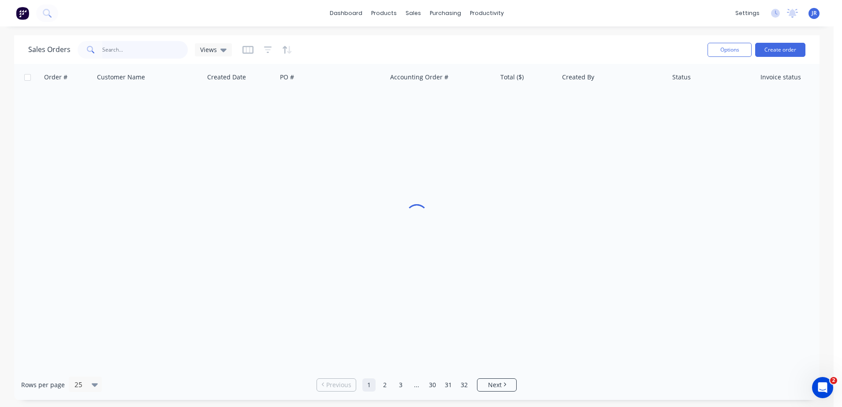
click at [162, 49] on input "text" at bounding box center [145, 50] width 86 height 18
drag, startPoint x: 171, startPoint y: 51, endPoint x: 109, endPoint y: 15, distance: 71.5
click at [110, 16] on div "dashboard products sales purchasing productivity dashboard products Product Cat…" at bounding box center [416, 203] width 833 height 407
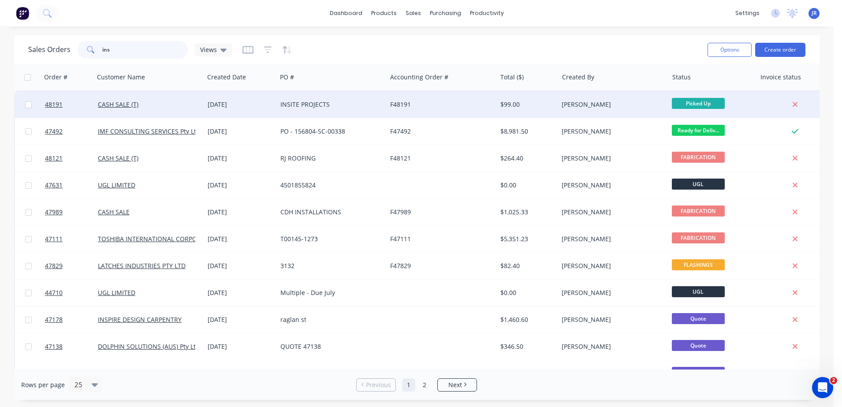
type input "ins"
click at [318, 108] on div "INSITE PROJECTS" at bounding box center [332, 104] width 110 height 26
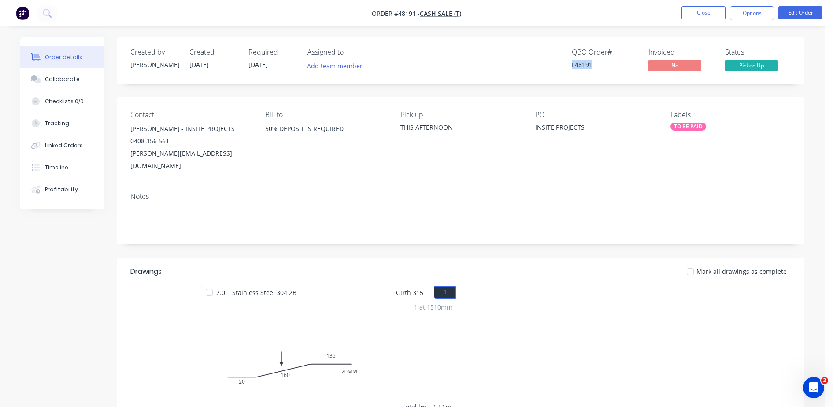
click at [598, 63] on div "QBO Order # F48191 Invoiced No Status Picked Up" at bounding box center [594, 61] width 396 height 26
copy div "F48191"
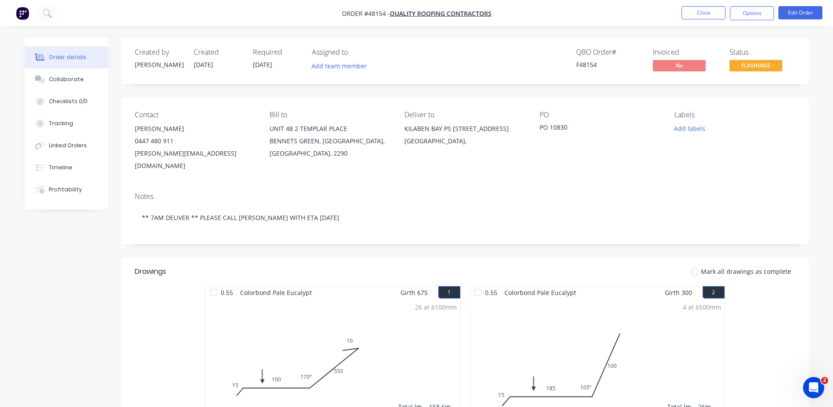
click at [378, 56] on div "Assigned to Add team member" at bounding box center [356, 61] width 88 height 26
click at [699, 14] on button "Close" at bounding box center [704, 12] width 44 height 13
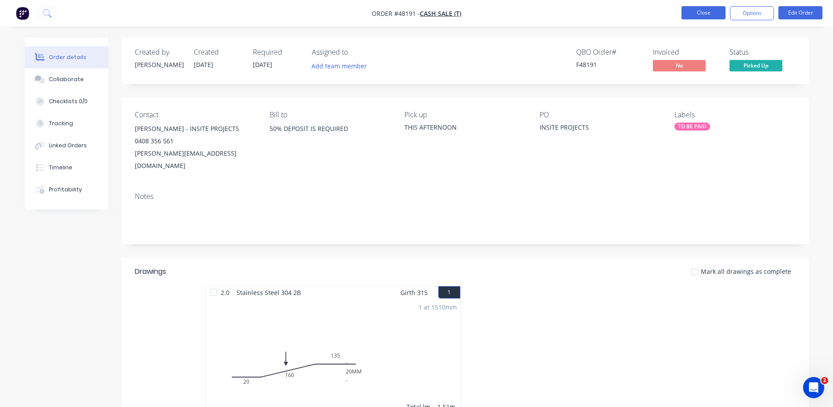
click at [709, 10] on button "Close" at bounding box center [704, 12] width 44 height 13
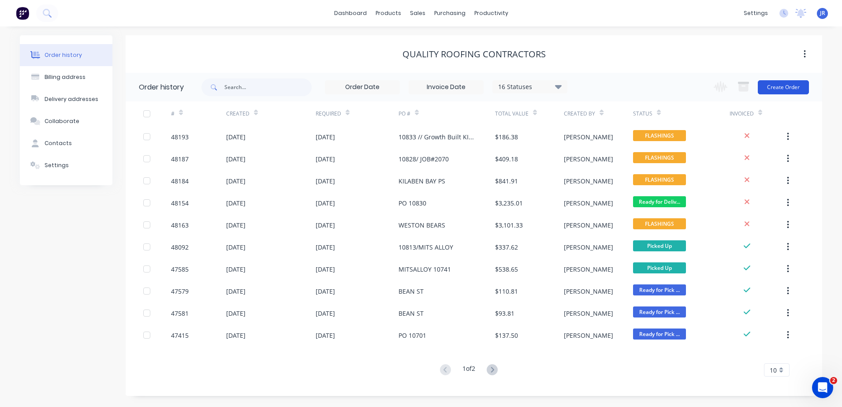
click at [782, 88] on button "Create Order" at bounding box center [783, 87] width 51 height 14
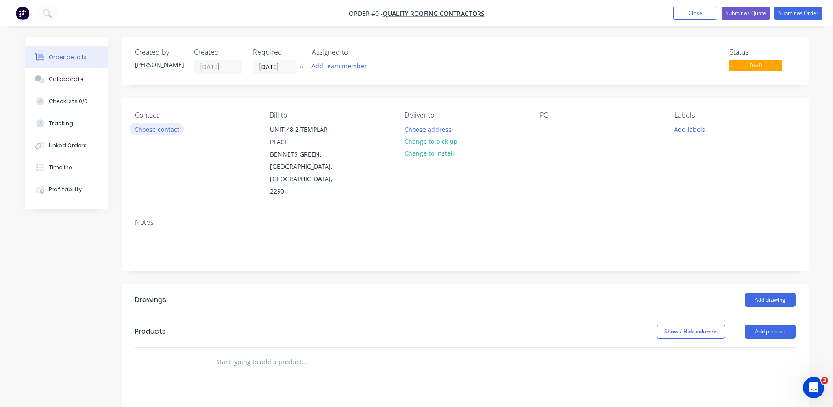
click at [142, 123] on button "Choose contact" at bounding box center [157, 129] width 54 height 12
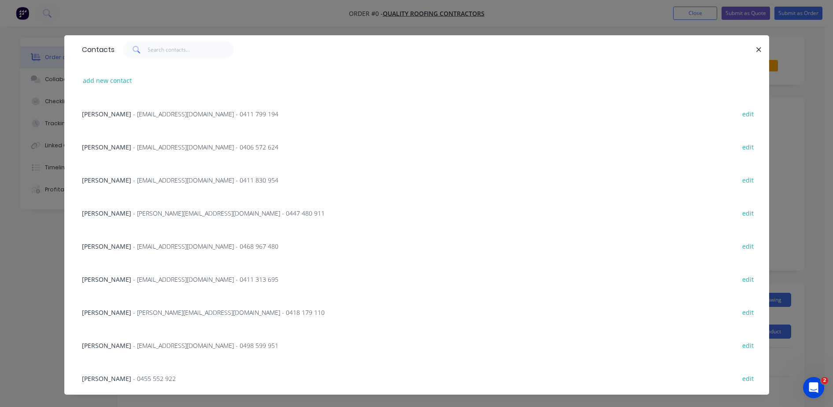
click at [109, 176] on span "[PERSON_NAME]" at bounding box center [106, 180] width 49 height 8
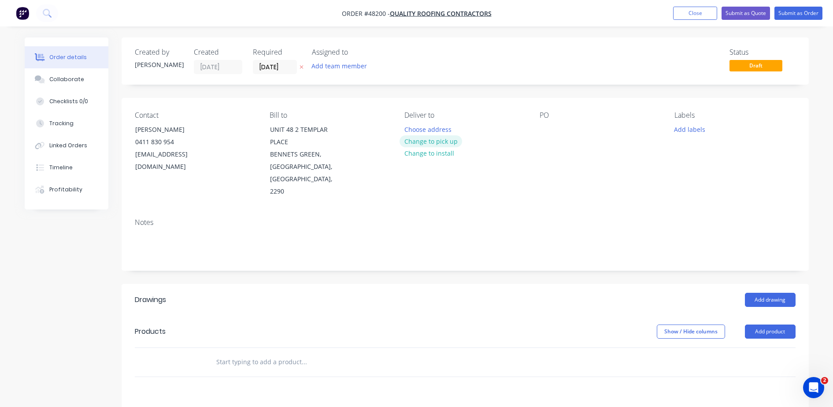
click at [437, 142] on button "Change to pick up" at bounding box center [431, 141] width 63 height 12
click at [545, 125] on div at bounding box center [547, 129] width 14 height 13
click at [759, 293] on button "Add drawing" at bounding box center [770, 300] width 51 height 14
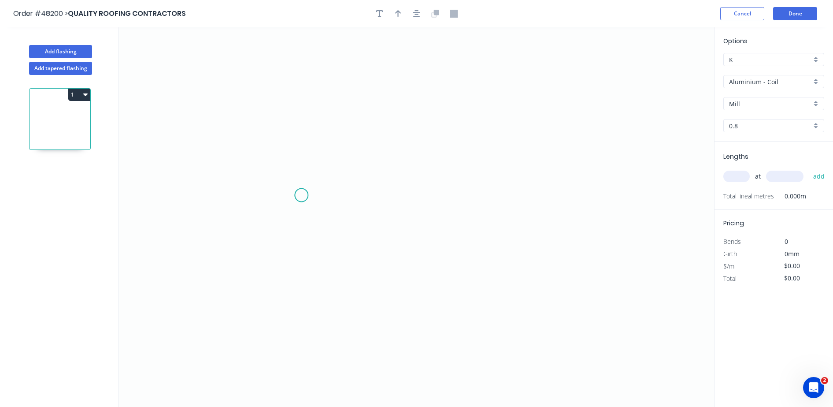
click at [304, 197] on icon "0" at bounding box center [416, 216] width 595 height 379
click at [302, 156] on icon "0" at bounding box center [416, 216] width 595 height 379
click at [268, 154] on icon "0 ?" at bounding box center [416, 216] width 595 height 379
click at [271, 74] on icon "0 ? ?" at bounding box center [416, 216] width 595 height 379
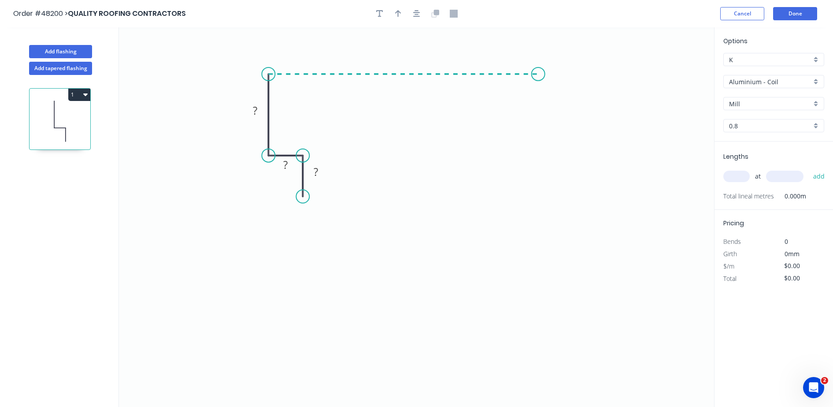
click at [539, 70] on icon "0 ? ? ?" at bounding box center [416, 216] width 595 height 379
click at [571, 94] on icon "0 ? ? ? ?" at bounding box center [416, 216] width 595 height 379
drag, startPoint x: 571, startPoint y: 94, endPoint x: 568, endPoint y: 100, distance: 6.7
click at [568, 100] on circle at bounding box center [567, 102] width 13 height 13
drag, startPoint x: 322, startPoint y: 171, endPoint x: 310, endPoint y: 163, distance: 14.7
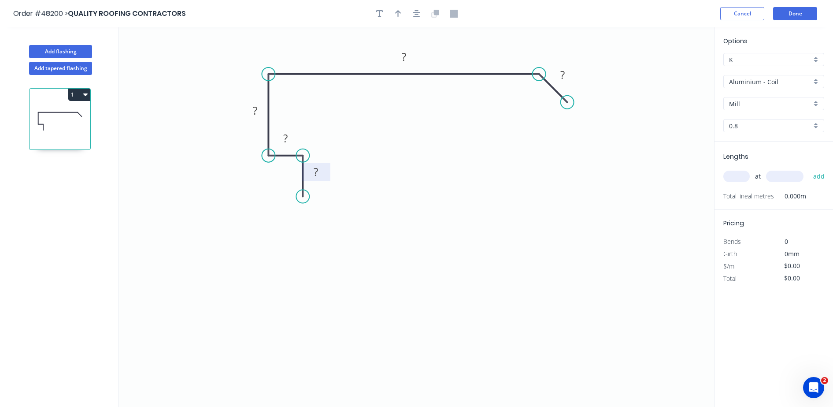
click at [322, 171] on rect at bounding box center [316, 172] width 18 height 12
click at [398, 15] on icon "button" at bounding box center [398, 13] width 6 height 7
type input "$22.49"
drag, startPoint x: 668, startPoint y: 68, endPoint x: 499, endPoint y: 65, distance: 169.3
click at [504, 65] on icon at bounding box center [508, 53] width 8 height 28
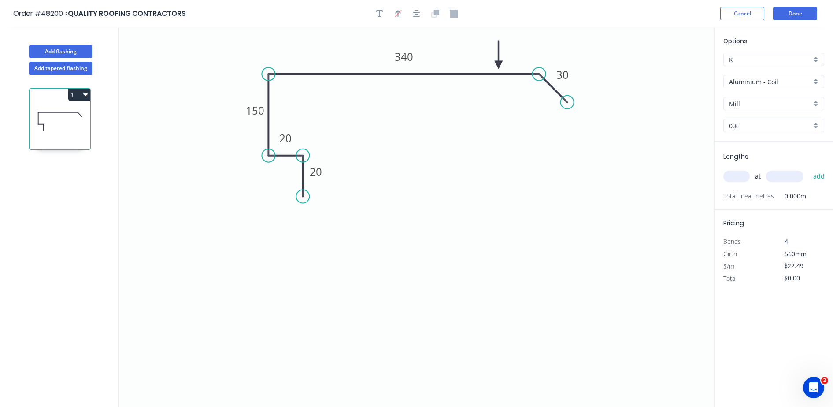
drag, startPoint x: 740, startPoint y: 76, endPoint x: 744, endPoint y: 89, distance: 13.7
click at [740, 76] on div "Aluminium - Coil" at bounding box center [774, 81] width 101 height 13
click at [759, 147] on div "Colorbond" at bounding box center [774, 144] width 100 height 15
type input "Colorbond"
type input "Basalt"
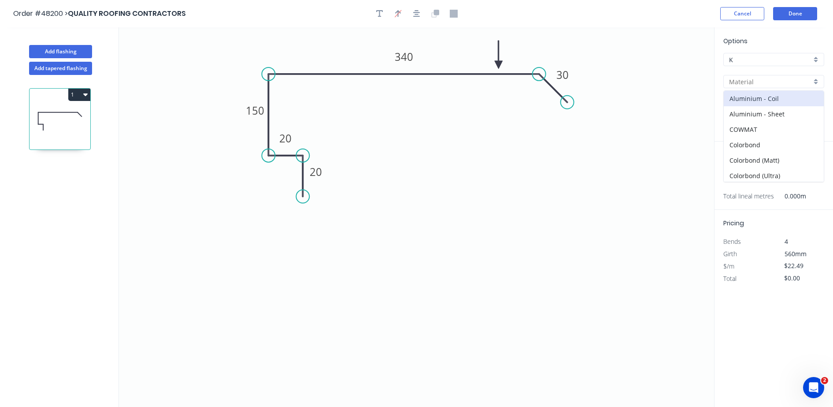
type input "0.55"
type input "$15.63"
click at [761, 103] on input "Basalt" at bounding box center [770, 103] width 82 height 9
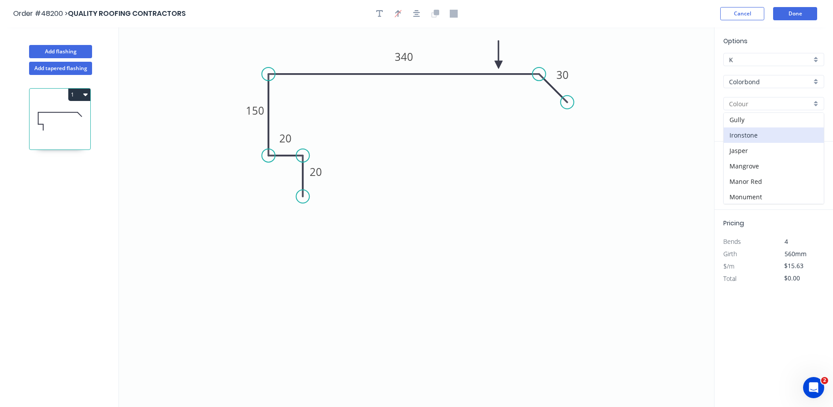
scroll to position [165, 0]
click at [755, 169] on div "Monument" at bounding box center [774, 171] width 100 height 15
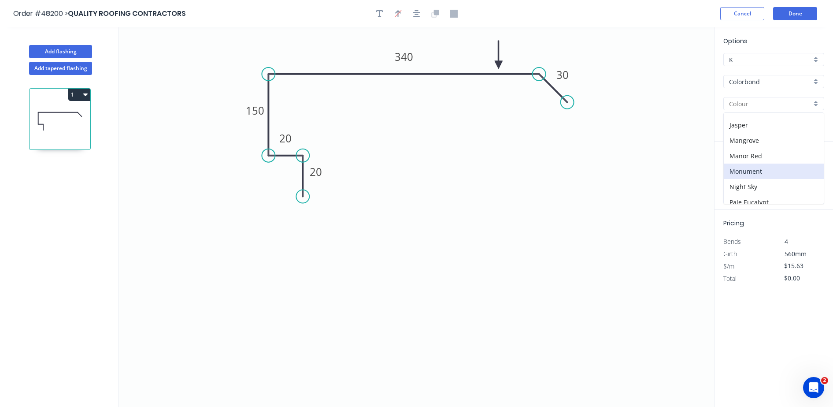
type input "Monument"
click at [741, 179] on input "text" at bounding box center [737, 176] width 26 height 11
type input "1"
type input "4000"
click at [809, 169] on button "add" at bounding box center [819, 176] width 21 height 15
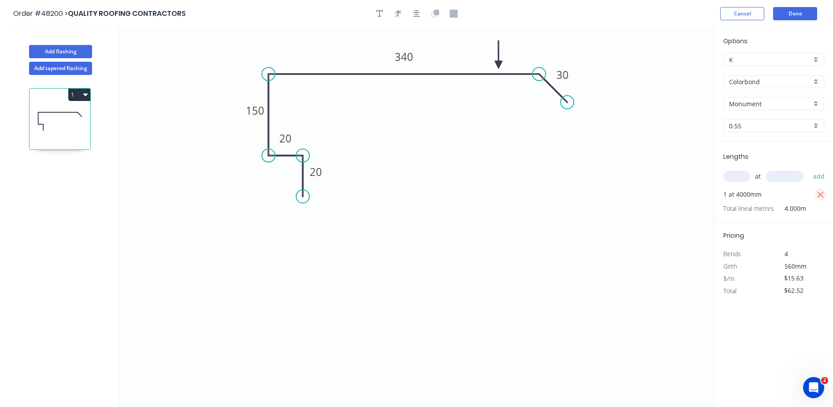
click at [819, 193] on icon "button" at bounding box center [821, 195] width 8 height 11
type input "$0.00"
drag, startPoint x: 736, startPoint y: 176, endPoint x: 726, endPoint y: 174, distance: 9.5
click at [735, 176] on input "text" at bounding box center [737, 176] width 26 height 11
type input "1"
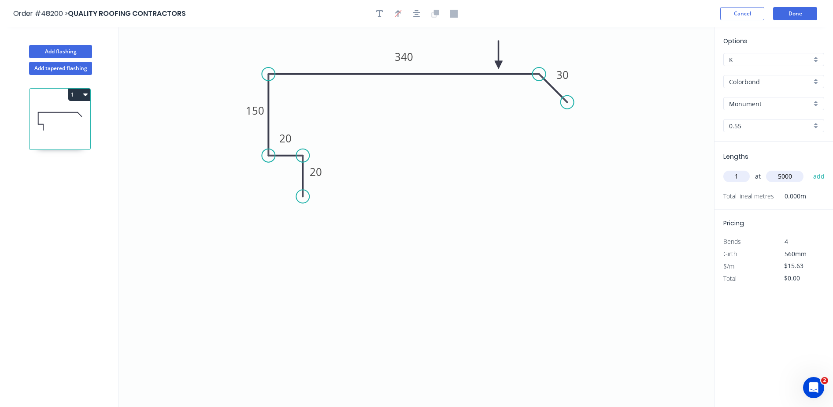
type input "5000"
click at [809, 169] on button "add" at bounding box center [819, 176] width 21 height 15
type input "$78.15"
click at [802, 9] on button "Done" at bounding box center [795, 13] width 44 height 13
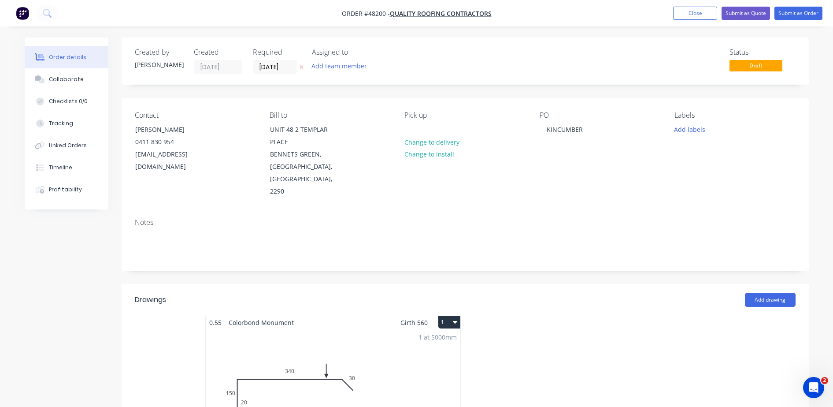
drag, startPoint x: 286, startPoint y: 65, endPoint x: 294, endPoint y: 82, distance: 19.0
click at [286, 65] on input "[DATE]" at bounding box center [274, 66] width 43 height 13
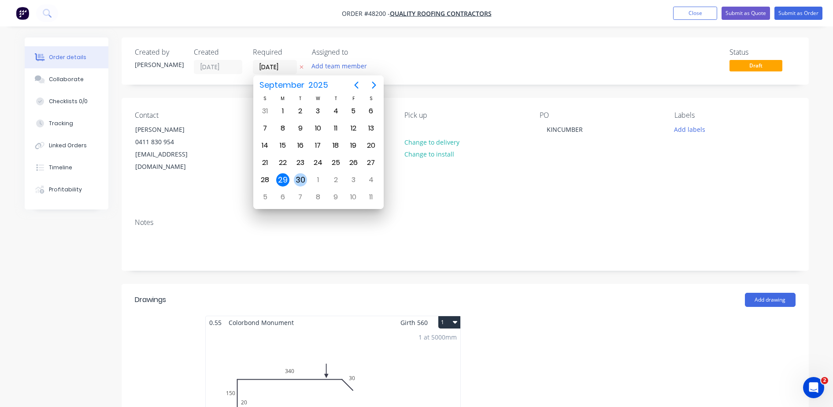
click at [304, 176] on div "30" at bounding box center [300, 179] width 13 height 13
type input "[DATE]"
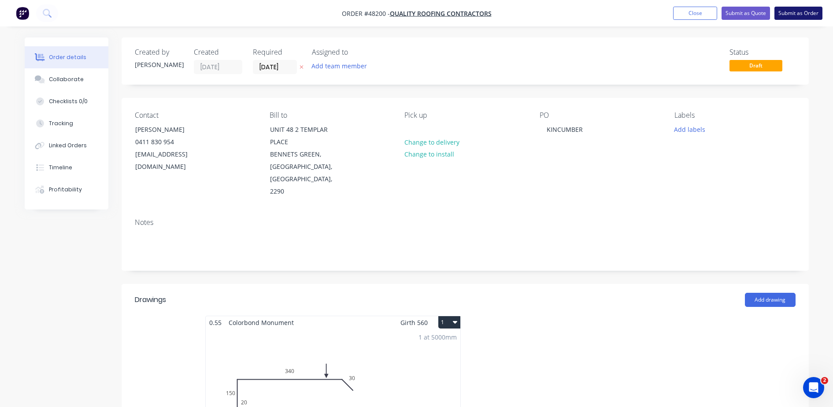
click at [794, 7] on button "Submit as Order" at bounding box center [799, 13] width 48 height 13
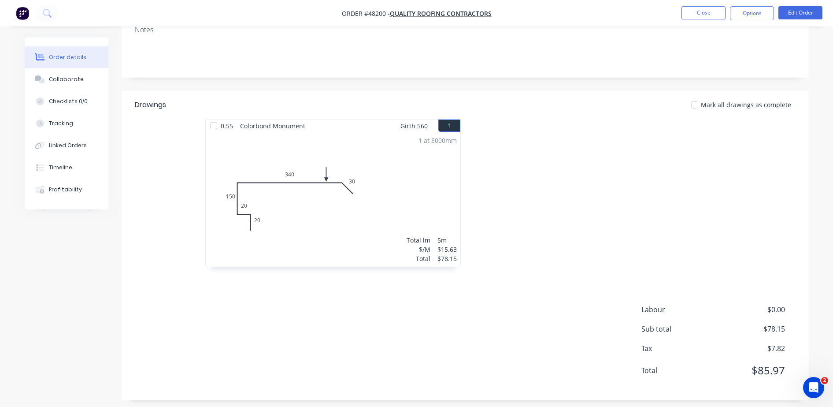
scroll to position [161, 0]
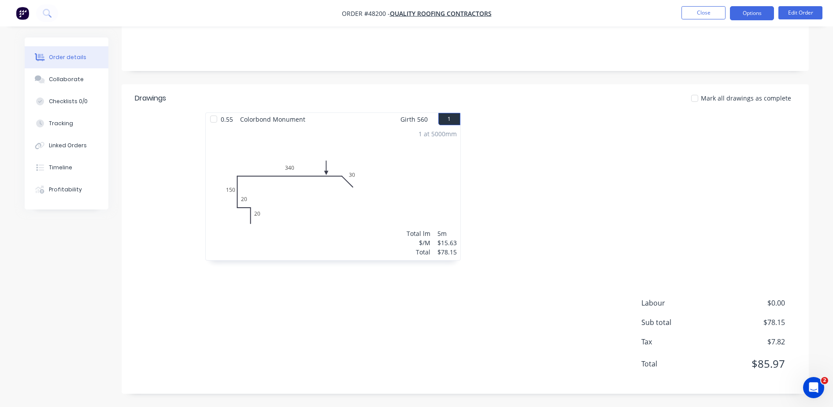
click at [752, 12] on button "Options" at bounding box center [752, 13] width 44 height 14
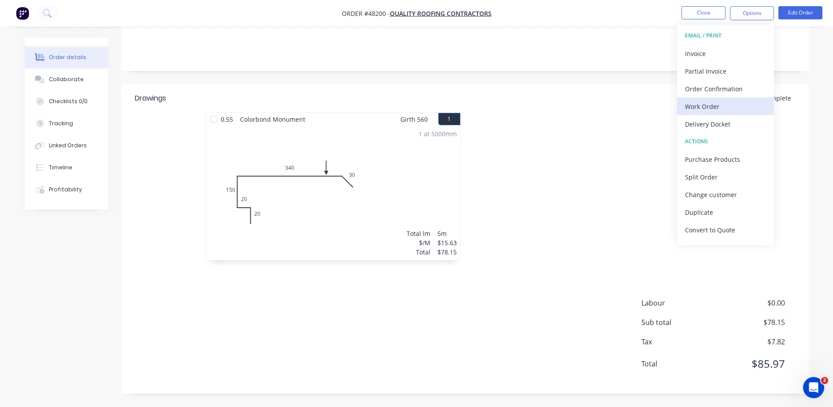
click at [705, 100] on div "Work Order" at bounding box center [725, 106] width 81 height 13
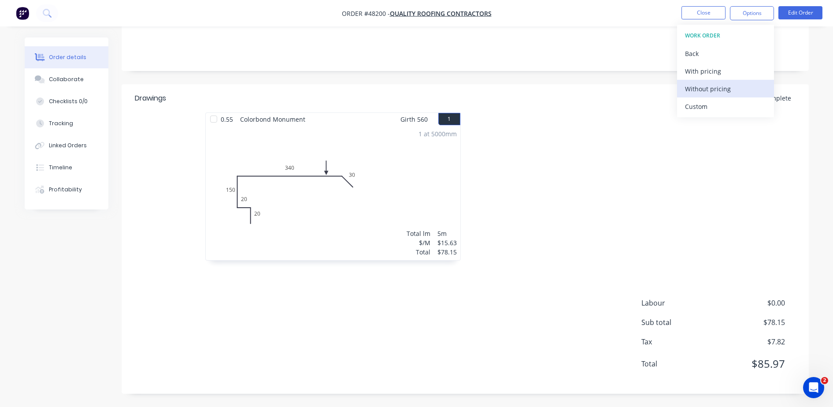
drag, startPoint x: 704, startPoint y: 90, endPoint x: 614, endPoint y: 100, distance: 90.5
click at [701, 90] on div "Without pricing" at bounding box center [725, 88] width 81 height 13
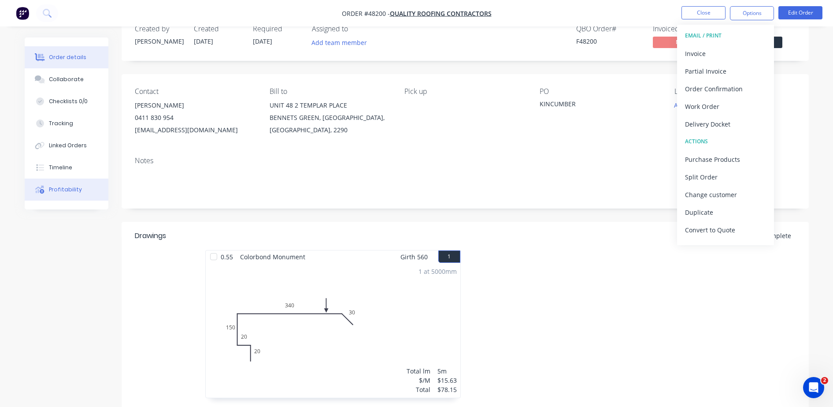
scroll to position [0, 0]
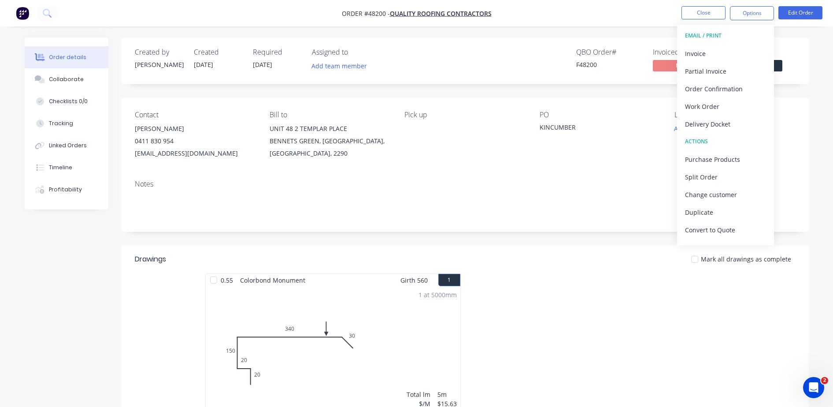
drag, startPoint x: 631, startPoint y: 34, endPoint x: 735, endPoint y: 61, distance: 107.8
click at [630, 34] on div "Order details Collaborate Checklists 0/0 Tracking Linked Orders Timeline Profit…" at bounding box center [416, 284] width 833 height 568
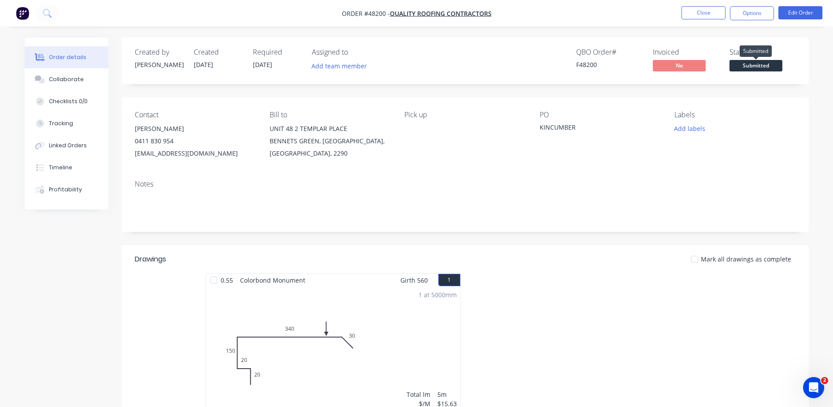
click at [751, 62] on span "Submitted" at bounding box center [756, 65] width 53 height 11
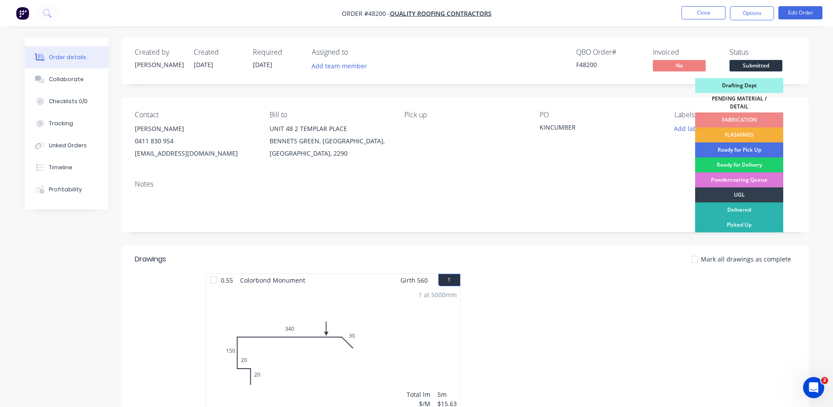
drag, startPoint x: 751, startPoint y: 133, endPoint x: 744, endPoint y: 106, distance: 27.7
click at [749, 133] on div "FLASHINGS" at bounding box center [739, 134] width 88 height 15
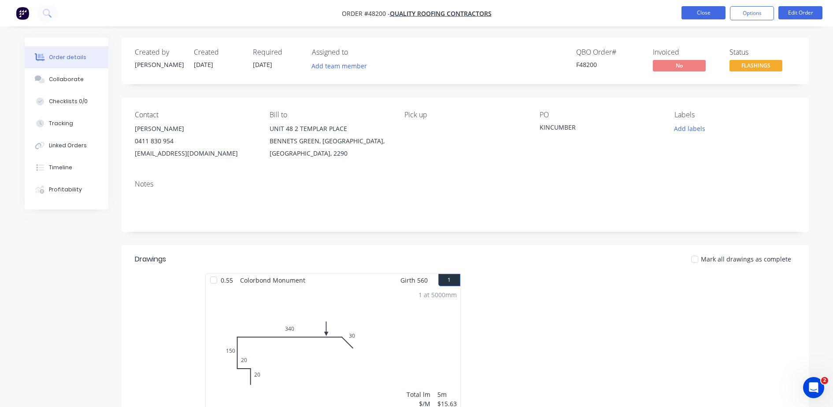
click at [703, 15] on button "Close" at bounding box center [704, 12] width 44 height 13
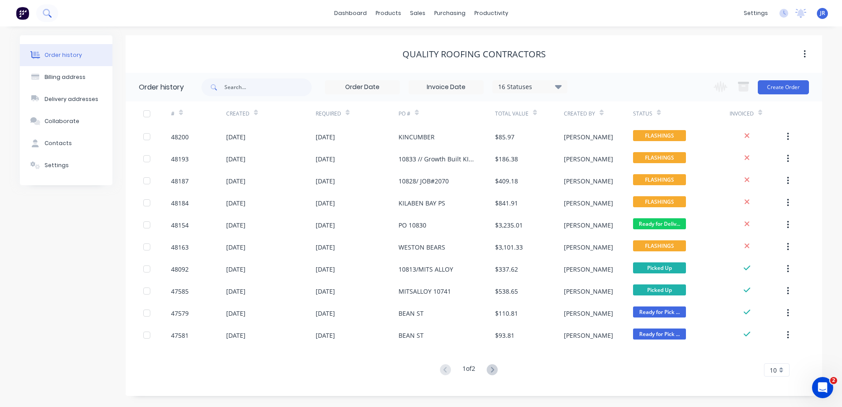
click at [52, 7] on button at bounding box center [47, 13] width 22 height 18
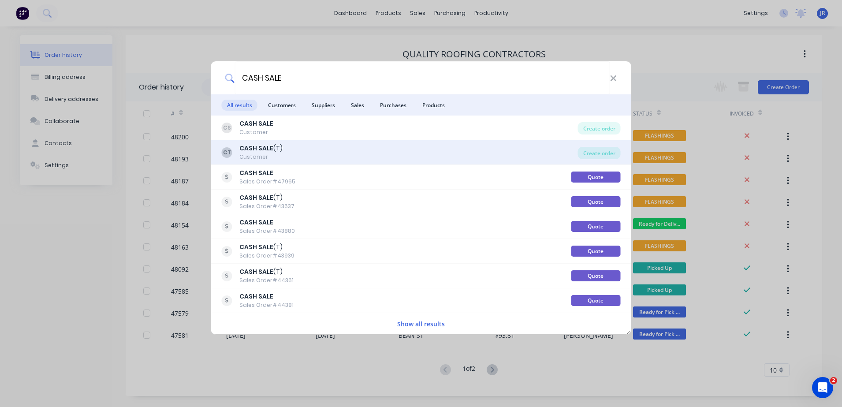
type input "CASH SALE"
click at [288, 146] on div "CT CASH SALE (T) Customer" at bounding box center [400, 152] width 356 height 17
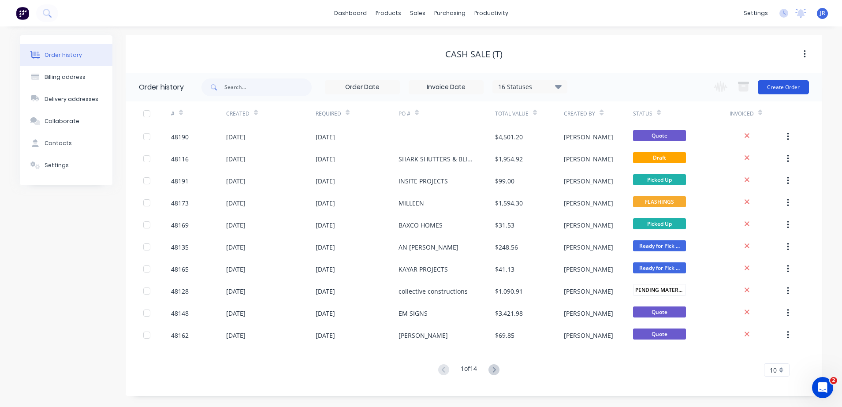
click at [787, 85] on button "Create Order" at bounding box center [783, 87] width 51 height 14
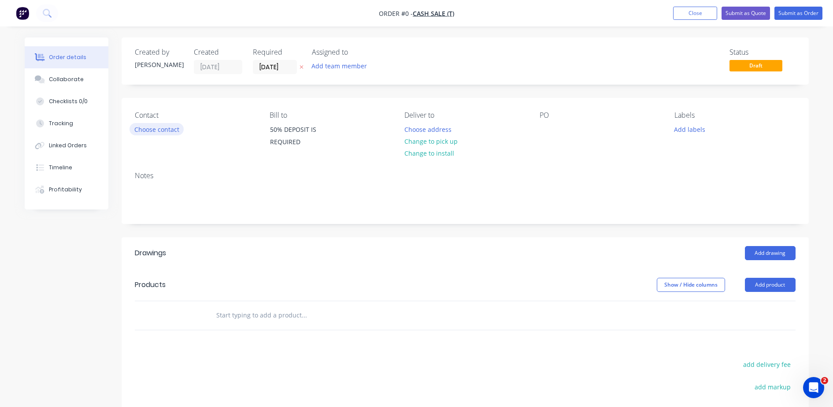
click at [133, 132] on button "Choose contact" at bounding box center [157, 129] width 54 height 12
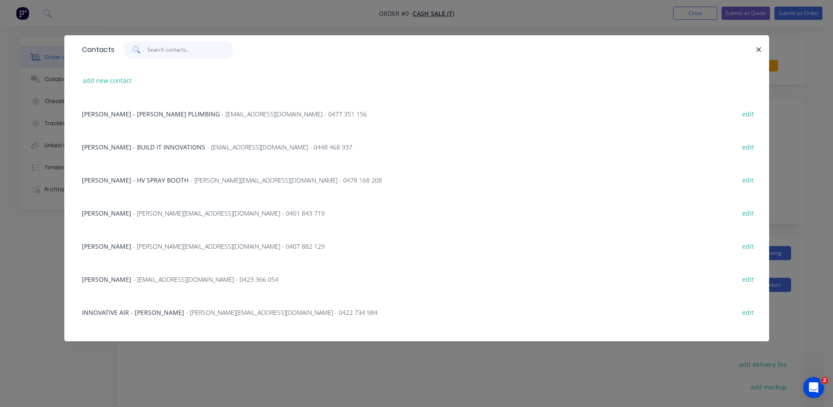
click at [160, 46] on input "text" at bounding box center [191, 50] width 86 height 18
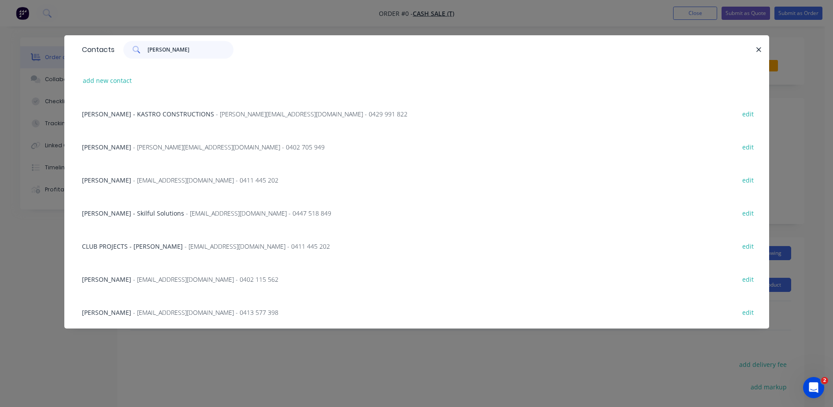
type input "[PERSON_NAME]"
click at [188, 178] on span "- [EMAIL_ADDRESS][DOMAIN_NAME] - 0411 445 202" at bounding box center [205, 180] width 145 height 8
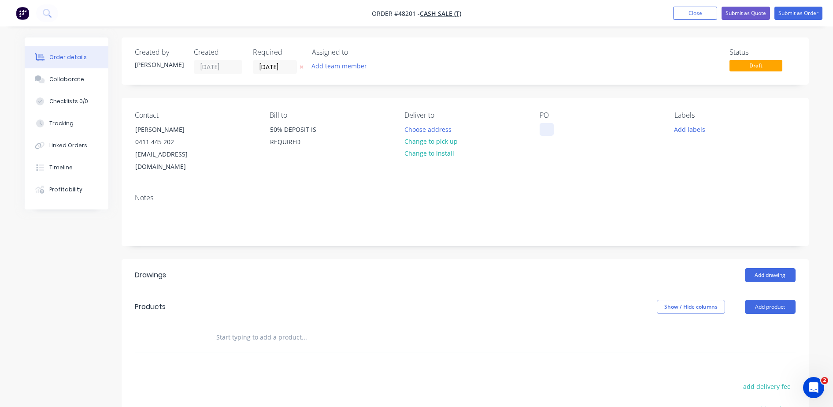
click at [550, 128] on div at bounding box center [547, 129] width 14 height 13
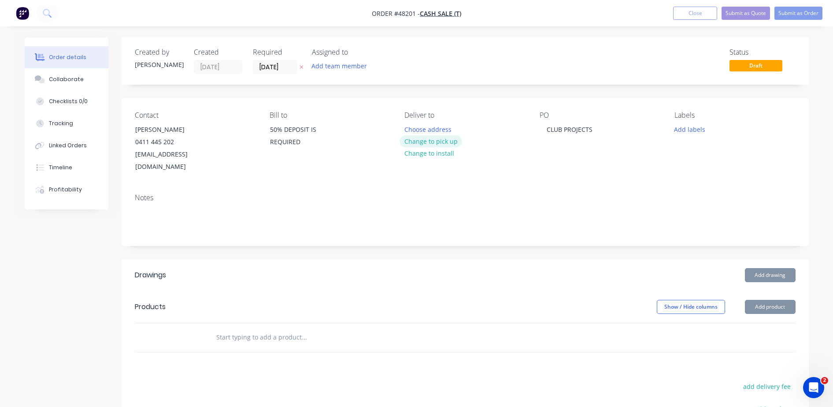
click at [415, 143] on button "Change to pick up" at bounding box center [431, 141] width 63 height 12
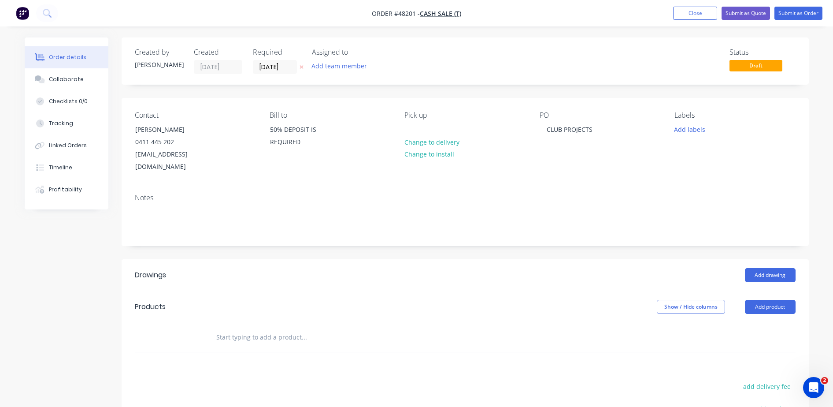
click at [284, 64] on input "[DATE]" at bounding box center [274, 66] width 43 height 13
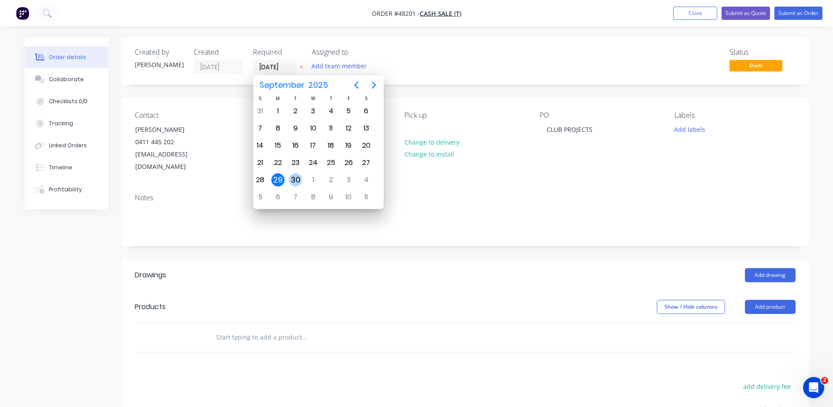
drag, startPoint x: 301, startPoint y: 176, endPoint x: 295, endPoint y: 187, distance: 12.6
click at [295, 187] on div "30" at bounding box center [296, 179] width 18 height 17
click at [319, 178] on div "1" at bounding box center [318, 179] width 13 height 13
type input "[DATE]"
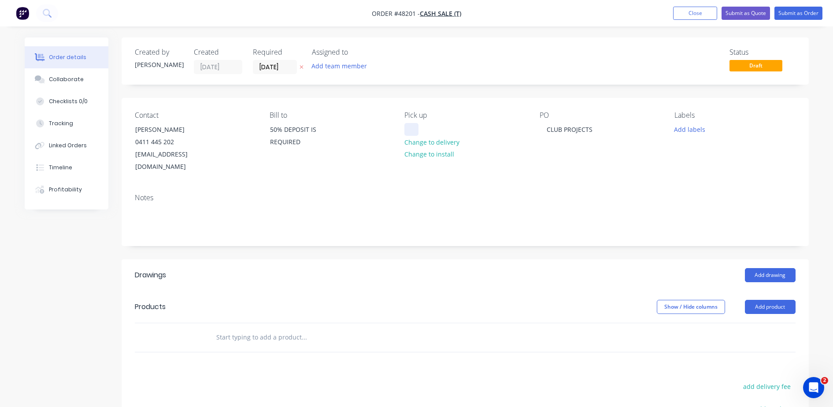
click at [407, 126] on div at bounding box center [412, 129] width 14 height 13
click at [774, 268] on button "Add drawing" at bounding box center [770, 275] width 51 height 14
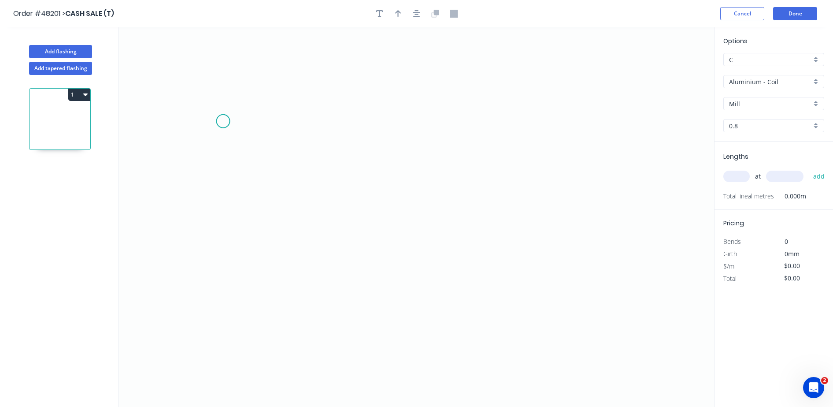
click at [221, 113] on icon "0" at bounding box center [416, 216] width 595 height 379
click at [222, 152] on icon "0" at bounding box center [416, 216] width 595 height 379
click at [485, 149] on icon "0 ?" at bounding box center [416, 216] width 595 height 379
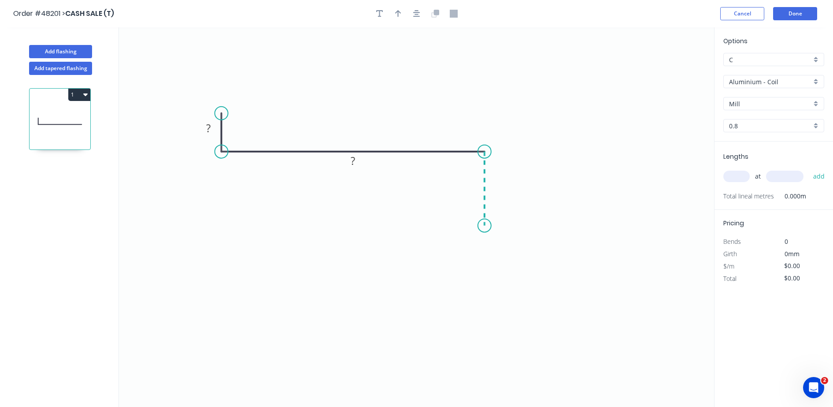
click at [481, 226] on icon "0 ? ?" at bounding box center [416, 216] width 595 height 379
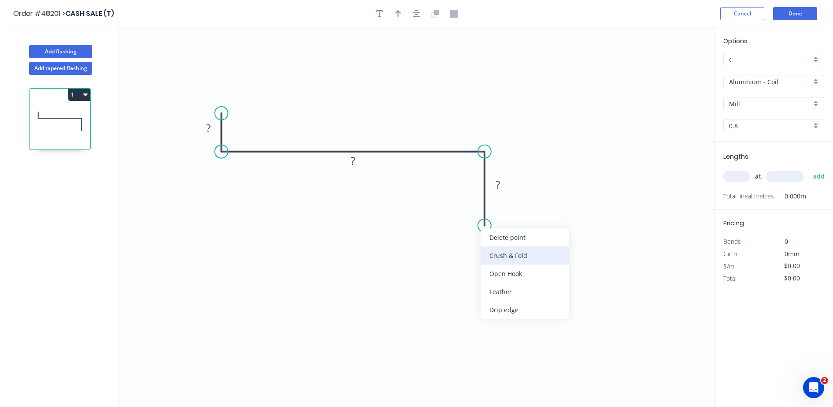
click at [506, 255] on div "Crush & Fold" at bounding box center [525, 255] width 89 height 18
click at [212, 130] on rect at bounding box center [209, 129] width 18 height 12
type input "$14.37"
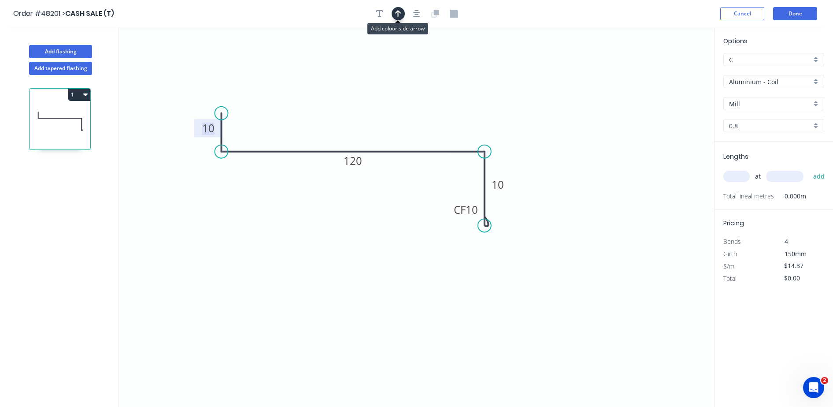
click at [402, 13] on button "button" at bounding box center [398, 13] width 13 height 13
click at [668, 72] on icon "0 10 120 CF 10 10" at bounding box center [416, 216] width 595 height 379
click at [670, 70] on icon at bounding box center [670, 61] width 8 height 28
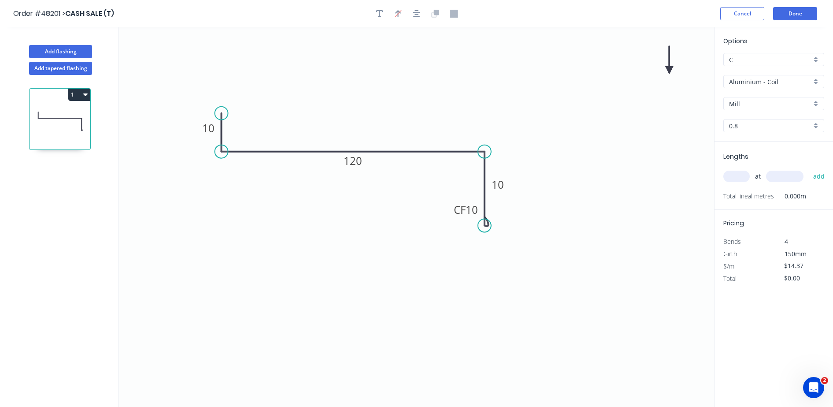
click at [670, 70] on icon at bounding box center [670, 60] width 8 height 28
click at [670, 70] on icon at bounding box center [680, 70] width 28 height 8
click at [670, 70] on icon at bounding box center [677, 77] width 26 height 26
drag, startPoint x: 670, startPoint y: 70, endPoint x: 393, endPoint y: 187, distance: 300.4
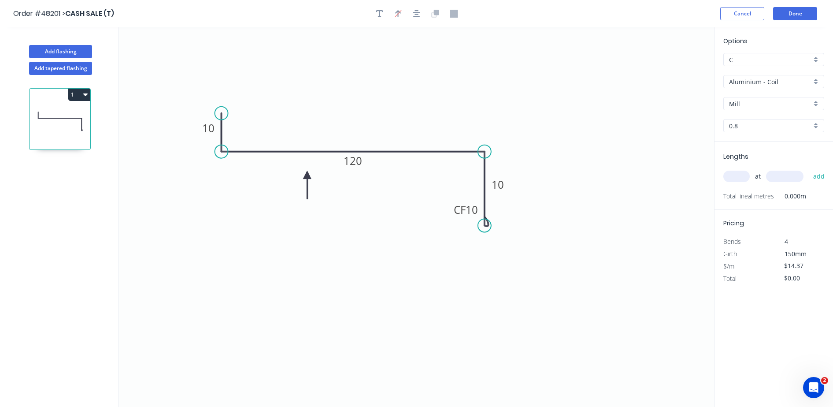
click at [307, 172] on icon at bounding box center [307, 185] width 8 height 28
click at [762, 77] on input "Aluminium - Coil" at bounding box center [770, 81] width 82 height 9
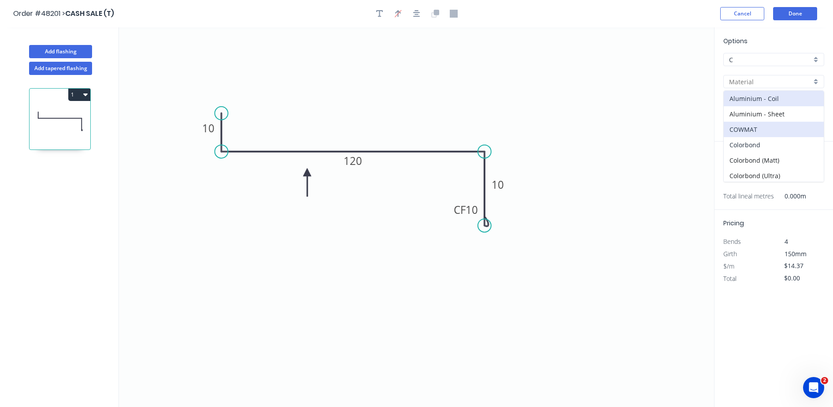
drag, startPoint x: 752, startPoint y: 152, endPoint x: 750, endPoint y: 130, distance: 21.3
click at [751, 152] on div "Aluminium - Coil Aluminium - Sheet COWMAT Colorbond Colorbond (Matt) Colorbond …" at bounding box center [774, 136] width 101 height 92
click at [748, 142] on div "Colorbond" at bounding box center [774, 144] width 100 height 15
type input "Colorbond"
type input "Basalt"
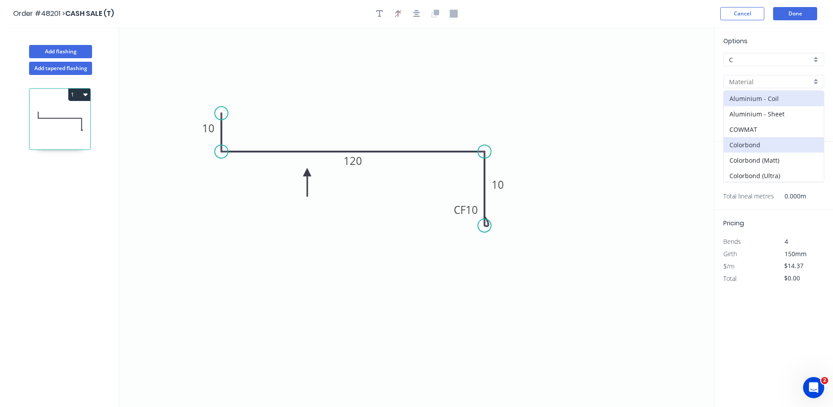
type input "0.55"
type input "$10.02"
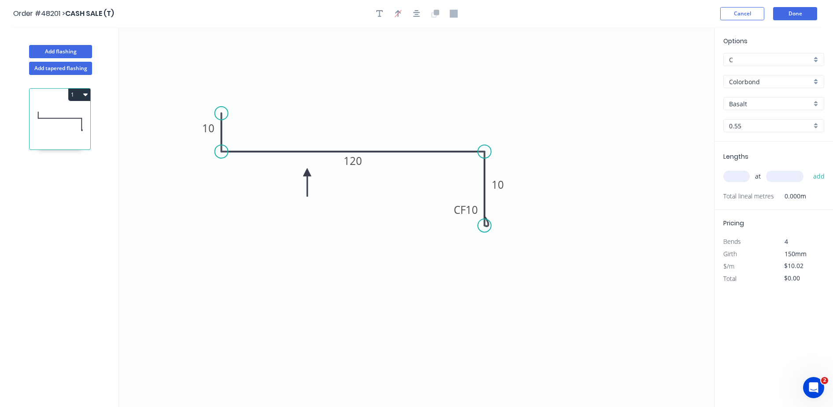
click at [745, 105] on input "Basalt" at bounding box center [770, 103] width 82 height 9
click at [741, 169] on div "Surfmist" at bounding box center [774, 168] width 100 height 15
type input "Surfmist"
click at [740, 177] on input "text" at bounding box center [737, 176] width 26 height 11
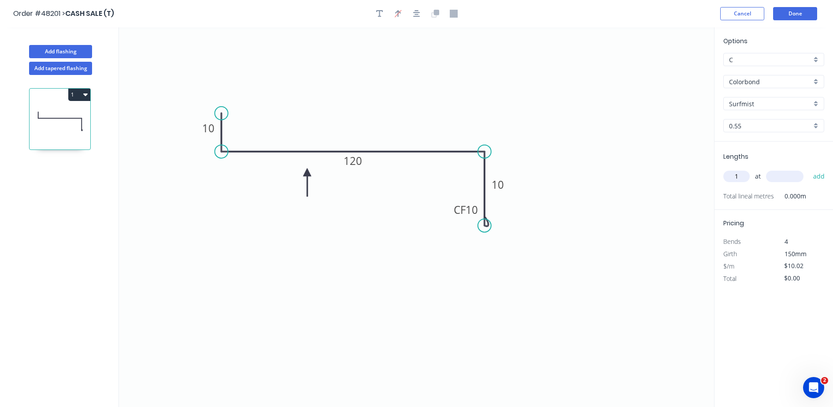
type input "1"
type input "3600"
click at [809, 169] on button "add" at bounding box center [819, 176] width 21 height 15
click at [79, 95] on button "1" at bounding box center [79, 95] width 22 height 12
click at [68, 119] on div "Duplicate" at bounding box center [49, 116] width 68 height 13
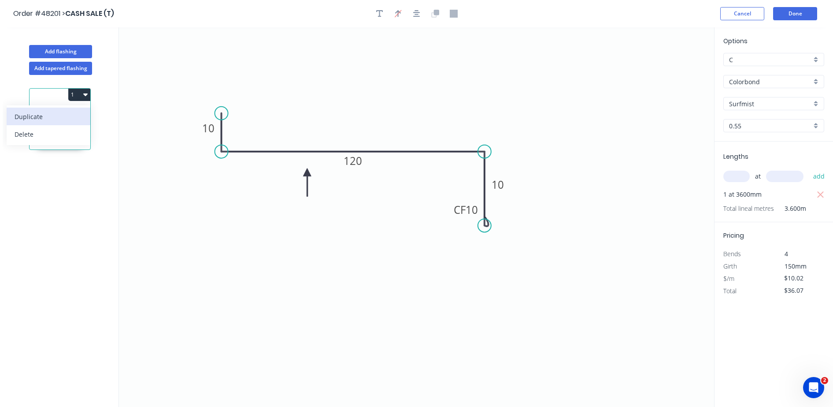
type input "$0.00"
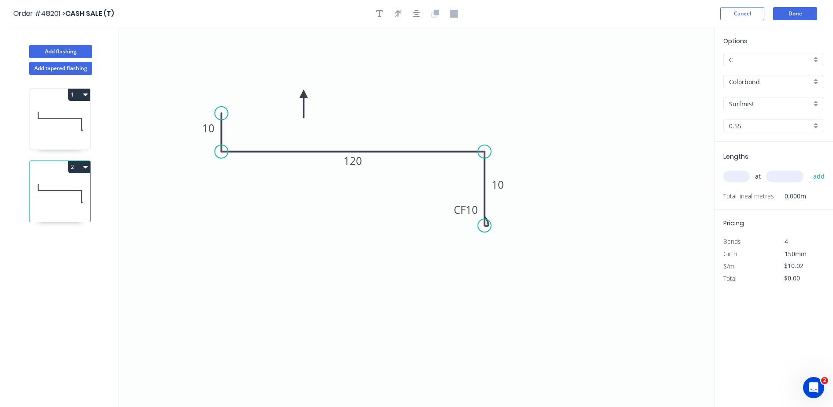
drag, startPoint x: 309, startPoint y: 169, endPoint x: 304, endPoint y: 94, distance: 75.6
click at [304, 94] on icon at bounding box center [304, 104] width 8 height 28
click at [304, 94] on icon at bounding box center [297, 101] width 26 height 26
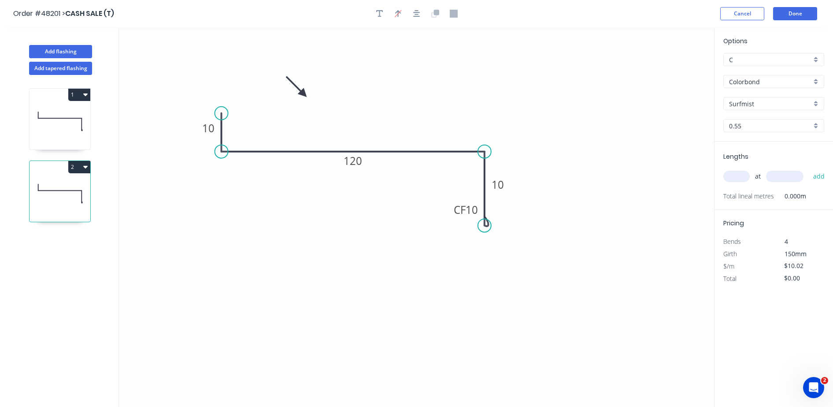
click at [304, 94] on icon at bounding box center [297, 87] width 26 height 26
click at [504, 253] on div "Flip bend" at bounding box center [524, 252] width 89 height 18
click at [497, 184] on tspan "10" at bounding box center [498, 184] width 12 height 15
type input "$19.68"
drag, startPoint x: 220, startPoint y: 99, endPoint x: 219, endPoint y: 67, distance: 32.2
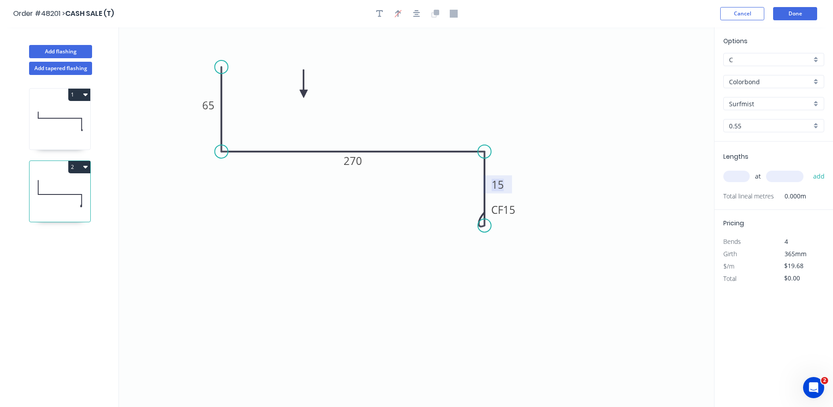
click at [219, 67] on circle at bounding box center [221, 66] width 13 height 13
click at [744, 182] on div "at add" at bounding box center [775, 176] width 103 height 15
drag, startPoint x: 738, startPoint y: 178, endPoint x: 707, endPoint y: 205, distance: 41.6
click at [738, 178] on input "text" at bounding box center [737, 176] width 26 height 11
type input "1"
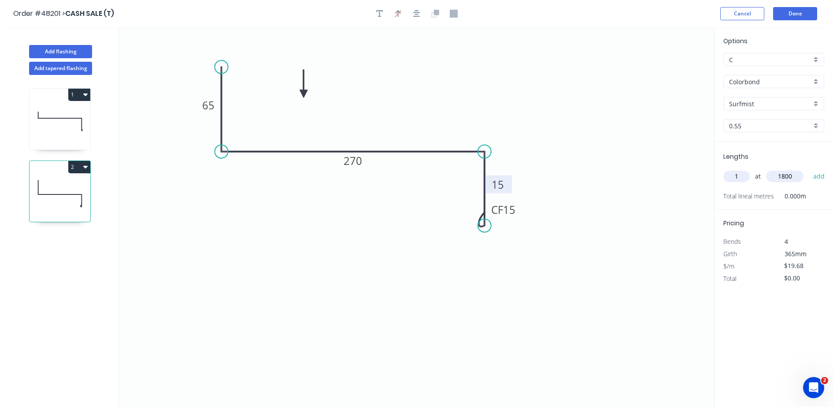
type input "1800"
click at [809, 169] on button "add" at bounding box center [819, 176] width 21 height 15
type input "$35.42"
type input "1"
type input "2600"
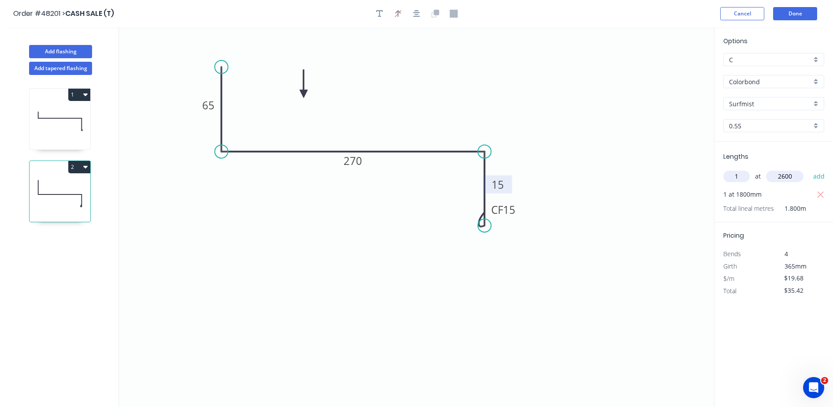
click at [809, 169] on button "add" at bounding box center [819, 176] width 21 height 15
type input "$86.59"
click at [62, 51] on button "Add flashing" at bounding box center [60, 51] width 63 height 13
type input "$0.00"
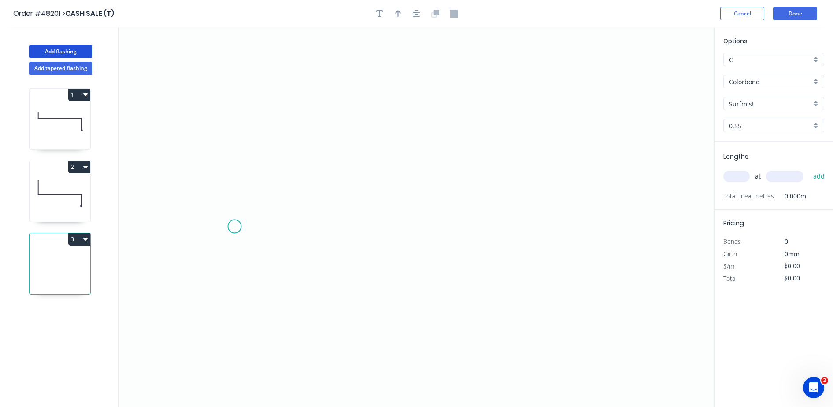
click at [234, 226] on icon "0" at bounding box center [416, 216] width 595 height 379
click at [242, 137] on icon "0" at bounding box center [416, 216] width 595 height 379
click at [476, 130] on icon "0 ?" at bounding box center [416, 216] width 595 height 379
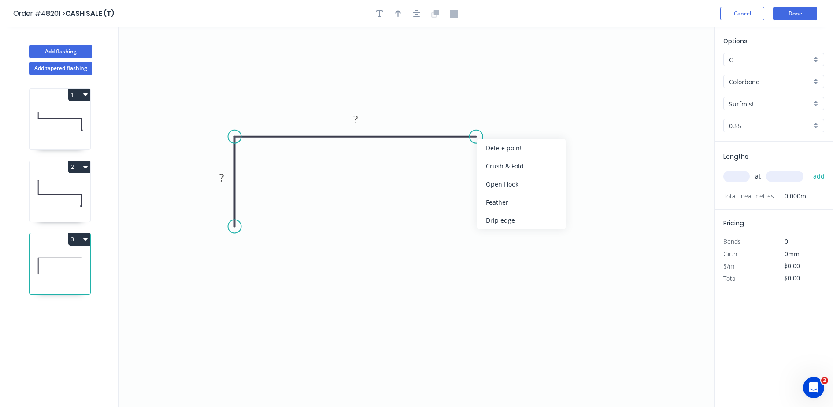
click at [491, 167] on div "Crush & Fold" at bounding box center [521, 166] width 89 height 18
click at [496, 176] on div "Flip bend" at bounding box center [525, 168] width 89 height 18
click at [248, 248] on div "Crush & Fold" at bounding box center [275, 255] width 89 height 18
click at [223, 212] on tspan "10" at bounding box center [222, 210] width 12 height 15
type input "$15.98"
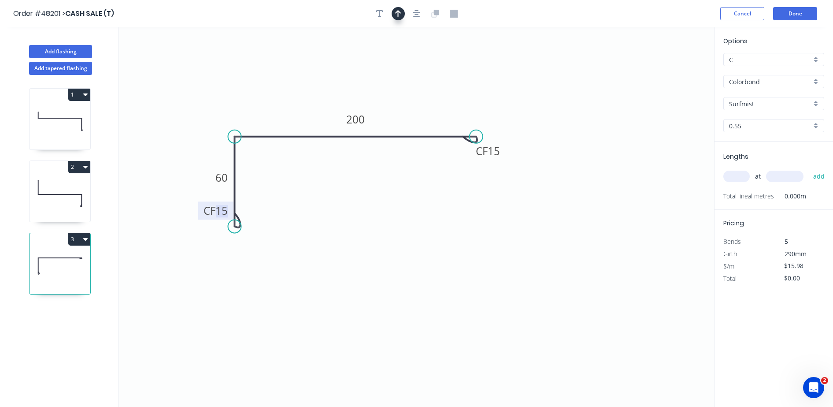
click at [399, 11] on icon "button" at bounding box center [398, 14] width 6 height 8
drag, startPoint x: 506, startPoint y: 114, endPoint x: 420, endPoint y: 121, distance: 86.6
click at [411, 116] on icon at bounding box center [413, 106] width 8 height 28
click at [765, 104] on input "Surfmist" at bounding box center [770, 103] width 82 height 9
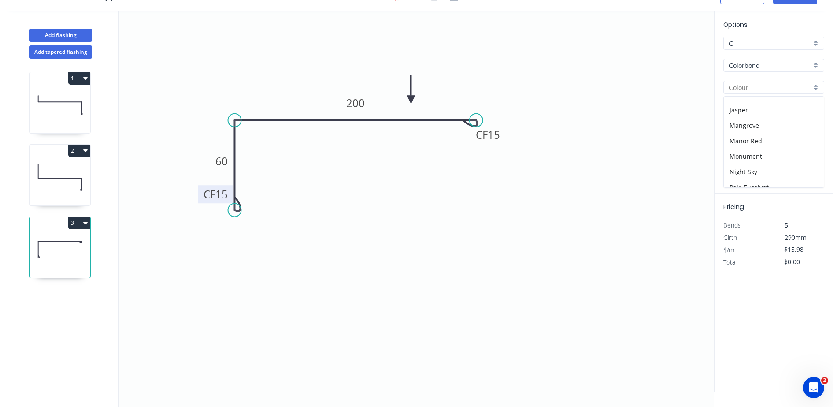
scroll to position [165, 0]
click at [745, 153] on div "Monument" at bounding box center [774, 154] width 100 height 15
type input "Monument"
click at [742, 159] on input "text" at bounding box center [737, 159] width 26 height 11
type input "1"
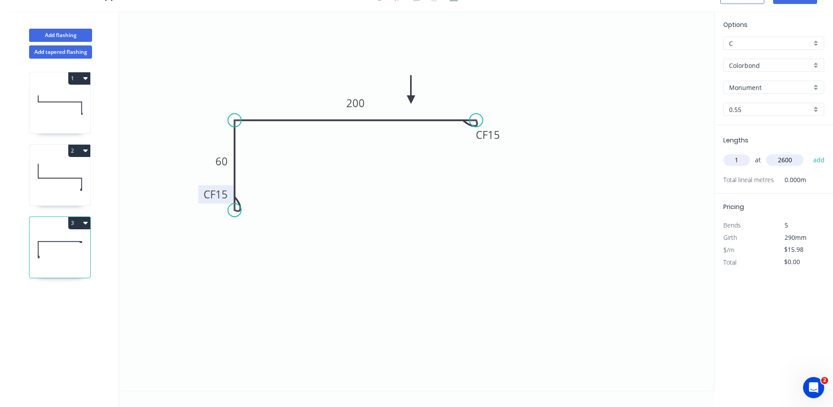
type input "2600"
click at [809, 152] on button "add" at bounding box center [819, 159] width 21 height 15
type input "$41.55"
click at [67, 175] on icon at bounding box center [60, 177] width 61 height 56
type input "Surfmist"
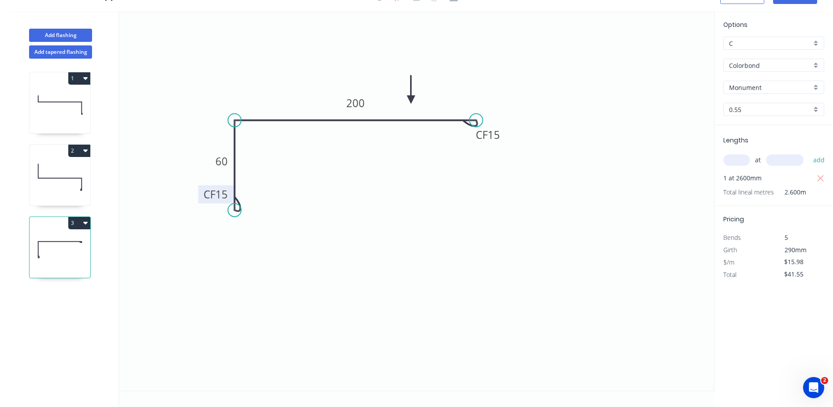
type input "$19.68"
type input "$86.59"
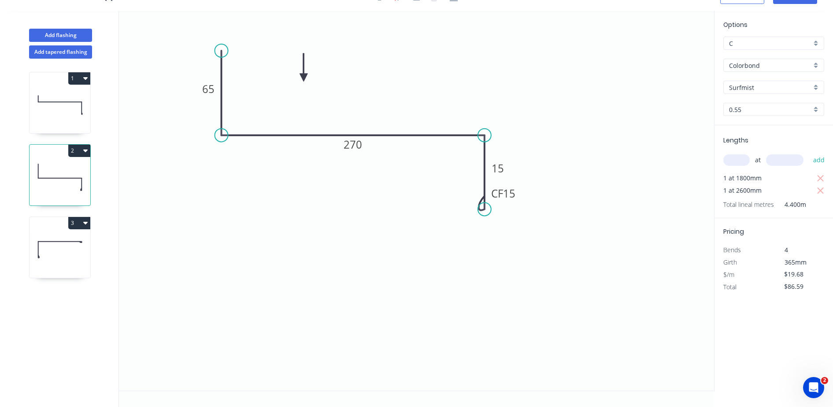
click at [774, 85] on input "Surfmist" at bounding box center [770, 87] width 82 height 9
click at [748, 155] on div "Monument" at bounding box center [774, 154] width 100 height 15
type input "Monument"
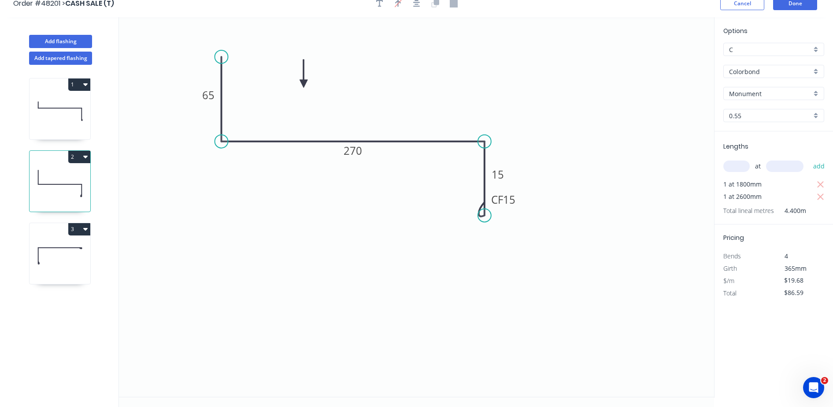
scroll to position [0, 0]
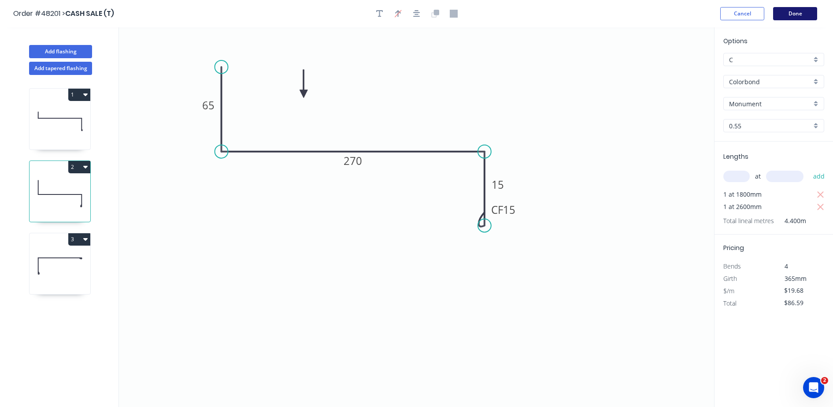
click at [789, 17] on button "Done" at bounding box center [795, 13] width 44 height 13
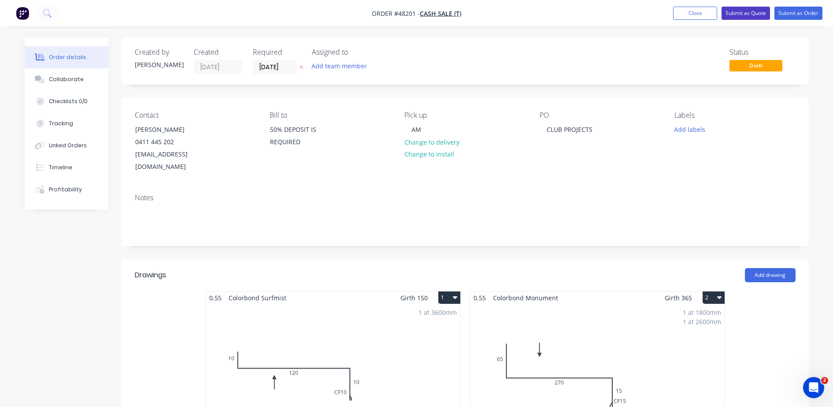
click at [746, 9] on button "Submit as Quote" at bounding box center [746, 13] width 48 height 13
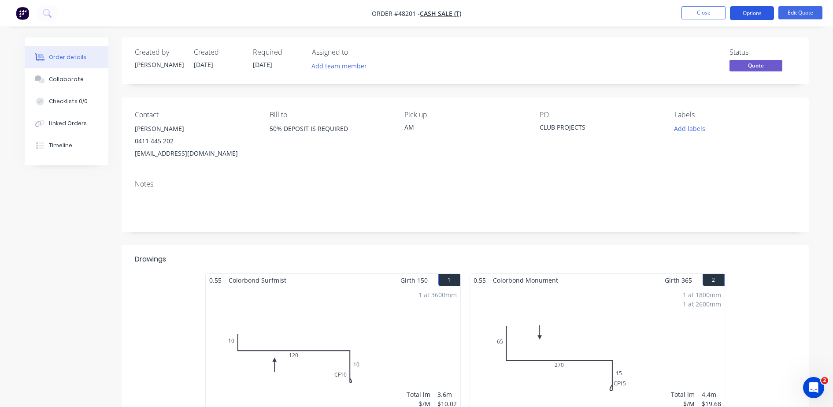
click at [750, 13] on button "Options" at bounding box center [752, 13] width 44 height 14
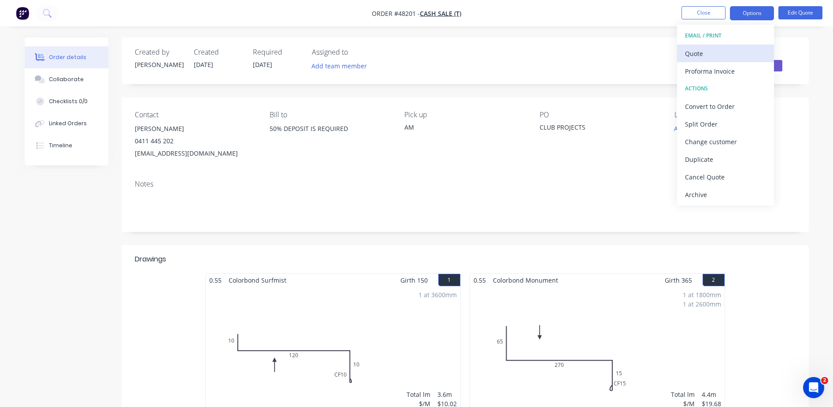
click at [751, 54] on div "Quote" at bounding box center [725, 53] width 81 height 13
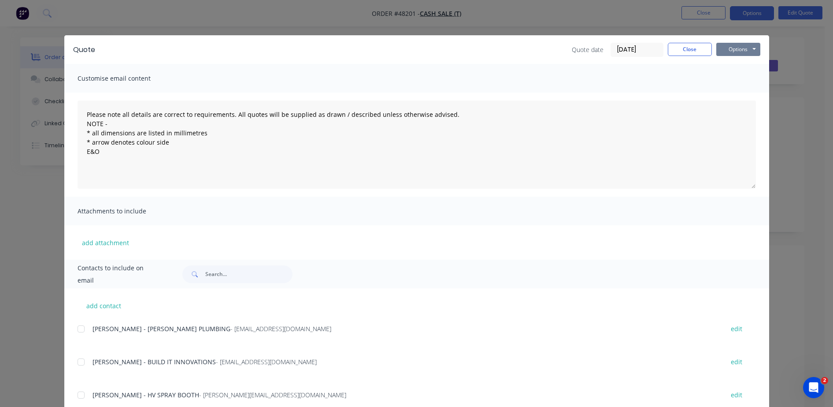
click at [742, 48] on button "Options" at bounding box center [739, 49] width 44 height 13
click at [734, 63] on button "Preview" at bounding box center [745, 65] width 56 height 15
click at [692, 50] on button "Close" at bounding box center [690, 49] width 44 height 13
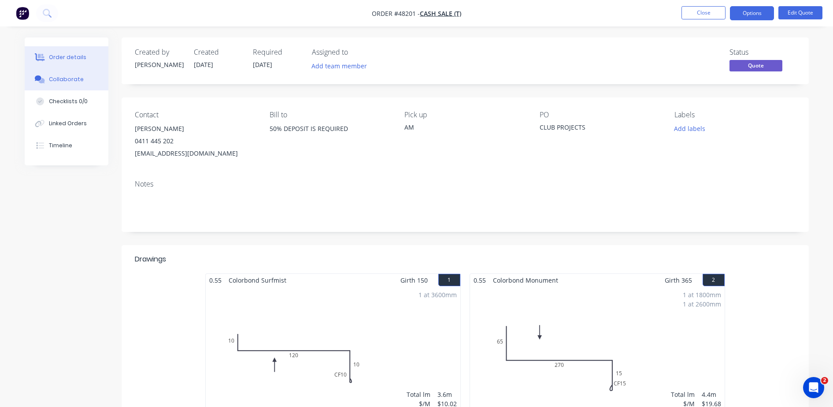
click at [74, 85] on button "Collaborate" at bounding box center [67, 79] width 84 height 22
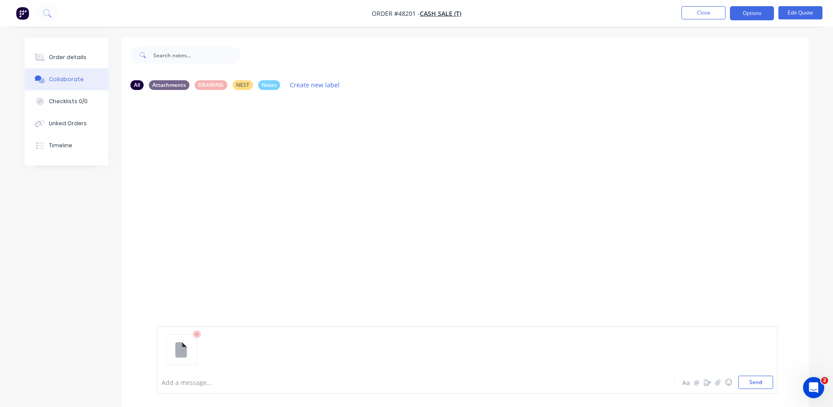
click at [754, 381] on button "Send" at bounding box center [756, 382] width 35 height 13
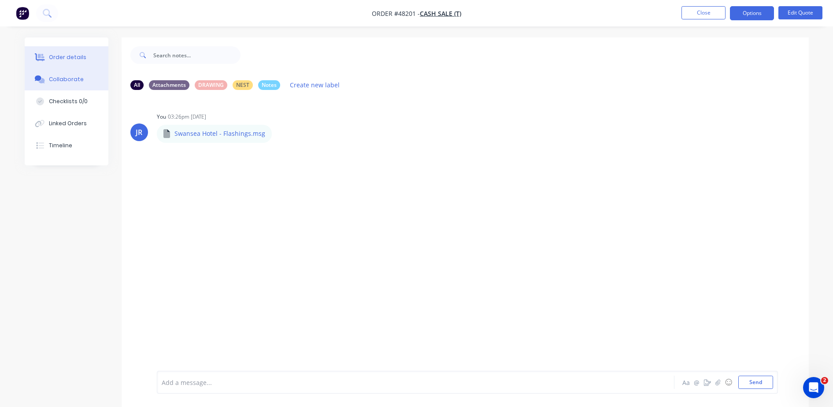
click at [72, 60] on div "Order details" at bounding box center [67, 57] width 37 height 8
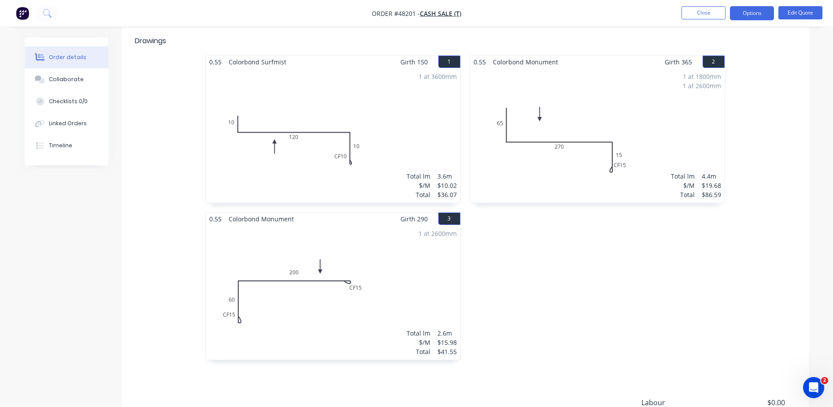
scroll to position [318, 0]
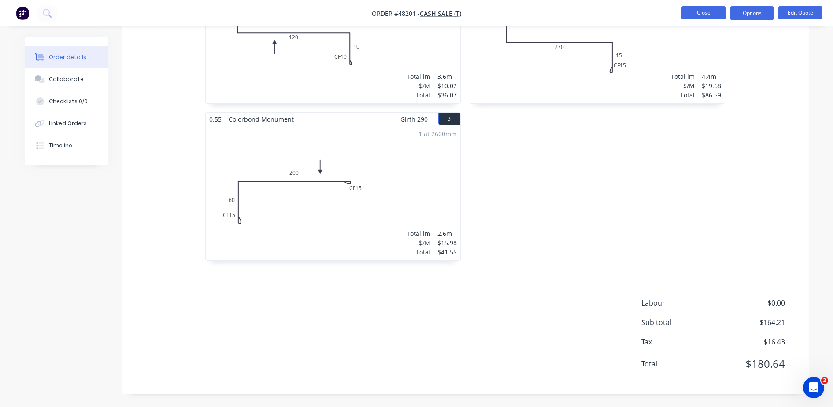
click at [708, 10] on button "Close" at bounding box center [704, 12] width 44 height 13
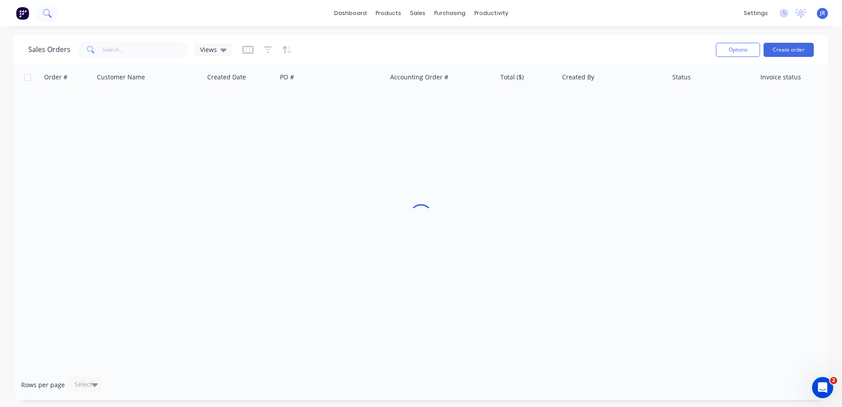
click at [39, 16] on button at bounding box center [47, 13] width 22 height 18
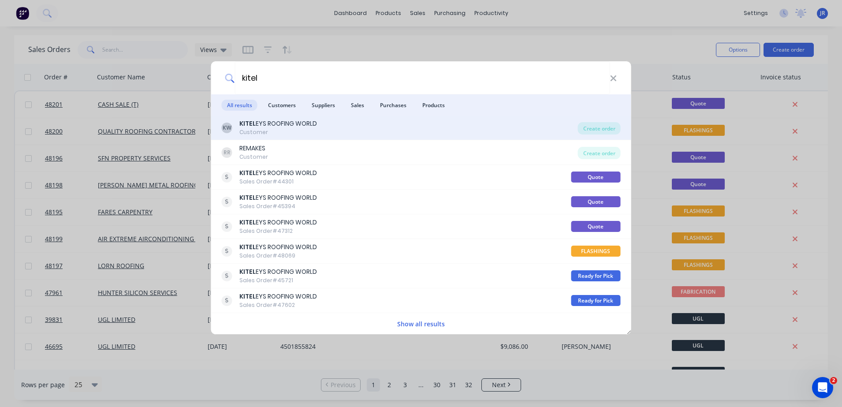
type input "kitel"
click at [251, 131] on div "Customer" at bounding box center [278, 132] width 78 height 8
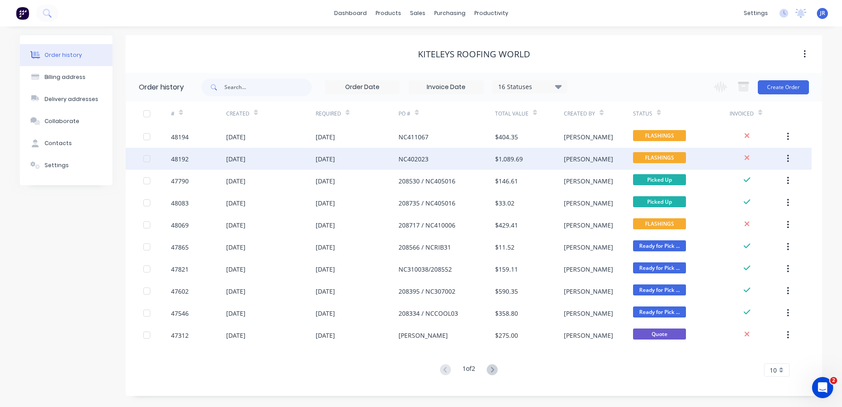
click at [411, 160] on div "NC402023" at bounding box center [413, 158] width 30 height 9
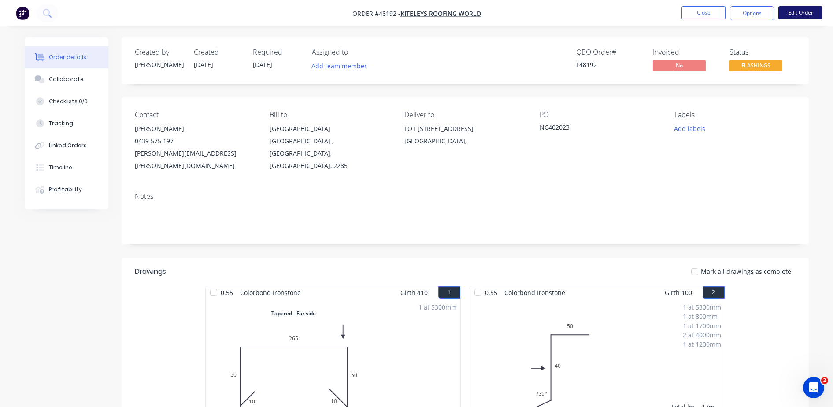
click at [800, 9] on button "Edit Order" at bounding box center [801, 12] width 44 height 13
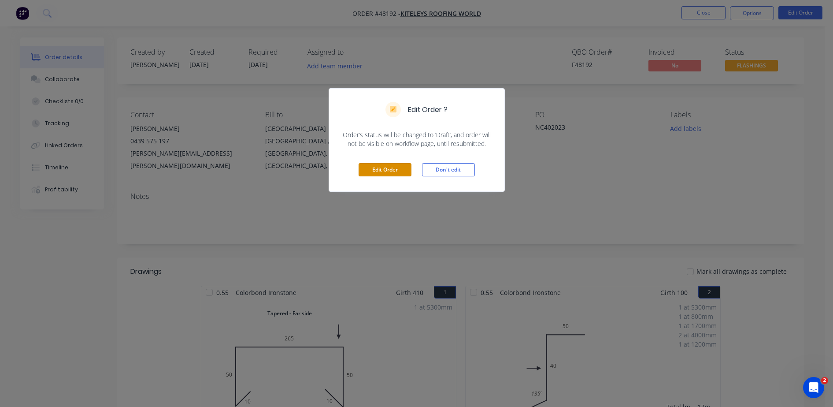
drag, startPoint x: 396, startPoint y: 169, endPoint x: 573, endPoint y: 130, distance: 181.4
click at [397, 169] on button "Edit Order" at bounding box center [385, 169] width 53 height 13
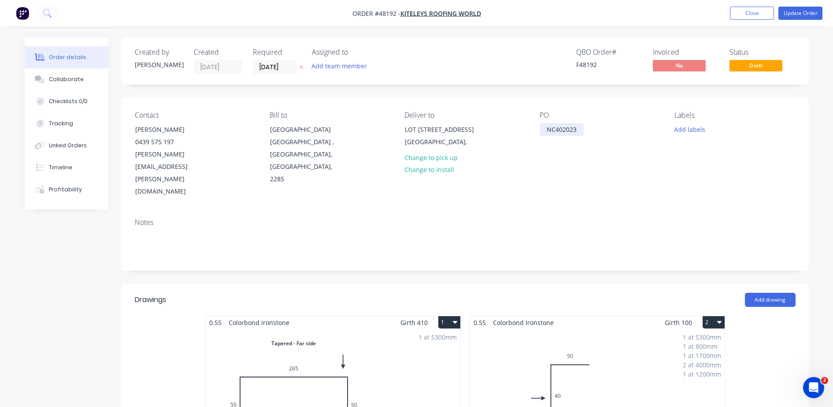
click at [545, 129] on div "NC402023" at bounding box center [562, 129] width 44 height 13
click at [808, 15] on button "Update Order" at bounding box center [801, 13] width 44 height 13
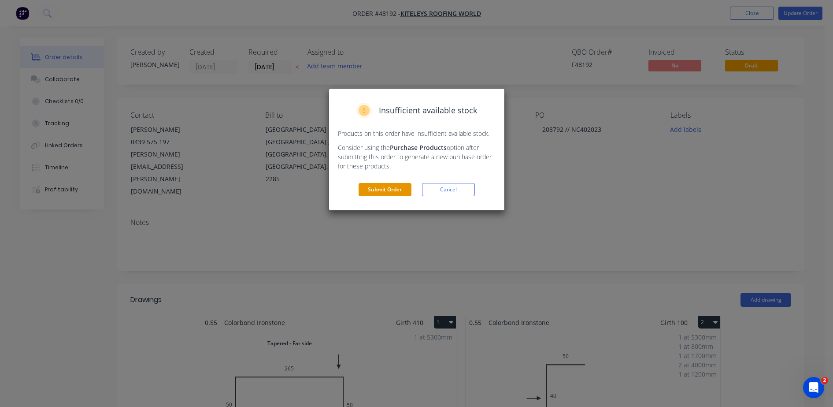
click at [381, 190] on button "Submit Order" at bounding box center [385, 189] width 53 height 13
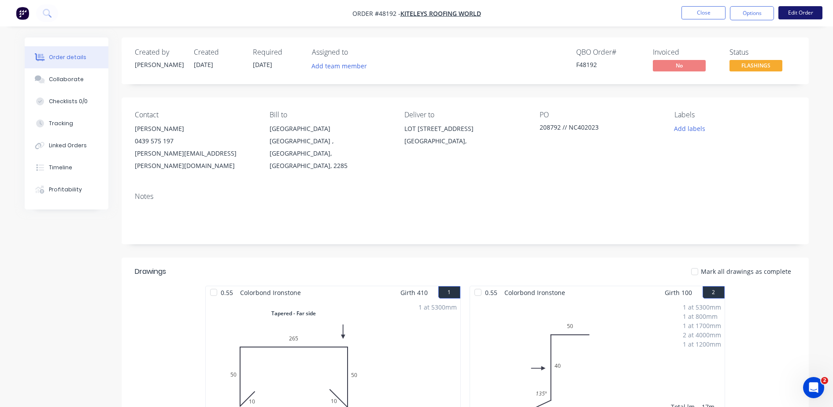
click at [792, 11] on button "Edit Order" at bounding box center [801, 12] width 44 height 13
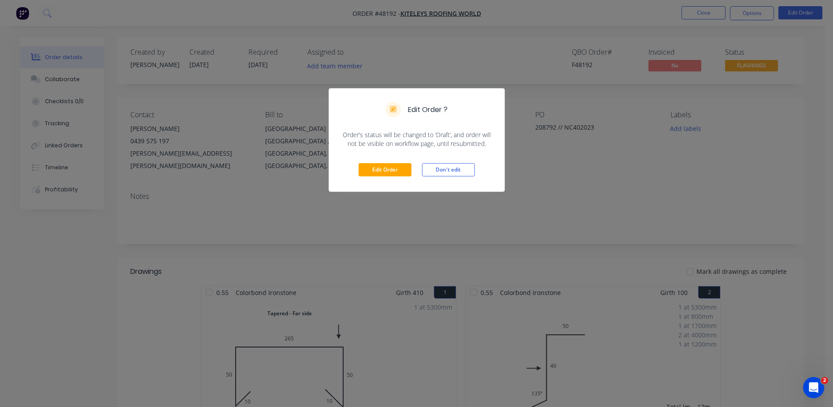
click at [500, 95] on div "Edit Order ?" at bounding box center [416, 110] width 175 height 42
drag, startPoint x: 460, startPoint y: 166, endPoint x: 694, endPoint y: 4, distance: 284.6
click at [461, 164] on button "Don't edit" at bounding box center [448, 169] width 53 height 13
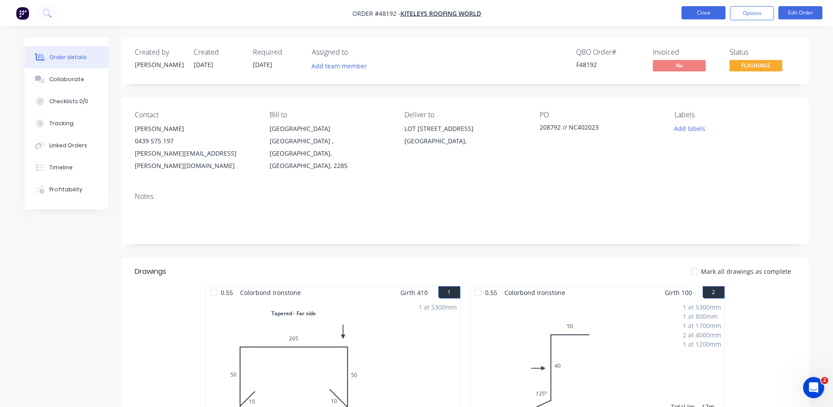
click at [701, 12] on button "Close" at bounding box center [704, 12] width 44 height 13
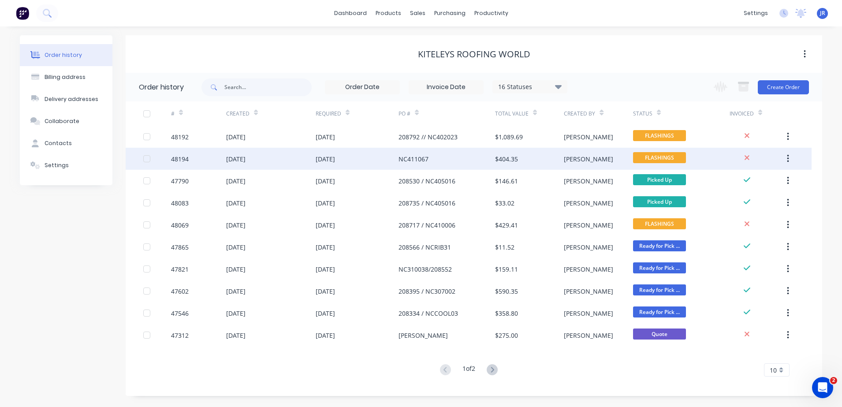
click at [409, 156] on div "NC411067" at bounding box center [413, 158] width 30 height 9
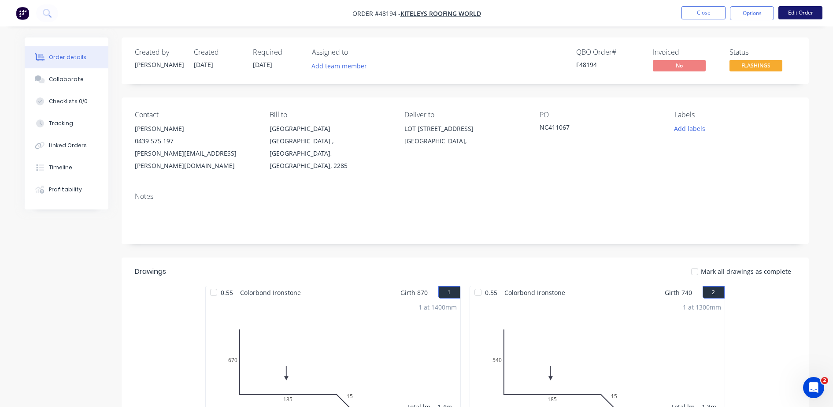
click at [794, 13] on button "Edit Order" at bounding box center [801, 12] width 44 height 13
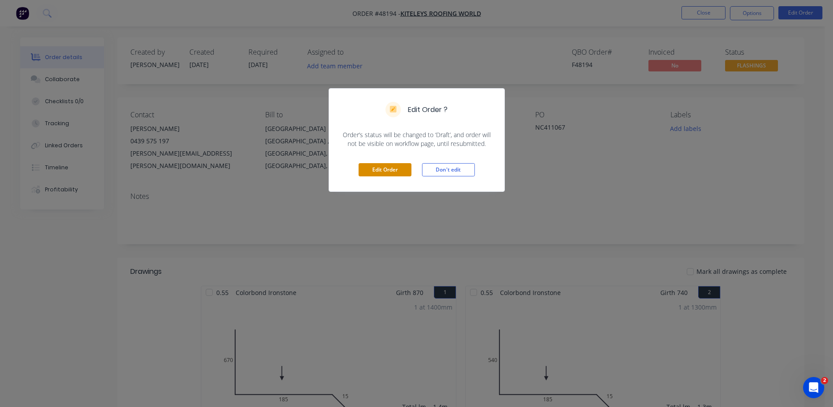
click at [384, 169] on button "Edit Order" at bounding box center [385, 169] width 53 height 13
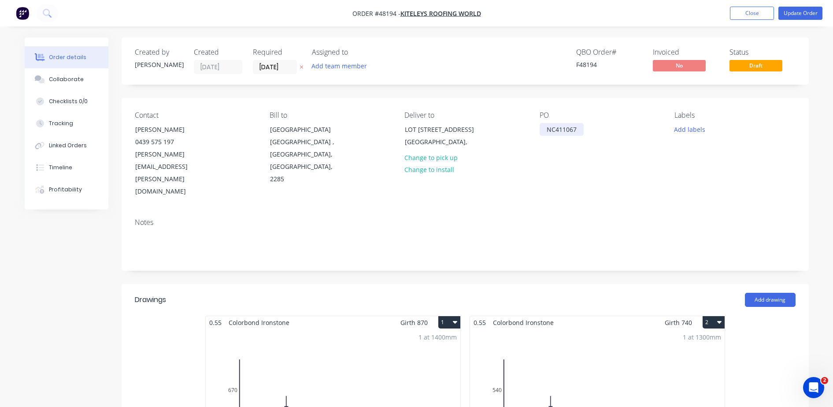
click at [543, 130] on div "NC411067" at bounding box center [562, 129] width 44 height 13
click at [795, 14] on button "Update Order" at bounding box center [801, 13] width 44 height 13
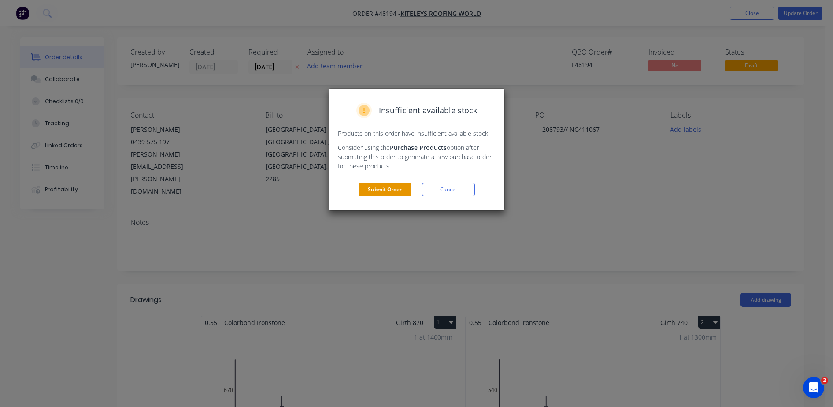
click at [389, 189] on button "Submit Order" at bounding box center [385, 189] width 53 height 13
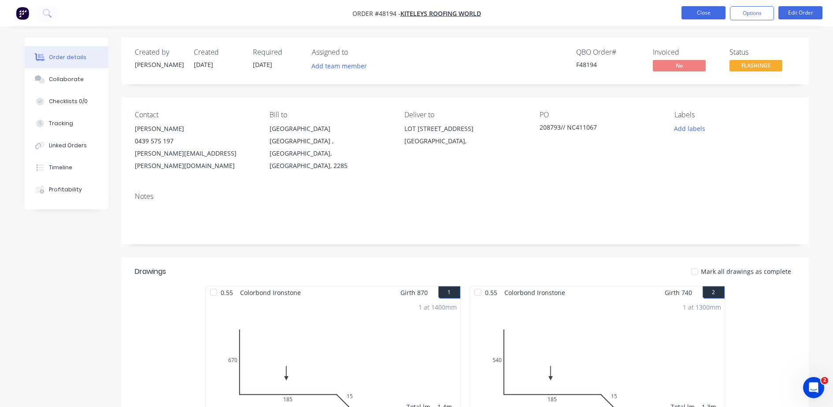
click at [714, 11] on button "Close" at bounding box center [704, 12] width 44 height 13
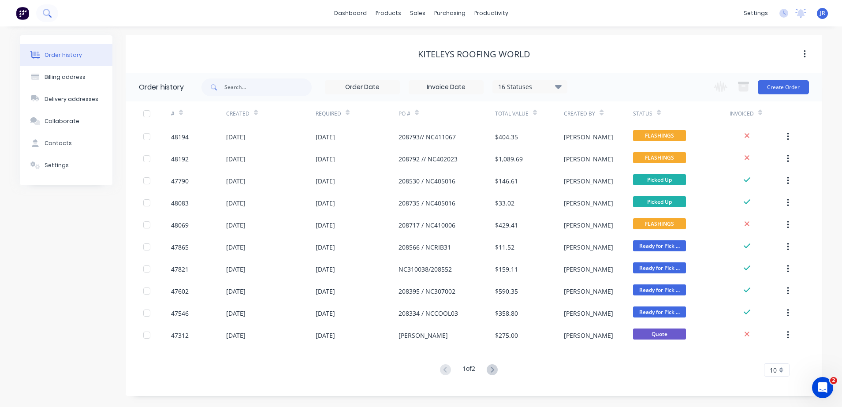
click at [45, 9] on icon at bounding box center [47, 13] width 8 height 8
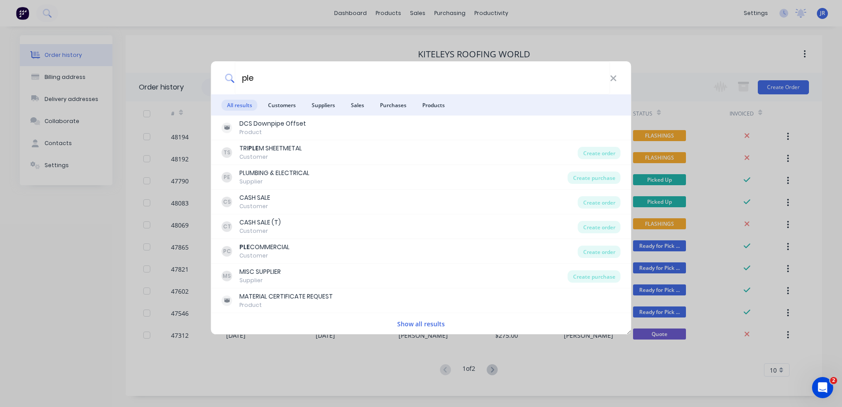
type input "ple"
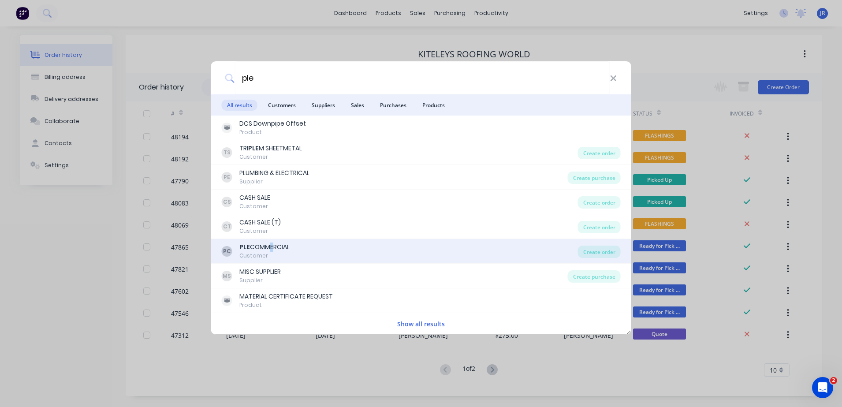
click at [268, 250] on div "PLE COMMERCIAL" at bounding box center [264, 246] width 50 height 9
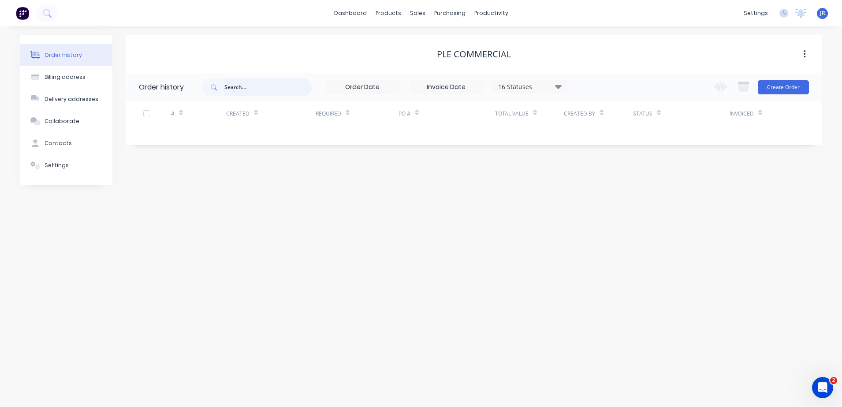
click at [247, 88] on input "text" at bounding box center [267, 87] width 87 height 18
click at [541, 85] on div "16 Statuses" at bounding box center [530, 87] width 74 height 10
drag, startPoint x: 588, startPoint y: 193, endPoint x: 584, endPoint y: 188, distance: 6.3
click at [602, 188] on label at bounding box center [602, 188] width 0 height 0
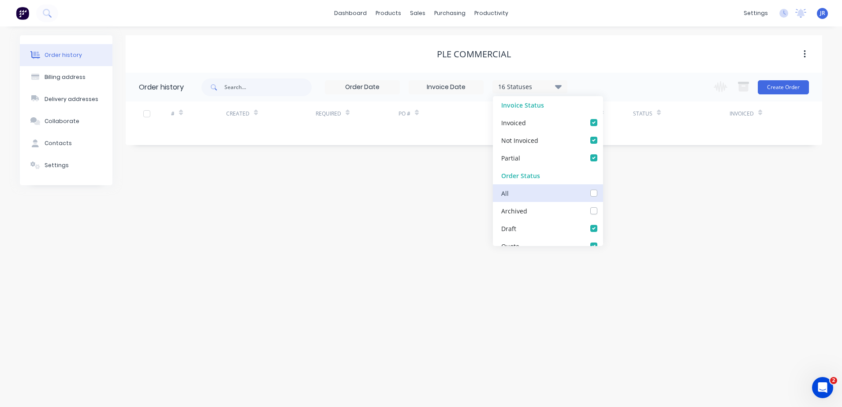
click at [602, 193] on input "checkbox" at bounding box center [605, 192] width 7 height 8
checkbox input "true"
click at [357, 58] on div "PLE COMMERCIAL" at bounding box center [474, 54] width 696 height 11
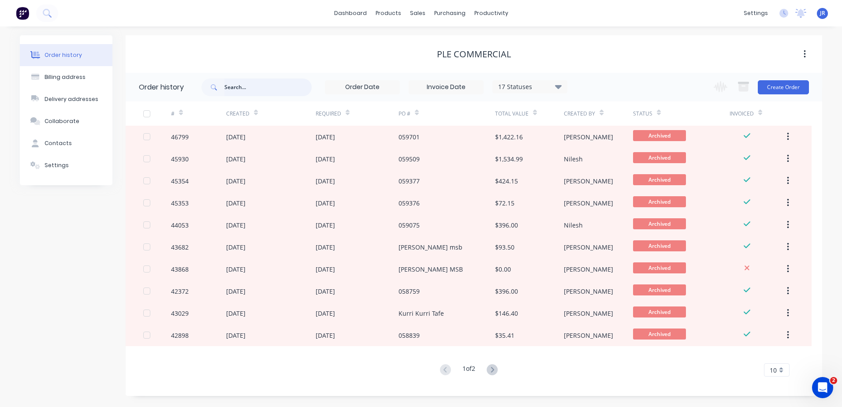
click at [272, 87] on input "text" at bounding box center [267, 87] width 87 height 18
type input "059908"
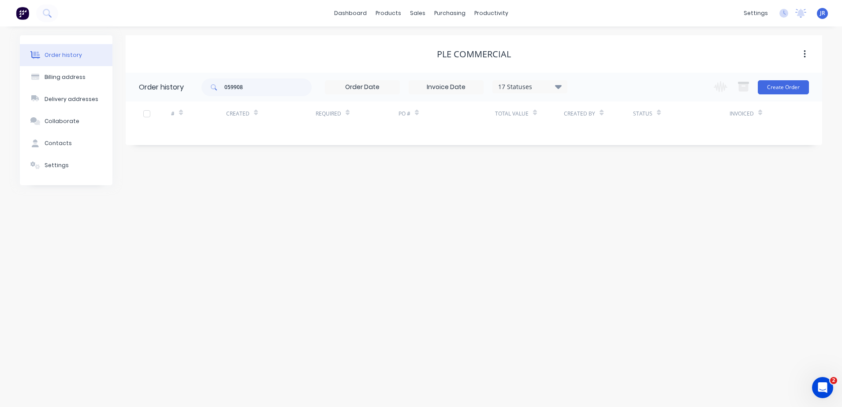
click at [547, 81] on div "17 Statuses Invoice Status Invoiced Not Invoiced Partial Order Status All Archi…" at bounding box center [529, 86] width 75 height 13
click at [561, 84] on icon at bounding box center [558, 86] width 7 height 11
drag, startPoint x: 266, startPoint y: 82, endPoint x: 219, endPoint y: 86, distance: 47.7
click at [219, 86] on div "059908" at bounding box center [256, 87] width 110 height 18
click at [70, 52] on div "Order history" at bounding box center [63, 55] width 37 height 8
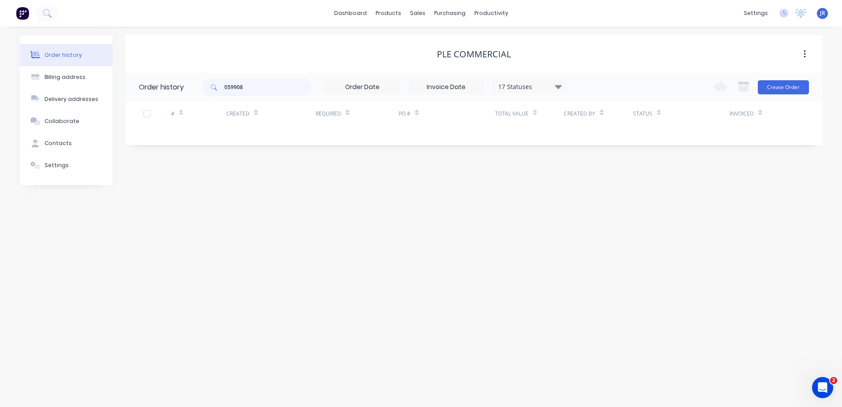
click at [552, 87] on div "17 Statuses" at bounding box center [530, 87] width 74 height 10
click at [602, 188] on label at bounding box center [602, 188] width 0 height 0
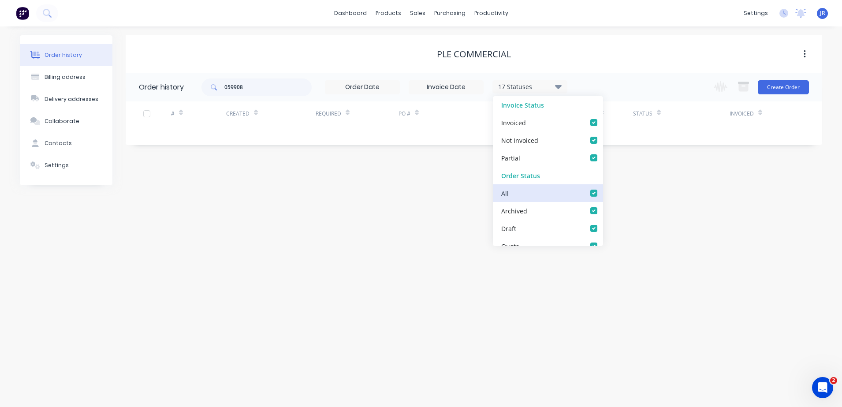
click at [602, 195] on input "checkbox" at bounding box center [605, 192] width 7 height 8
checkbox input "false"
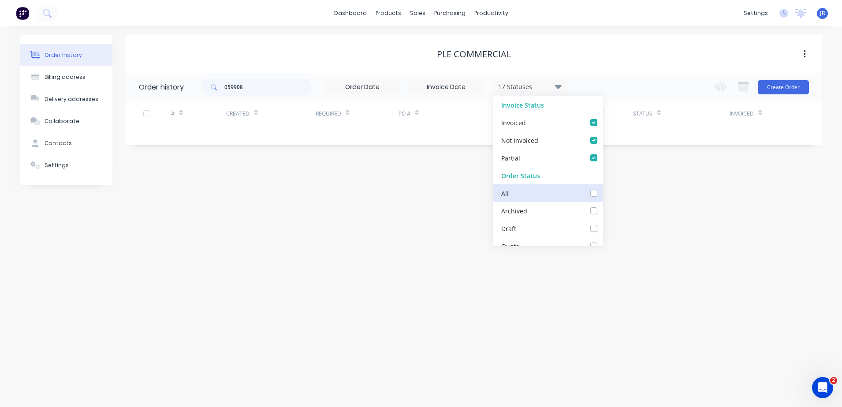
checkbox input "false"
checkbox Dept_checkbox_c497519b-6c2e-4de3-a8fe-dff7ae6b3170undefined "false"
checkbox DETAIL_checkbox_98770c71-40f1-4542-815e-b729aedd4a8aundefined "false"
checkbox input "false"
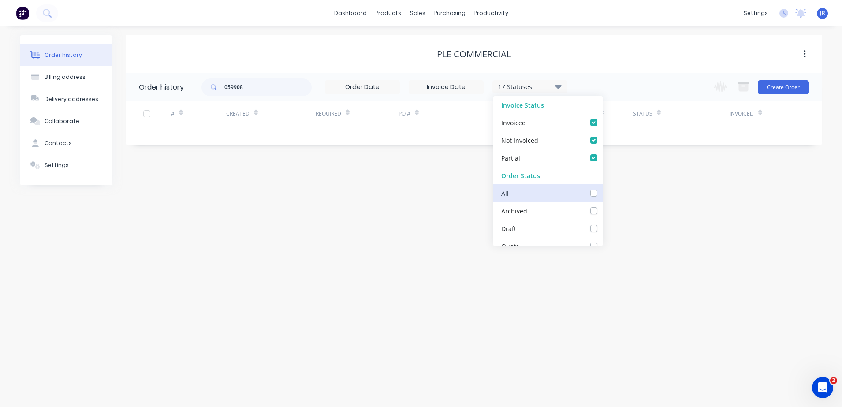
checkbox Up_checkbox_74ab0f41-041f-4191-99df-ac26c8a7dea1undefined "false"
checkbox Delivery_checkbox_b960ef1b-a307-4dae-a0fe-64f7fd6bb771undefined "false"
checkbox Queue_checkbox_db0fc282-a8aa-49e3-8b82-03aa207dd4e6undefined "false"
checkbox input "false"
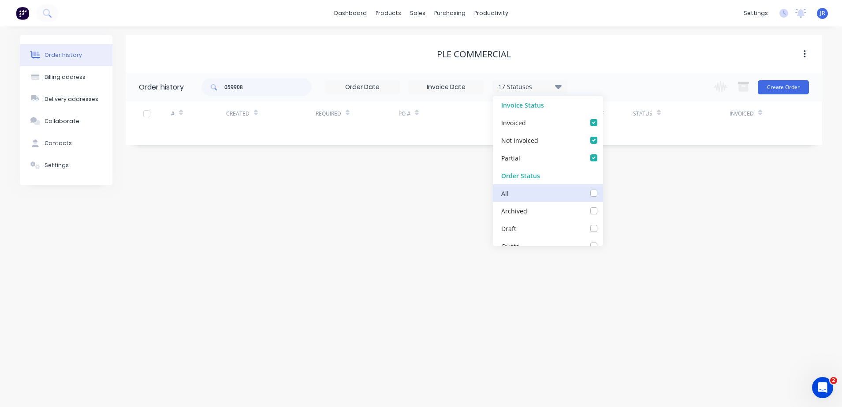
checkbox Up_checkbox_sohdccundefined "false"
click at [574, 68] on div "PLE COMMERCIAL" at bounding box center [474, 53] width 696 height 37
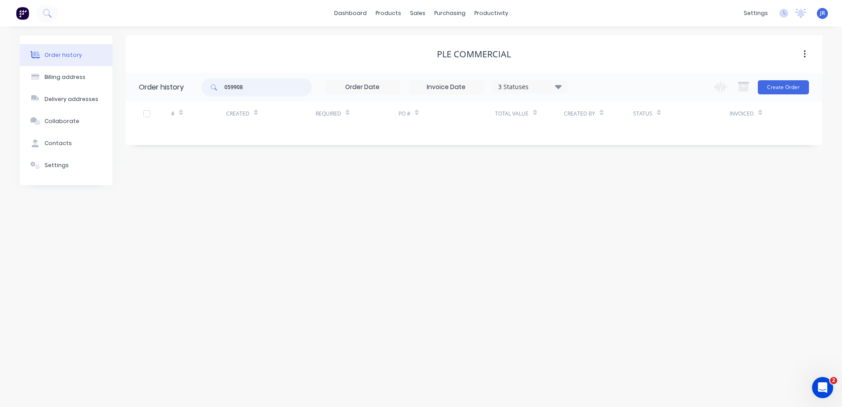
drag, startPoint x: 253, startPoint y: 88, endPoint x: 166, endPoint y: 101, distance: 88.3
click at [166, 101] on div "Order history 059908 3 Statuses Invoice Status Invoiced Not Invoiced Partial Or…" at bounding box center [474, 104] width 696 height 63
click at [556, 82] on icon at bounding box center [558, 86] width 7 height 11
drag, startPoint x: 588, startPoint y: 190, endPoint x: 586, endPoint y: 173, distance: 16.8
click at [586, 188] on div "All" at bounding box center [548, 193] width 110 height 18
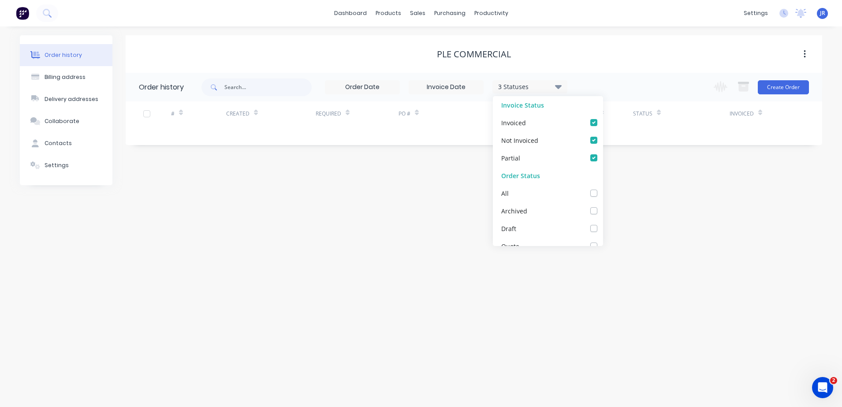
click at [578, 59] on div "PLE COMMERCIAL" at bounding box center [474, 54] width 696 height 16
click at [562, 87] on div "3 Statuses" at bounding box center [530, 87] width 74 height 10
click at [602, 188] on label at bounding box center [602, 188] width 0 height 0
click at [602, 194] on input "checkbox" at bounding box center [605, 192] width 7 height 8
checkbox input "true"
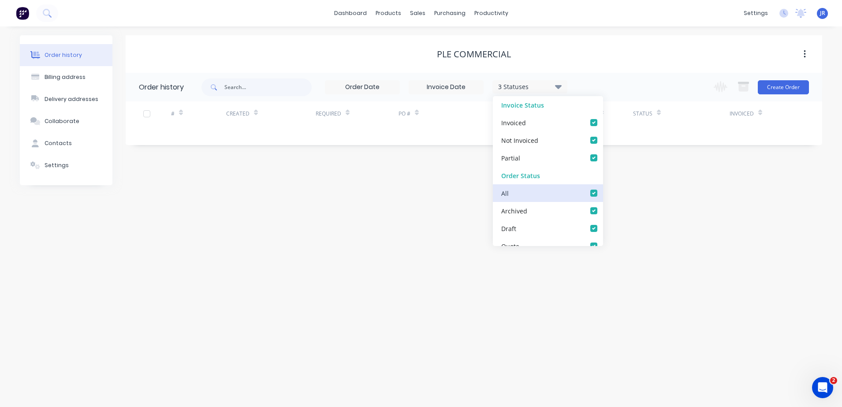
checkbox input "true"
checkbox Dept_checkbox_c497519b-6c2e-4de3-a8fe-dff7ae6b3170undefined "true"
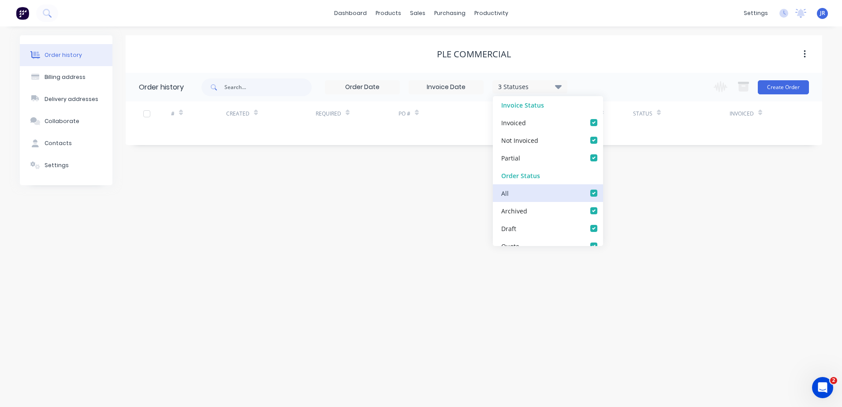
checkbox DETAIL_checkbox_98770c71-40f1-4542-815e-b729aedd4a8aundefined "true"
checkbox input "true"
checkbox Up_checkbox_74ab0f41-041f-4191-99df-ac26c8a7dea1undefined "true"
checkbox Delivery_checkbox_b960ef1b-a307-4dae-a0fe-64f7fd6bb771undefined "true"
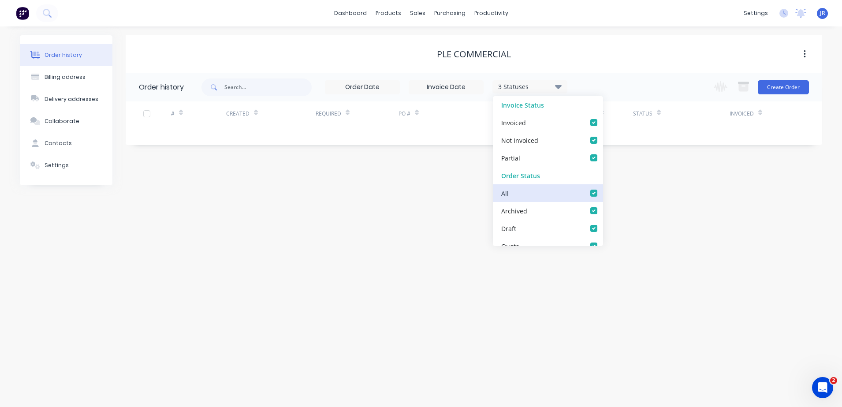
checkbox Queue_checkbox_db0fc282-a8aa-49e3-8b82-03aa207dd4e6undefined "true"
checkbox input "true"
checkbox Up_checkbox_sohdccundefined "true"
click at [589, 49] on div "PLE COMMERCIAL" at bounding box center [474, 54] width 696 height 11
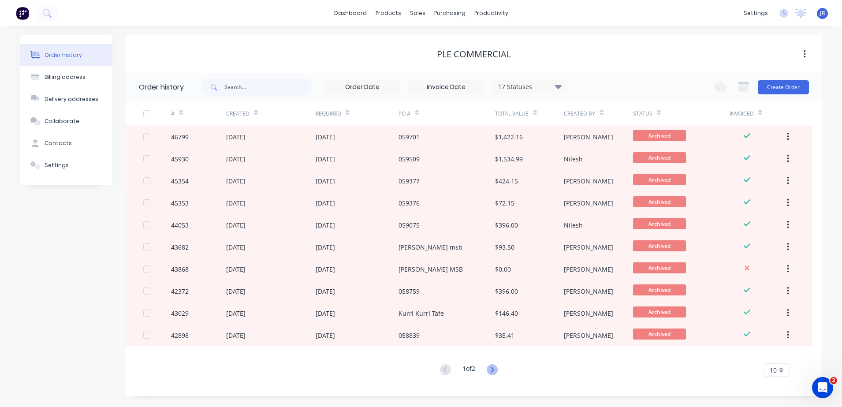
click at [494, 368] on g at bounding box center [492, 369] width 11 height 11
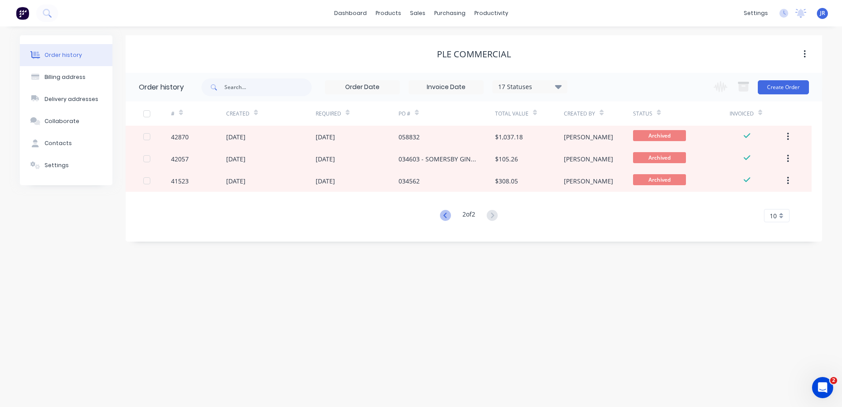
click at [443, 218] on icon at bounding box center [445, 215] width 11 height 11
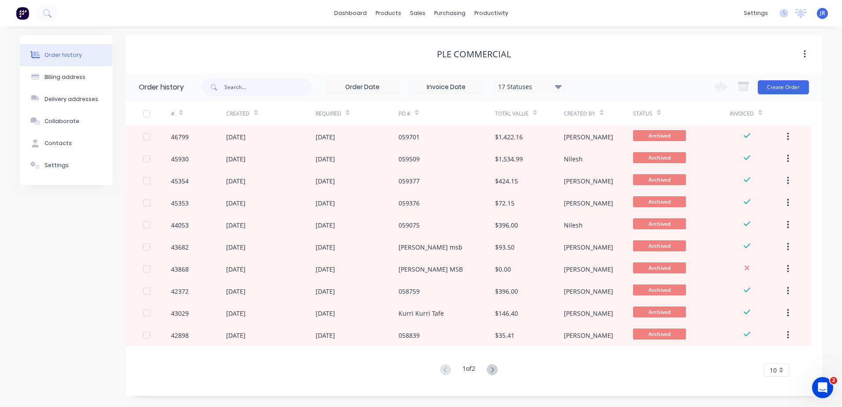
click at [224, 80] on span at bounding box center [212, 87] width 23 height 18
click at [242, 88] on input "text" at bounding box center [267, 87] width 87 height 18
type input "59908"
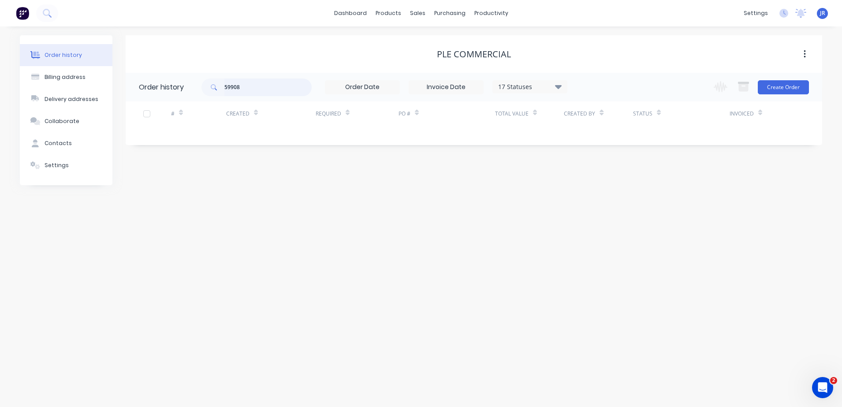
click at [211, 93] on div "59908" at bounding box center [256, 87] width 110 height 18
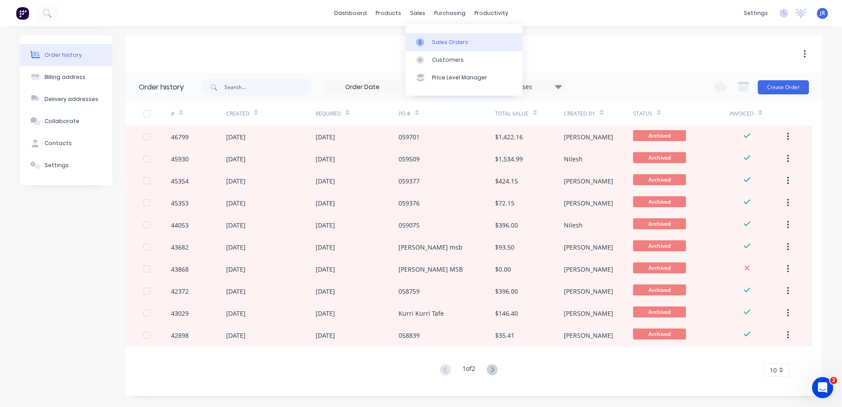
click at [445, 45] on div "Sales Orders" at bounding box center [450, 42] width 36 height 8
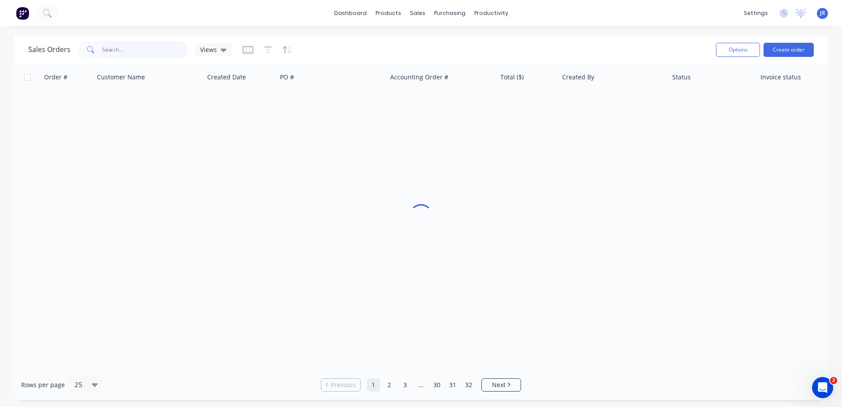
click at [154, 55] on input "text" at bounding box center [145, 50] width 86 height 18
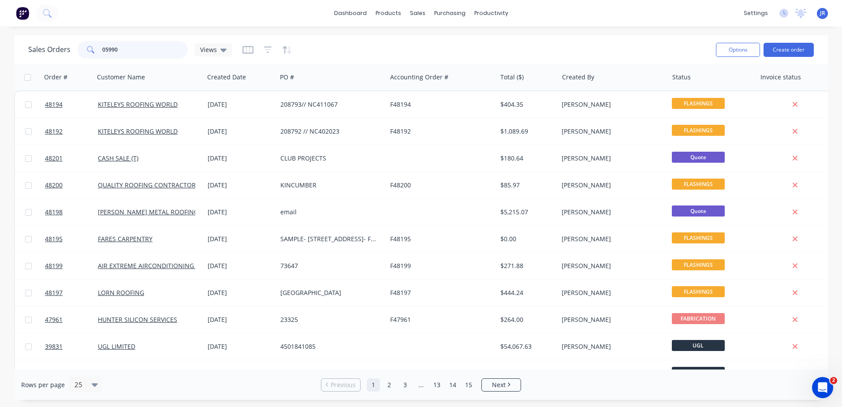
type input "059908"
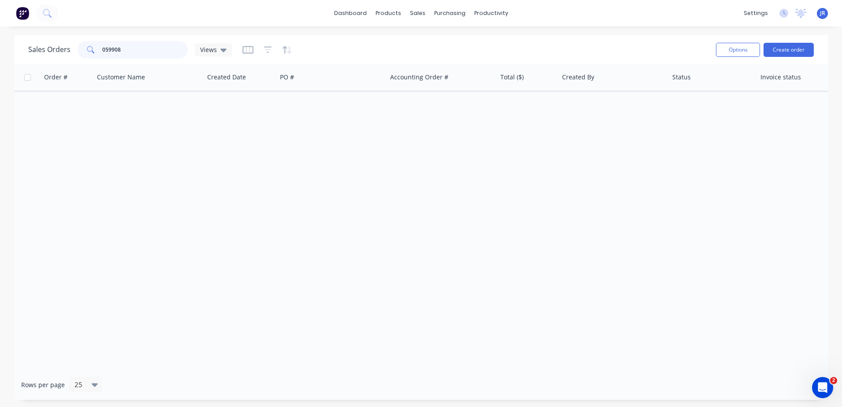
drag, startPoint x: 44, startPoint y: 56, endPoint x: 14, endPoint y: 60, distance: 30.4
click at [15, 60] on div "Sales Orders 059908 Views Options Create order" at bounding box center [421, 49] width 814 height 29
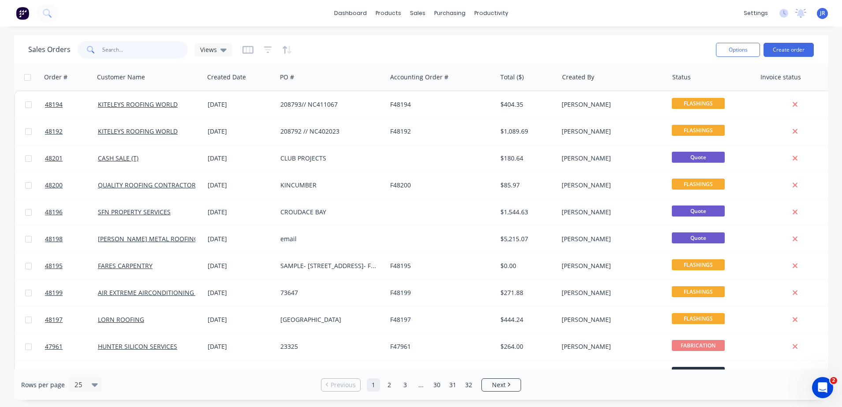
click at [146, 46] on input "text" at bounding box center [145, 50] width 86 height 18
type input "nick"
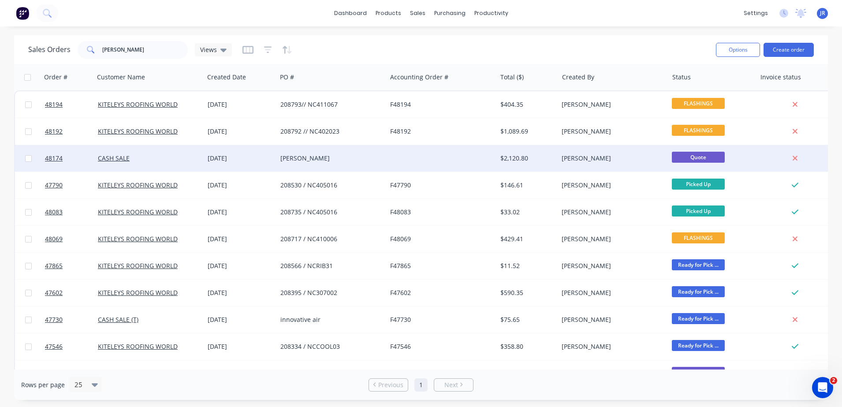
click at [288, 159] on div "NICK" at bounding box center [329, 158] width 98 height 9
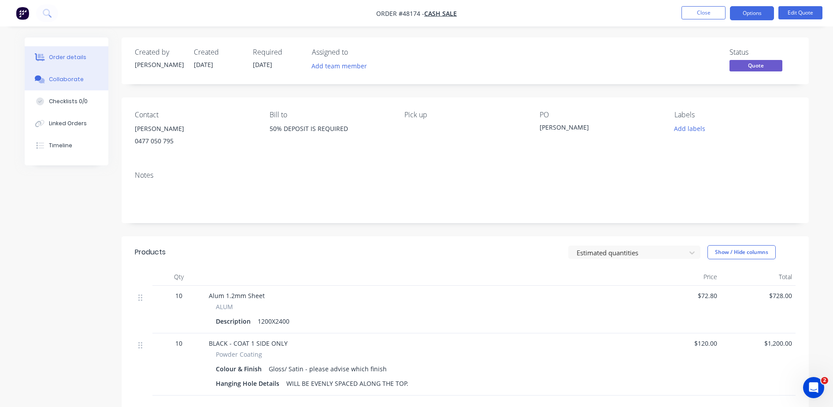
click at [76, 84] on button "Collaborate" at bounding box center [67, 79] width 84 height 22
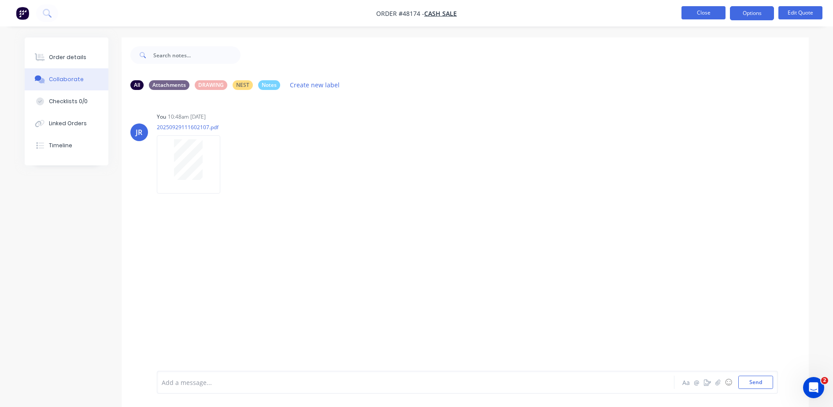
click at [692, 13] on button "Close" at bounding box center [704, 12] width 44 height 13
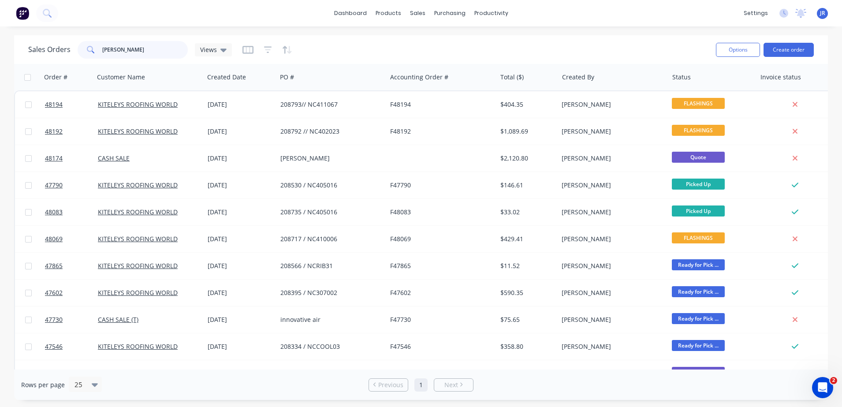
drag, startPoint x: 121, startPoint y: 53, endPoint x: 34, endPoint y: 48, distance: 87.4
click at [30, 52] on div "Sales Orders nick Views" at bounding box center [130, 50] width 204 height 18
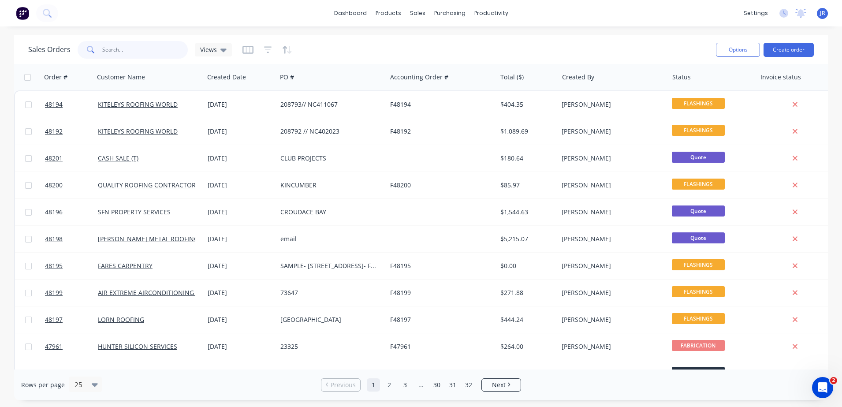
click at [130, 49] on input "text" at bounding box center [145, 50] width 86 height 18
click at [53, 19] on button at bounding box center [47, 13] width 22 height 18
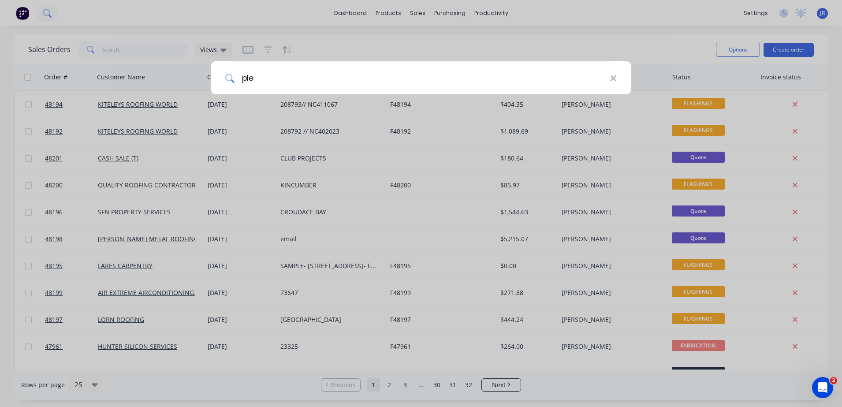
type input "ple"
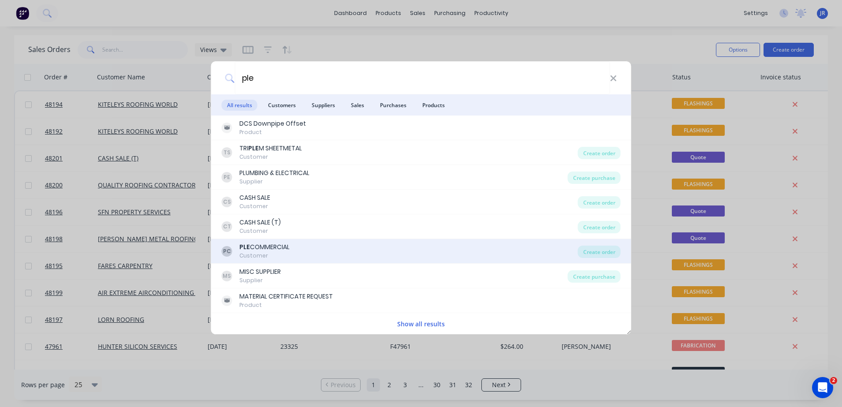
click at [272, 243] on div "PLE COMMERCIAL" at bounding box center [264, 246] width 50 height 9
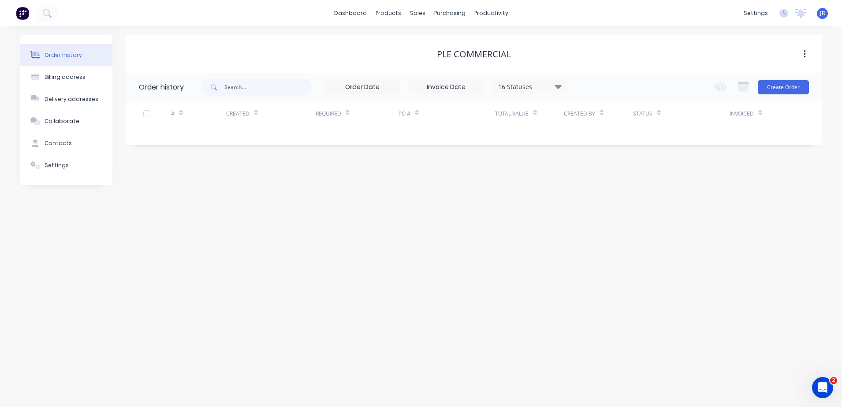
drag, startPoint x: 533, startPoint y: 82, endPoint x: 543, endPoint y: 91, distance: 12.8
click at [534, 82] on div "16 Statuses" at bounding box center [530, 87] width 74 height 10
drag, startPoint x: 585, startPoint y: 195, endPoint x: 593, endPoint y: 71, distance: 124.1
click at [602, 188] on label at bounding box center [602, 188] width 0 height 0
click at [602, 192] on input "checkbox" at bounding box center [605, 192] width 7 height 8
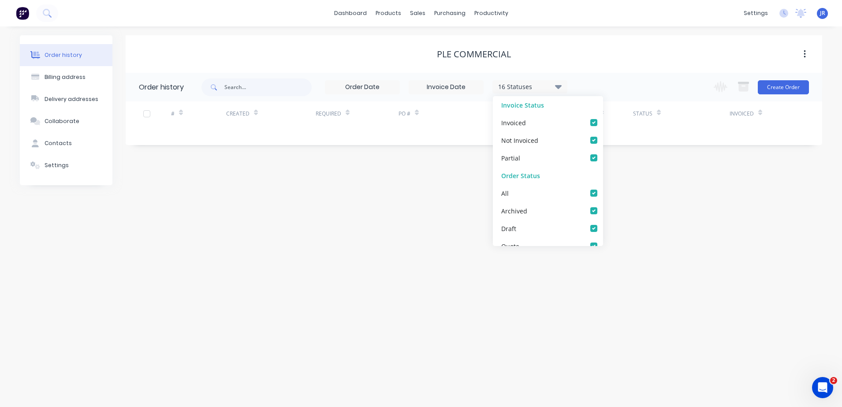
checkbox input "true"
click at [595, 54] on div "PLE COMMERCIAL" at bounding box center [474, 54] width 696 height 11
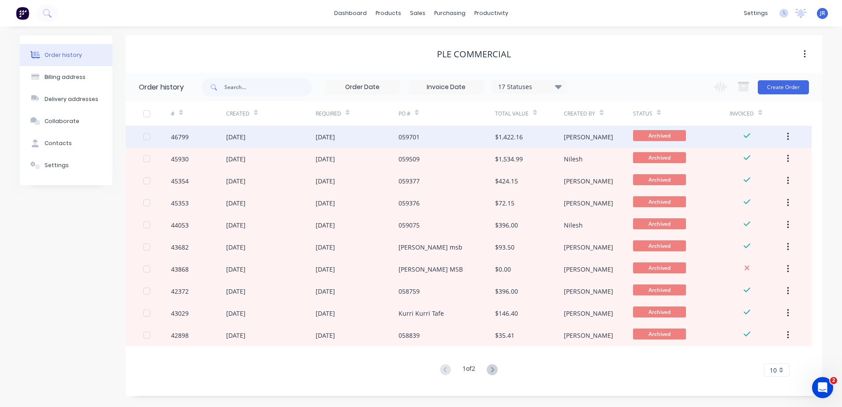
click at [404, 135] on div "059701" at bounding box center [408, 136] width 21 height 9
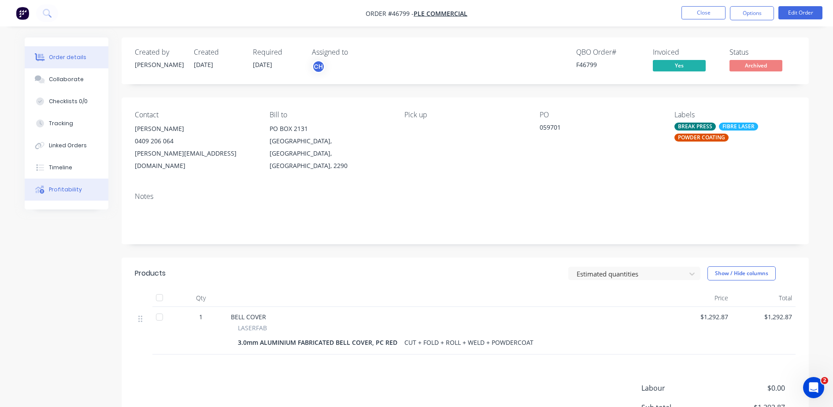
click at [58, 188] on div "Profitability" at bounding box center [65, 190] width 33 height 8
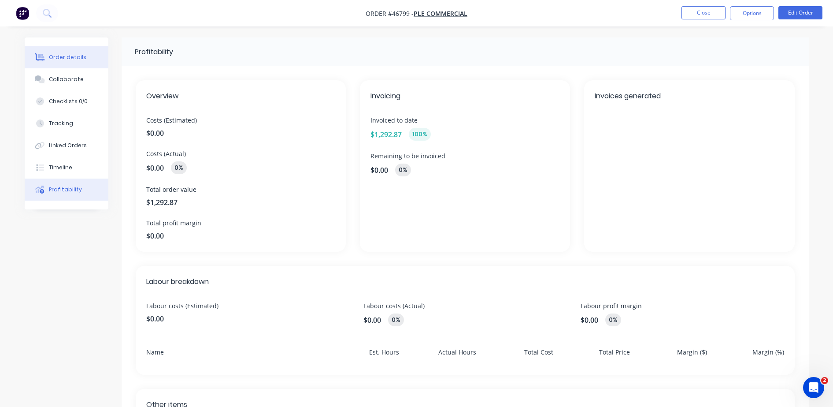
click at [70, 58] on div "Order details" at bounding box center [67, 57] width 37 height 8
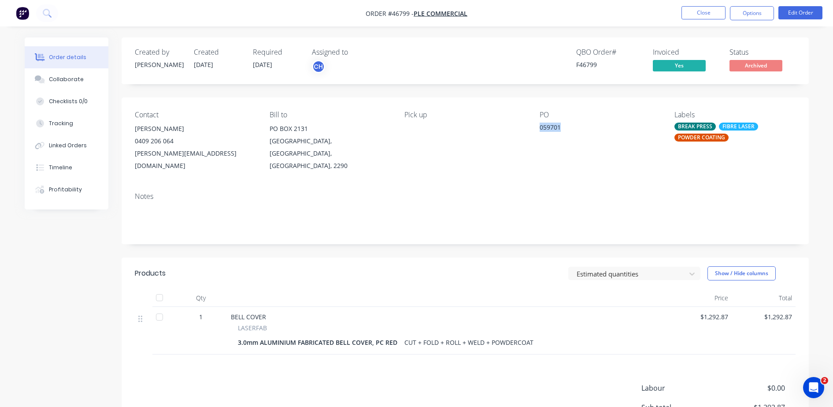
drag, startPoint x: 561, startPoint y: 130, endPoint x: 534, endPoint y: 131, distance: 26.9
click at [534, 131] on div "Contact [PERSON_NAME] [PHONE_NUMBER] [PERSON_NAME][EMAIL_ADDRESS][DOMAIN_NAME] …" at bounding box center [466, 141] width 688 height 88
copy div "059701"
click at [83, 164] on button "Timeline" at bounding box center [67, 167] width 84 height 22
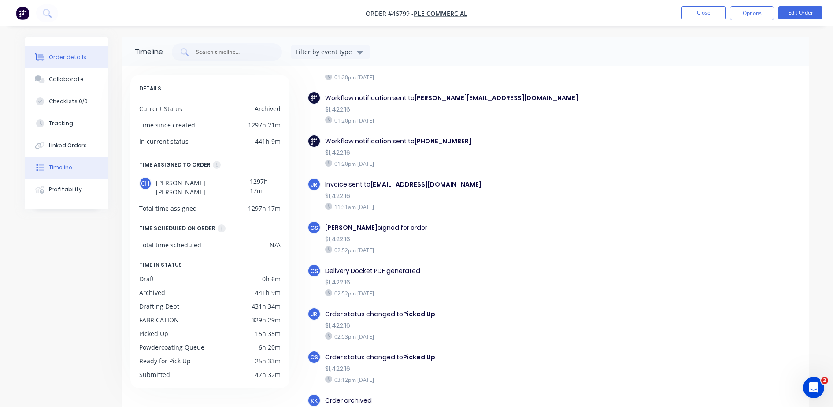
click at [54, 60] on div "Order details" at bounding box center [67, 57] width 37 height 8
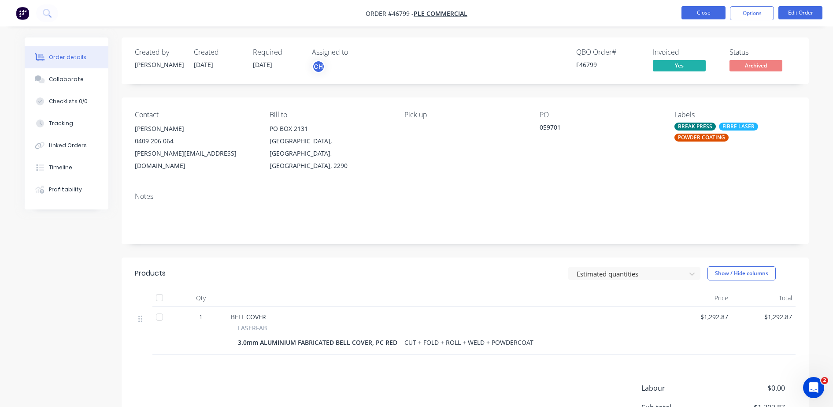
click at [687, 16] on button "Close" at bounding box center [704, 12] width 44 height 13
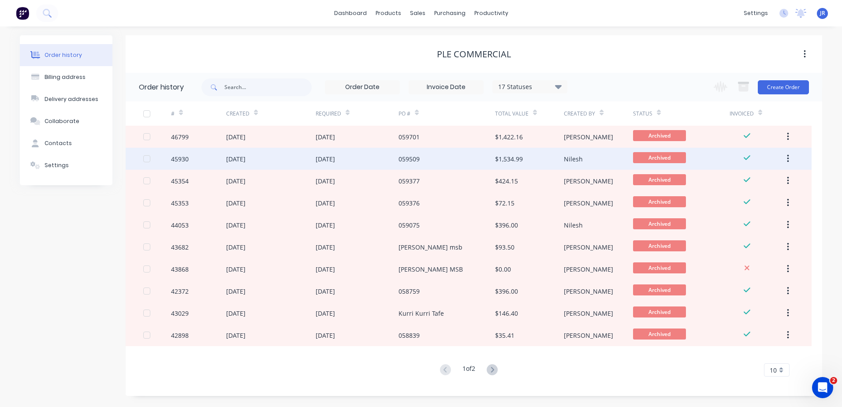
click at [352, 156] on div "[DATE]" at bounding box center [357, 159] width 83 height 22
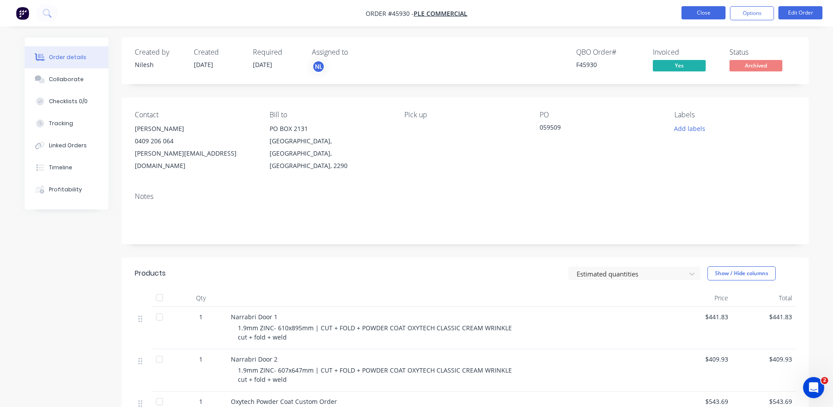
click at [701, 17] on button "Close" at bounding box center [704, 12] width 44 height 13
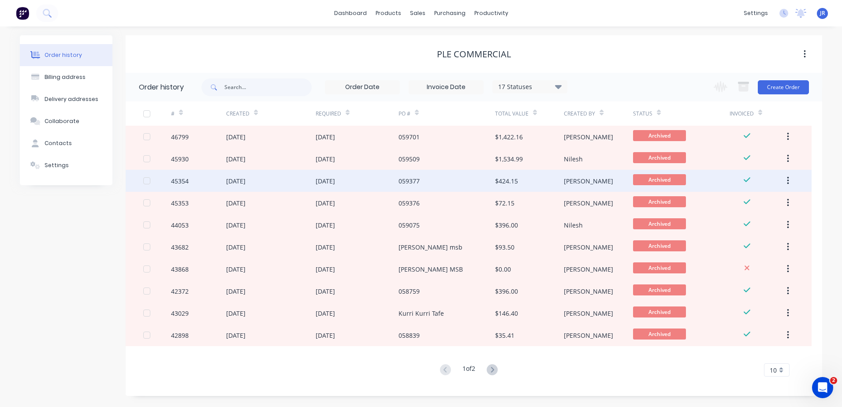
click at [335, 182] on div "[DATE]" at bounding box center [325, 180] width 19 height 9
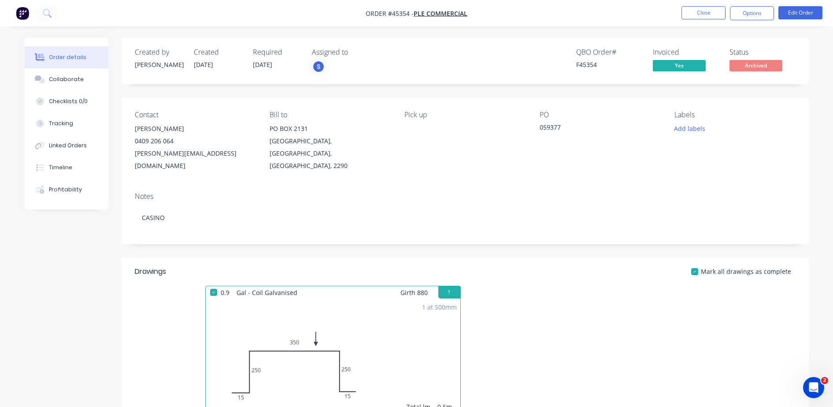
click at [710, 5] on nav "Order #45354 - PLE COMMERCIAL Close Options Edit Order" at bounding box center [416, 13] width 833 height 26
click at [707, 7] on button "Close" at bounding box center [704, 12] width 44 height 13
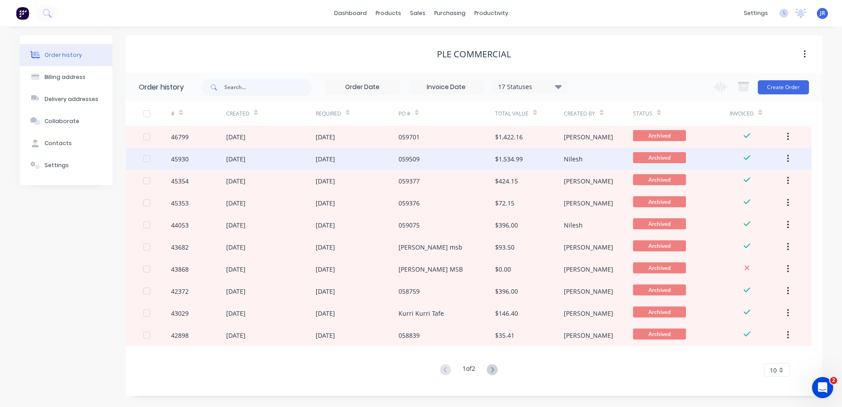
click at [295, 163] on div "[DATE]" at bounding box center [270, 159] width 89 height 22
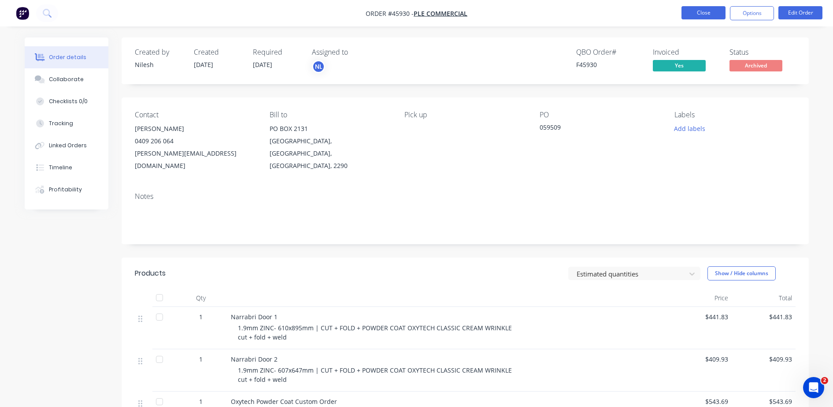
click at [700, 12] on button "Close" at bounding box center [704, 12] width 44 height 13
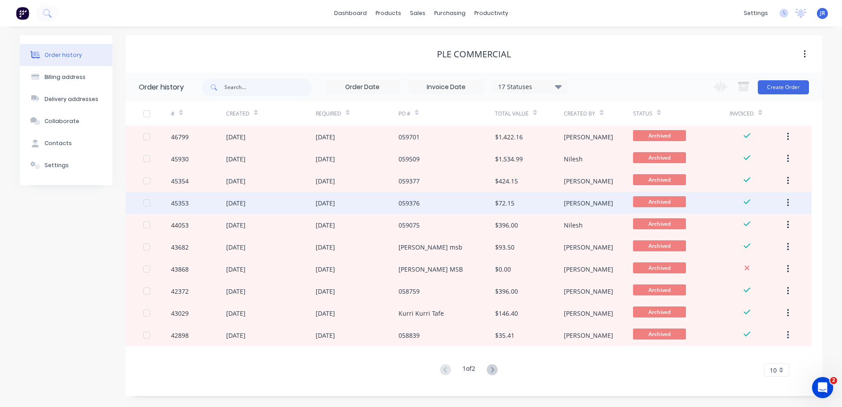
click at [408, 206] on div "059376" at bounding box center [408, 202] width 21 height 9
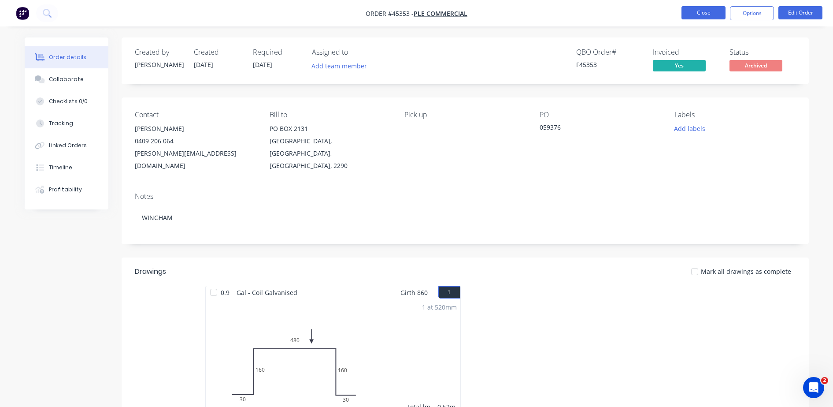
click at [704, 9] on button "Close" at bounding box center [704, 12] width 44 height 13
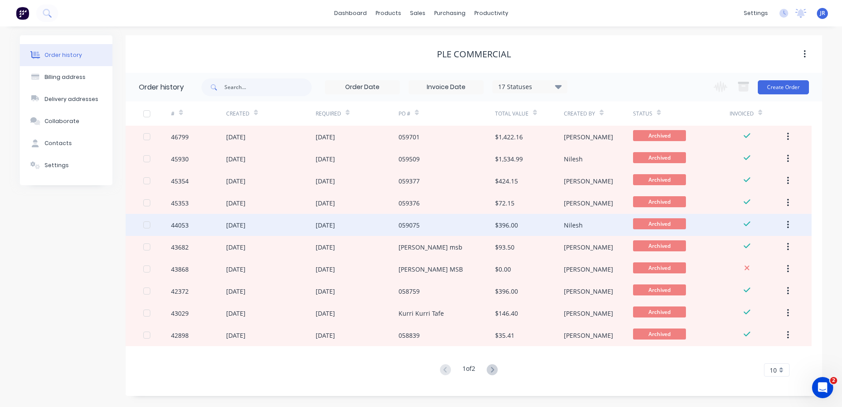
click at [403, 226] on div "059075" at bounding box center [408, 224] width 21 height 9
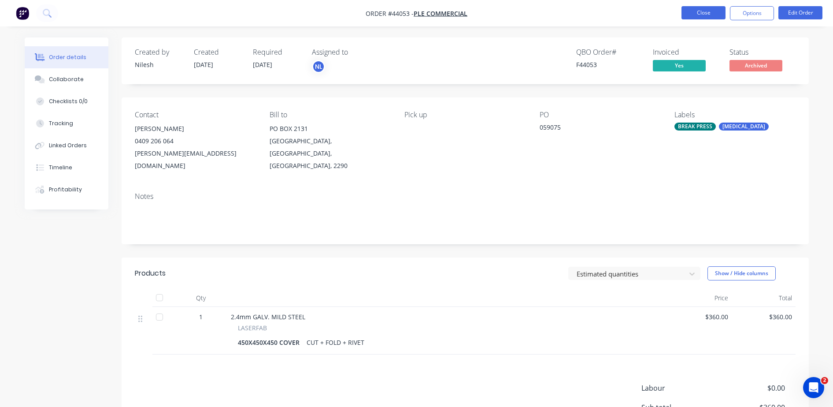
click at [692, 7] on button "Close" at bounding box center [704, 12] width 44 height 13
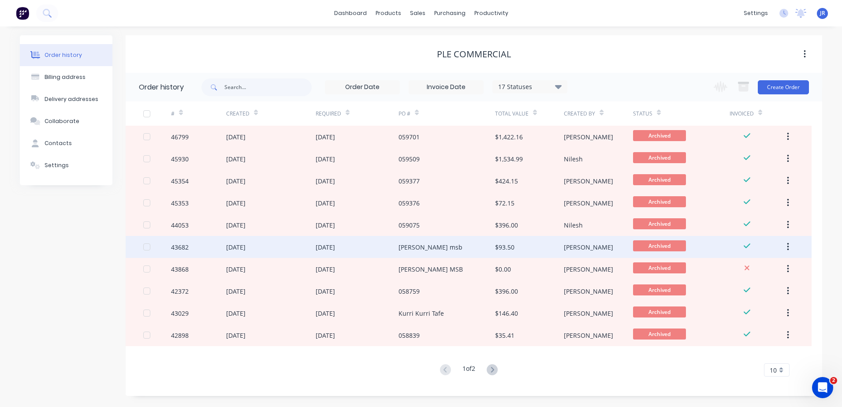
click at [390, 246] on div "[DATE]" at bounding box center [357, 247] width 83 height 22
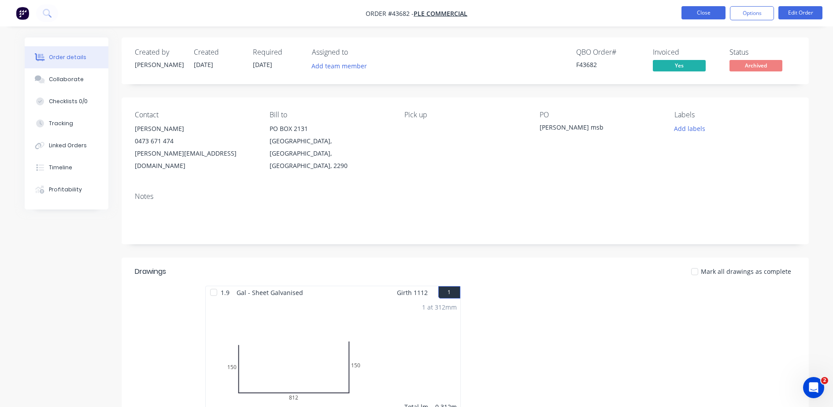
click at [697, 15] on button "Close" at bounding box center [704, 12] width 44 height 13
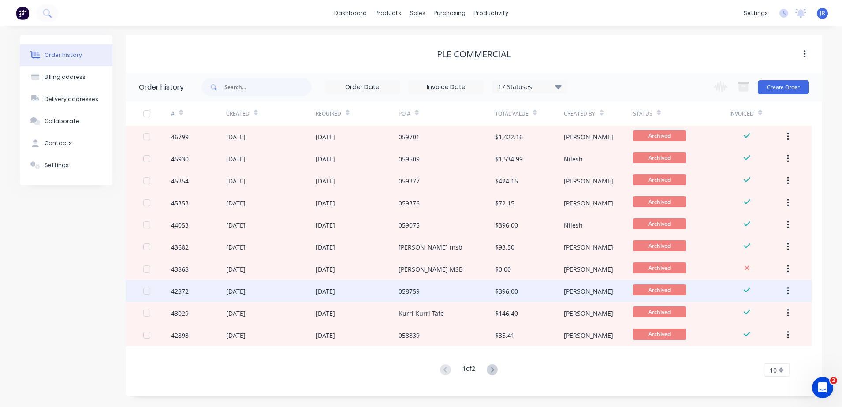
click at [406, 290] on div "058759" at bounding box center [408, 290] width 21 height 9
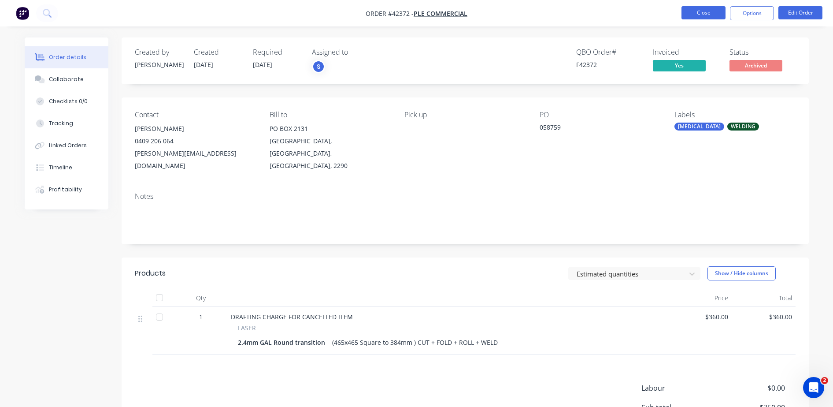
click at [702, 15] on button "Close" at bounding box center [704, 12] width 44 height 13
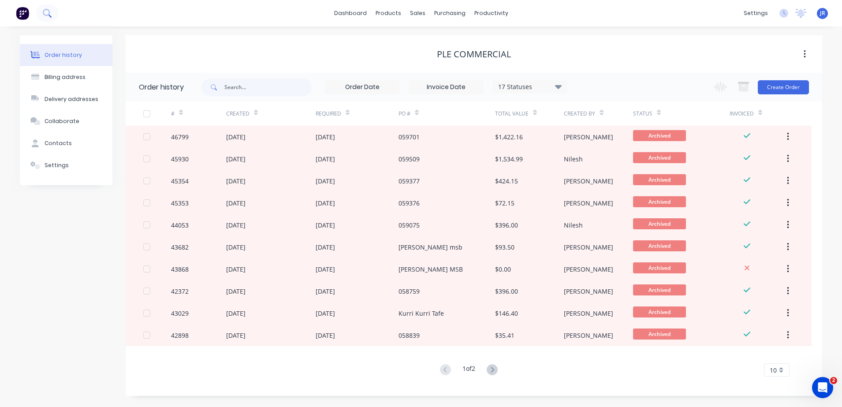
click at [49, 8] on button at bounding box center [47, 13] width 22 height 18
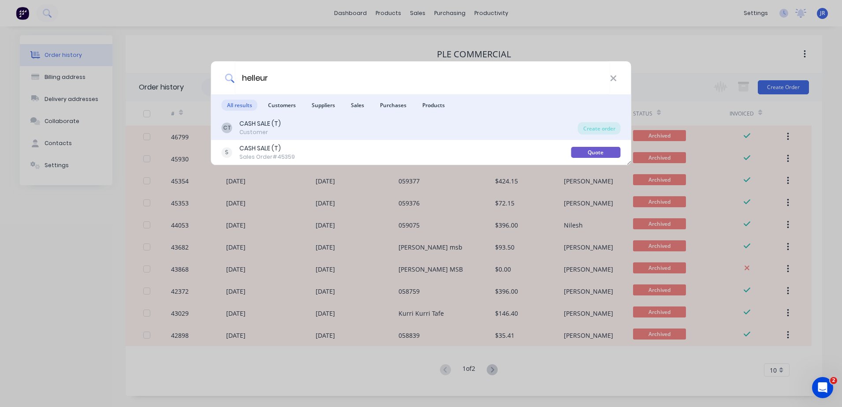
type input "helleur"
click at [255, 125] on div "CASH SALE (T)" at bounding box center [259, 123] width 41 height 9
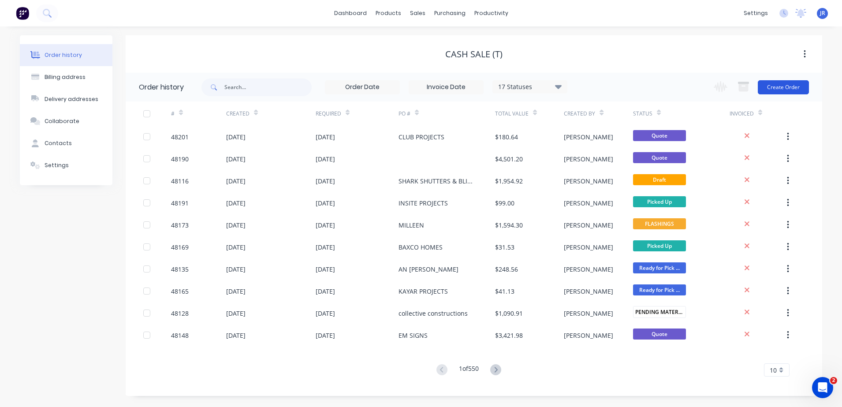
click at [781, 88] on button "Create Order" at bounding box center [783, 87] width 51 height 14
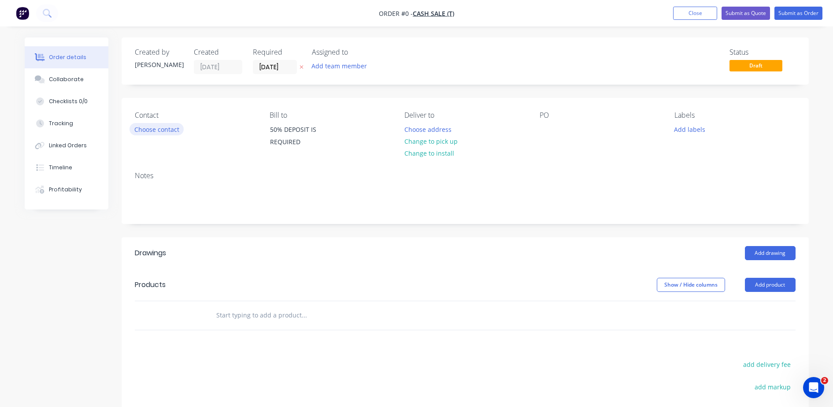
click at [159, 125] on button "Choose contact" at bounding box center [157, 129] width 54 height 12
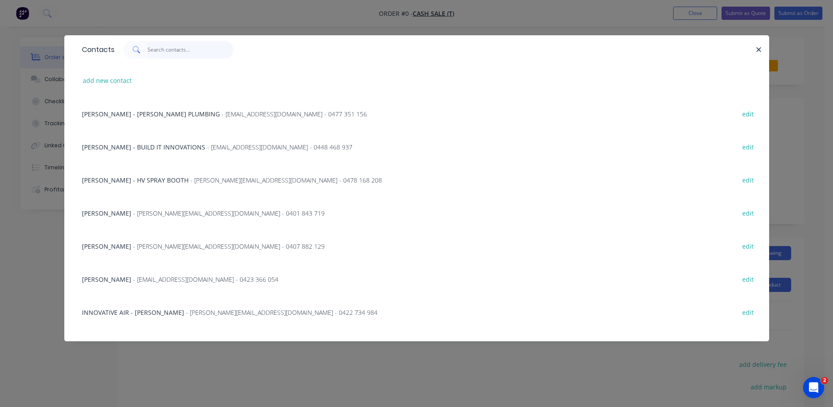
click at [167, 49] on input "text" at bounding box center [191, 50] width 86 height 18
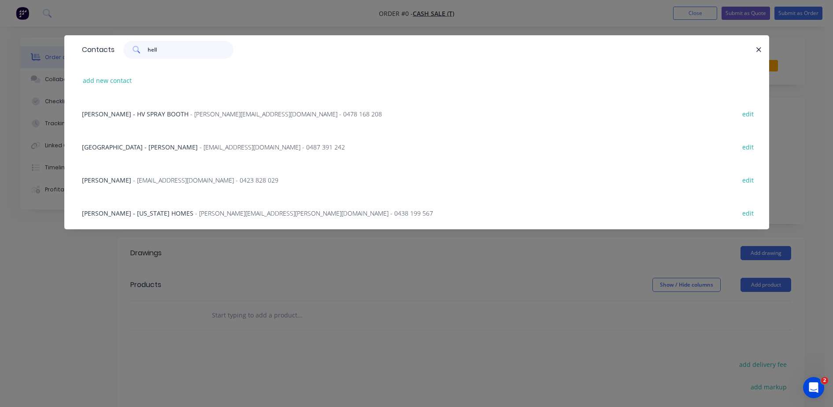
type input "hell"
click at [133, 149] on span "[GEOGRAPHIC_DATA] - [PERSON_NAME]" at bounding box center [140, 147] width 116 height 8
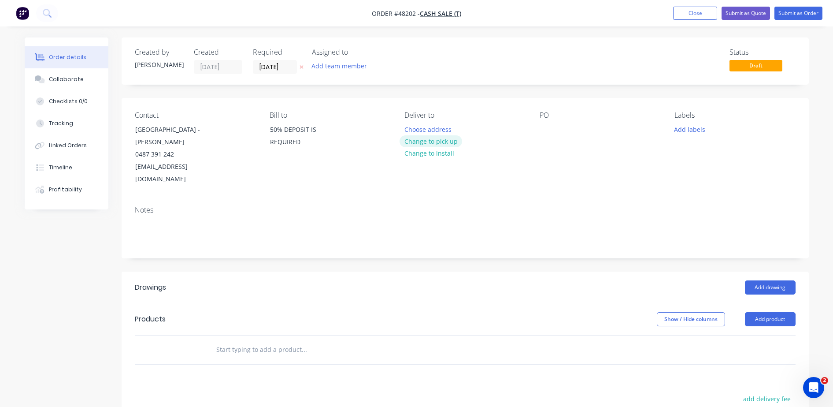
click at [445, 144] on button "Change to pick up" at bounding box center [431, 141] width 63 height 12
click at [286, 67] on input "[DATE]" at bounding box center [274, 66] width 43 height 13
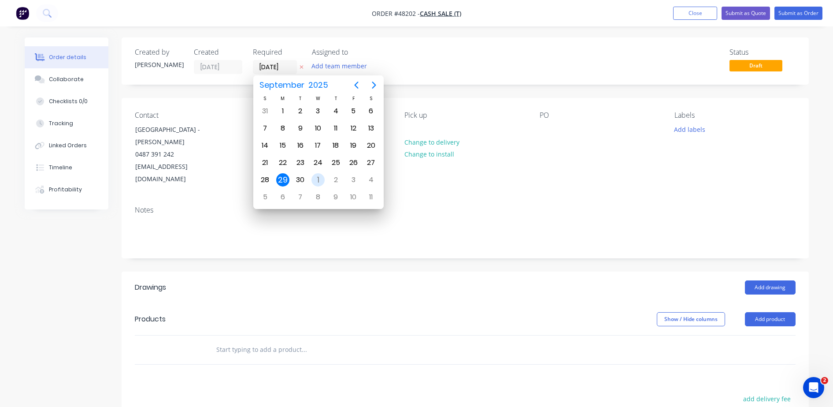
click at [318, 175] on div "1" at bounding box center [318, 179] width 13 height 13
type input "[DATE]"
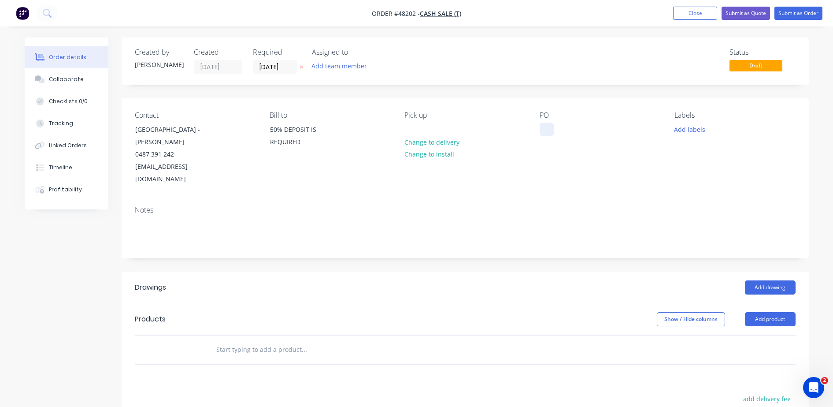
click at [547, 130] on div at bounding box center [547, 129] width 14 height 13
click at [759, 280] on button "Add drawing" at bounding box center [770, 287] width 51 height 14
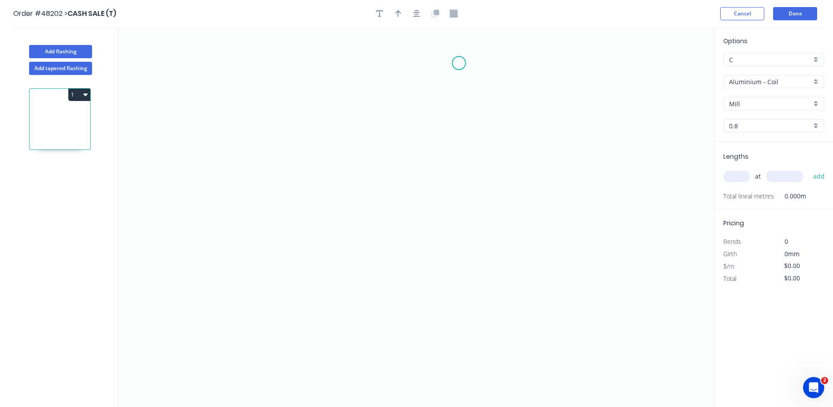
click at [459, 63] on icon "0" at bounding box center [416, 216] width 595 height 379
click at [457, 119] on icon "0" at bounding box center [416, 216] width 595 height 379
click at [380, 152] on icon "0 ?" at bounding box center [416, 216] width 595 height 379
click at [380, 189] on icon "0 ? ? ? º" at bounding box center [416, 216] width 595 height 379
click at [408, 159] on rect at bounding box center [398, 164] width 29 height 18
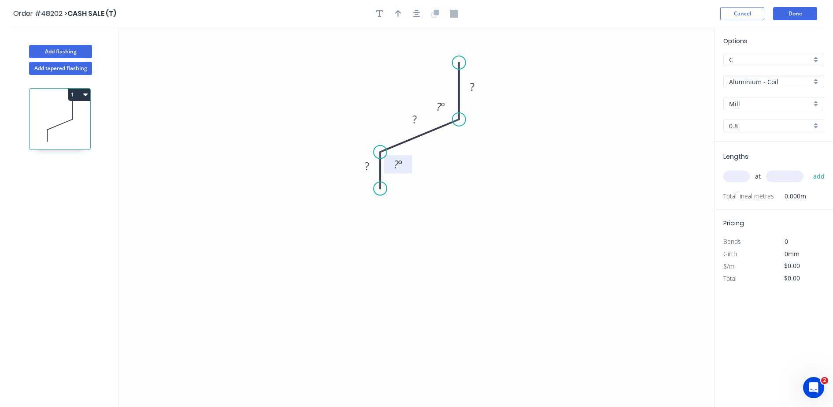
click at [399, 164] on tspan "º" at bounding box center [400, 164] width 4 height 15
click at [398, 14] on icon "button" at bounding box center [398, 13] width 6 height 7
type input "$14.32"
drag, startPoint x: 669, startPoint y: 70, endPoint x: 380, endPoint y: 93, distance: 290.5
click at [380, 93] on icon at bounding box center [380, 84] width 8 height 28
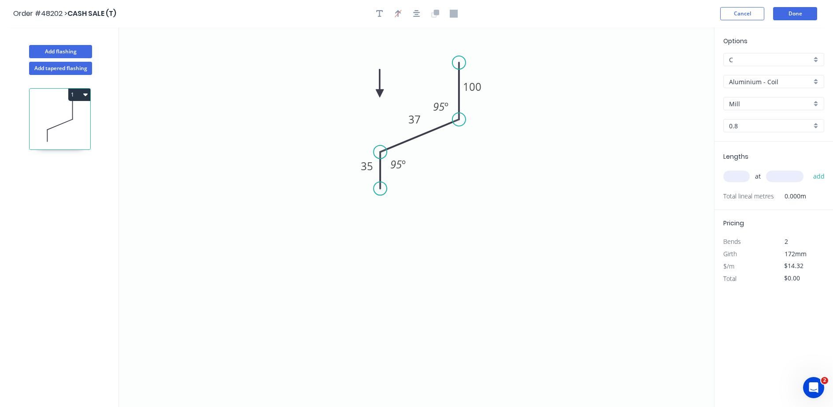
drag, startPoint x: 740, startPoint y: 79, endPoint x: 742, endPoint y: 88, distance: 9.1
click at [740, 79] on input "Aluminium - Coil" at bounding box center [770, 81] width 82 height 9
click at [746, 140] on div "Colorbond" at bounding box center [774, 144] width 100 height 15
type input "Colorbond"
type input "Basalt"
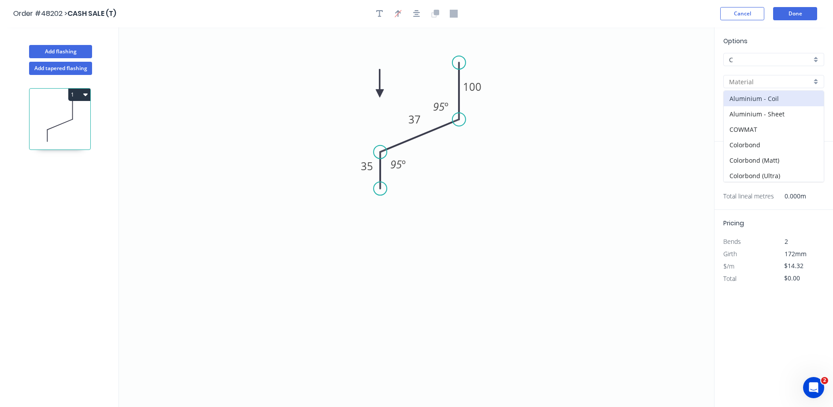
type input "0.55"
type input "$10.48"
click at [765, 91] on div "Options C C Colorbond Colorbond Colorbond (Matt) Colorbond (Ultra) Basalt Basal…" at bounding box center [774, 88] width 119 height 105
click at [762, 98] on div "Basalt" at bounding box center [774, 103] width 101 height 13
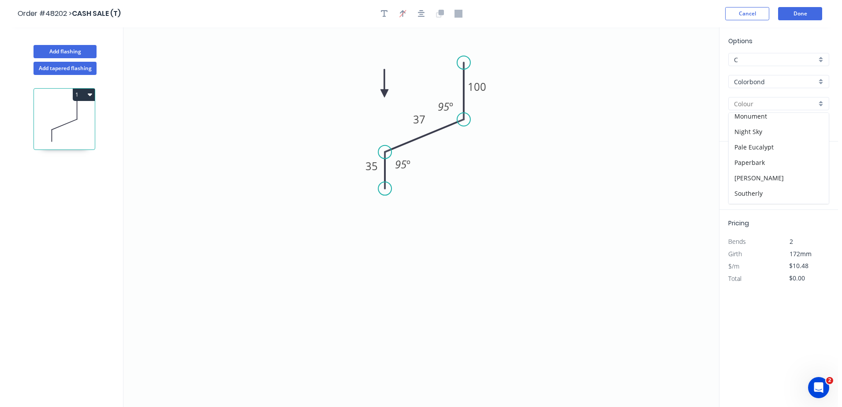
scroll to position [275, 0]
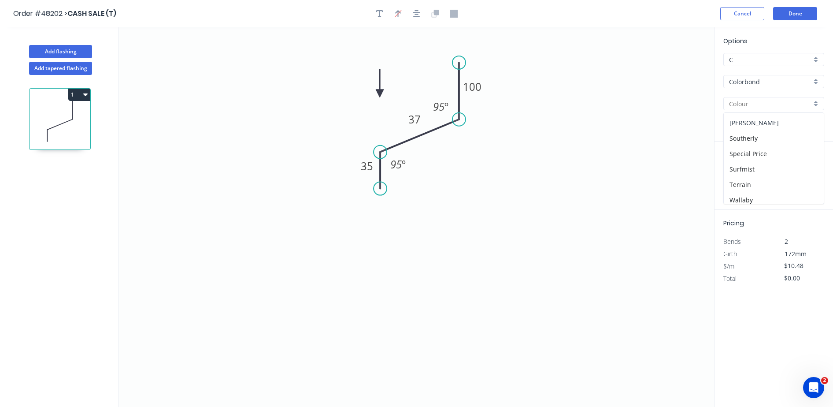
click at [751, 122] on div "[PERSON_NAME]" at bounding box center [774, 122] width 100 height 15
type input "[PERSON_NAME]"
click at [733, 178] on input "text" at bounding box center [737, 176] width 26 height 11
type input "1"
type input "3700"
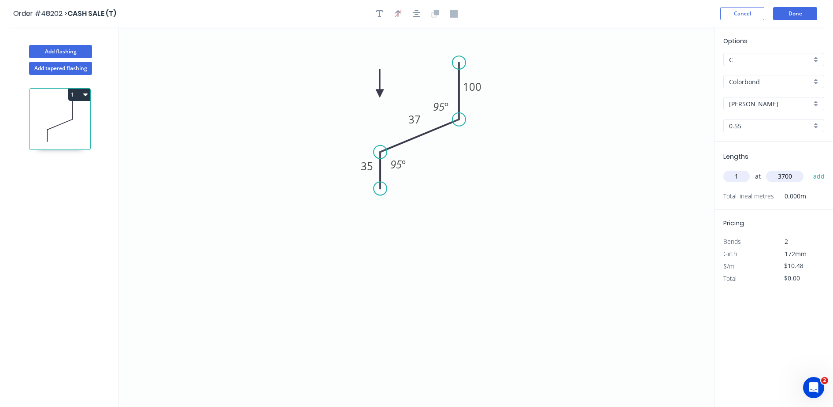
click at [809, 169] on button "add" at bounding box center [819, 176] width 21 height 15
click at [82, 94] on button "1" at bounding box center [79, 95] width 22 height 12
click at [59, 118] on div "Duplicate" at bounding box center [49, 116] width 68 height 13
type input "$0.00"
click at [372, 168] on tspan "35" at bounding box center [367, 166] width 12 height 15
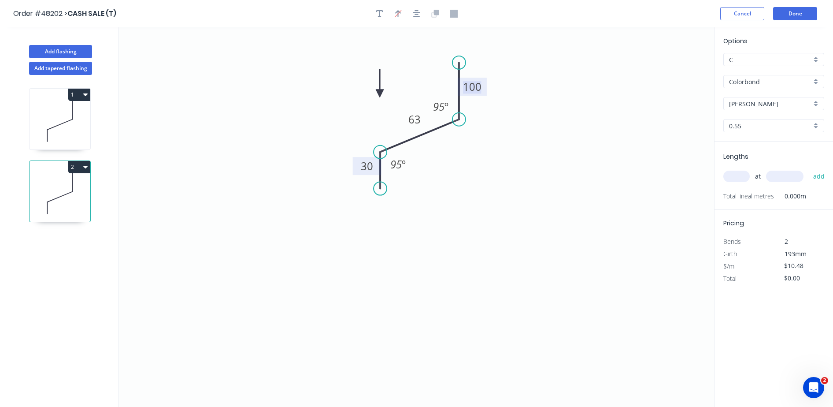
click at [746, 175] on input "text" at bounding box center [737, 176] width 26 height 11
type input "1"
type input "2600"
click at [809, 169] on button "add" at bounding box center [819, 176] width 21 height 15
click at [78, 161] on button "2" at bounding box center [79, 167] width 22 height 12
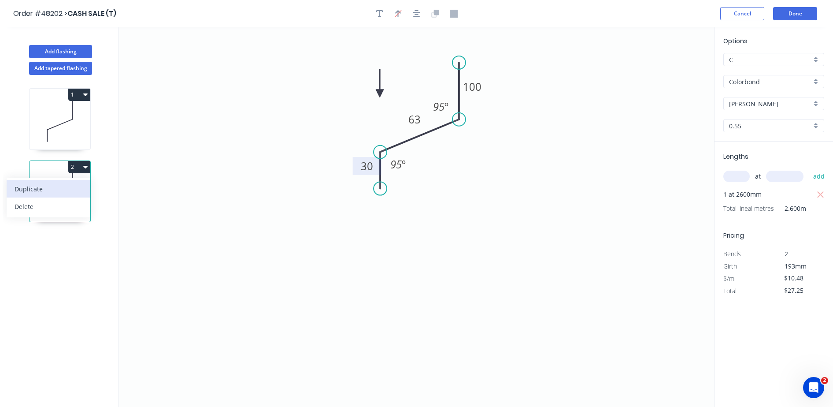
click at [62, 191] on div "Duplicate" at bounding box center [49, 188] width 68 height 13
type input "$0.00"
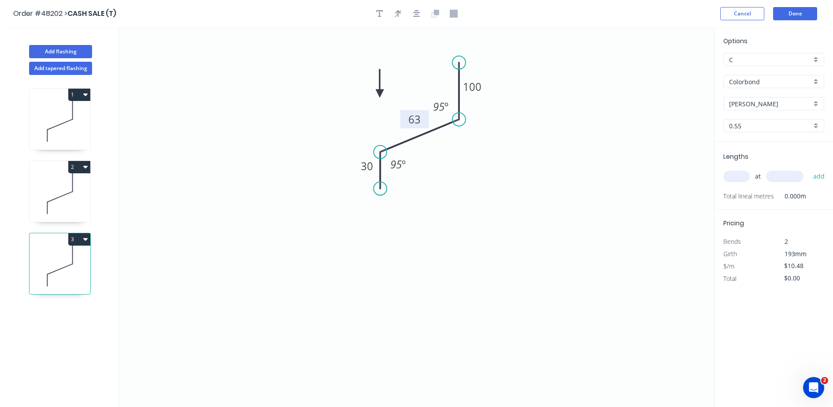
click at [417, 126] on tspan "63" at bounding box center [415, 119] width 12 height 15
click at [740, 180] on input "text" at bounding box center [737, 176] width 26 height 11
type input "$12.09"
type input "1"
type input "1000"
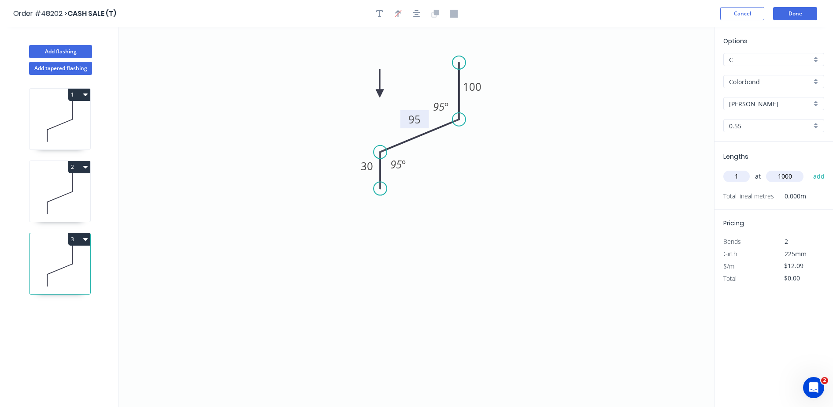
click at [809, 169] on button "add" at bounding box center [819, 176] width 21 height 15
click at [77, 242] on button "3" at bounding box center [79, 239] width 22 height 12
drag, startPoint x: 71, startPoint y: 256, endPoint x: 79, endPoint y: 251, distance: 9.7
click at [71, 256] on div "Duplicate" at bounding box center [49, 261] width 68 height 13
type input "$0.00"
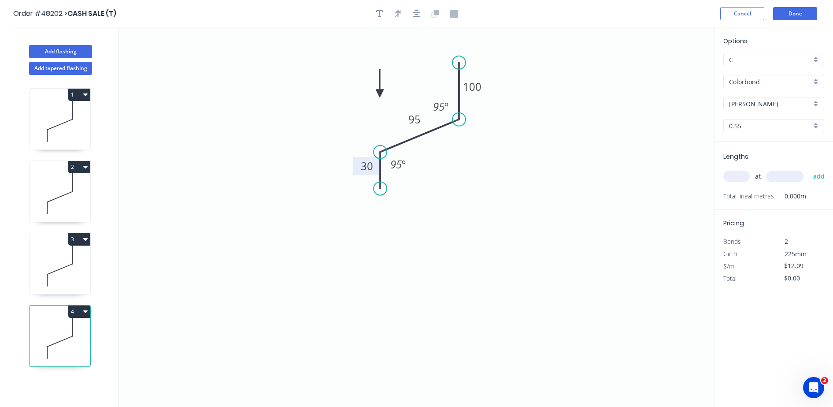
click at [371, 171] on tspan "30" at bounding box center [367, 166] width 12 height 15
click at [414, 120] on tspan "95" at bounding box center [415, 119] width 12 height 15
type input "$10.48"
click at [741, 176] on input "text" at bounding box center [737, 176] width 26 height 11
type input "1"
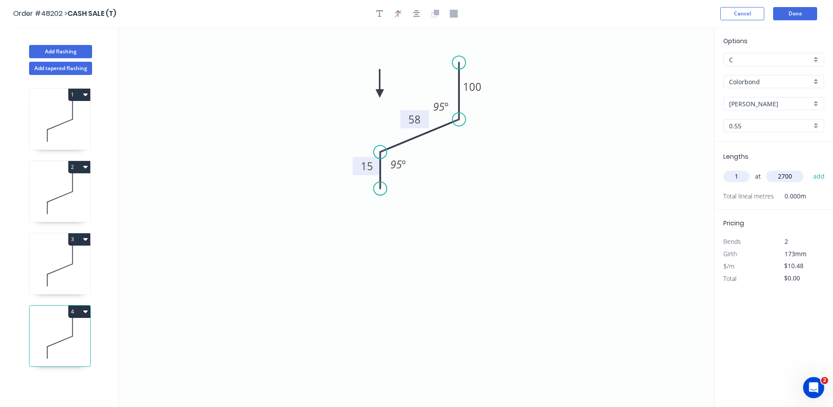
type input "2700"
click at [809, 169] on button "add" at bounding box center [819, 176] width 21 height 15
type input "$28.30"
click at [781, 11] on button "Done" at bounding box center [795, 13] width 44 height 13
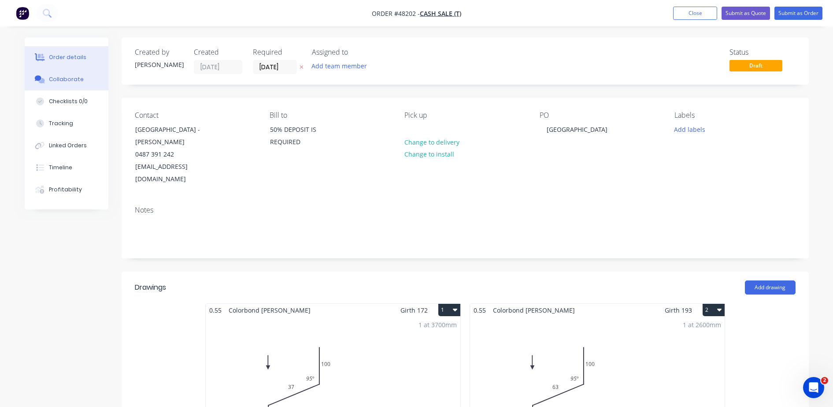
click at [87, 81] on button "Collaborate" at bounding box center [67, 79] width 84 height 22
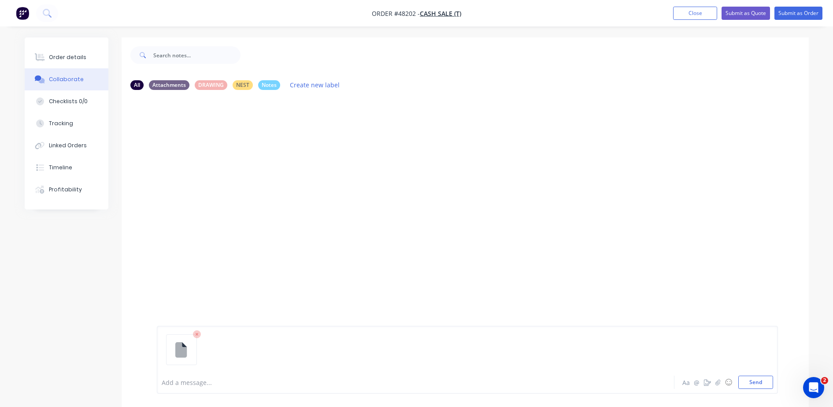
drag, startPoint x: 747, startPoint y: 379, endPoint x: 428, endPoint y: 190, distance: 370.7
click at [747, 374] on div "Add a message... Aa @ ☺ Send" at bounding box center [467, 360] width 621 height 68
click at [52, 58] on div "Order details" at bounding box center [67, 57] width 37 height 8
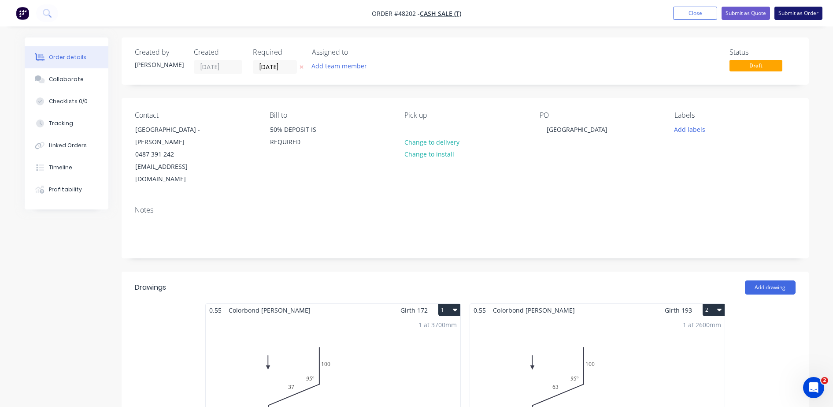
click at [785, 15] on button "Submit as Order" at bounding box center [799, 13] width 48 height 13
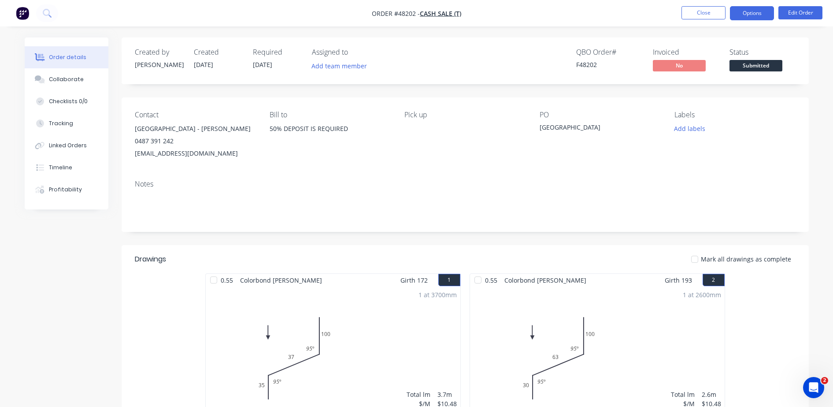
click at [754, 7] on button "Options" at bounding box center [752, 13] width 44 height 14
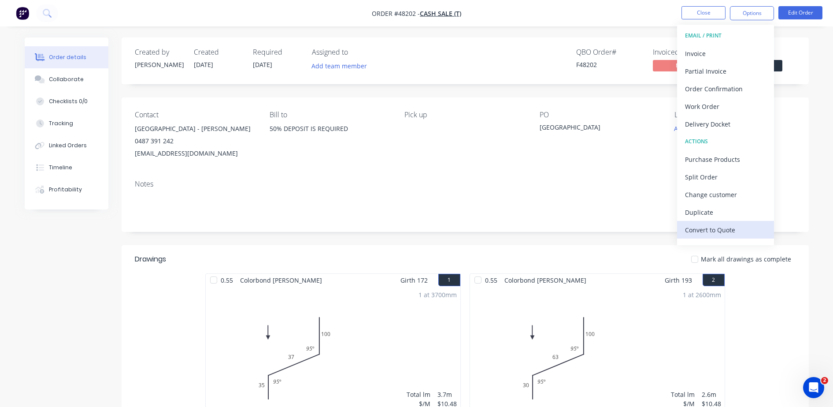
click at [698, 234] on div "Convert to Quote" at bounding box center [725, 229] width 81 height 13
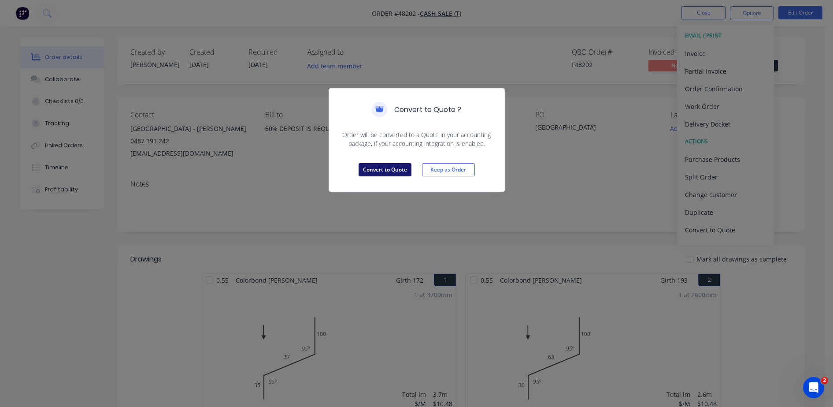
click at [369, 167] on button "Convert to Quote" at bounding box center [385, 169] width 53 height 13
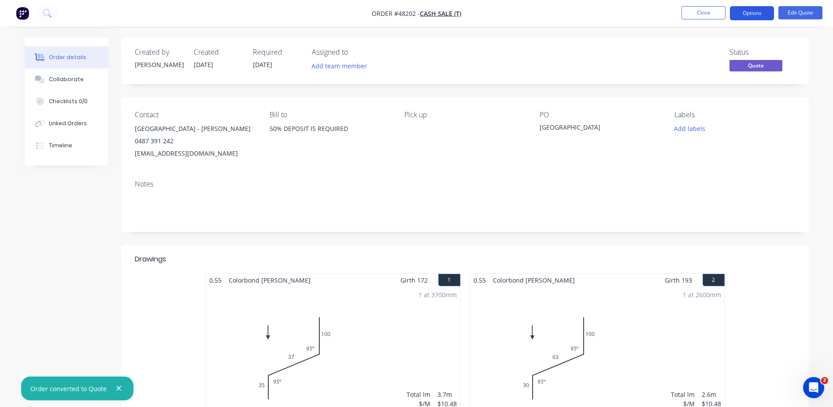
click at [756, 12] on button "Options" at bounding box center [752, 13] width 44 height 14
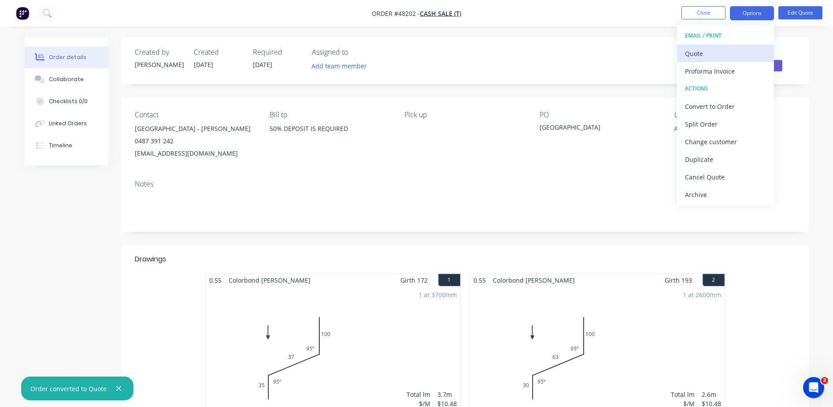
click at [743, 52] on div "Quote" at bounding box center [725, 53] width 81 height 13
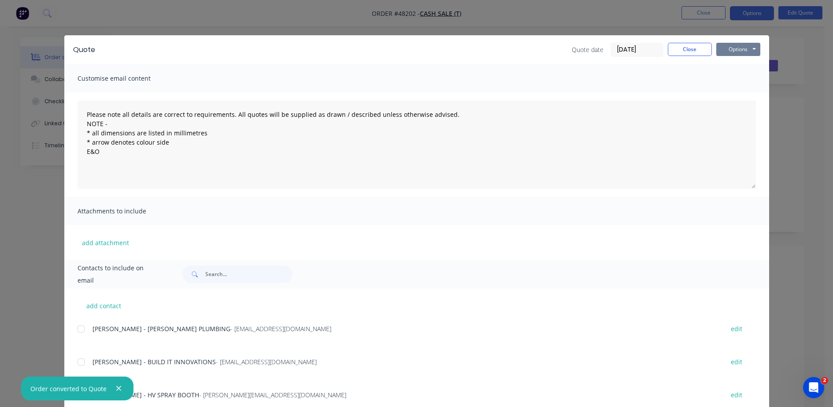
click at [749, 49] on button "Options" at bounding box center [739, 49] width 44 height 13
click at [749, 62] on button "Preview" at bounding box center [745, 65] width 56 height 15
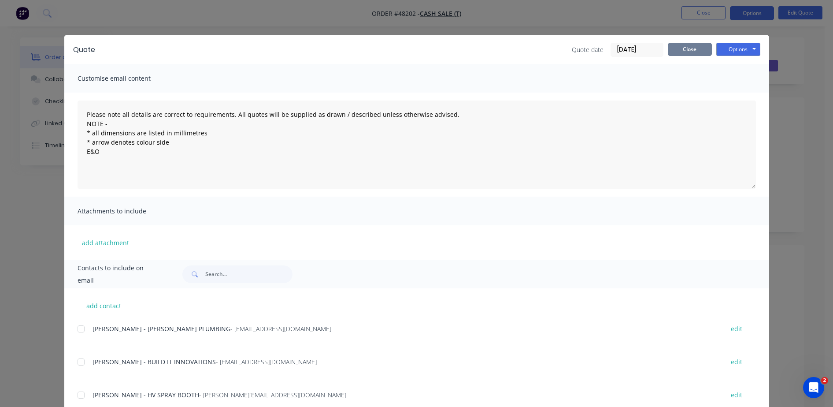
click at [691, 44] on button "Close" at bounding box center [690, 49] width 44 height 13
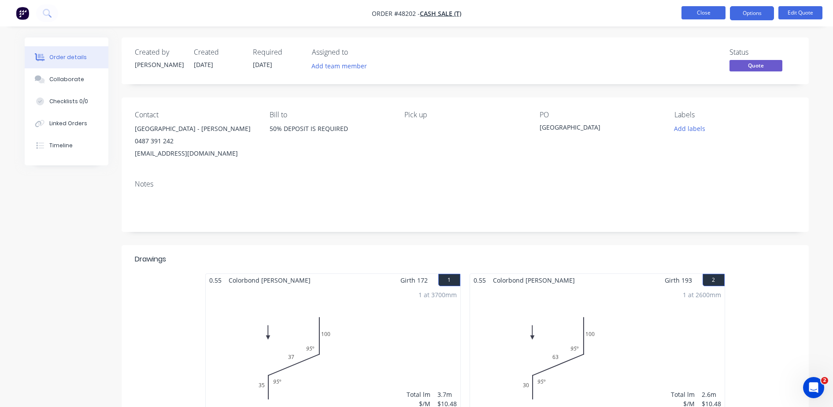
click at [705, 12] on button "Close" at bounding box center [704, 12] width 44 height 13
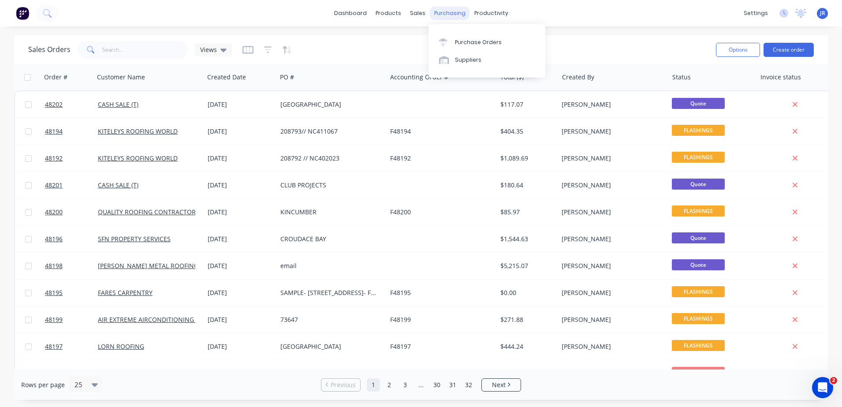
click at [452, 14] on div "purchasing" at bounding box center [450, 13] width 40 height 13
click at [455, 37] on link "Purchase Orders" at bounding box center [486, 42] width 117 height 18
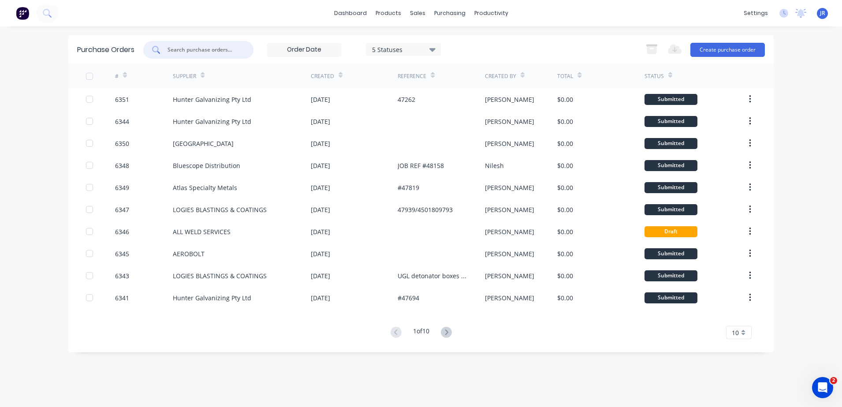
click at [168, 47] on input "text" at bounding box center [203, 49] width 73 height 9
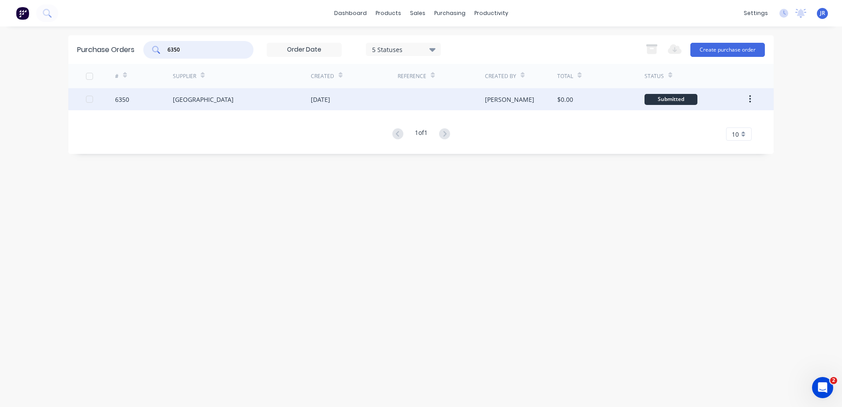
type input "6350"
click at [254, 104] on div "Saw City Australia" at bounding box center [242, 99] width 138 height 22
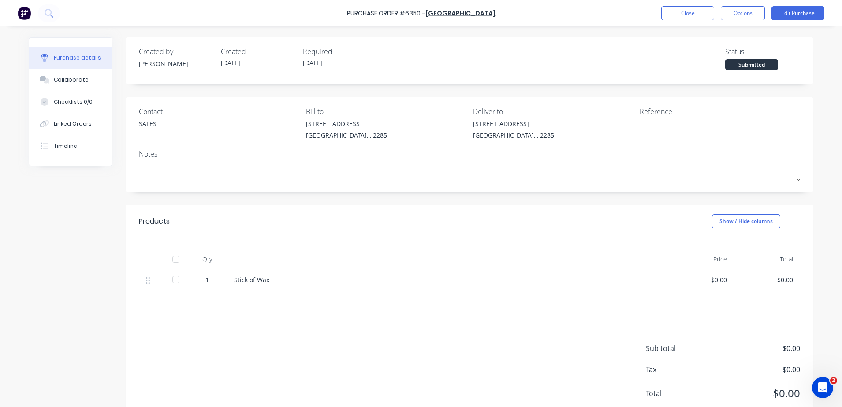
click at [732, 62] on div "Submitted" at bounding box center [751, 64] width 53 height 11
click at [171, 279] on div at bounding box center [176, 280] width 18 height 18
click at [675, 12] on button "Close" at bounding box center [687, 13] width 53 height 14
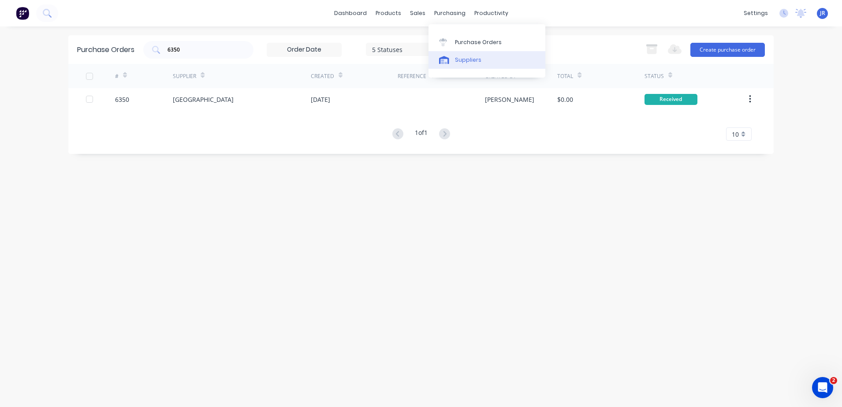
drag, startPoint x: 476, startPoint y: 63, endPoint x: 447, endPoint y: 59, distance: 28.9
click at [475, 63] on div "Suppliers" at bounding box center [468, 60] width 26 height 8
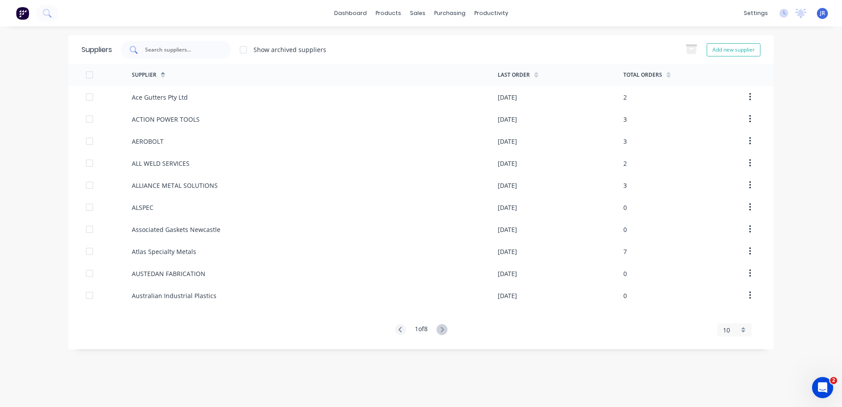
click at [161, 52] on input "text" at bounding box center [180, 49] width 73 height 9
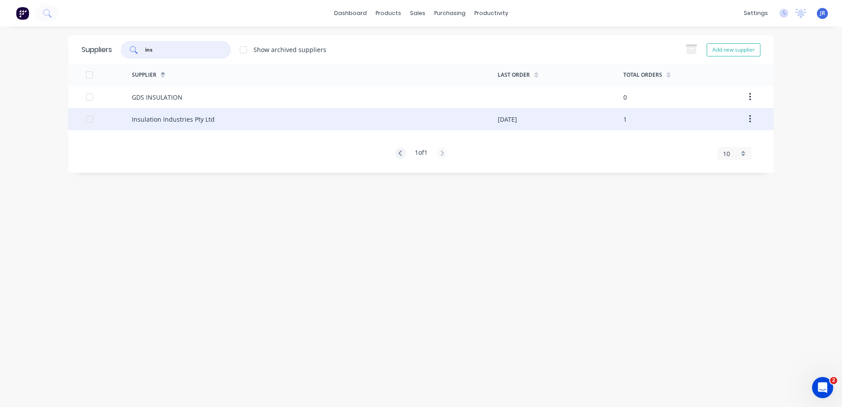
type input "ins"
click at [164, 123] on div "Insulation Industries Pty Ltd" at bounding box center [173, 119] width 83 height 9
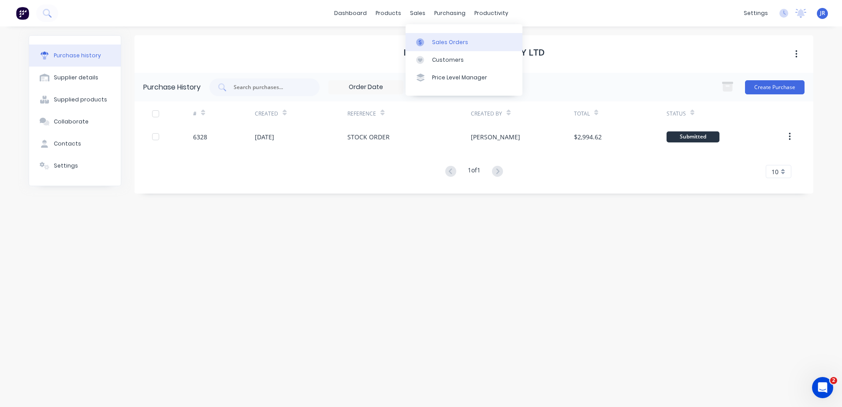
click at [428, 41] on div at bounding box center [422, 42] width 13 height 8
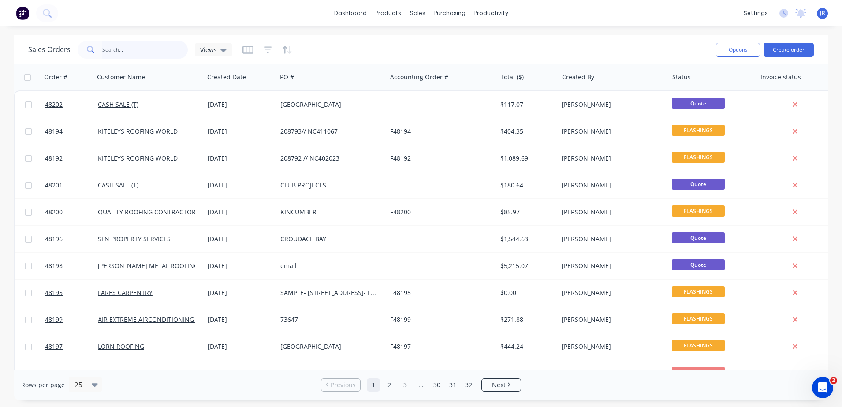
click at [130, 44] on input "text" at bounding box center [145, 50] width 86 height 18
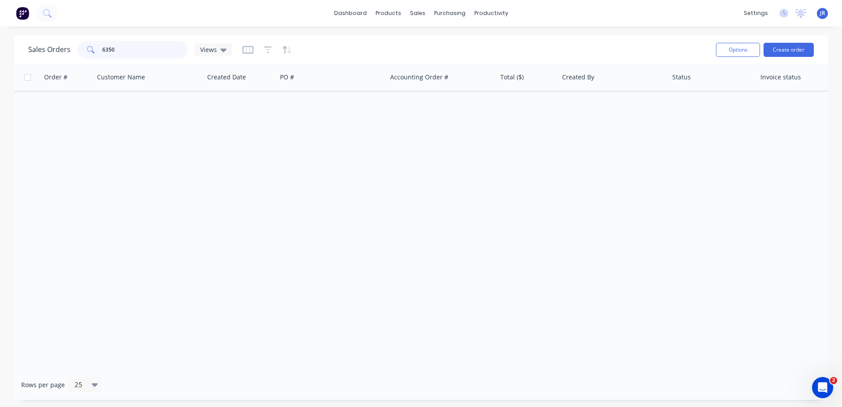
type input "6350"
click at [28, 14] on img at bounding box center [22, 13] width 13 height 13
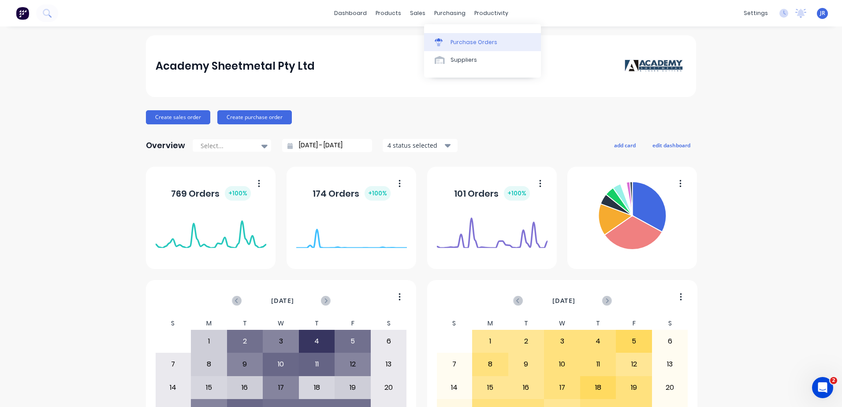
click at [455, 39] on div "Purchase Orders" at bounding box center [473, 42] width 47 height 8
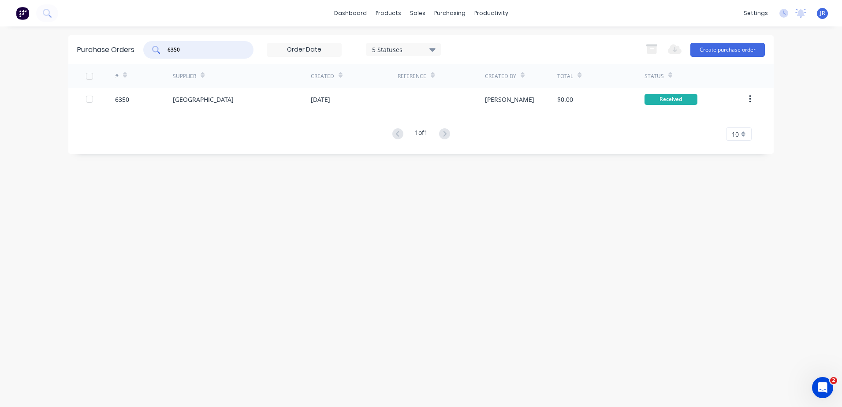
drag, startPoint x: 192, startPoint y: 48, endPoint x: 152, endPoint y: 56, distance: 39.9
click at [152, 56] on div "6350" at bounding box center [198, 50] width 110 height 18
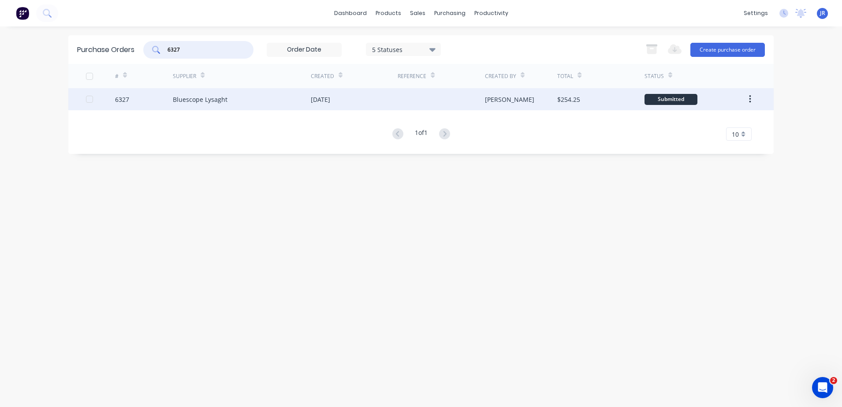
type input "6327"
click at [330, 99] on div "24 Sep 2025" at bounding box center [320, 99] width 19 height 9
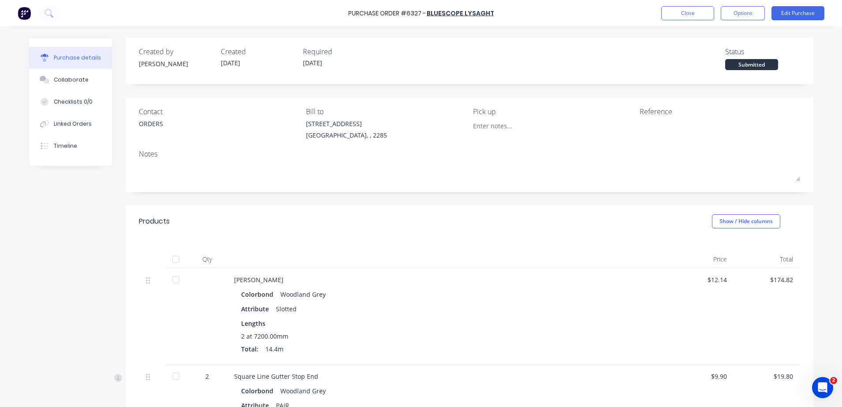
click at [171, 281] on div at bounding box center [176, 280] width 18 height 18
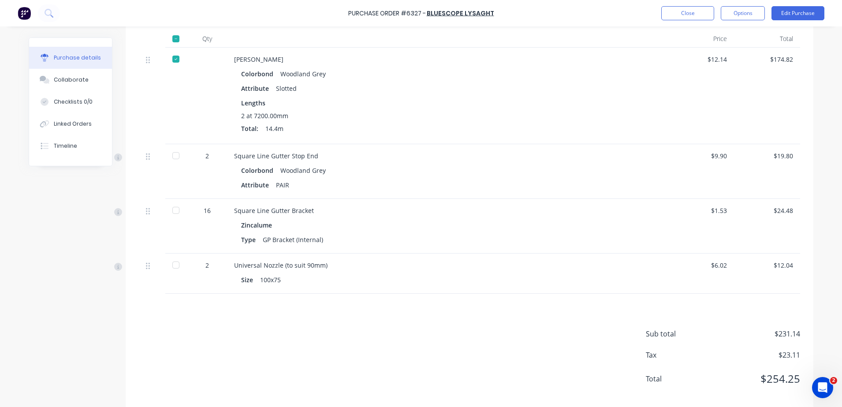
click at [172, 157] on div at bounding box center [176, 156] width 18 height 18
click at [175, 211] on div at bounding box center [176, 210] width 18 height 18
click at [173, 264] on div at bounding box center [176, 265] width 18 height 18
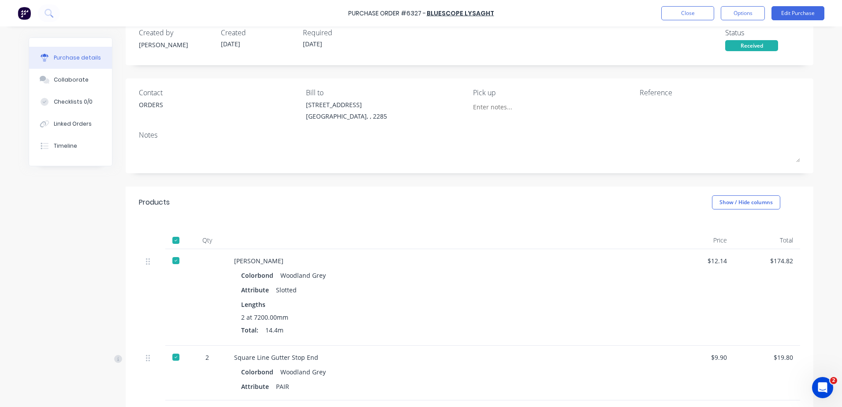
scroll to position [0, 0]
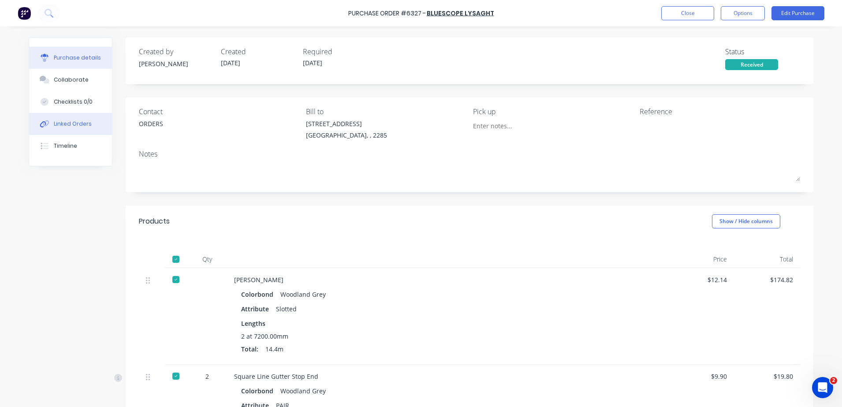
click at [64, 130] on button "Linked Orders" at bounding box center [70, 124] width 83 height 22
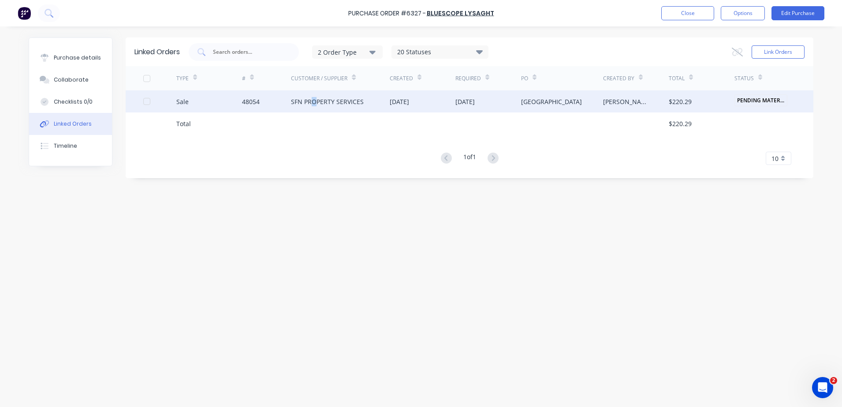
click at [313, 98] on div "SFN PROPERTY SERVICES" at bounding box center [327, 101] width 73 height 9
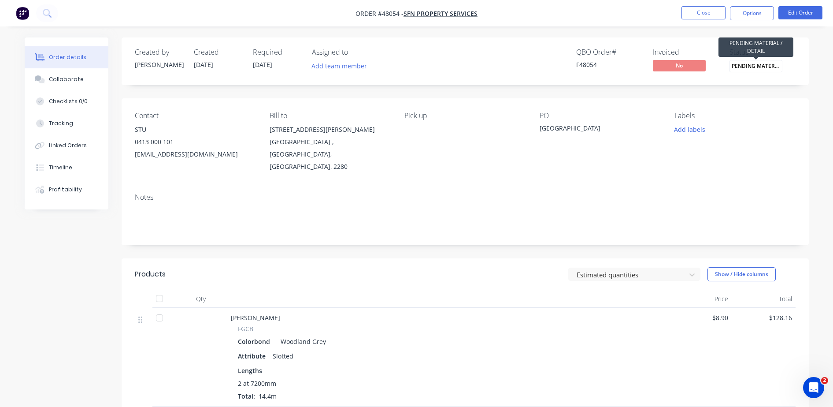
click at [766, 67] on span "PENDING MATERIA..." at bounding box center [756, 66] width 53 height 12
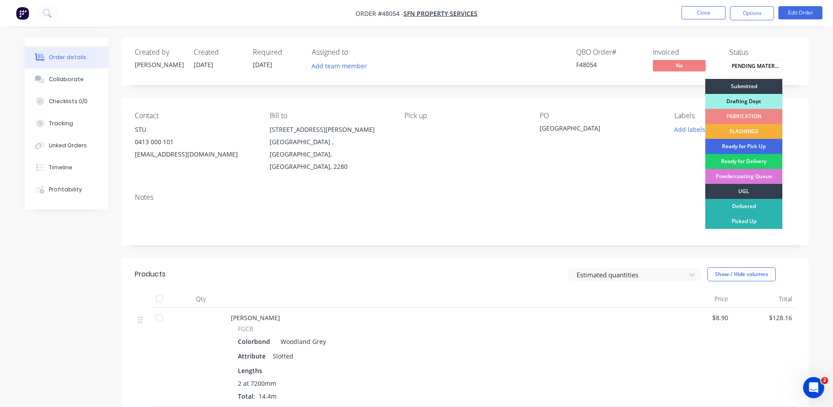
click at [749, 142] on div "Ready for Pick Up" at bounding box center [744, 146] width 77 height 15
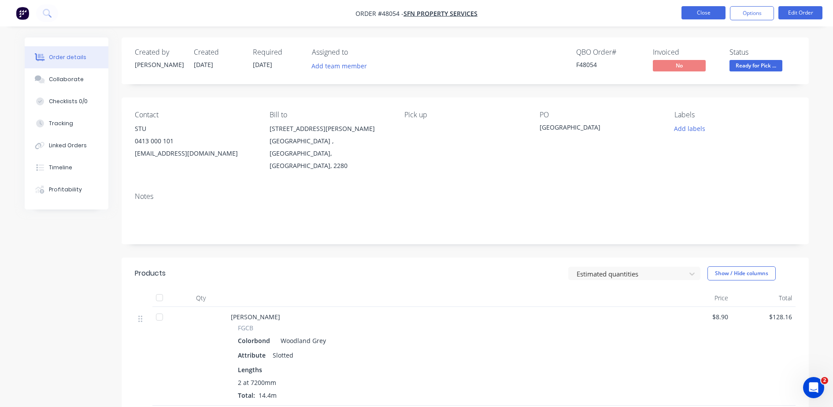
click at [703, 11] on button "Close" at bounding box center [704, 12] width 44 height 13
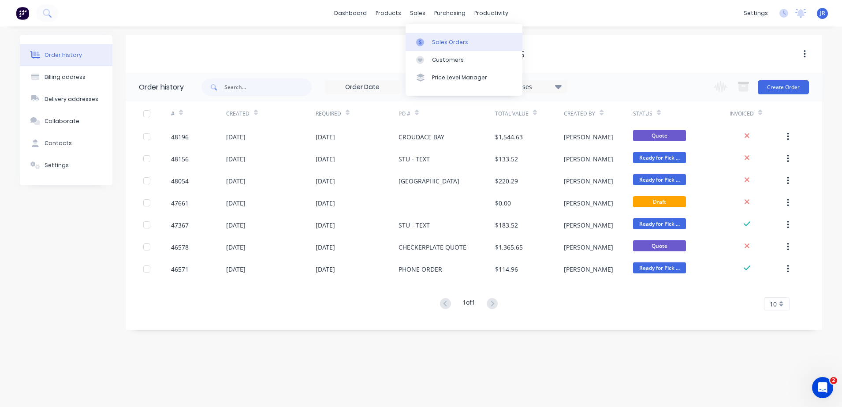
click at [433, 40] on div "Sales Orders" at bounding box center [450, 42] width 36 height 8
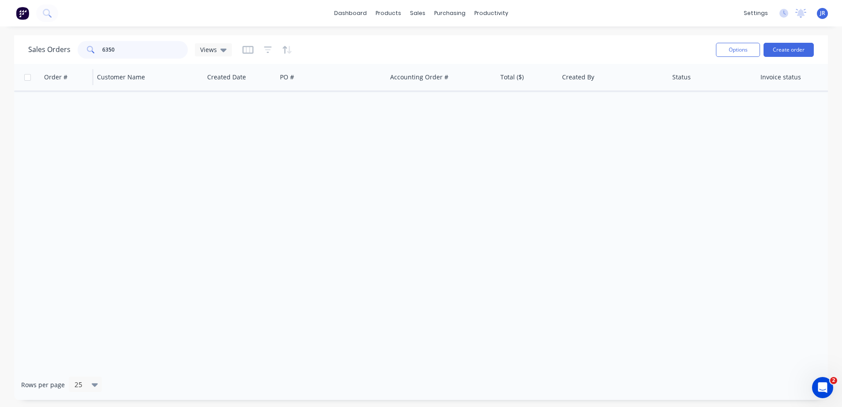
drag, startPoint x: 157, startPoint y: 48, endPoint x: 74, endPoint y: 65, distance: 85.1
click at [74, 65] on div "Sales Orders 6350 Views Options Create order Order # Customer Name Created Date…" at bounding box center [421, 217] width 814 height 364
type input "47603"
click at [143, 142] on div "Order # Customer Name Created Date PO # Accounting Order # Total ($) Created By…" at bounding box center [421, 216] width 814 height 305
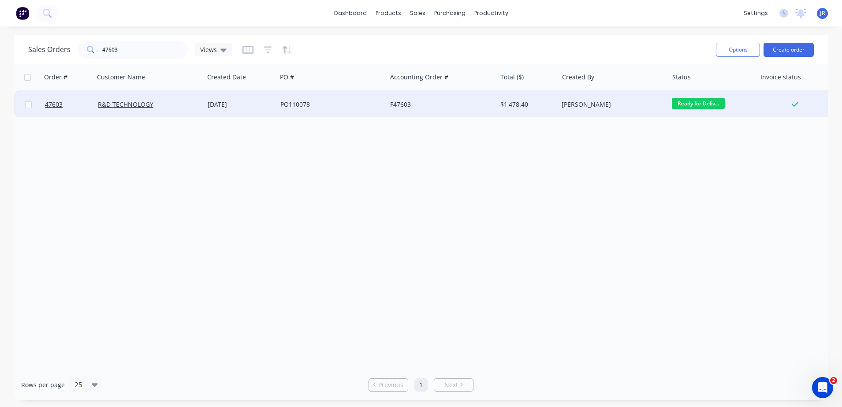
click at [692, 100] on span "Ready for Deliv..." at bounding box center [698, 103] width 53 height 11
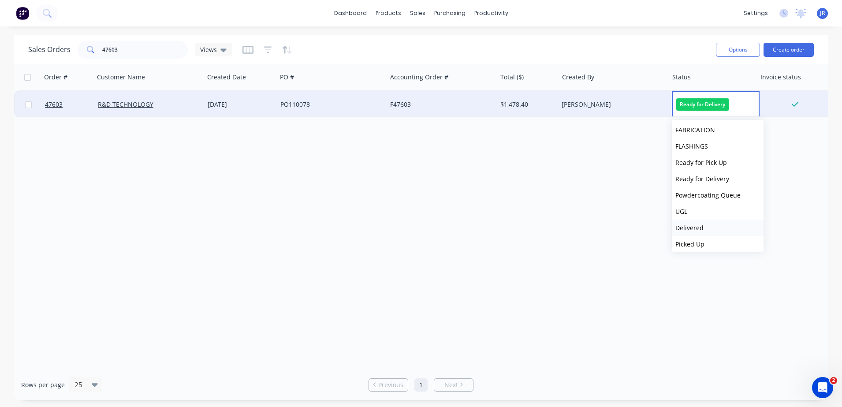
scroll to position [54, 0]
click at [698, 222] on span "Delivered" at bounding box center [689, 224] width 28 height 8
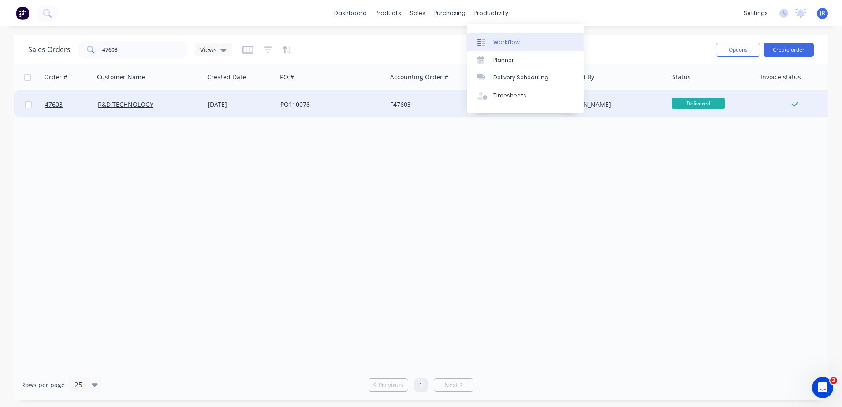
click at [494, 41] on div "Workflow" at bounding box center [506, 42] width 26 height 8
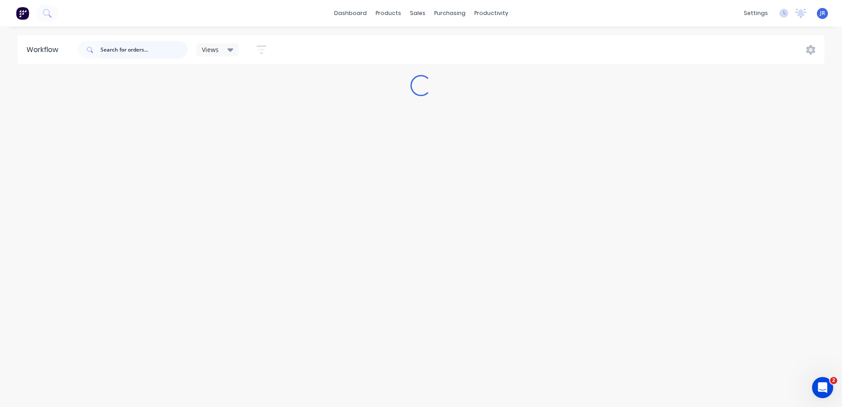
click at [106, 51] on input "text" at bounding box center [143, 50] width 87 height 18
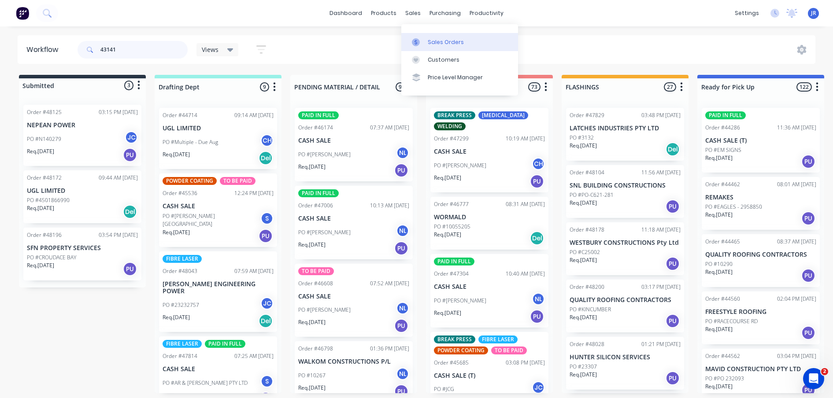
type input "43141"
click at [433, 39] on div "Sales Orders" at bounding box center [446, 42] width 36 height 8
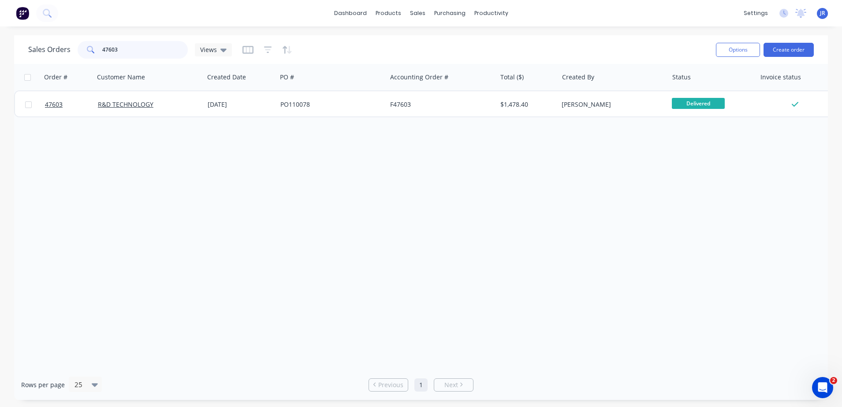
drag, startPoint x: 78, startPoint y: 60, endPoint x: 73, endPoint y: 61, distance: 5.3
click at [73, 61] on div "Sales Orders 47603 Views Options Create order" at bounding box center [421, 49] width 814 height 29
drag, startPoint x: 104, startPoint y: 57, endPoint x: 98, endPoint y: 53, distance: 7.1
click at [98, 53] on div "43141" at bounding box center [133, 50] width 110 height 18
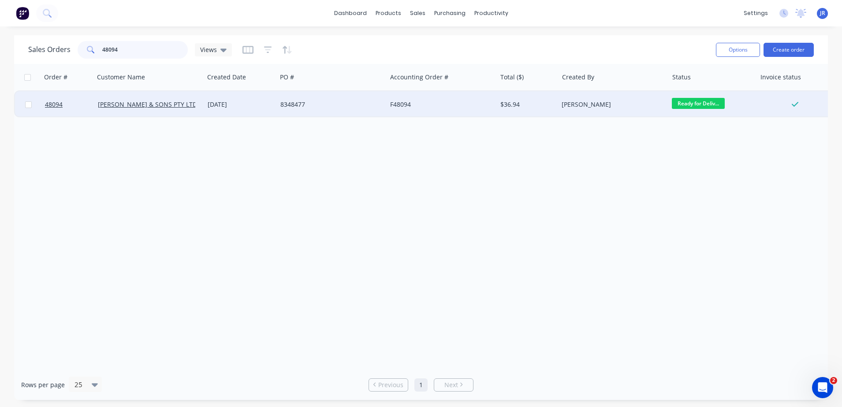
type input "48094"
click at [235, 104] on div "[DATE]" at bounding box center [241, 104] width 66 height 9
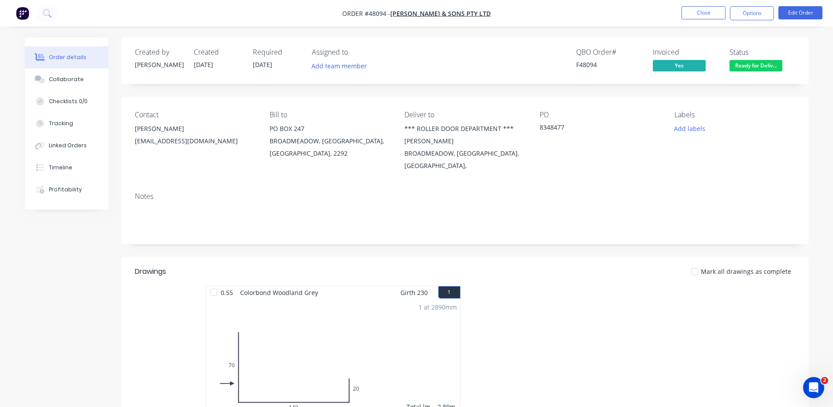
click at [757, 68] on span "Ready for Deliv..." at bounding box center [756, 65] width 53 height 11
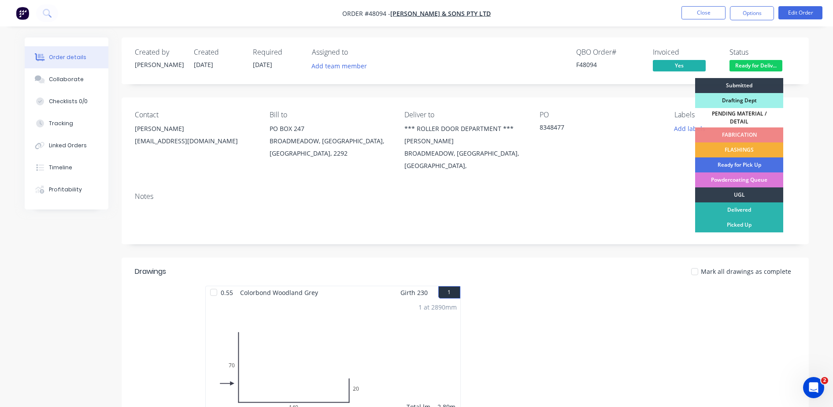
drag, startPoint x: 733, startPoint y: 204, endPoint x: 732, endPoint y: 199, distance: 5.2
click at [733, 203] on div "Delivered" at bounding box center [739, 209] width 88 height 15
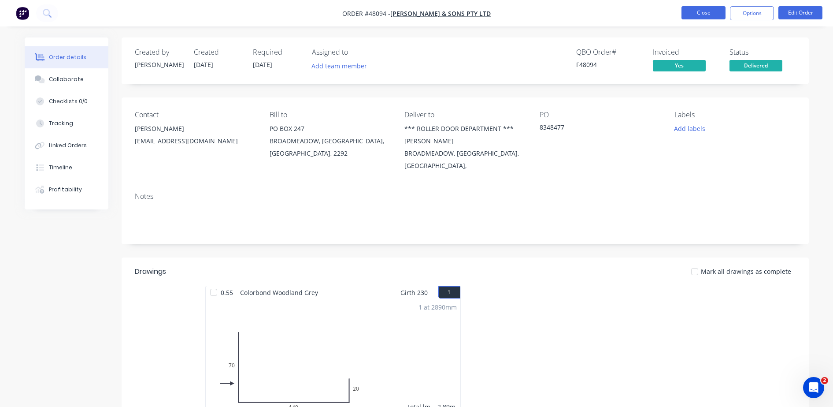
click at [721, 14] on button "Close" at bounding box center [704, 12] width 44 height 13
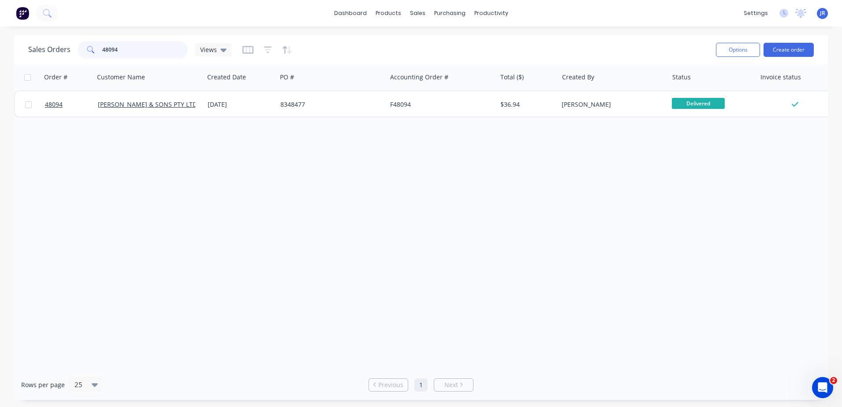
drag, startPoint x: 125, startPoint y: 53, endPoint x: 56, endPoint y: 59, distance: 69.1
click at [56, 59] on div "Sales Orders 48094 Views" at bounding box center [368, 50] width 681 height 22
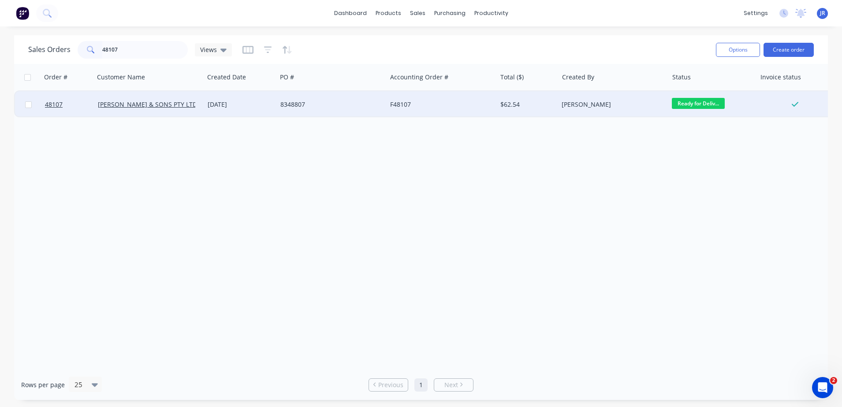
click at [684, 101] on span "Ready for Deliv..." at bounding box center [698, 103] width 53 height 11
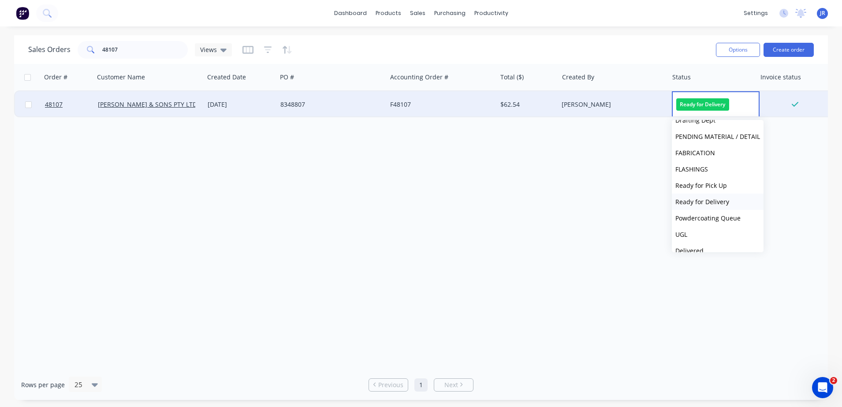
scroll to position [54, 0]
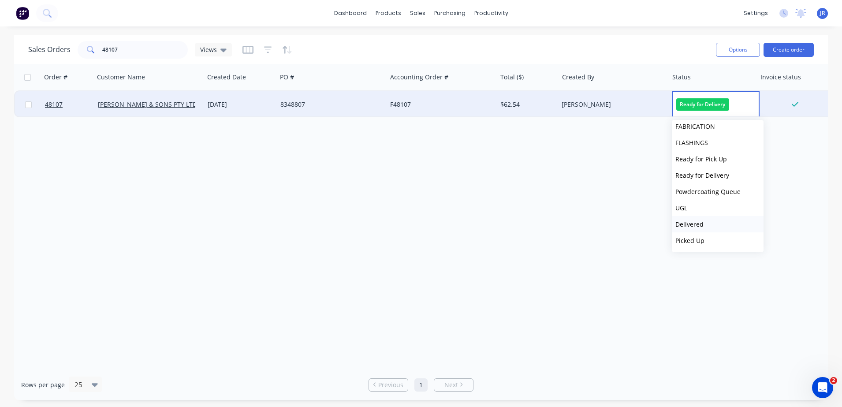
click at [705, 223] on button "Delivered" at bounding box center [718, 224] width 92 height 16
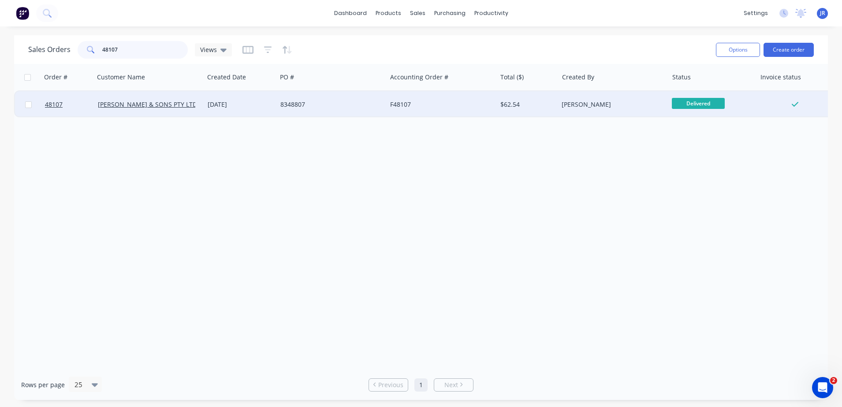
drag, startPoint x: 119, startPoint y: 57, endPoint x: 83, endPoint y: 50, distance: 36.0
click at [83, 50] on div "48107" at bounding box center [133, 50] width 110 height 18
type input "47991"
click at [171, 107] on link "P.W. SADDINGTON & SONS PTY LTD" at bounding box center [147, 104] width 99 height 8
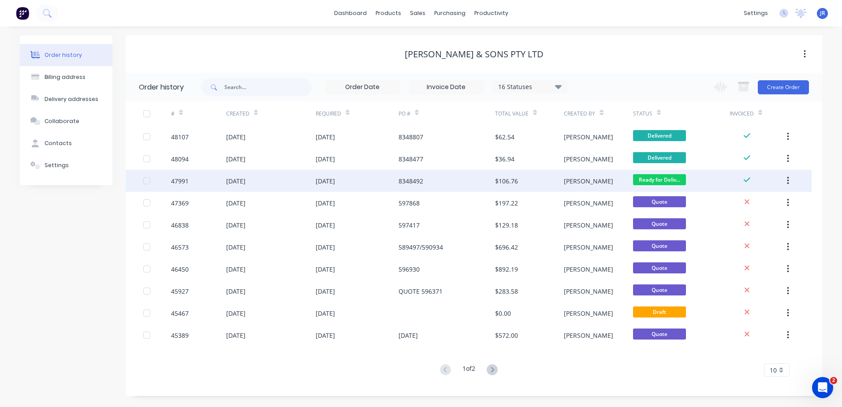
click at [418, 182] on div "8348492" at bounding box center [410, 180] width 25 height 9
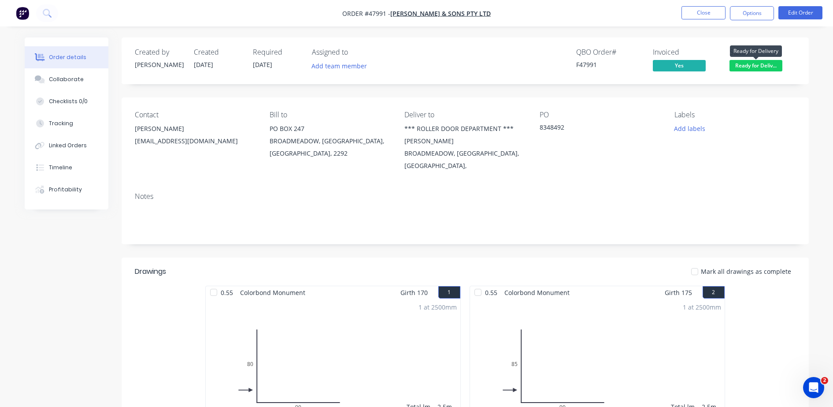
click at [740, 66] on span "Ready for Deliv..." at bounding box center [756, 65] width 53 height 11
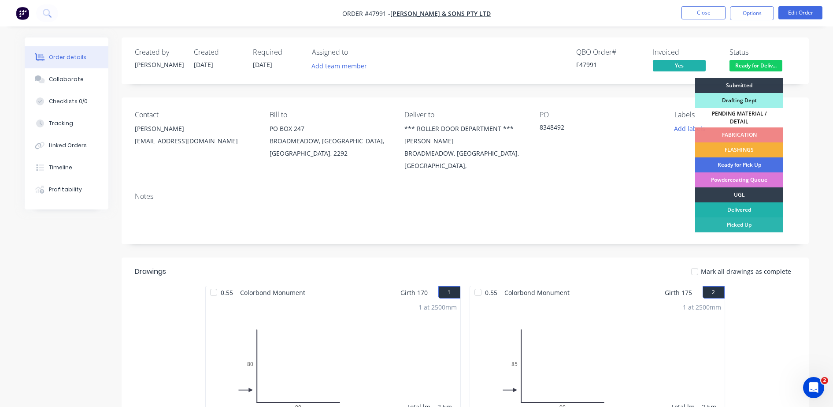
click at [722, 206] on div "Delivered" at bounding box center [739, 209] width 88 height 15
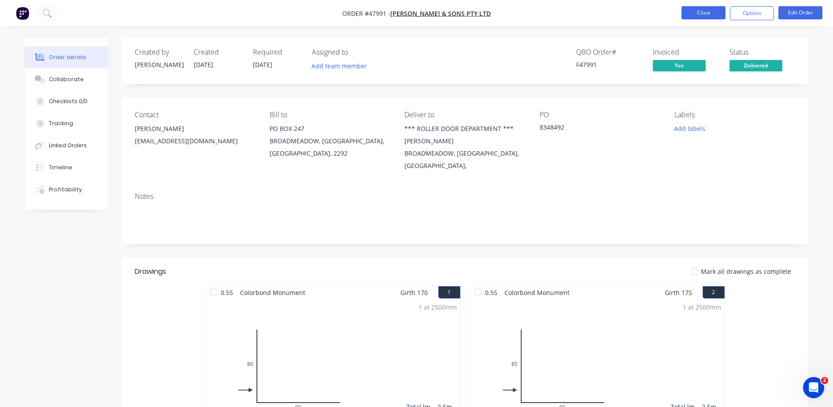
click at [697, 12] on button "Close" at bounding box center [704, 12] width 44 height 13
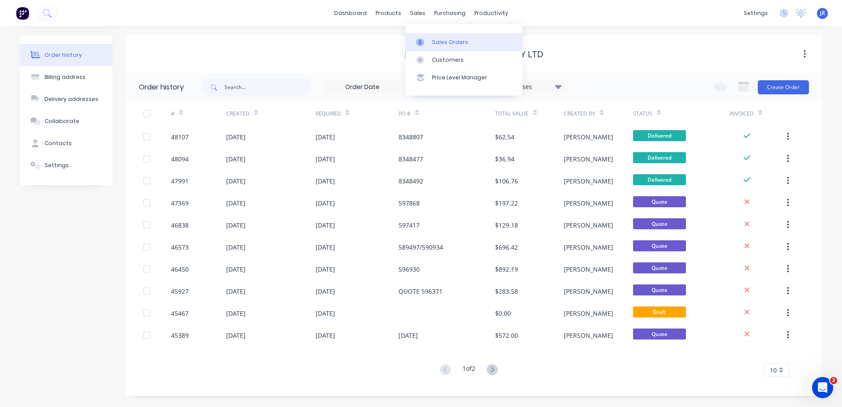
click at [441, 37] on link "Sales Orders" at bounding box center [463, 42] width 117 height 18
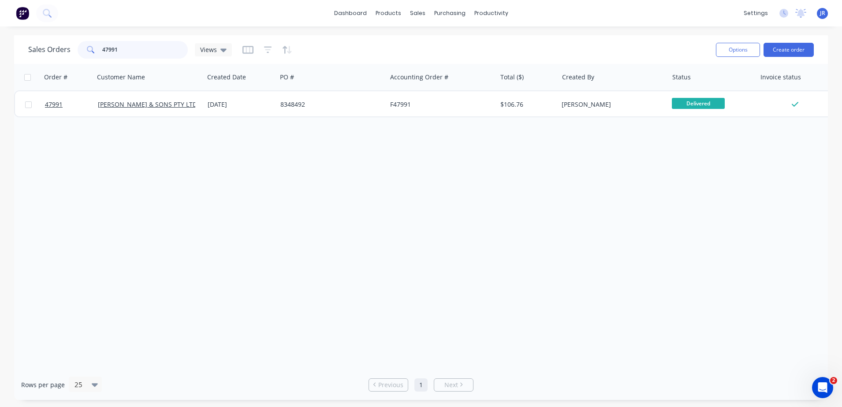
drag, startPoint x: 159, startPoint y: 49, endPoint x: 16, endPoint y: 53, distance: 142.4
click at [16, 53] on div "Sales Orders 47991 Views Options Create order" at bounding box center [421, 49] width 814 height 29
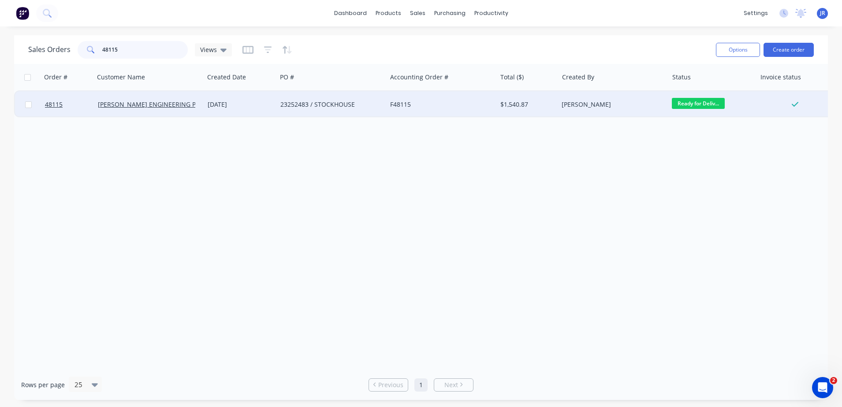
type input "48115"
click at [421, 104] on div "F48115" at bounding box center [439, 104] width 98 height 9
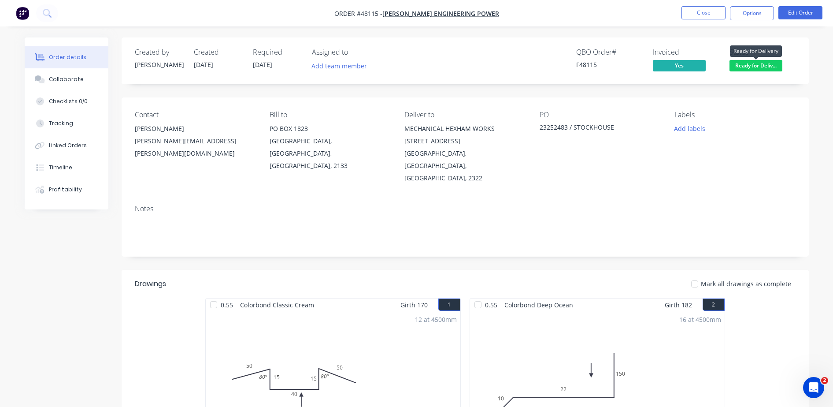
click at [773, 70] on span "Ready for Deliv..." at bounding box center [756, 65] width 53 height 11
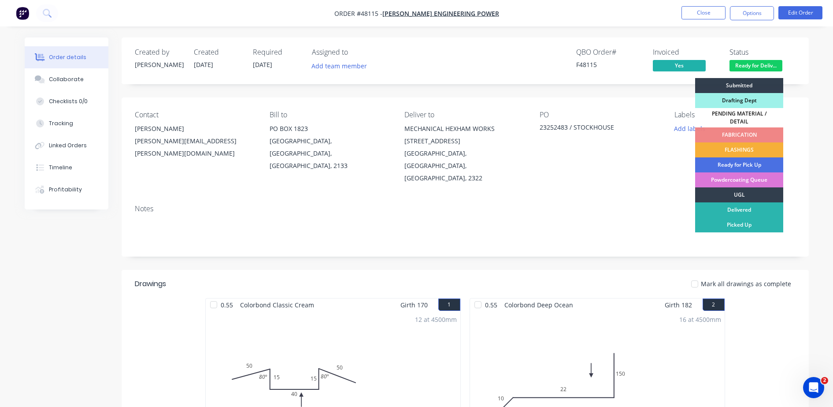
drag, startPoint x: 724, startPoint y: 206, endPoint x: 712, endPoint y: 182, distance: 26.8
click at [725, 205] on div "Delivered" at bounding box center [739, 209] width 88 height 15
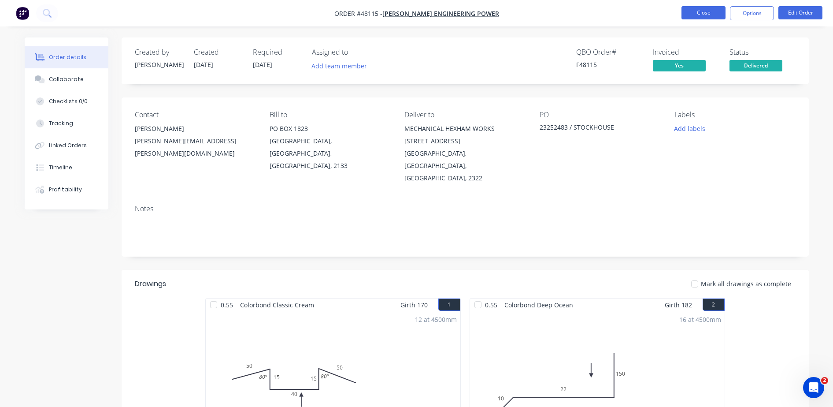
click at [690, 13] on button "Close" at bounding box center [704, 12] width 44 height 13
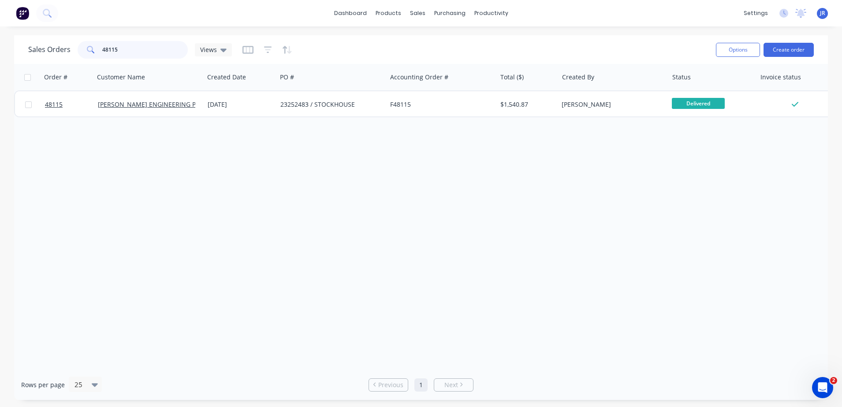
drag, startPoint x: 73, startPoint y: 47, endPoint x: 55, endPoint y: 58, distance: 20.8
click at [55, 49] on div "Sales Orders 48115 Views" at bounding box center [130, 50] width 204 height 18
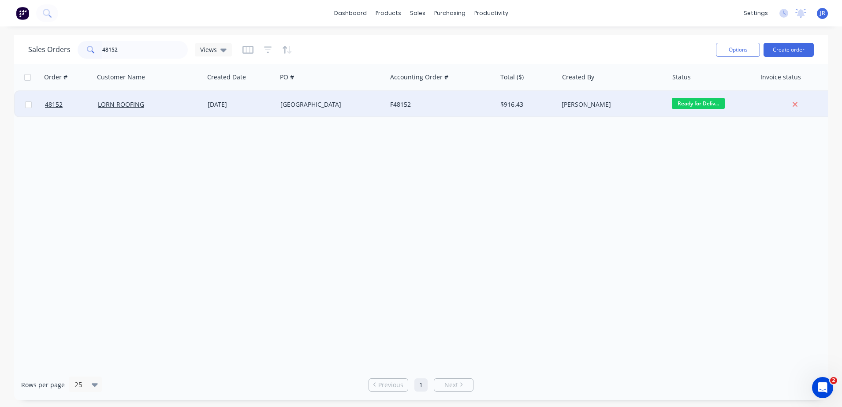
click at [682, 105] on span "Ready for Deliv..." at bounding box center [698, 103] width 53 height 11
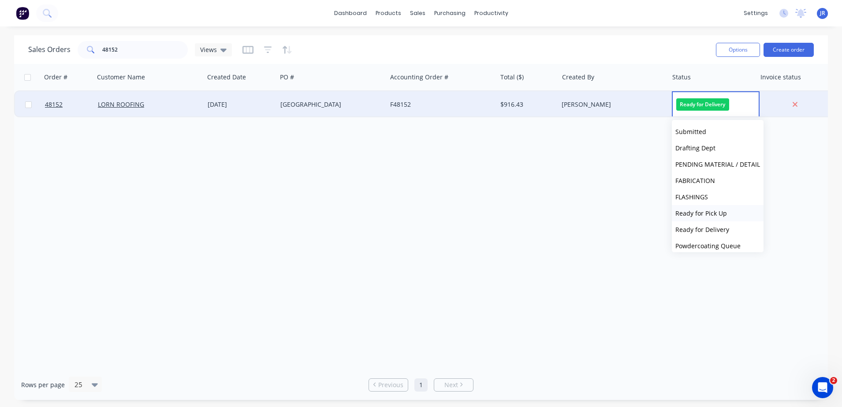
scroll to position [54, 0]
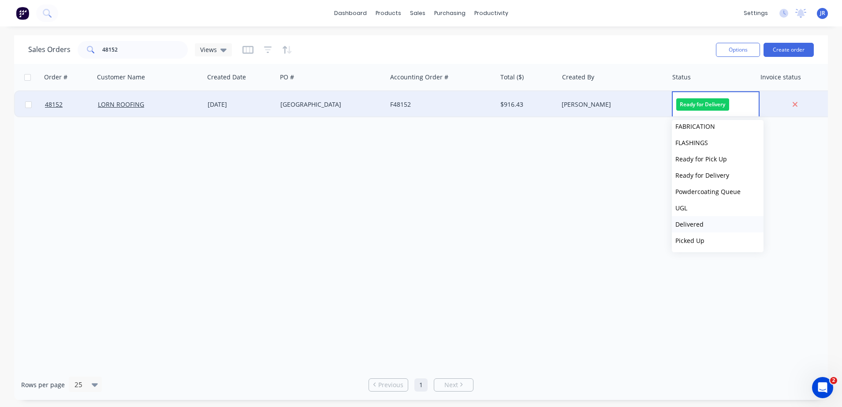
click at [698, 223] on span "Delivered" at bounding box center [689, 224] width 28 height 8
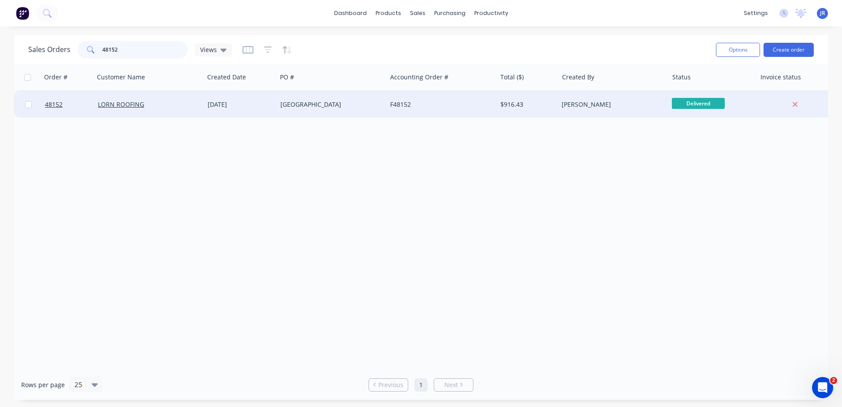
drag, startPoint x: 126, startPoint y: 52, endPoint x: 82, endPoint y: 52, distance: 43.2
click at [85, 54] on div "48152" at bounding box center [133, 50] width 110 height 18
type input "47492"
click at [298, 107] on div "PO - 156804-SC-00338" at bounding box center [329, 104] width 98 height 9
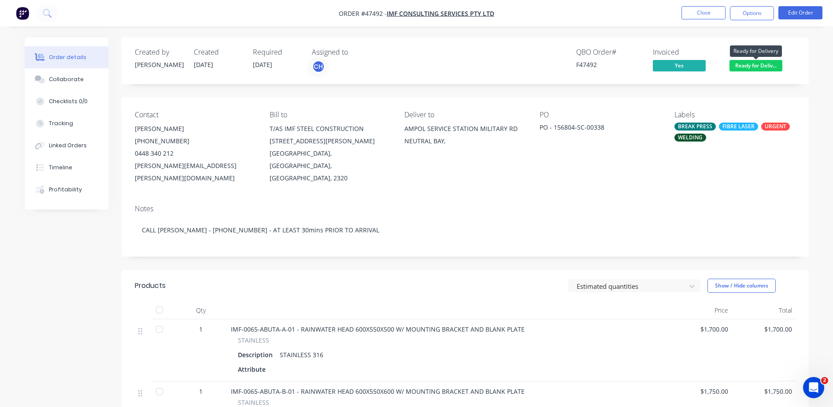
click at [770, 65] on span "Ready for Deliv..." at bounding box center [756, 65] width 53 height 11
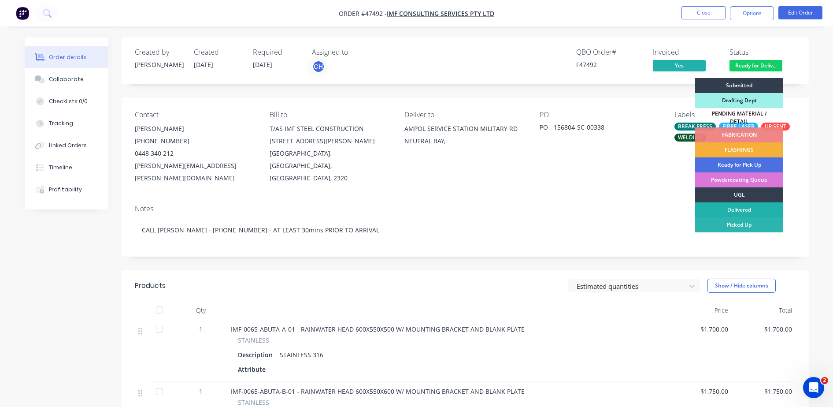
click at [736, 206] on div "Delivered" at bounding box center [739, 209] width 88 height 15
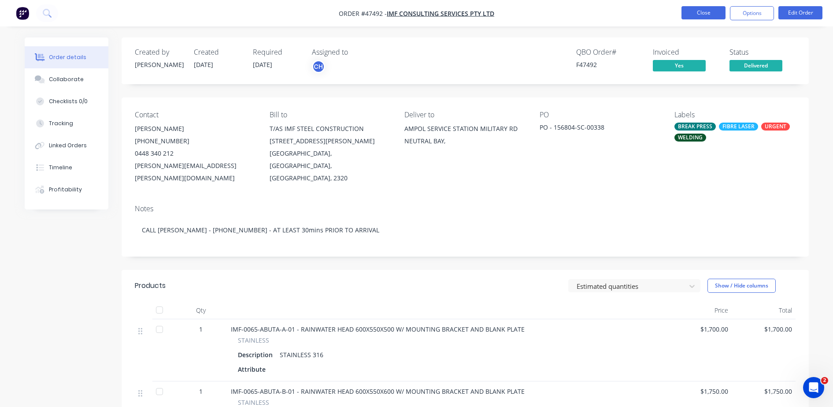
click at [702, 12] on button "Close" at bounding box center [704, 12] width 44 height 13
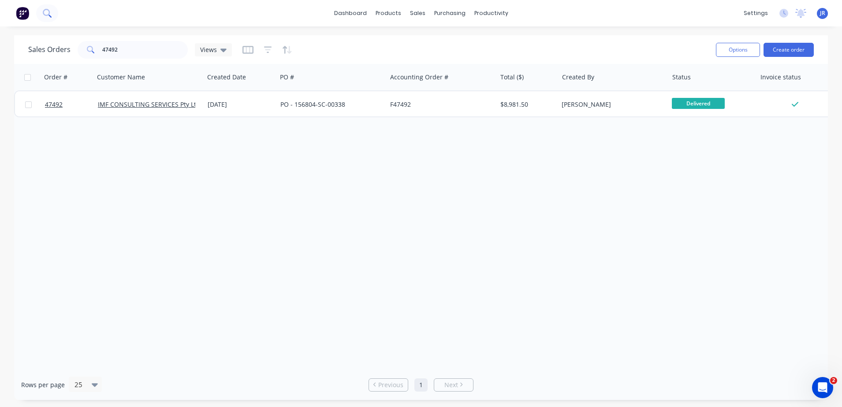
click at [52, 11] on button at bounding box center [47, 13] width 22 height 18
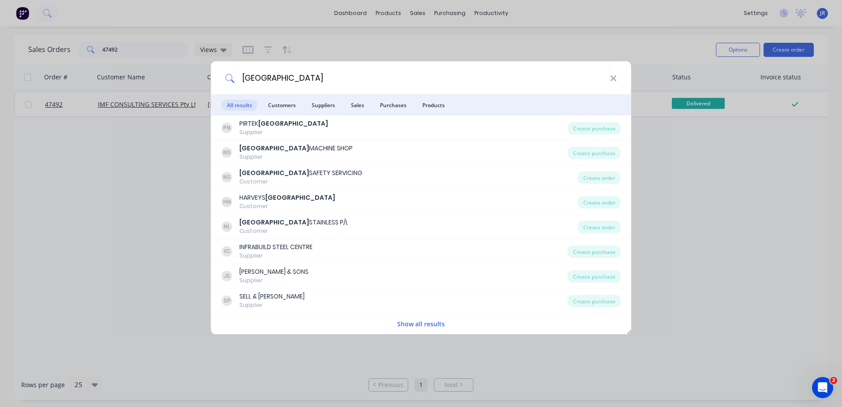
type input "newcastle"
click at [511, 59] on div "newcastle All results Customers Suppliers Sales Purchases Products PN PIRTEK NE…" at bounding box center [421, 203] width 842 height 407
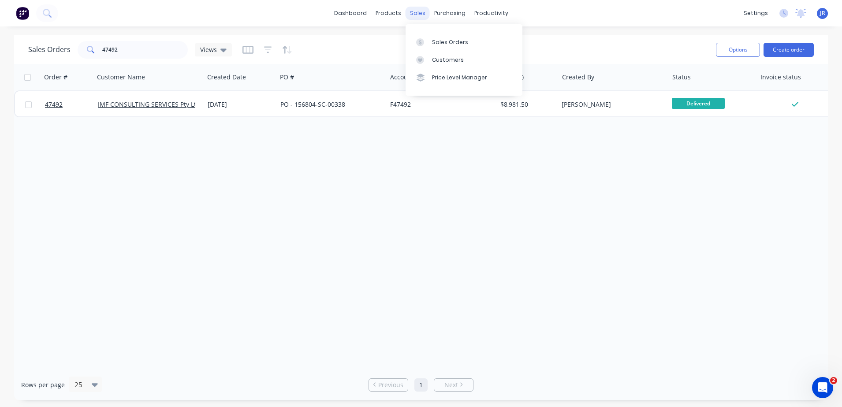
click at [418, 12] on div "sales" at bounding box center [417, 13] width 24 height 13
click at [435, 42] on div "Sales Orders" at bounding box center [450, 42] width 36 height 8
drag, startPoint x: 135, startPoint y: 49, endPoint x: 21, endPoint y: 53, distance: 114.2
click at [26, 50] on div "Sales Orders 47492 Views Options Create order" at bounding box center [421, 49] width 814 height 29
type input "n"
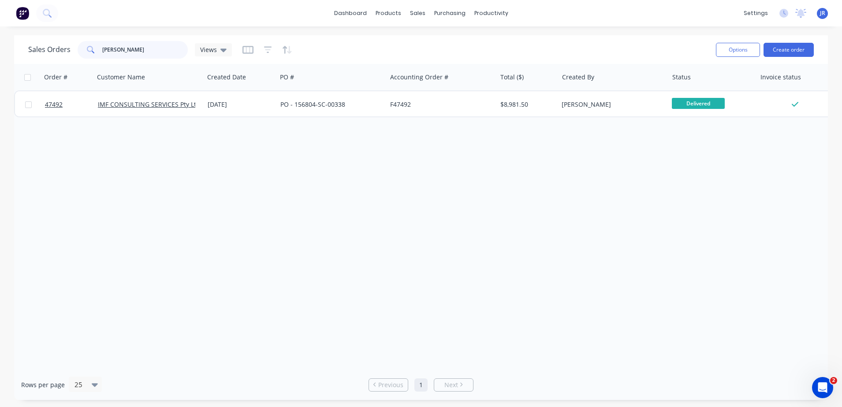
type input "MARGO"
click at [37, 14] on button at bounding box center [47, 13] width 22 height 18
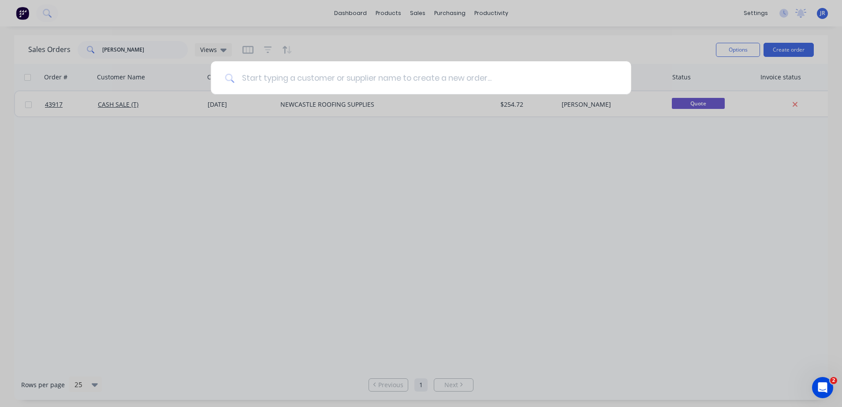
drag, startPoint x: 309, startPoint y: 78, endPoint x: 309, endPoint y: 72, distance: 5.3
click at [309, 76] on input at bounding box center [425, 77] width 382 height 33
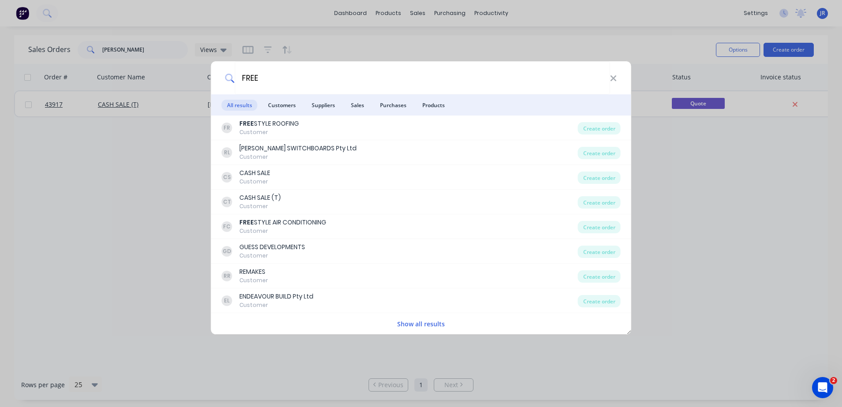
type input "FREE"
click at [387, 41] on div "FREE All results Customers Suppliers Sales Purchases Products FR FREE STYLE ROO…" at bounding box center [421, 203] width 842 height 407
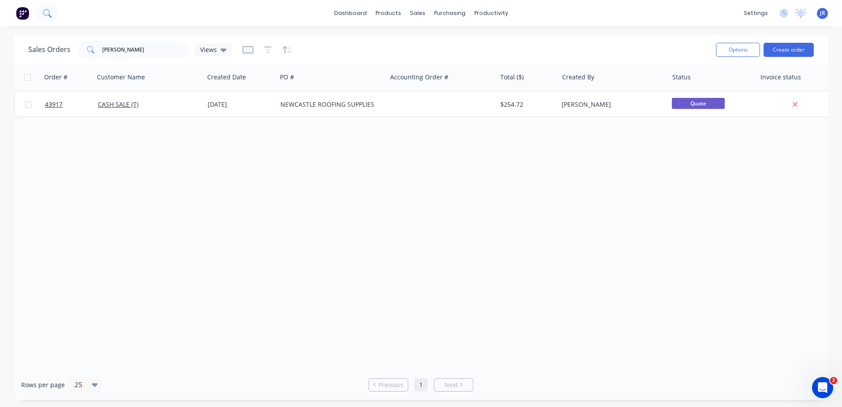
click at [44, 11] on icon at bounding box center [46, 12] width 7 height 7
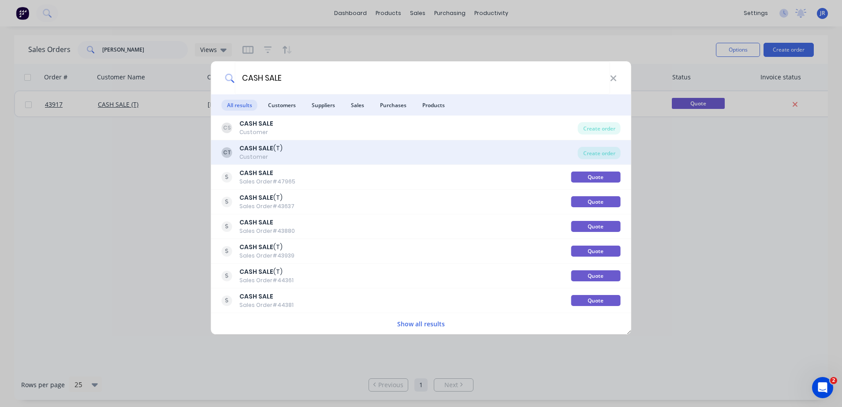
type input "CASH SALE"
click at [289, 151] on div "CT CASH SALE (T) Customer" at bounding box center [400, 152] width 356 height 17
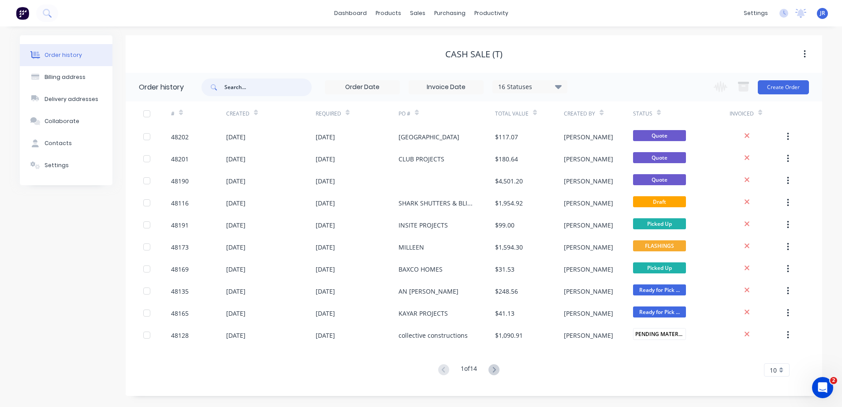
click at [241, 89] on input "text" at bounding box center [267, 87] width 87 height 18
click at [291, 89] on input "text" at bounding box center [267, 87] width 87 height 18
click at [273, 89] on input "text" at bounding box center [267, 87] width 87 height 18
click at [247, 84] on input "text" at bounding box center [267, 87] width 87 height 18
click at [359, 11] on link "dashboard" at bounding box center [350, 13] width 41 height 13
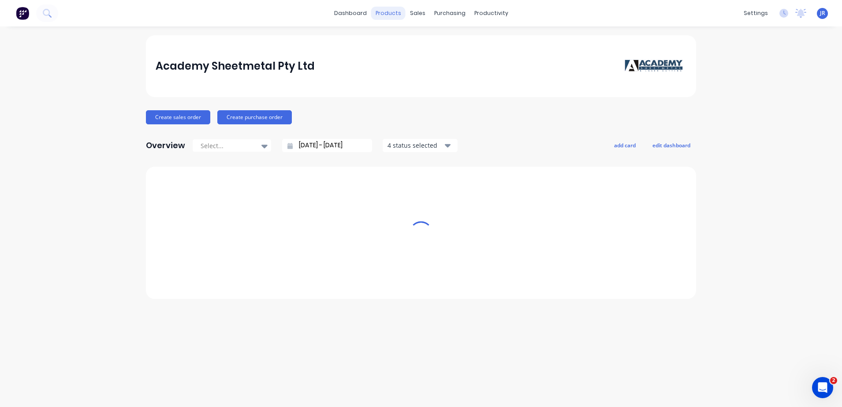
click at [389, 15] on div "products" at bounding box center [388, 13] width 34 height 13
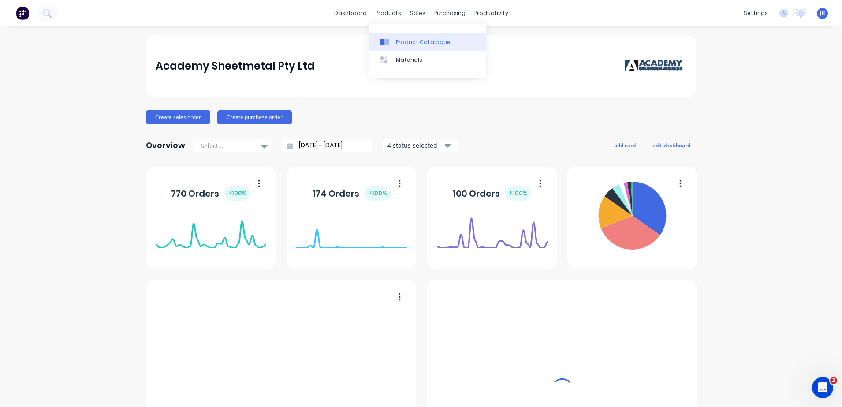
click at [395, 41] on link "Product Catalogue" at bounding box center [427, 42] width 117 height 18
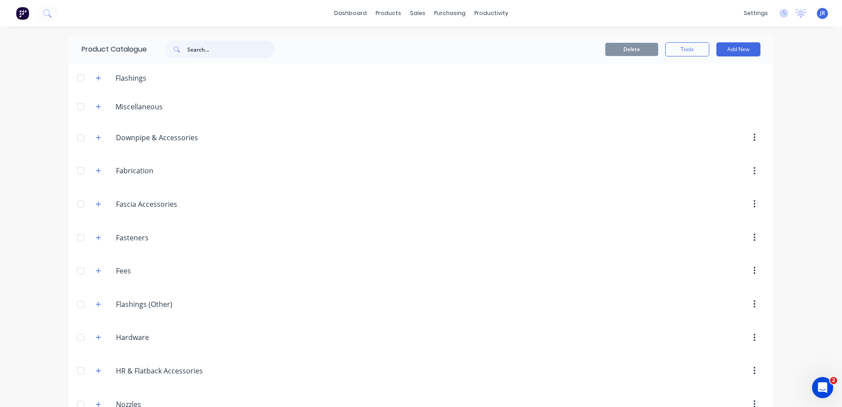
click at [214, 46] on input "text" at bounding box center [230, 50] width 87 height 18
type input "CARGO"
drag, startPoint x: 200, startPoint y: 47, endPoint x: 152, endPoint y: 54, distance: 49.0
click at [152, 54] on div "CARGO" at bounding box center [217, 50] width 141 height 18
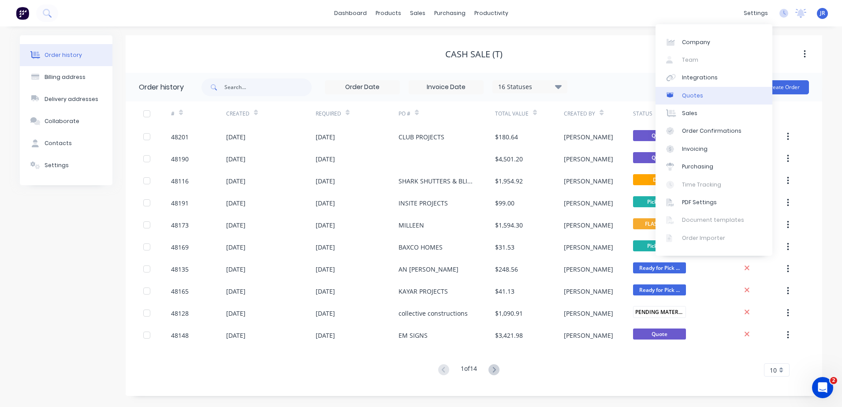
click at [779, 91] on button "Create Order" at bounding box center [783, 87] width 51 height 14
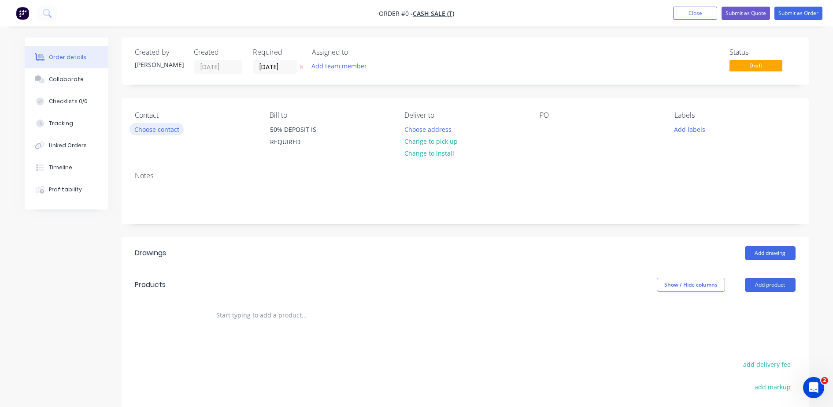
click at [162, 132] on button "Choose contact" at bounding box center [157, 129] width 54 height 12
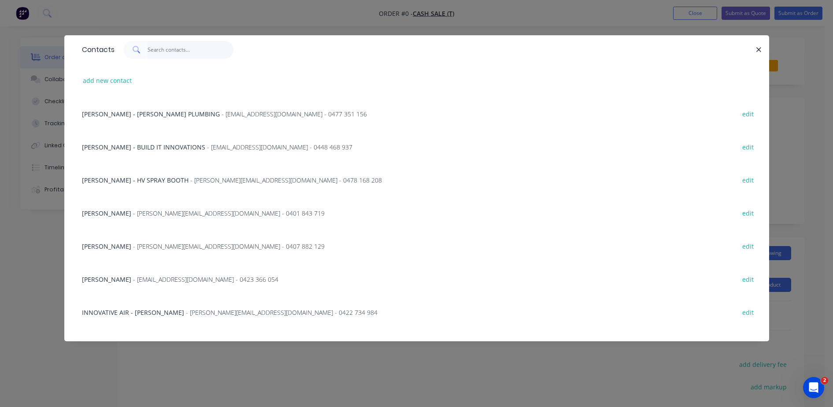
click at [183, 49] on input "text" at bounding box center [191, 50] width 86 height 18
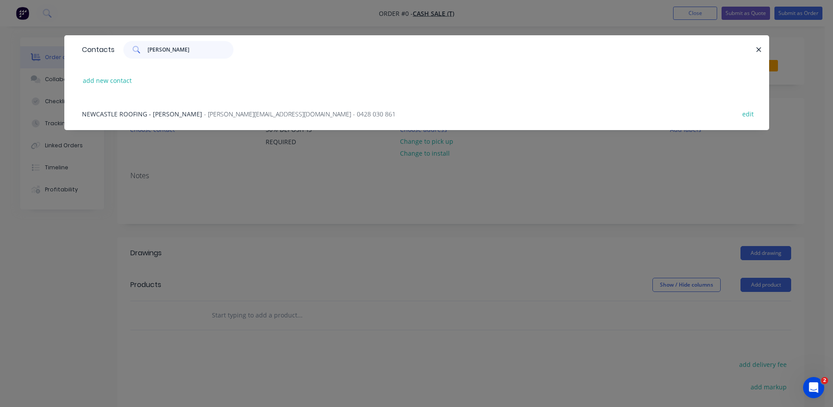
type input "MARGO"
click at [154, 113] on span "NEWCASTLE ROOFING - MARGO" at bounding box center [142, 114] width 120 height 8
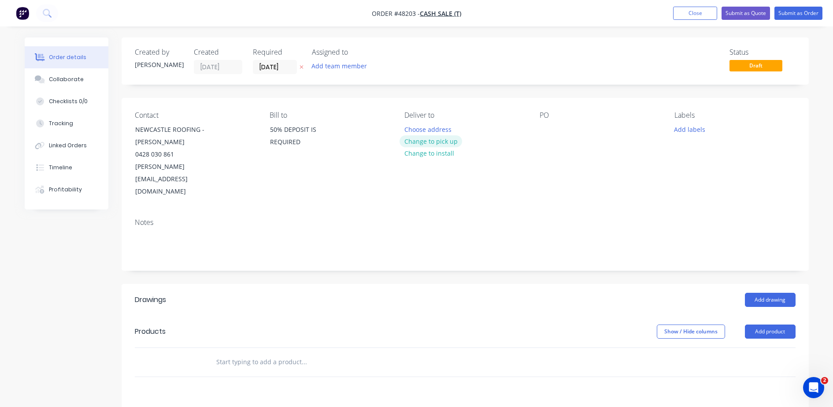
click at [428, 140] on button "Change to pick up" at bounding box center [431, 141] width 63 height 12
click at [411, 126] on div at bounding box center [412, 129] width 14 height 13
click at [545, 124] on div at bounding box center [547, 129] width 14 height 13
click at [776, 293] on button "Add drawing" at bounding box center [770, 300] width 51 height 14
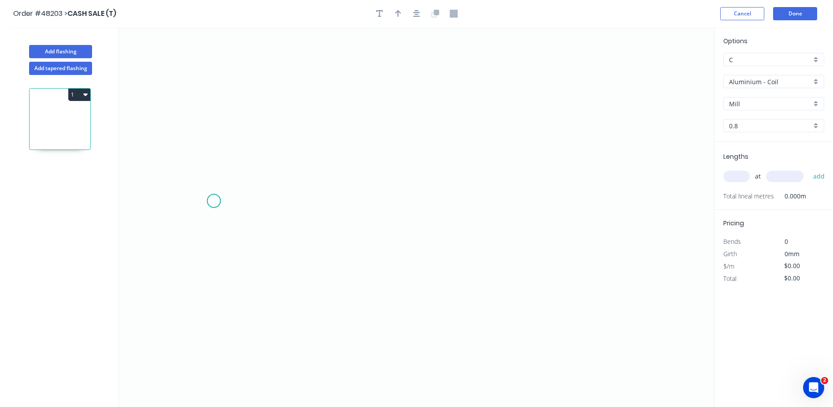
click at [215, 201] on icon "0" at bounding box center [416, 216] width 595 height 379
click at [400, 114] on icon "0" at bounding box center [416, 216] width 595 height 379
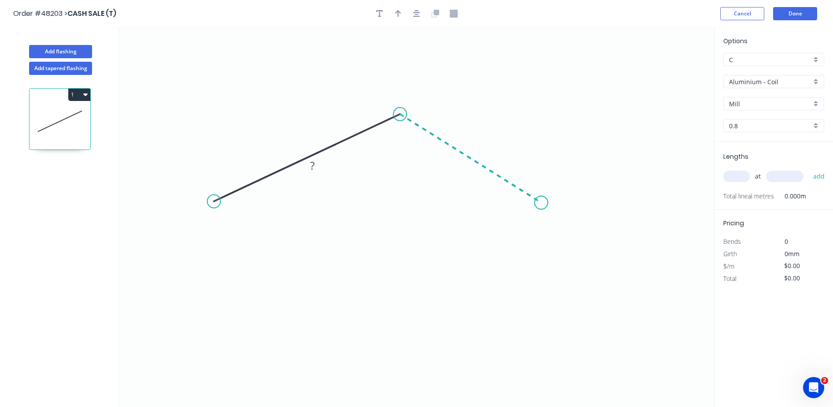
click at [542, 203] on icon "0 ?" at bounding box center [416, 216] width 595 height 379
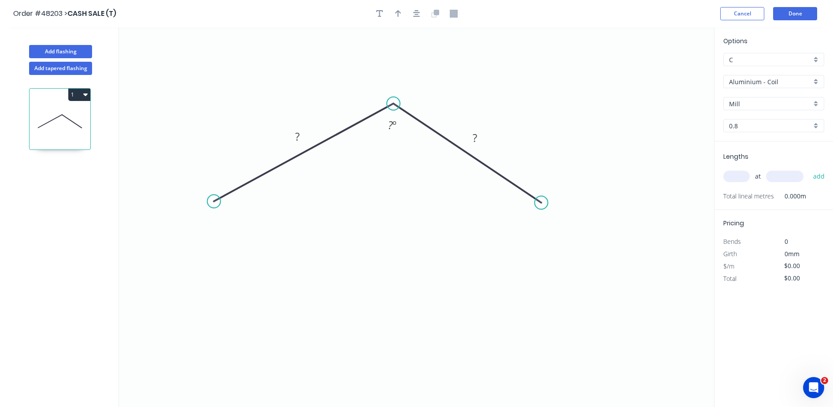
click at [394, 104] on circle at bounding box center [393, 103] width 13 height 13
drag, startPoint x: 217, startPoint y: 204, endPoint x: 245, endPoint y: 214, distance: 30.1
click at [245, 214] on circle at bounding box center [245, 214] width 13 height 13
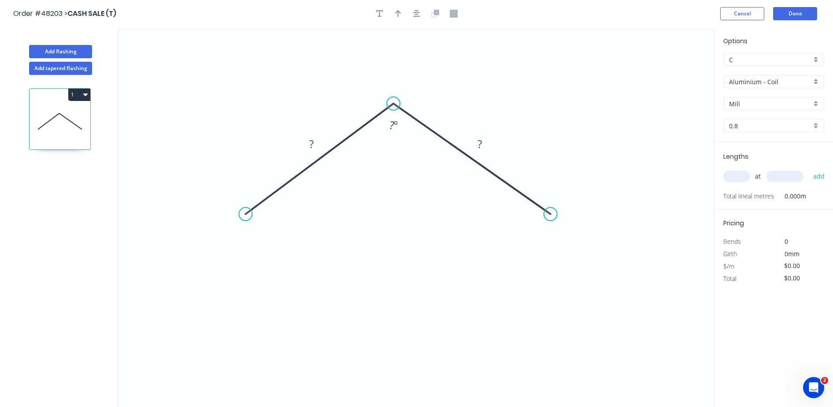
click at [550, 214] on circle at bounding box center [550, 214] width 13 height 13
click at [487, 142] on rect at bounding box center [480, 144] width 18 height 12
drag, startPoint x: 249, startPoint y: 216, endPoint x: 220, endPoint y: 225, distance: 30.5
click at [220, 225] on circle at bounding box center [222, 222] width 13 height 13
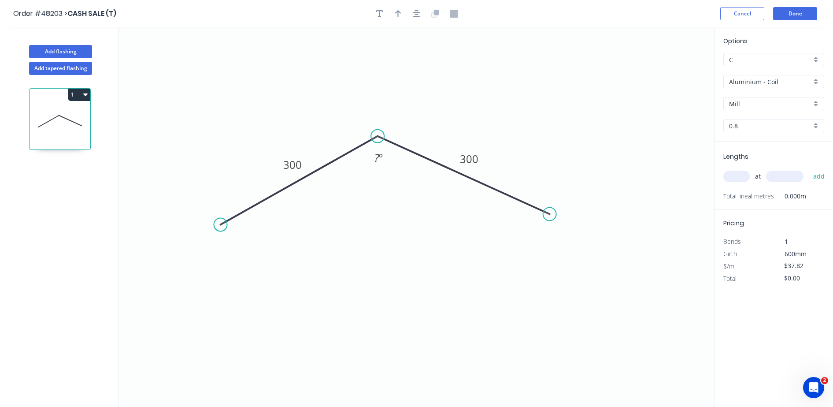
drag, startPoint x: 397, startPoint y: 104, endPoint x: 378, endPoint y: 136, distance: 37.6
click at [378, 136] on circle at bounding box center [377, 136] width 13 height 13
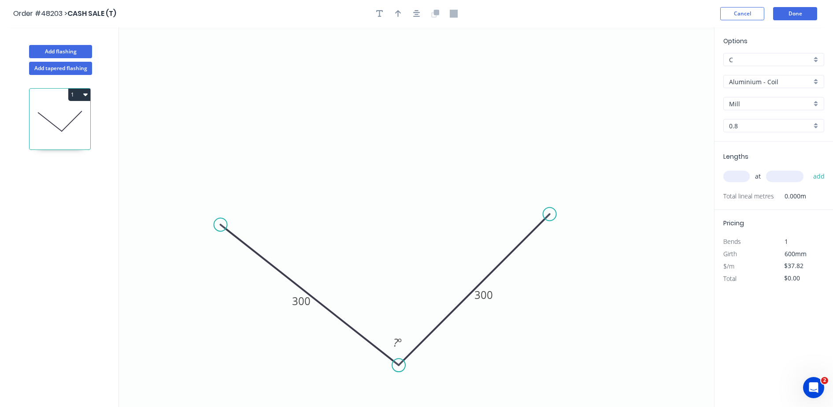
drag, startPoint x: 379, startPoint y: 141, endPoint x: 260, endPoint y: 253, distance: 163.1
click at [398, 362] on circle at bounding box center [398, 364] width 13 height 13
drag, startPoint x: 212, startPoint y: 210, endPoint x: 208, endPoint y: 210, distance: 4.4
click at [208, 210] on circle at bounding box center [207, 210] width 13 height 13
click at [212, 208] on circle at bounding box center [207, 210] width 13 height 13
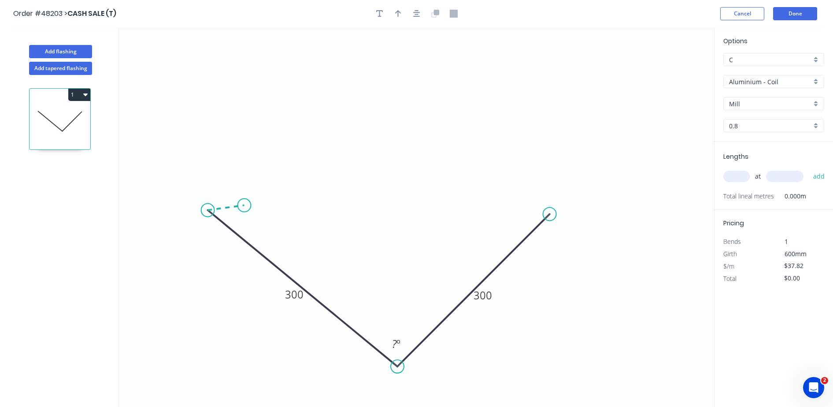
click at [244, 205] on icon at bounding box center [226, 207] width 37 height 5
click at [550, 210] on circle at bounding box center [549, 214] width 13 height 13
drag, startPoint x: 550, startPoint y: 211, endPoint x: 551, endPoint y: 205, distance: 5.6
click at [551, 205] on icon "0 ? 300 300 ? º ? º" at bounding box center [416, 216] width 595 height 379
drag, startPoint x: 551, startPoint y: 207, endPoint x: 558, endPoint y: 196, distance: 12.2
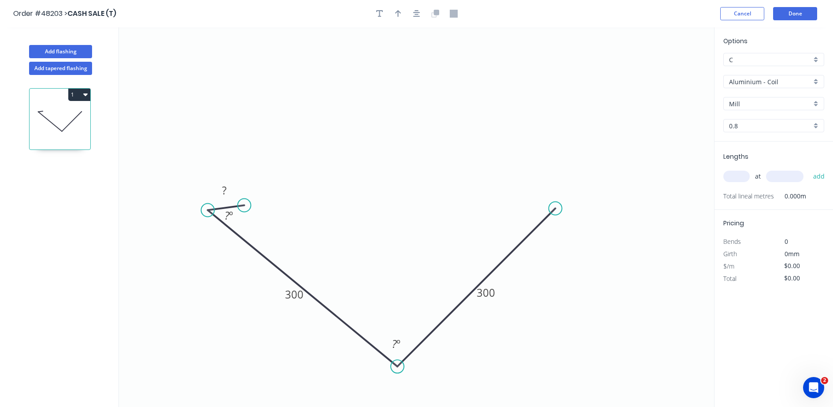
click at [558, 196] on icon "0 ? 300 300 ? º ? º" at bounding box center [416, 216] width 595 height 379
click at [557, 196] on icon "0 ? 300 300 ? º ? º" at bounding box center [416, 216] width 595 height 379
click at [552, 205] on circle at bounding box center [557, 206] width 13 height 13
click at [532, 207] on icon "0 ? 300 300 ? º ? º" at bounding box center [416, 216] width 595 height 379
click at [223, 188] on tspan "?" at bounding box center [224, 190] width 4 height 15
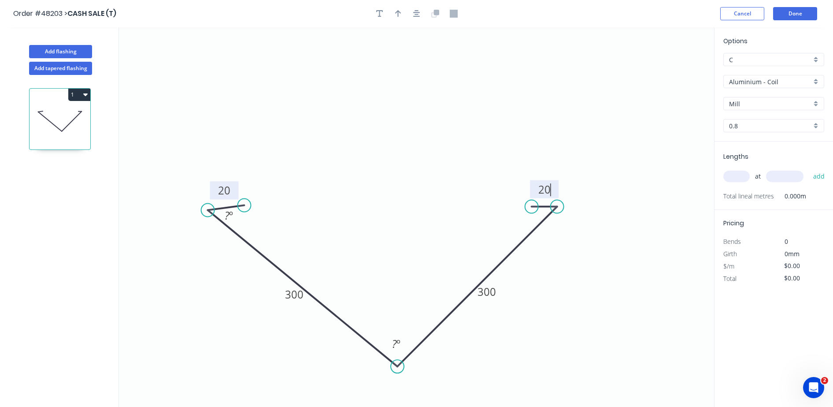
type input "$46.74"
click at [274, 252] on div "Hide angle" at bounding box center [281, 248] width 89 height 18
drag, startPoint x: 421, startPoint y: 375, endPoint x: 372, endPoint y: 260, distance: 124.4
click at [421, 374] on div "Hide angle" at bounding box center [437, 376] width 89 height 18
click at [403, 15] on button "button" at bounding box center [398, 13] width 13 height 13
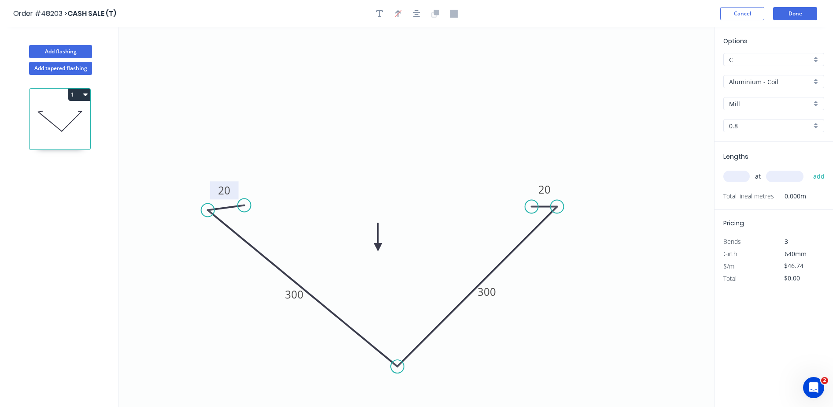
drag, startPoint x: 665, startPoint y: 68, endPoint x: 378, endPoint y: 247, distance: 338.0
click at [378, 247] on icon at bounding box center [378, 237] width 8 height 28
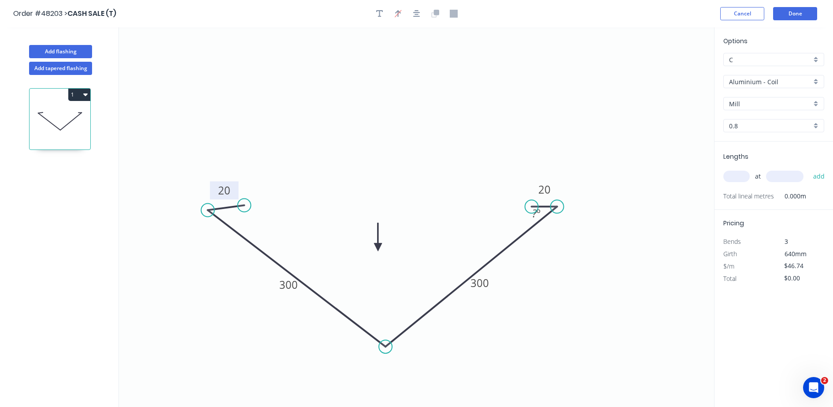
drag, startPoint x: 398, startPoint y: 365, endPoint x: 386, endPoint y: 347, distance: 22.5
click at [386, 347] on circle at bounding box center [385, 346] width 13 height 13
click at [538, 247] on div "Hide angle" at bounding box center [571, 245] width 89 height 18
click at [382, 10] on icon "button" at bounding box center [379, 14] width 7 height 8
drag, startPoint x: 179, startPoint y: 58, endPoint x: 375, endPoint y: 135, distance: 210.5
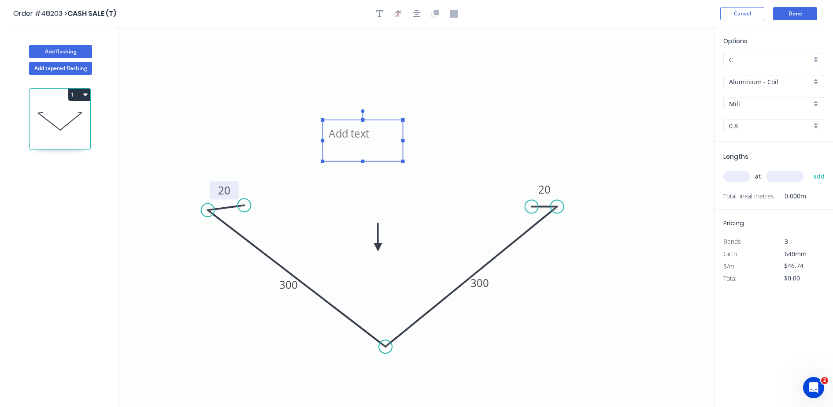
click at [375, 135] on textarea at bounding box center [362, 140] width 71 height 33
type textarea "s"
drag, startPoint x: 405, startPoint y: 375, endPoint x: 404, endPoint y: 368, distance: 7.2
click at [405, 373] on div "Show angle" at bounding box center [430, 373] width 89 height 18
click at [389, 321] on tspan "º" at bounding box center [388, 323] width 4 height 15
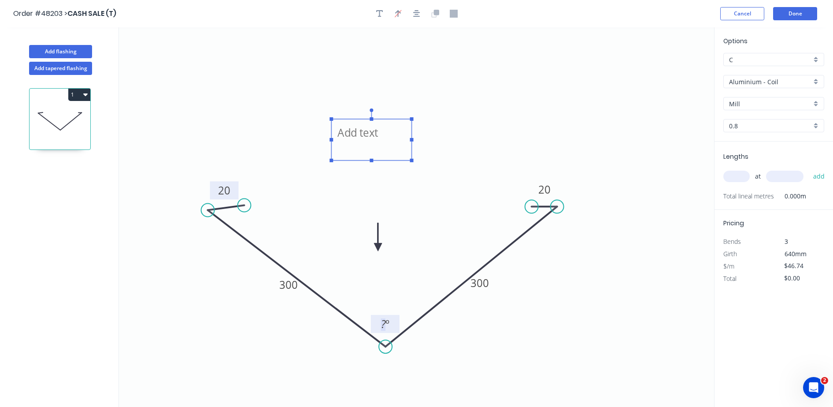
click at [378, 138] on textarea at bounding box center [371, 139] width 71 height 33
drag, startPoint x: 412, startPoint y: 160, endPoint x: 444, endPoint y: 191, distance: 44.3
click at [444, 191] on rect at bounding box center [445, 191] width 4 height 4
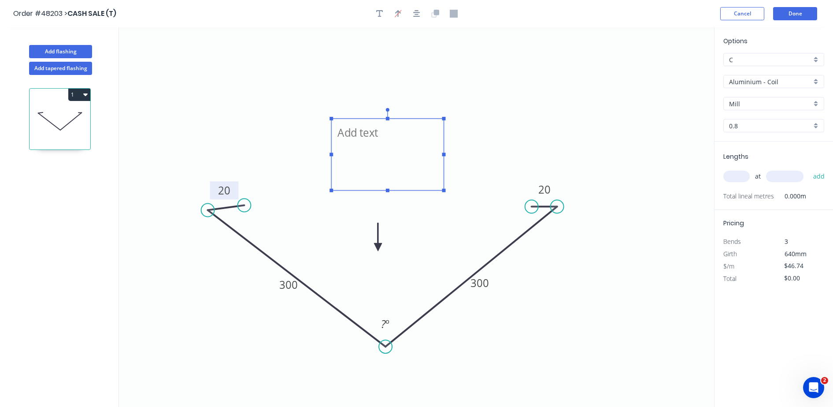
type textarea "STANDARD VALLEY 135 DEG"
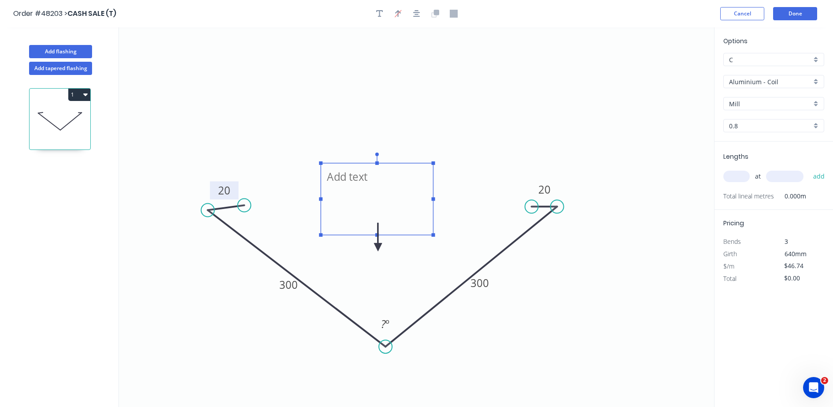
drag, startPoint x: 409, startPoint y: 121, endPoint x: 406, endPoint y: 160, distance: 39.3
click at [401, 164] on rect at bounding box center [377, 199] width 112 height 72
click at [754, 78] on input "Aluminium - Coil" at bounding box center [770, 81] width 82 height 9
click at [753, 79] on input "Aluminium - Coil" at bounding box center [770, 81] width 82 height 9
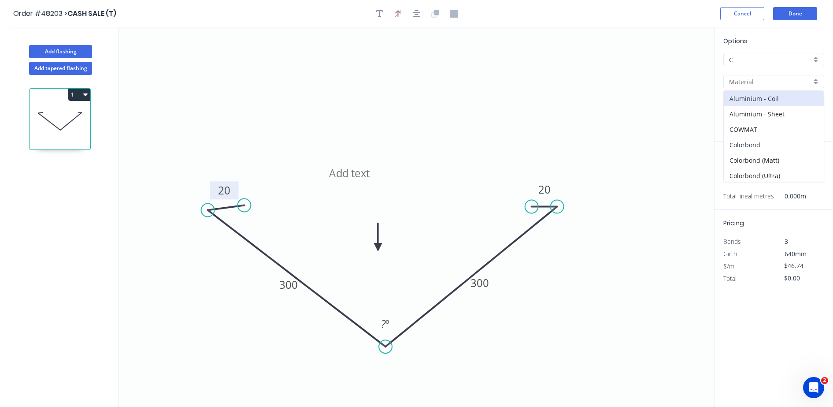
click at [744, 139] on div "Colorbond" at bounding box center [774, 144] width 100 height 15
type input "Colorbond"
type input "Basalt"
type input "0.55"
type input "$32.17"
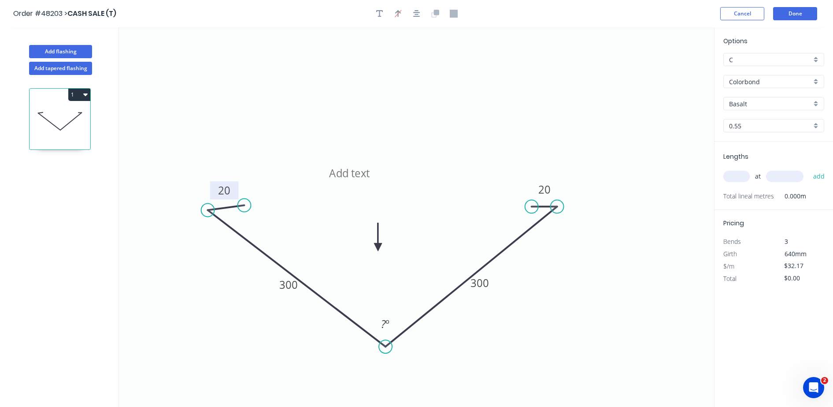
click at [752, 85] on input "Colorbond" at bounding box center [770, 81] width 82 height 9
drag, startPoint x: 755, startPoint y: 151, endPoint x: 735, endPoint y: 168, distance: 26.6
click at [755, 152] on div "Zincalume" at bounding box center [774, 158] width 100 height 15
type input "Zincalume"
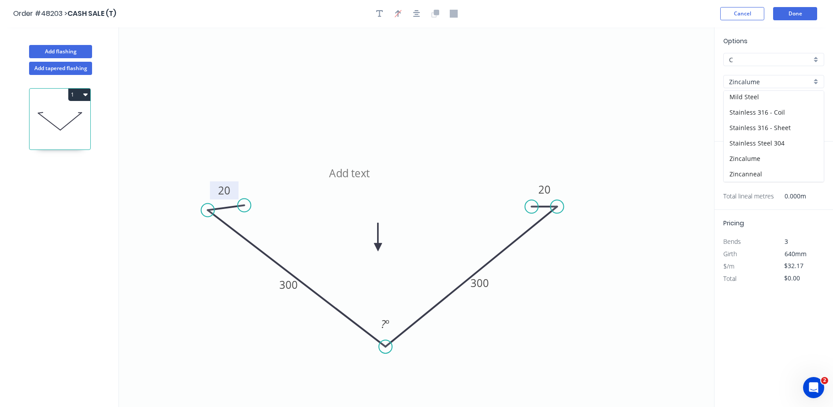
type input "Zincalume"
type input "$31.23"
click at [730, 171] on input "text" at bounding box center [737, 176] width 26 height 11
type input "2"
type input "2500"
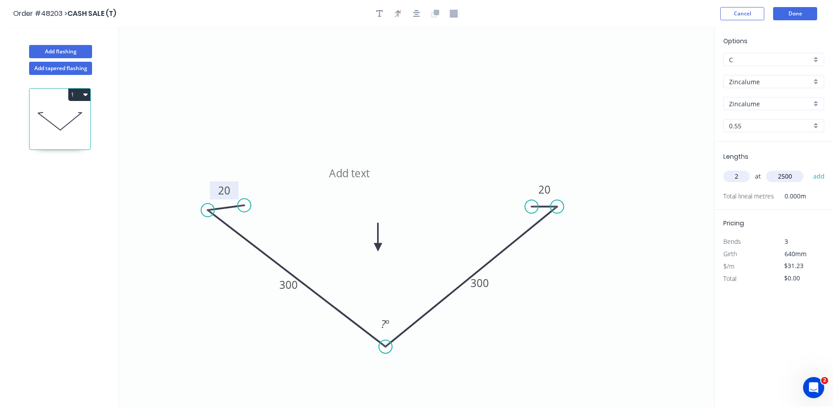
click at [809, 169] on button "add" at bounding box center [819, 176] width 21 height 15
type input "$156.15"
click at [805, 20] on header "Order #48203 > CASH SALE (T) Cancel Done" at bounding box center [416, 13] width 833 height 27
click at [803, 16] on button "Done" at bounding box center [795, 13] width 44 height 13
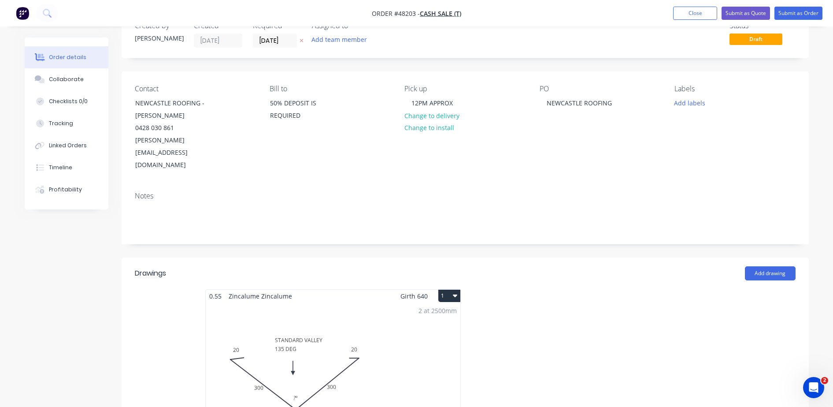
scroll to position [55, 0]
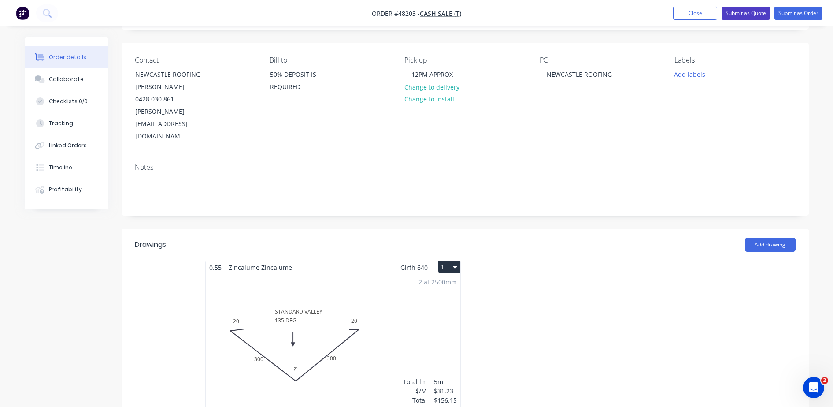
click at [748, 14] on button "Submit as Quote" at bounding box center [746, 13] width 48 height 13
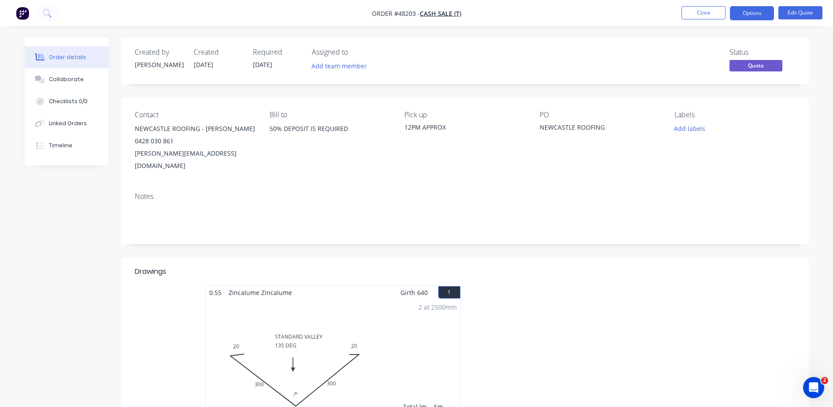
click at [748, 14] on button "Options" at bounding box center [752, 13] width 44 height 14
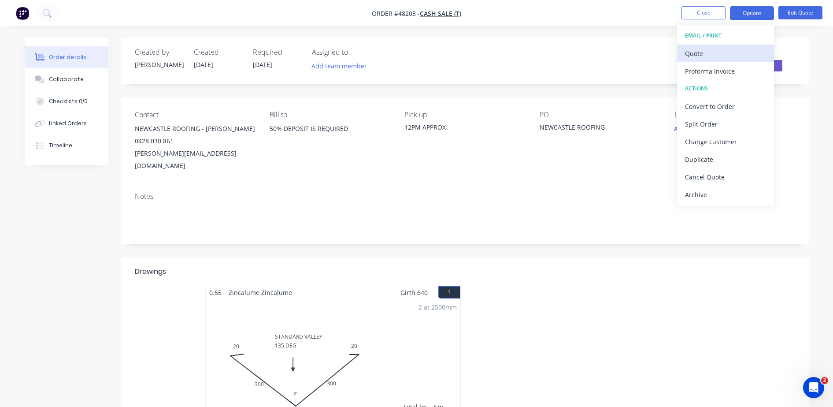
click at [739, 55] on div "Quote" at bounding box center [725, 53] width 81 height 13
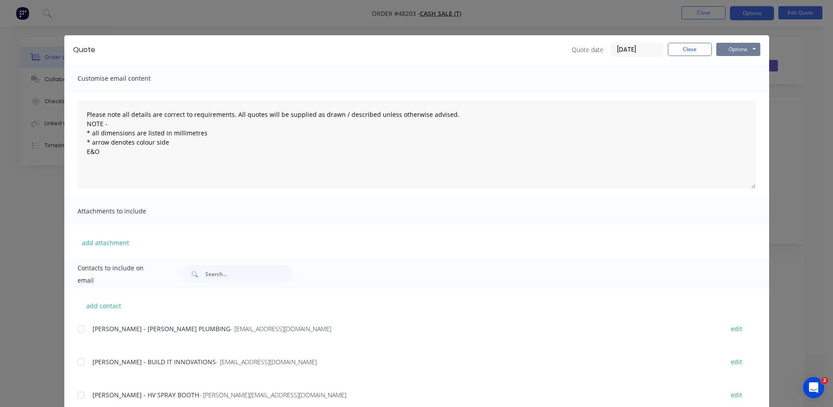
click at [749, 52] on button "Options" at bounding box center [739, 49] width 44 height 13
click at [747, 63] on button "Preview" at bounding box center [745, 65] width 56 height 15
drag, startPoint x: 690, startPoint y: 48, endPoint x: 704, endPoint y: 12, distance: 38.4
click at [690, 47] on button "Close" at bounding box center [690, 49] width 44 height 13
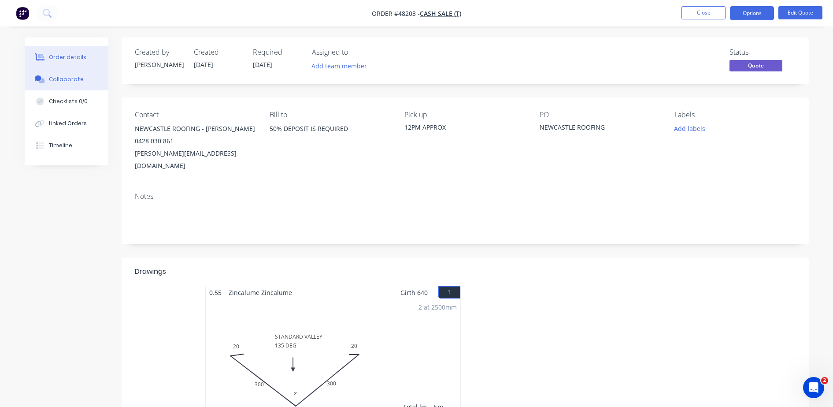
click at [53, 80] on div "Collaborate" at bounding box center [66, 79] width 35 height 8
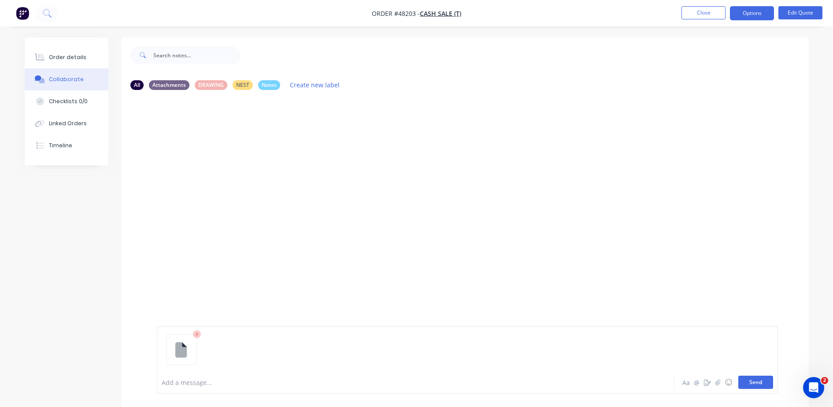
drag, startPoint x: 752, startPoint y: 390, endPoint x: 752, endPoint y: 380, distance: 10.1
click at [751, 388] on div "Add a message... Aa @ ☺ Send" at bounding box center [467, 360] width 621 height 68
click at [752, 379] on button "Send" at bounding box center [756, 382] width 35 height 13
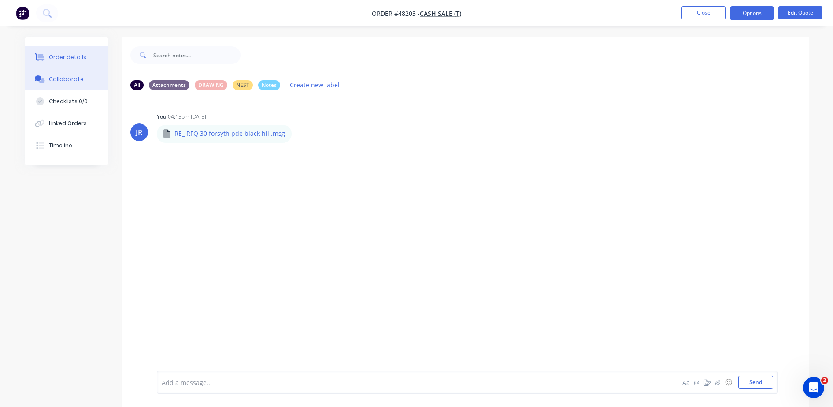
click at [82, 58] on div "Order details" at bounding box center [67, 57] width 37 height 8
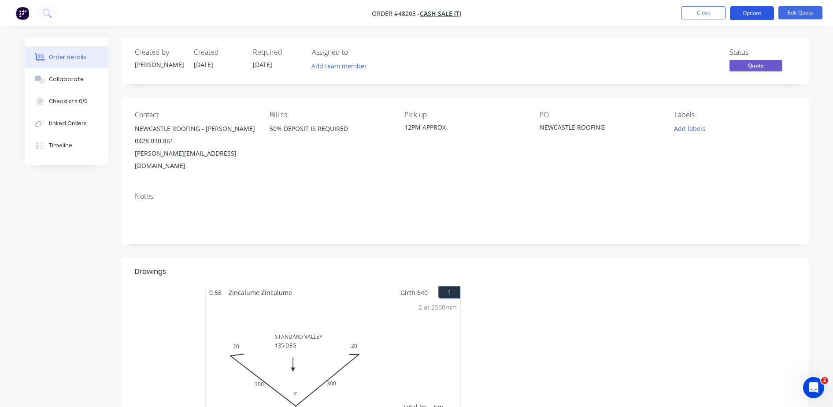
click at [769, 18] on button "Options" at bounding box center [752, 13] width 44 height 14
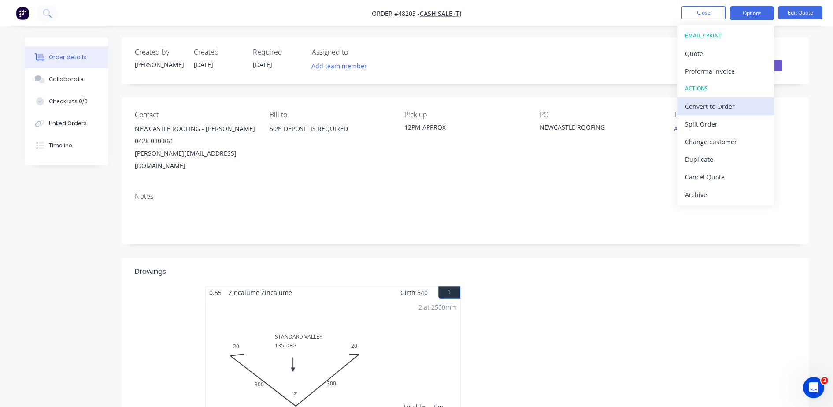
click at [729, 104] on div "Convert to Order" at bounding box center [725, 106] width 81 height 13
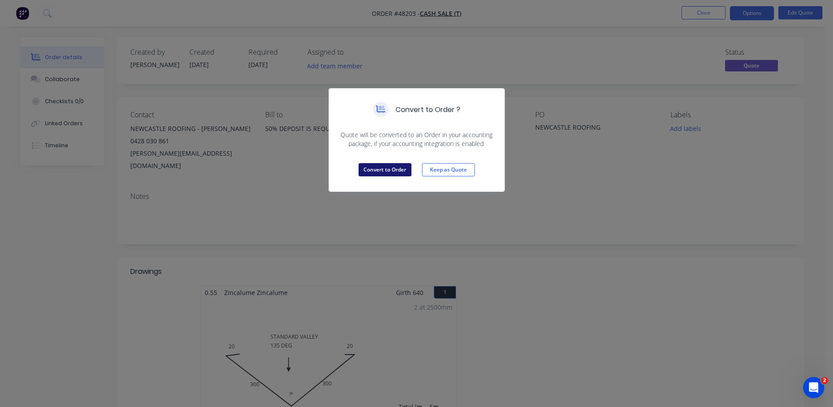
click at [392, 167] on button "Convert to Order" at bounding box center [385, 169] width 53 height 13
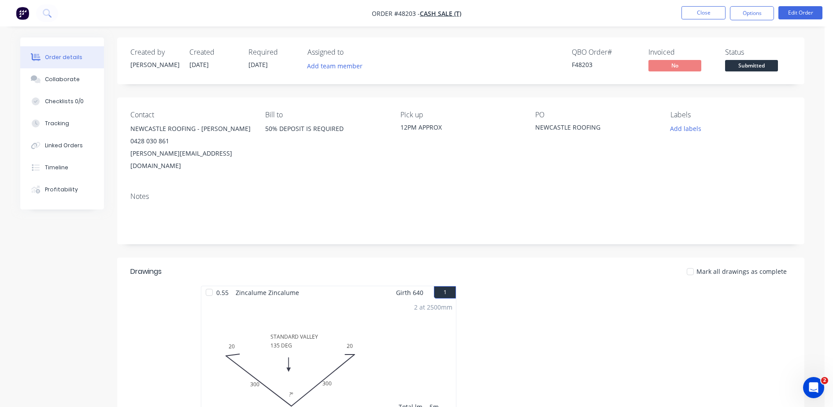
drag, startPoint x: 750, startPoint y: 61, endPoint x: 749, endPoint y: 67, distance: 5.5
click at [750, 61] on span "Submitted" at bounding box center [751, 65] width 53 height 11
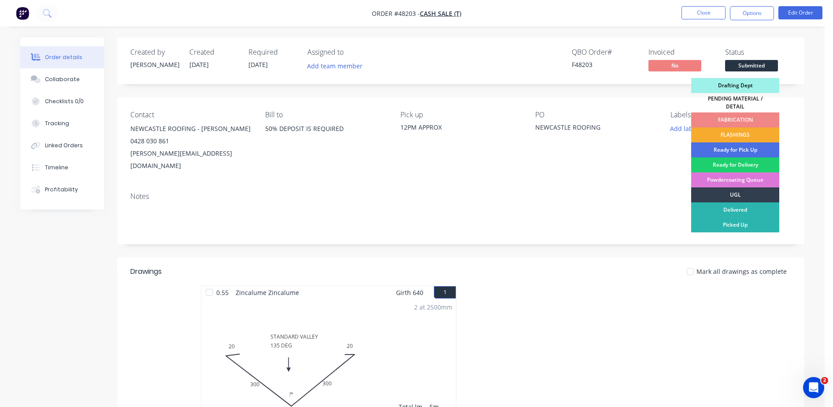
click at [724, 127] on div "FLASHINGS" at bounding box center [736, 134] width 88 height 15
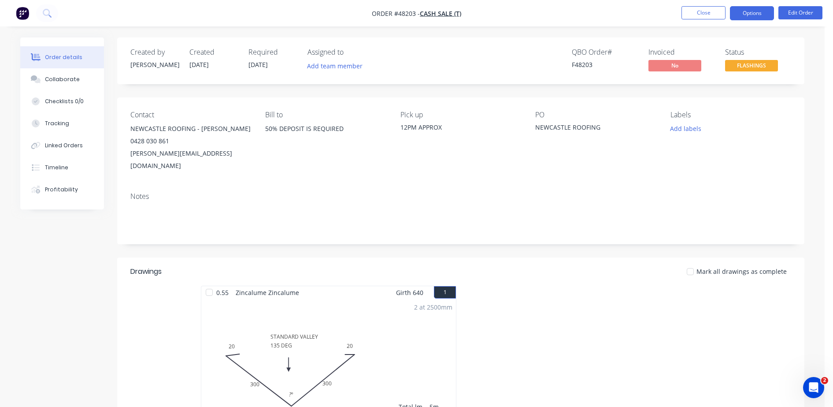
click at [745, 14] on button "Options" at bounding box center [752, 13] width 44 height 14
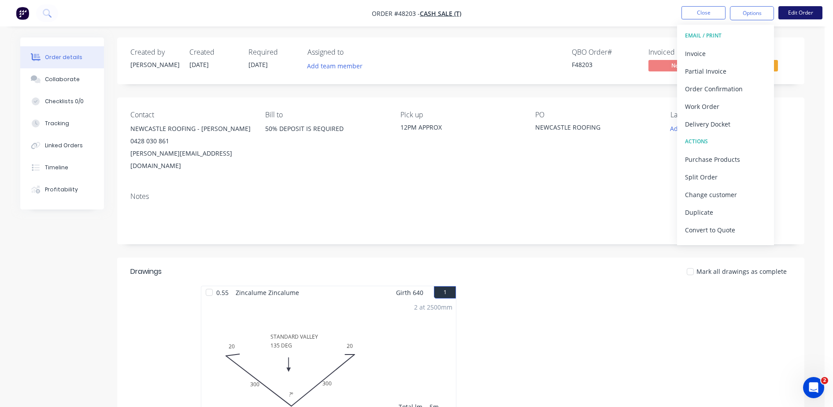
click at [802, 10] on button "Edit Order" at bounding box center [801, 12] width 44 height 13
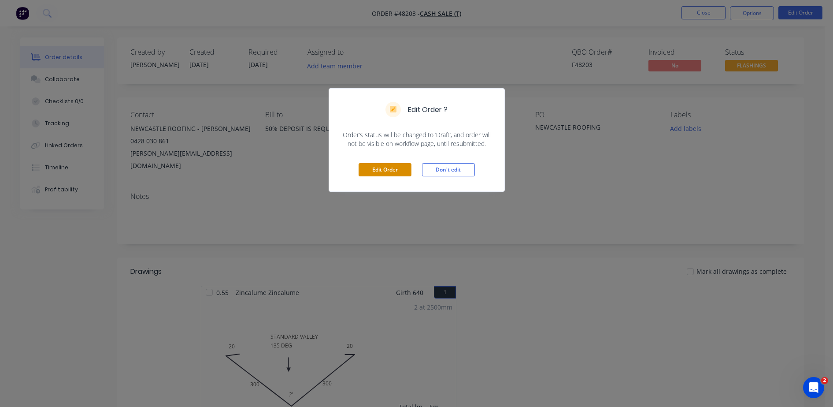
click at [396, 164] on button "Edit Order" at bounding box center [385, 169] width 53 height 13
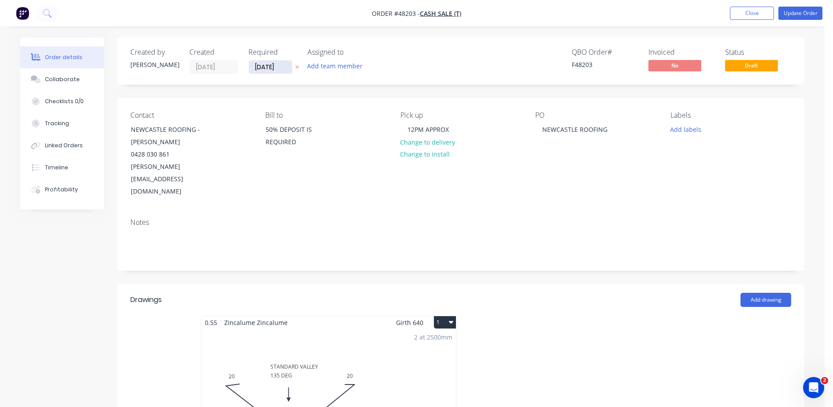
click at [259, 67] on input "29/09/25" at bounding box center [270, 66] width 43 height 13
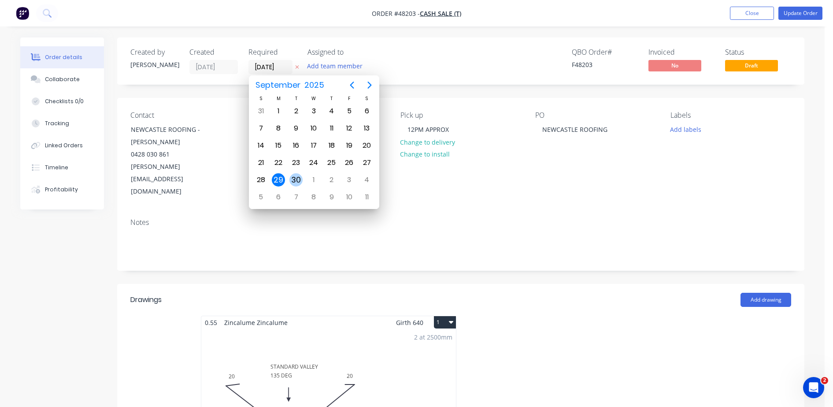
click at [303, 177] on div "30" at bounding box center [296, 179] width 18 height 17
type input "30/09/25"
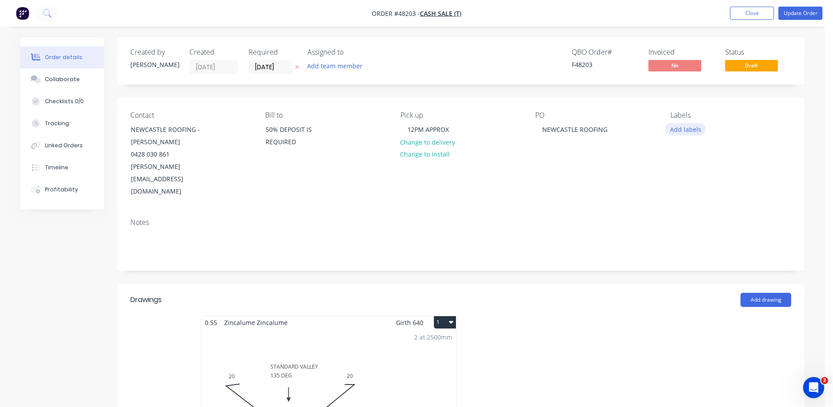
click at [682, 132] on button "Add labels" at bounding box center [686, 129] width 41 height 12
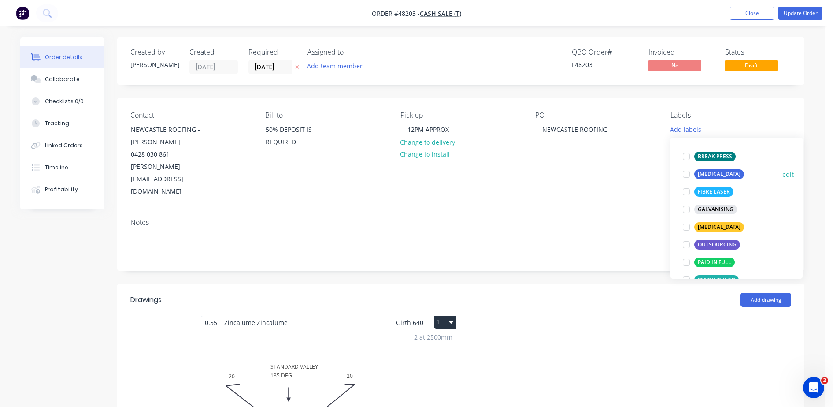
scroll to position [55, 0]
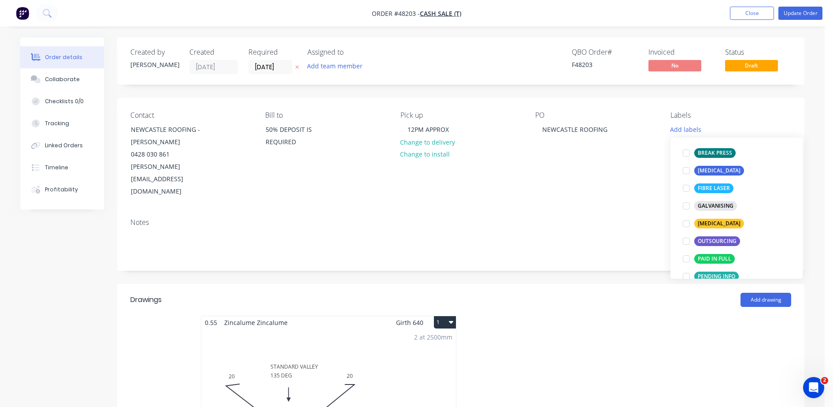
drag, startPoint x: 684, startPoint y: 257, endPoint x: 717, endPoint y: 82, distance: 178.4
click at [684, 256] on div at bounding box center [687, 259] width 18 height 18
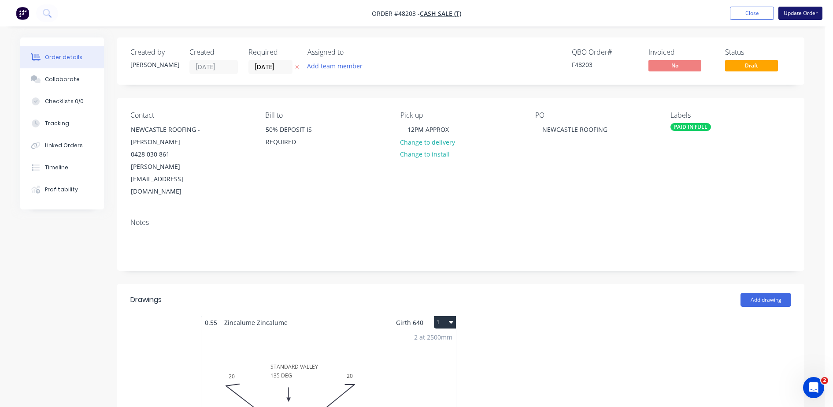
click at [802, 17] on button "Update Order" at bounding box center [801, 13] width 44 height 13
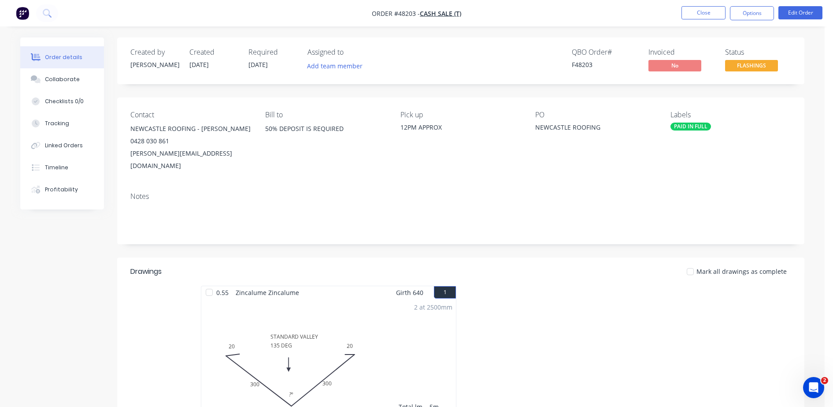
click at [746, 11] on button "Options" at bounding box center [752, 13] width 44 height 14
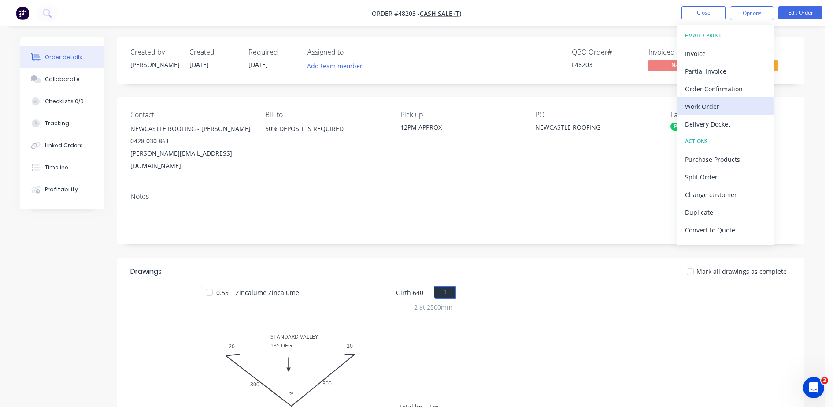
click at [709, 105] on div "Work Order" at bounding box center [725, 106] width 81 height 13
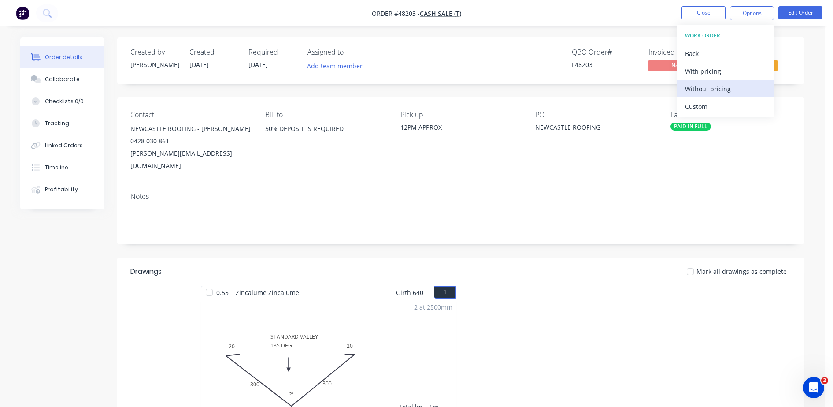
click at [710, 88] on div "Without pricing" at bounding box center [725, 88] width 81 height 13
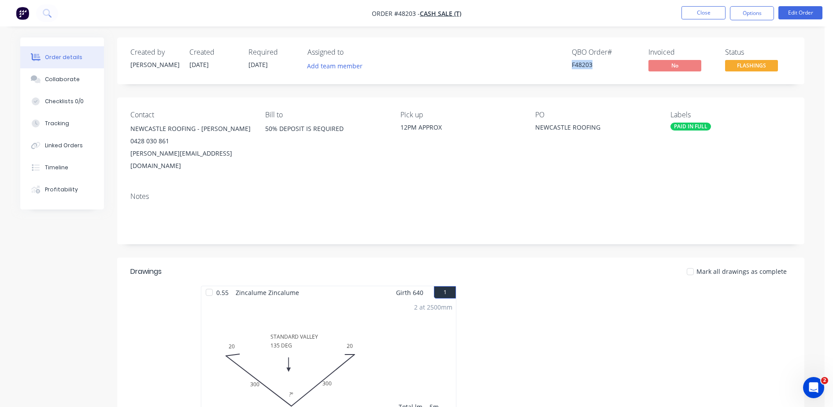
drag, startPoint x: 569, startPoint y: 67, endPoint x: 599, endPoint y: 69, distance: 29.6
click at [599, 69] on div "QBO Order # F48203 Invoiced No Status FLASHINGS" at bounding box center [594, 61] width 396 height 26
copy div "F48203"
drag, startPoint x: 128, startPoint y: 153, endPoint x: 231, endPoint y: 159, distance: 103.3
click at [231, 159] on div "Contact NEWCASTLE ROOFING - MARGO 0428 030 861 margo@newcastleroofing.com.au Bi…" at bounding box center [461, 141] width 688 height 88
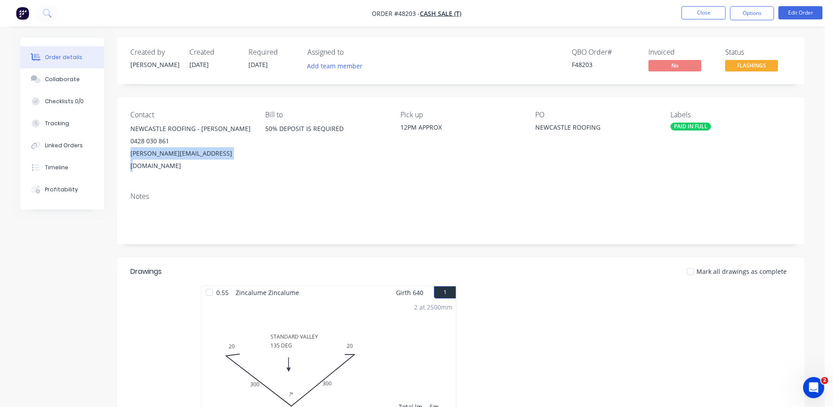
drag, startPoint x: 231, startPoint y: 159, endPoint x: 204, endPoint y: 153, distance: 27.8
copy div "margo@newcastleroofing.com.au"
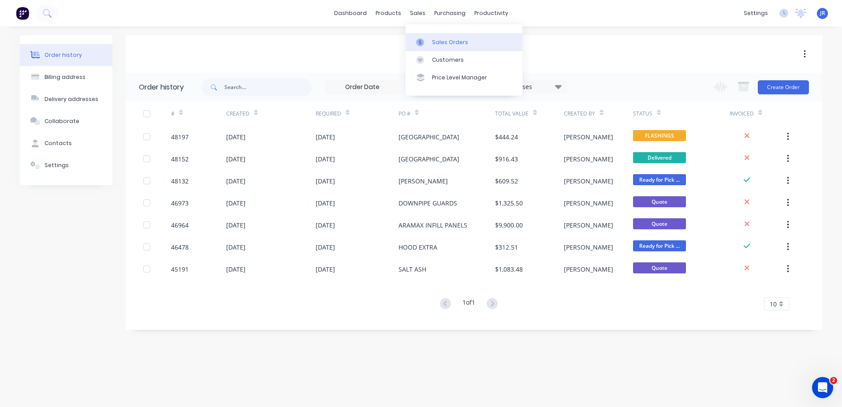
drag, startPoint x: 441, startPoint y: 41, endPoint x: 435, endPoint y: 40, distance: 5.9
click at [440, 41] on div "Sales Orders" at bounding box center [450, 42] width 36 height 8
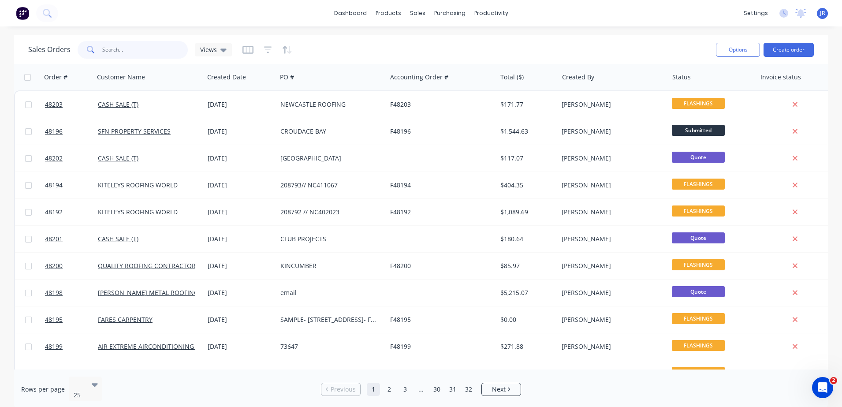
click at [104, 49] on input "text" at bounding box center [145, 50] width 86 height 18
type input "48116"
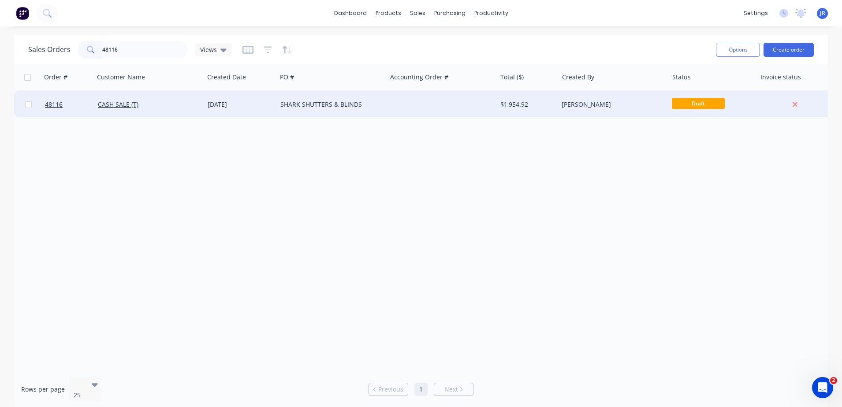
click at [335, 107] on div "SHARK SHUTTERS & BLINDS" at bounding box center [329, 104] width 98 height 9
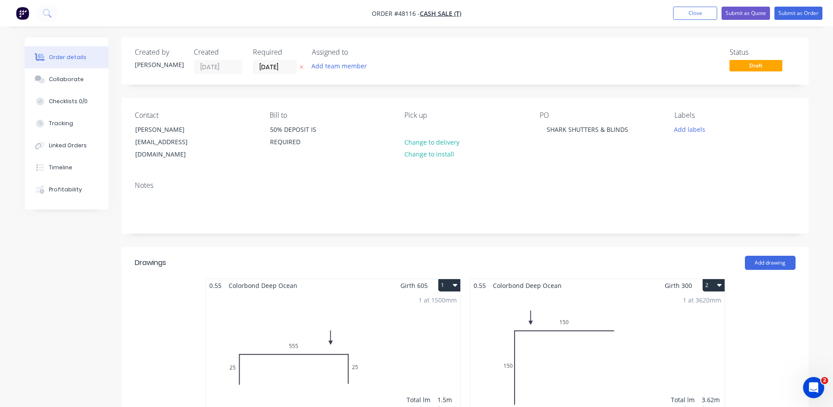
drag, startPoint x: 60, startPoint y: 276, endPoint x: 56, endPoint y: 266, distance: 11.1
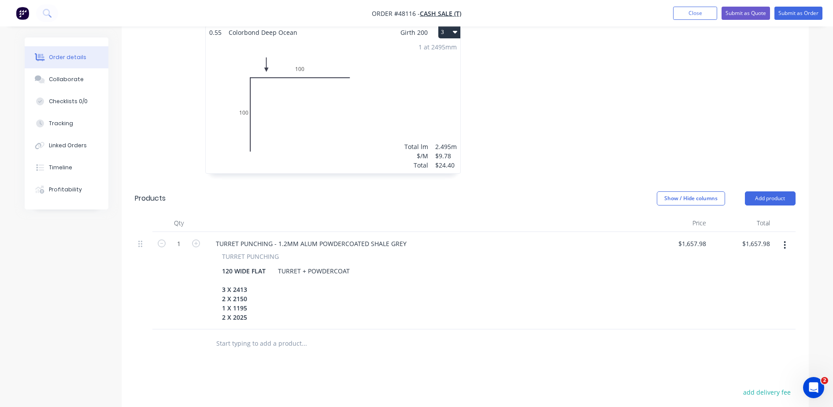
scroll to position [401, 0]
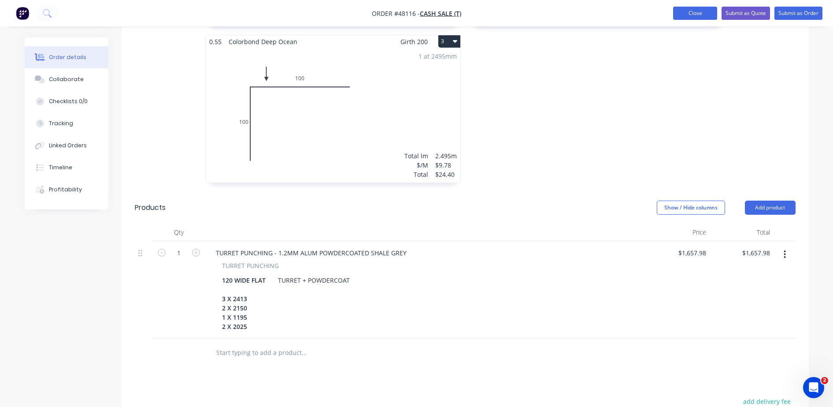
click at [697, 14] on button "Close" at bounding box center [695, 13] width 44 height 13
